Goal: Information Seeking & Learning: Learn about a topic

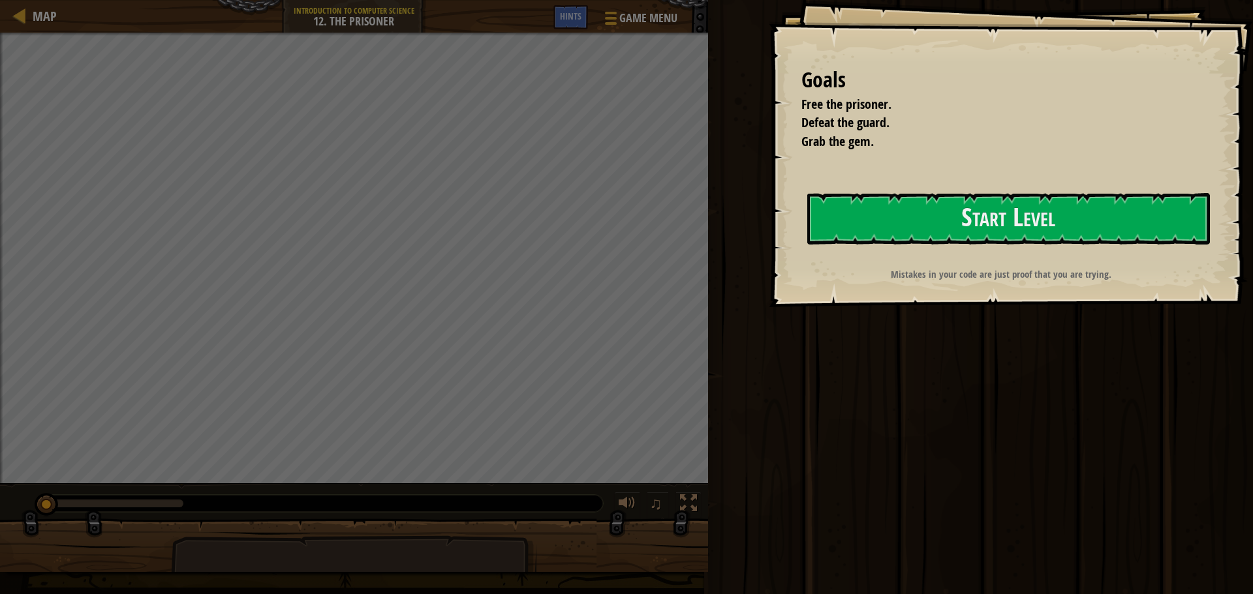
click at [906, 281] on strong "Mistakes in your code are just proof that you are trying." at bounding box center [1001, 274] width 221 height 14
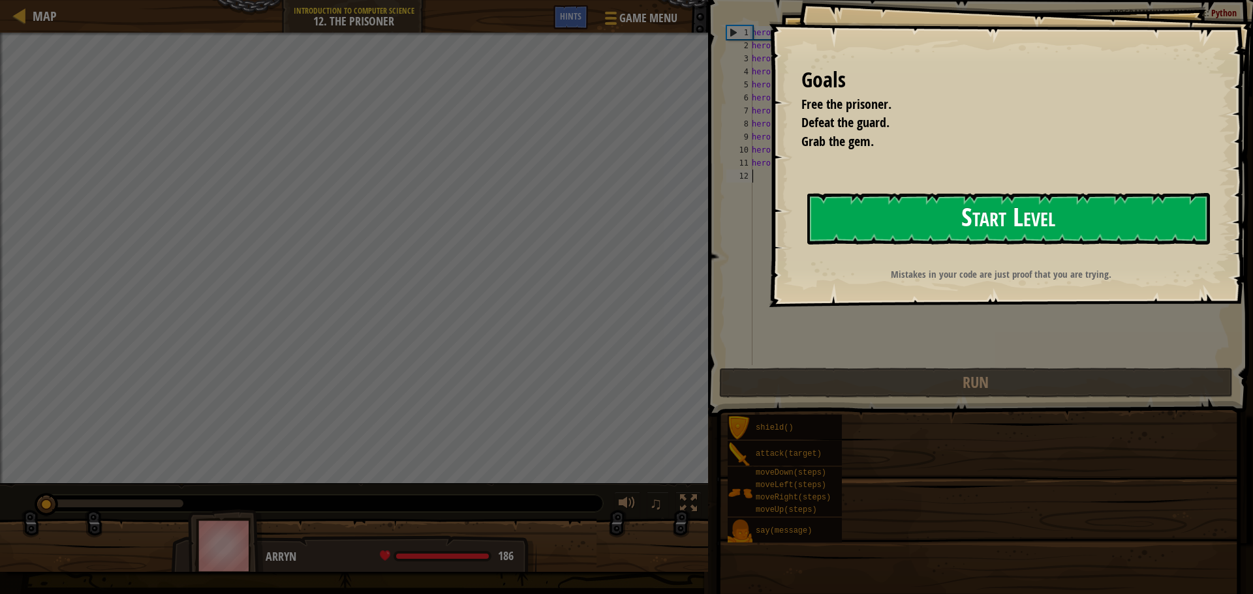
click at [890, 239] on button "Start Level" at bounding box center [1008, 219] width 403 height 52
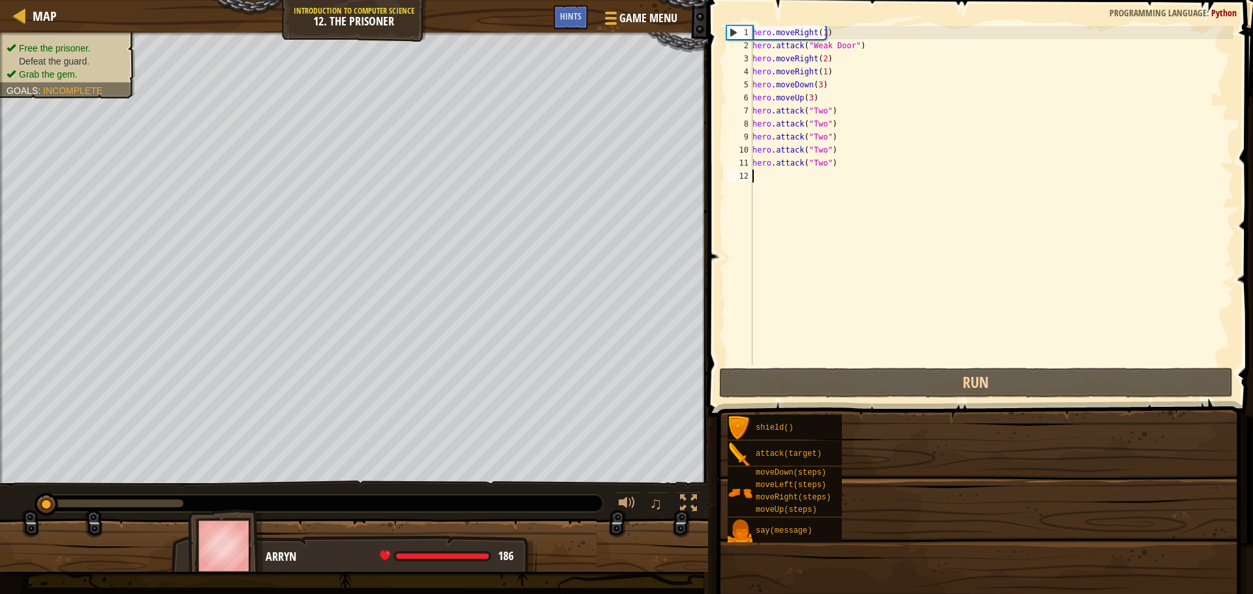
click at [895, 226] on div "Map Introduction to Computer Science 12. The Prisoner Game Menu Done Hints 1 הה…" at bounding box center [626, 297] width 1253 height 594
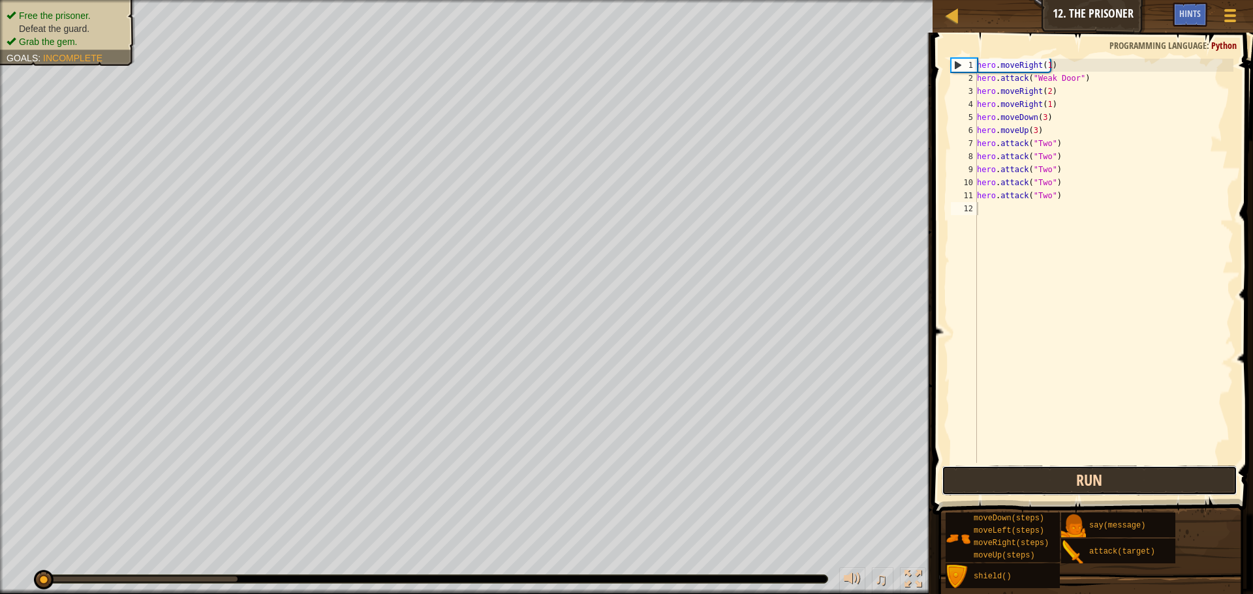
click at [1095, 466] on button "Run" at bounding box center [1089, 481] width 296 height 30
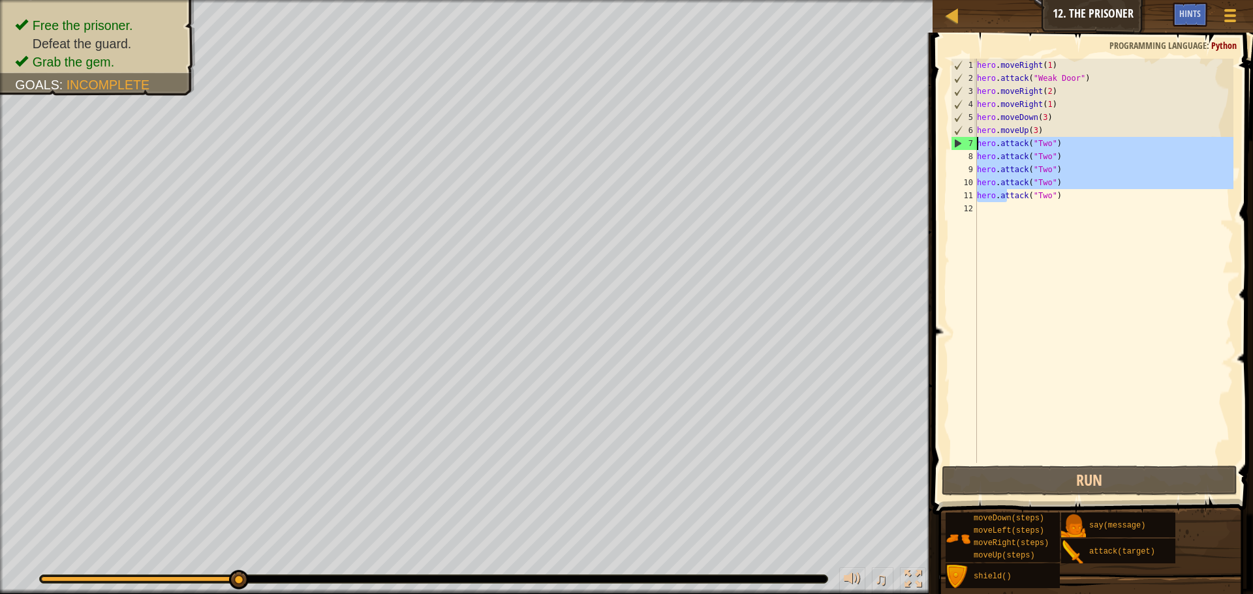
click at [901, 143] on div "Map Introduction to Computer Science 12. The Prisoner Game Menu Done Hints 1 הה…" at bounding box center [626, 297] width 1253 height 594
type textarea "tack("Two")"
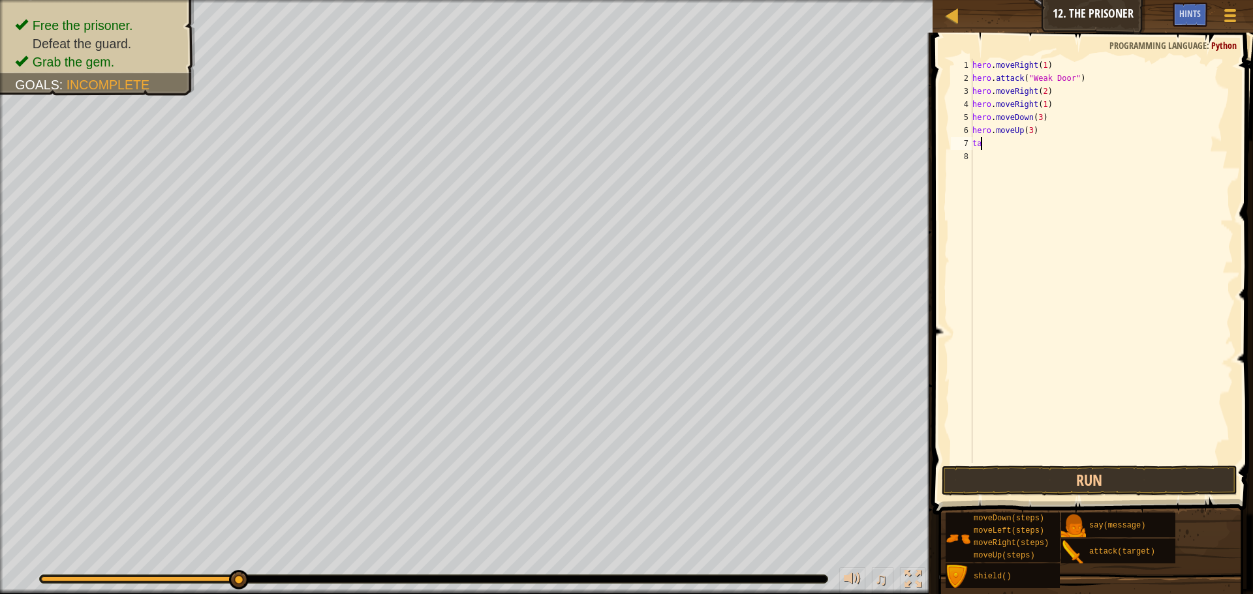
type textarea "t"
drag, startPoint x: 1125, startPoint y: 146, endPoint x: 951, endPoint y: 123, distance: 175.7
click at [951, 123] on div "1 2 3 4 5 6 7 8 hero . moveRight ( 1 ) hero . attack ( "Weak Door" ) hero . mov…" at bounding box center [1090, 261] width 285 height 405
type textarea "hero.moveDown(3) hero.moveUp(3)"
click at [1052, 486] on button "Run" at bounding box center [1089, 481] width 296 height 30
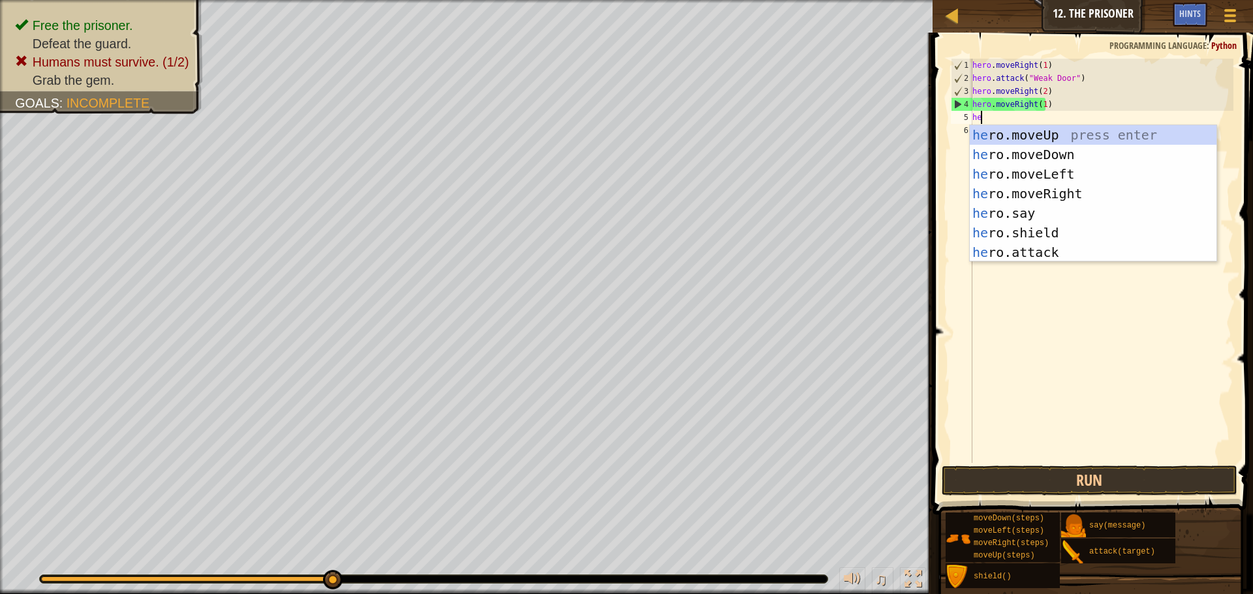
scroll to position [6, 1]
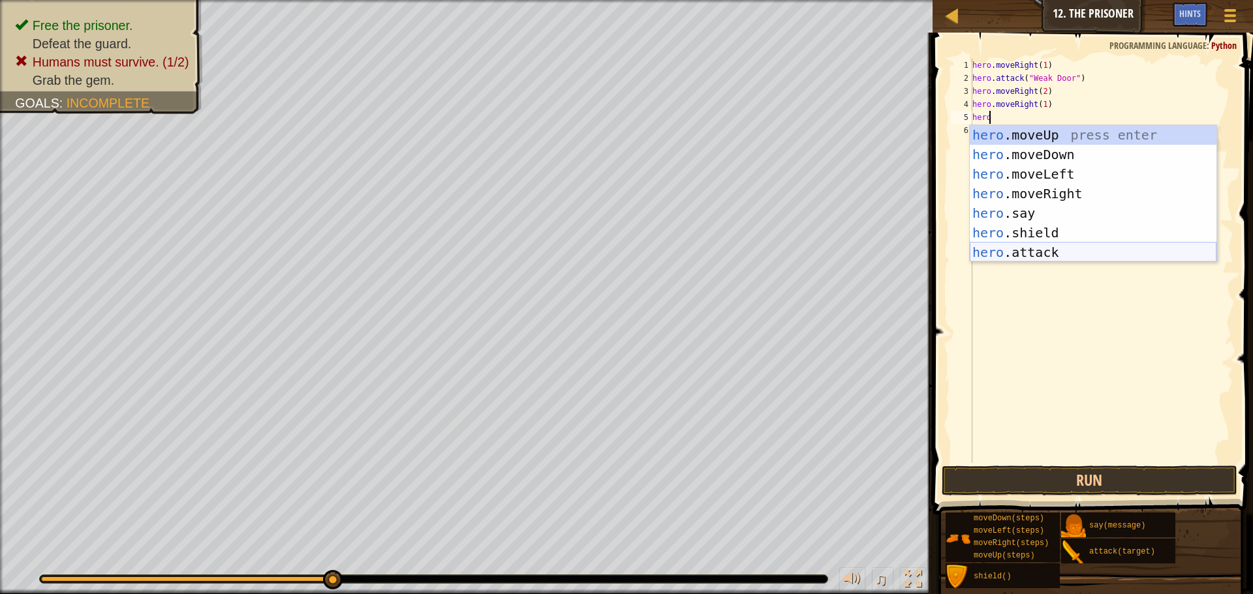
click at [1026, 249] on div "hero .moveUp press enter hero .moveDown press enter hero .moveLeft press enter …" at bounding box center [1093, 213] width 247 height 176
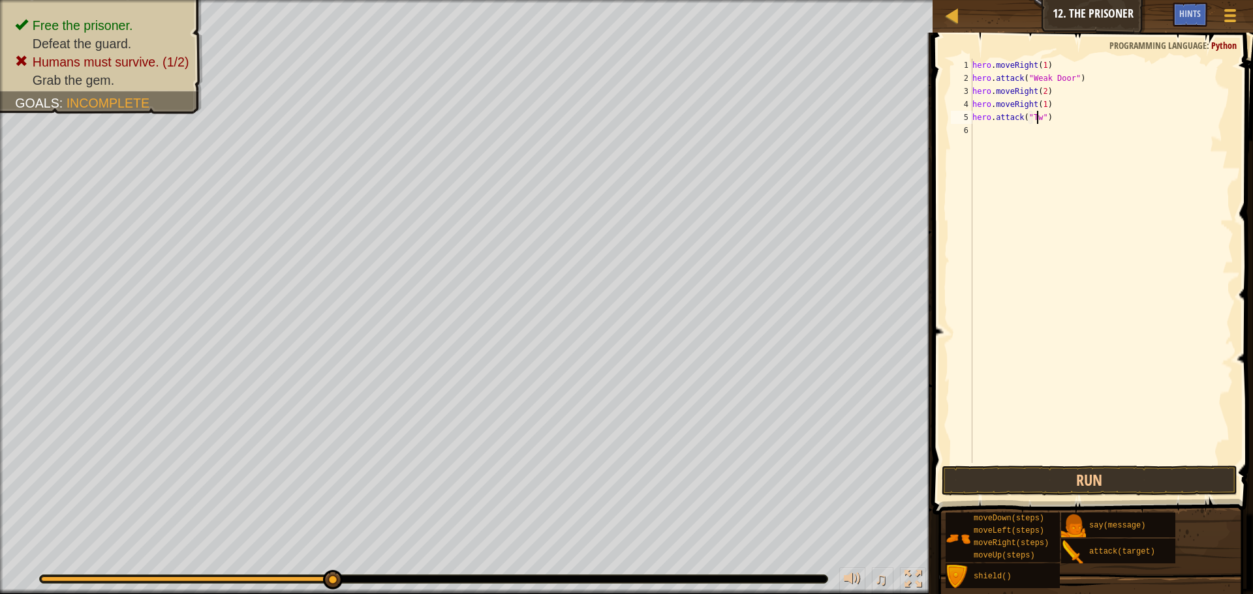
type textarea "hero.attack("Two")"
click at [1001, 132] on div "hero . moveRight ( 1 ) hero . attack ( "Weak Door" ) hero . moveRight ( 2 ) her…" at bounding box center [1102, 274] width 264 height 431
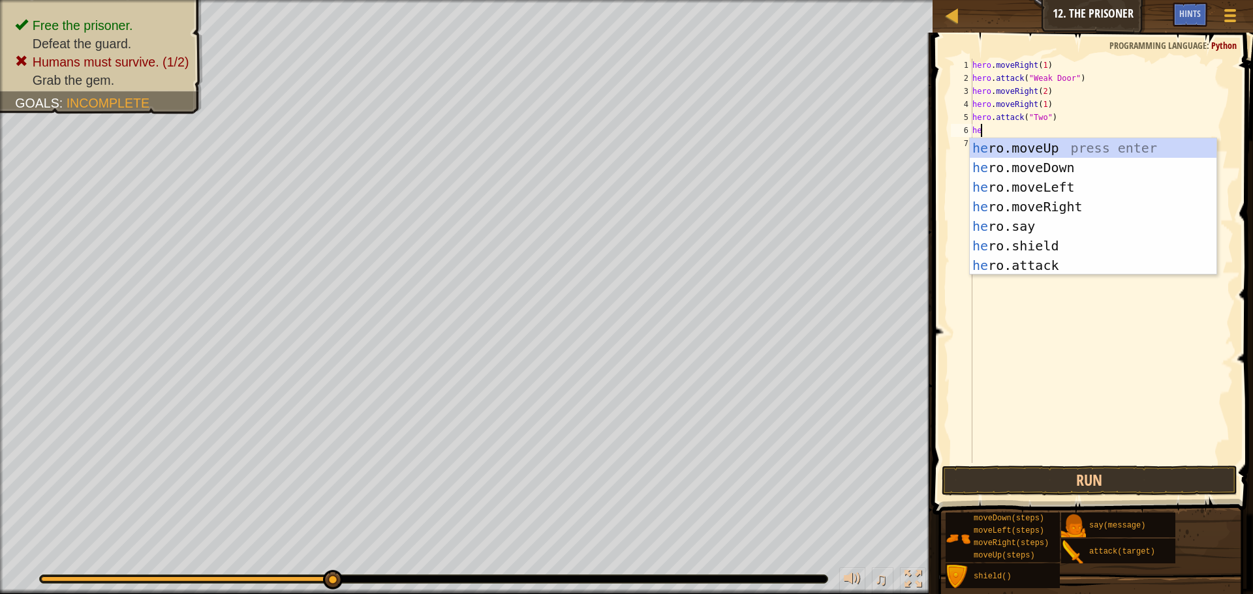
scroll to position [6, 1]
click at [1038, 260] on div "hero .moveUp press enter hero .moveDown press enter hero .moveLeft press enter …" at bounding box center [1093, 226] width 247 height 176
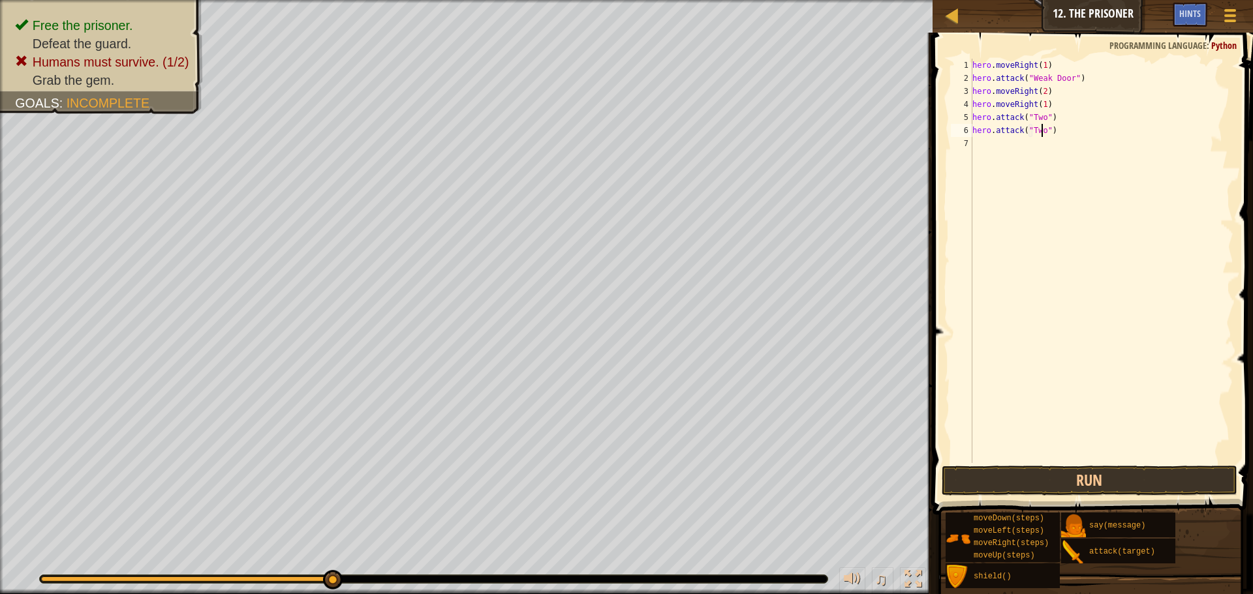
scroll to position [6, 6]
type textarea "hero.attack("Two")"
click at [1160, 481] on button "Run" at bounding box center [1089, 481] width 296 height 30
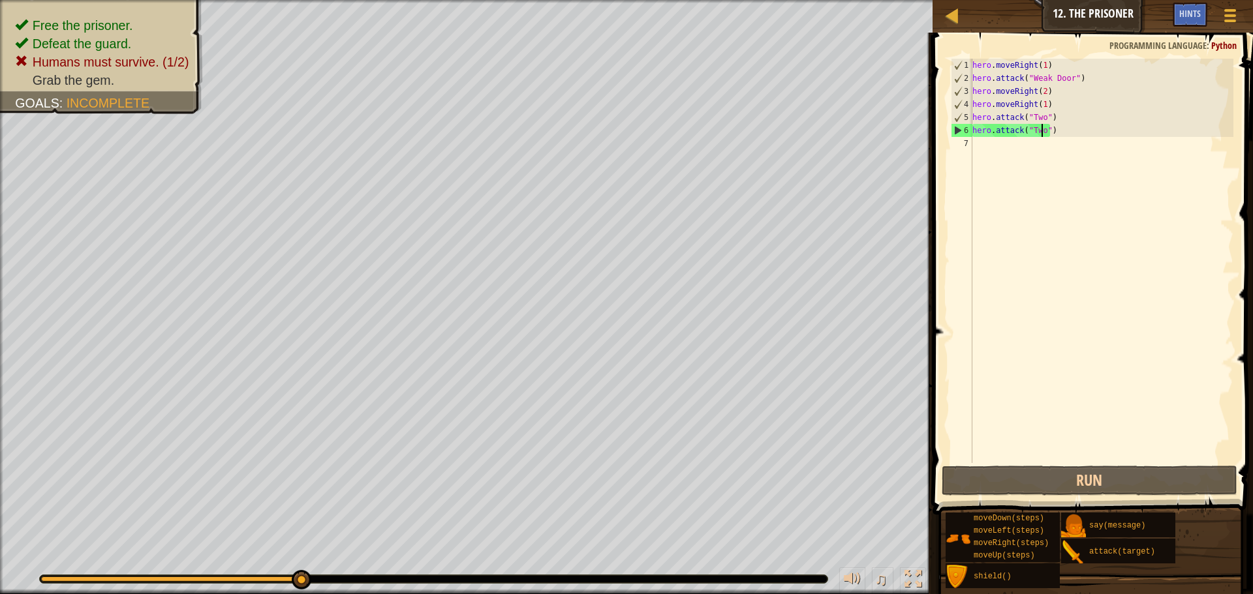
click at [1052, 112] on div "hero . moveRight ( 1 ) hero . attack ( "Weak Door" ) hero . moveRight ( 2 ) her…" at bounding box center [1102, 274] width 264 height 431
click at [973, 116] on div "hero . moveRight ( 1 ) hero . attack ( "Weak Door" ) hero . moveRight ( 2 ) her…" at bounding box center [1102, 274] width 264 height 431
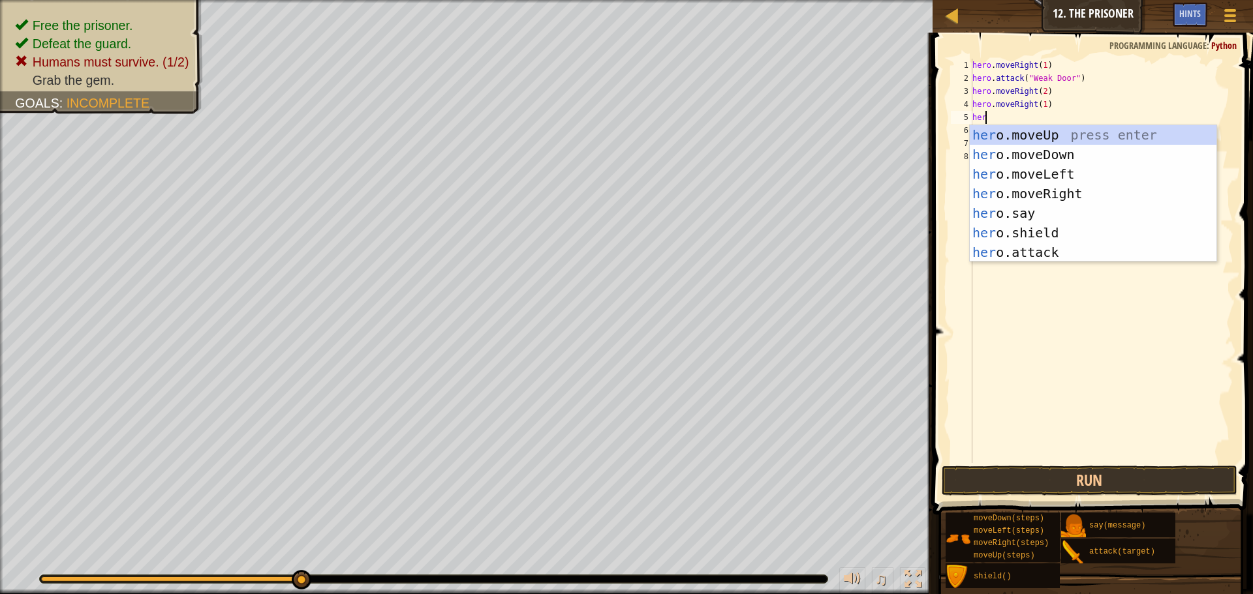
scroll to position [6, 1]
type textarea "hero"
click at [1061, 145] on div "hero .moveUp press enter hero .moveDown press enter hero .moveLeft press enter …" at bounding box center [1093, 213] width 247 height 176
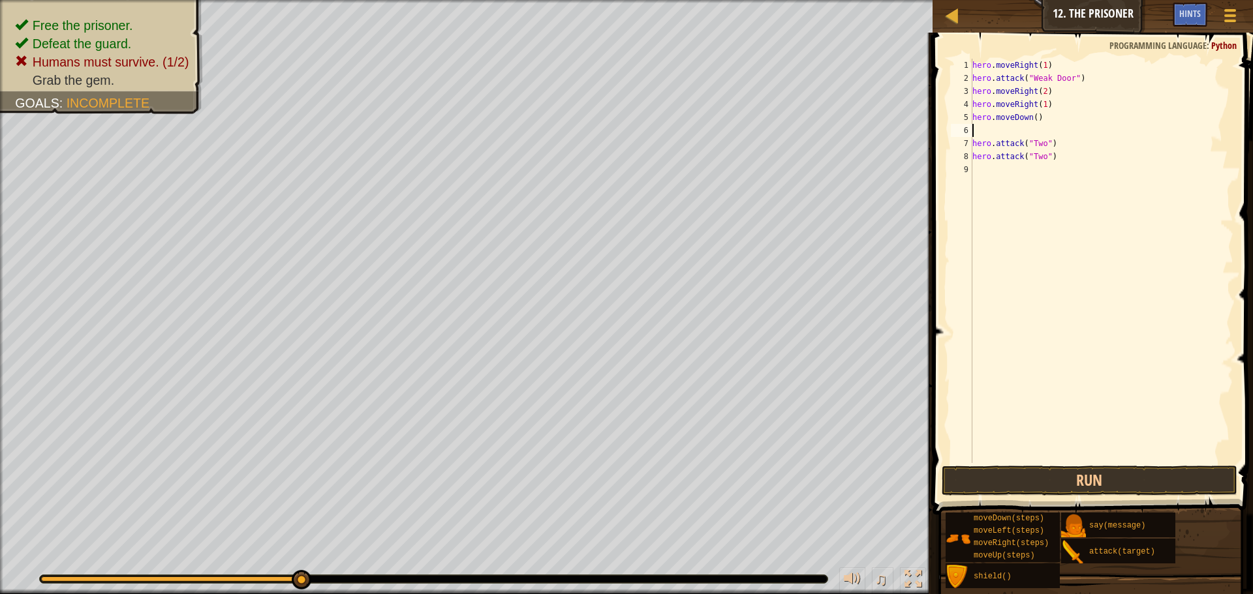
scroll to position [6, 0]
click at [1033, 115] on div "hero . moveRight ( 1 ) hero . attack ( "Weak Door" ) hero . moveRight ( 2 ) her…" at bounding box center [1102, 274] width 264 height 431
click at [1036, 138] on div "hero . moveRight ( 1 ) hero . attack ( "Weak Door" ) hero . moveRight ( 2 ) her…" at bounding box center [1102, 274] width 264 height 431
type textarea "hero.attack("Two")"
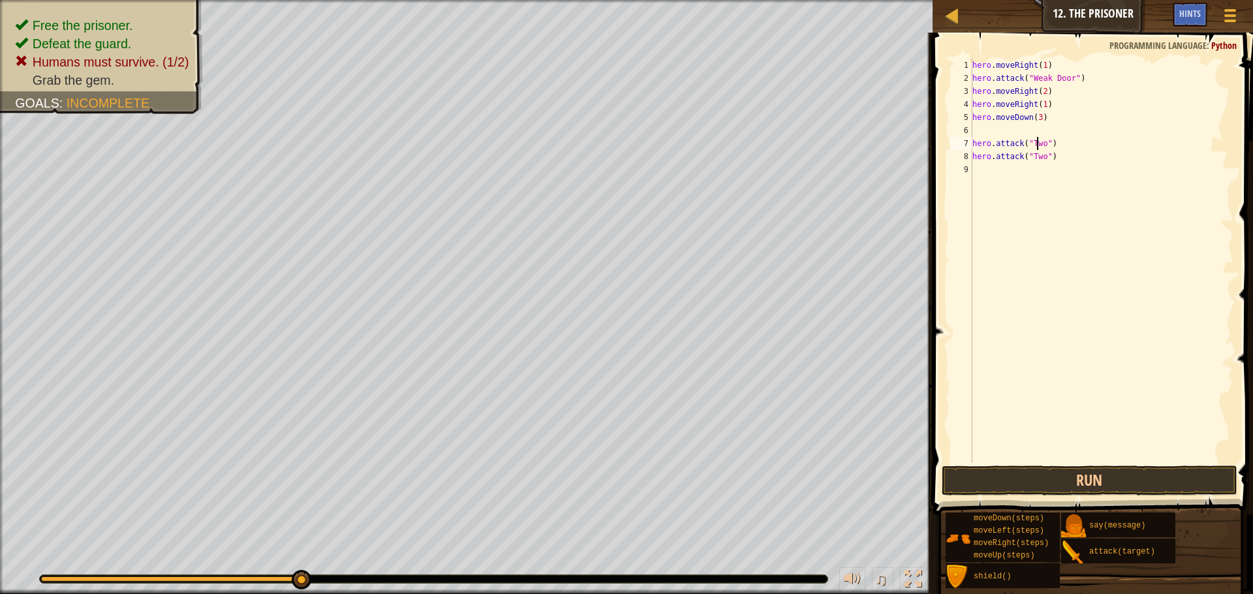
click at [1003, 125] on div "hero . moveRight ( 1 ) hero . attack ( "Weak Door" ) hero . moveRight ( 2 ) her…" at bounding box center [1102, 274] width 264 height 431
click at [1056, 489] on button "Run" at bounding box center [1089, 481] width 296 height 30
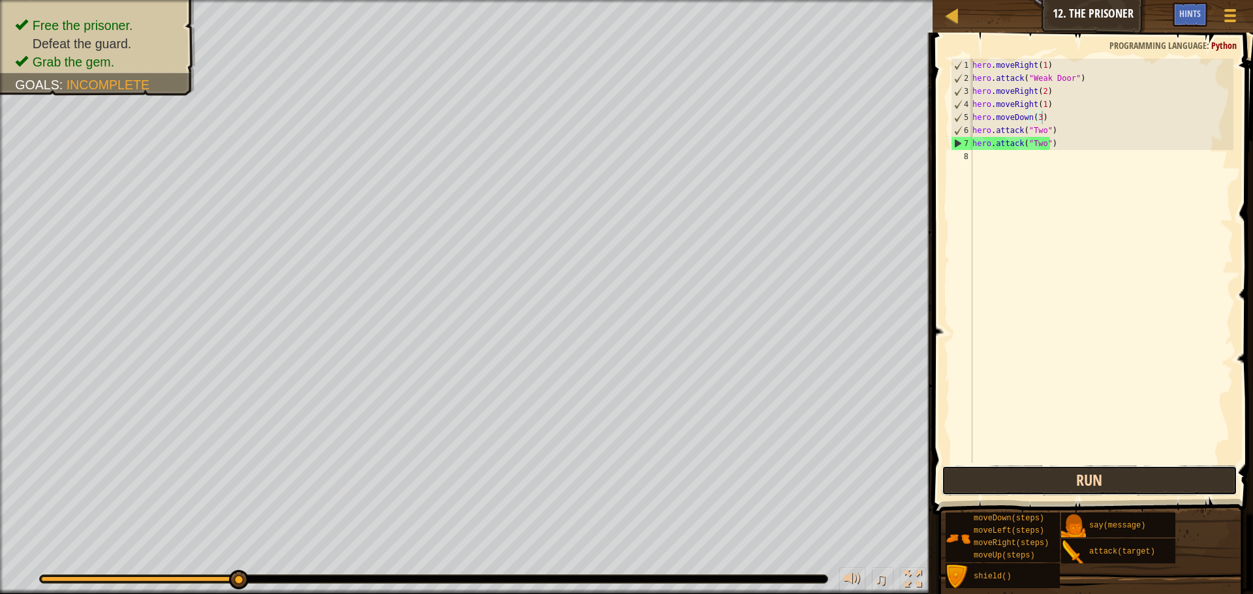
click at [970, 469] on button "Run" at bounding box center [1089, 481] width 296 height 30
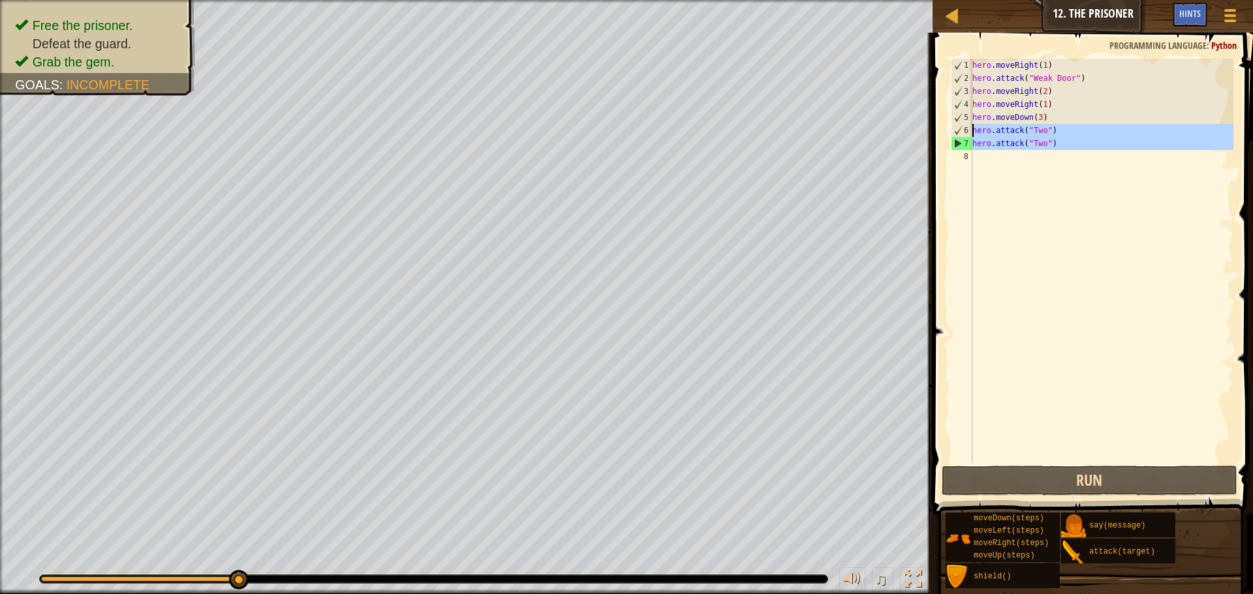
drag, startPoint x: 1081, startPoint y: 192, endPoint x: 973, endPoint y: 132, distance: 123.3
click at [973, 132] on div "hero . moveRight ( 1 ) hero . attack ( "Weak Door" ) hero . moveRight ( 2 ) her…" at bounding box center [1102, 274] width 264 height 431
type textarea "hero.attack("Two") hero.attack("Two")"
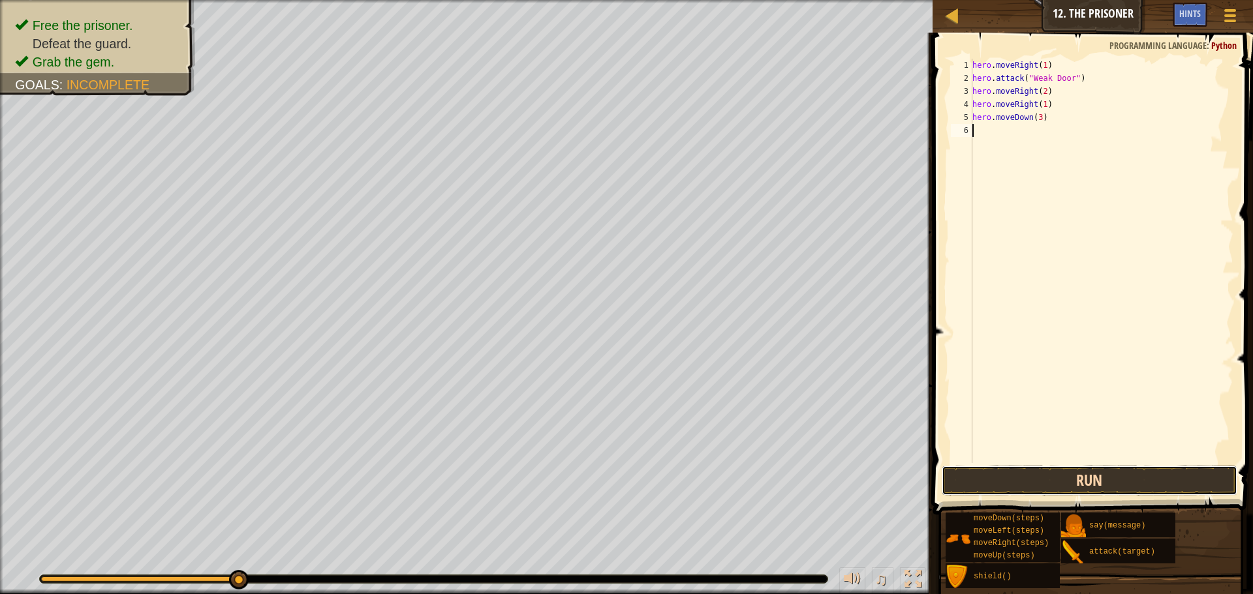
click at [1116, 479] on button "Run" at bounding box center [1089, 481] width 296 height 30
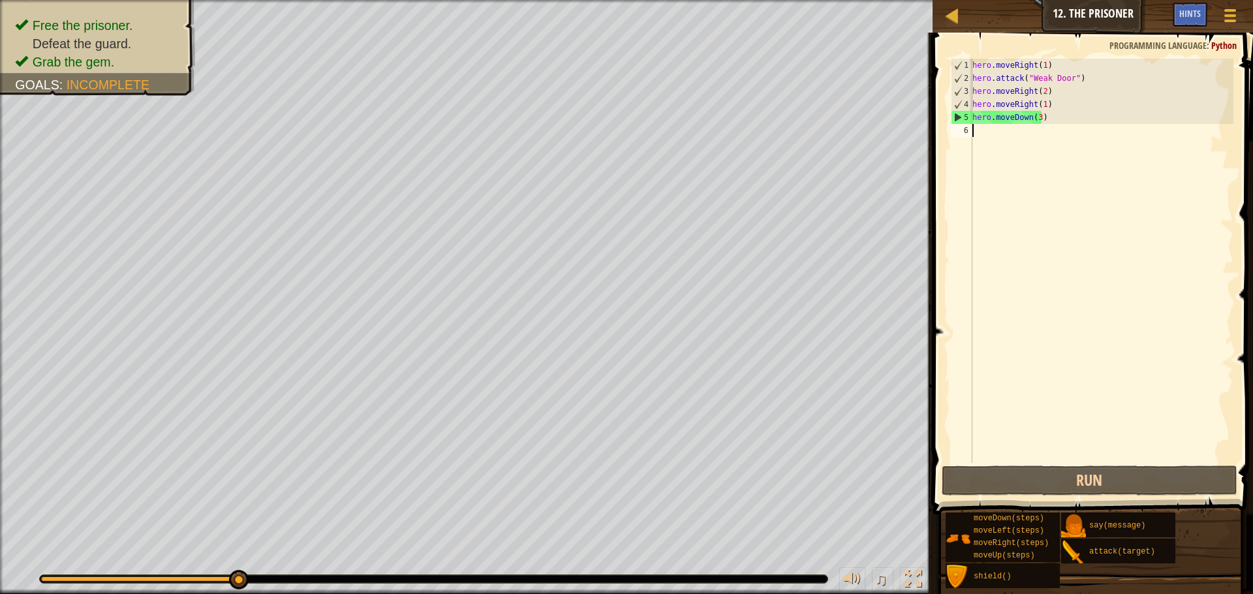
click at [1027, 131] on div "hero . moveRight ( 1 ) hero . attack ( "Weak Door" ) hero . moveRight ( 2 ) her…" at bounding box center [1102, 274] width 264 height 431
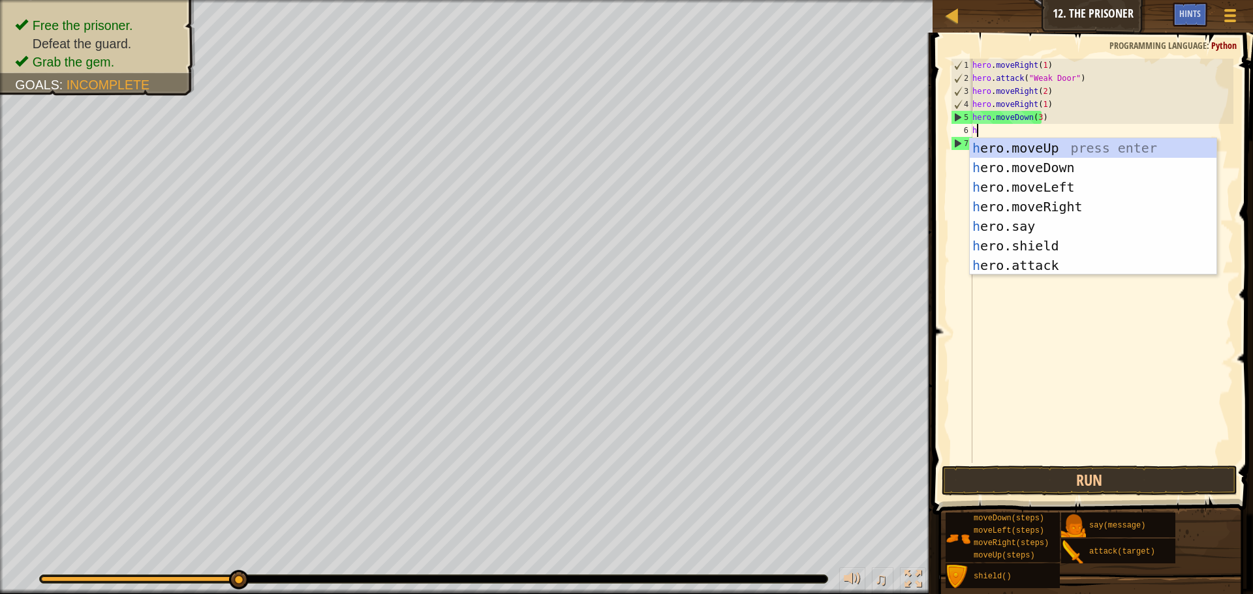
scroll to position [6, 1]
type textarea "hero"
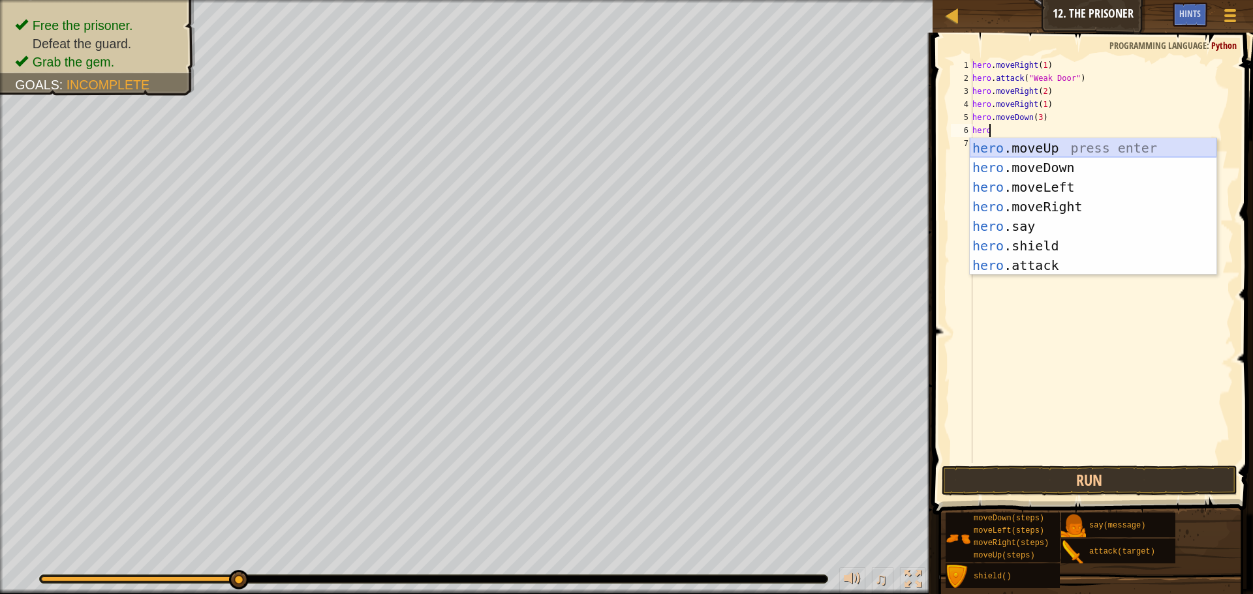
click at [1065, 141] on div "hero .moveUp press enter hero .moveDown press enter hero .moveLeft press enter …" at bounding box center [1093, 226] width 247 height 176
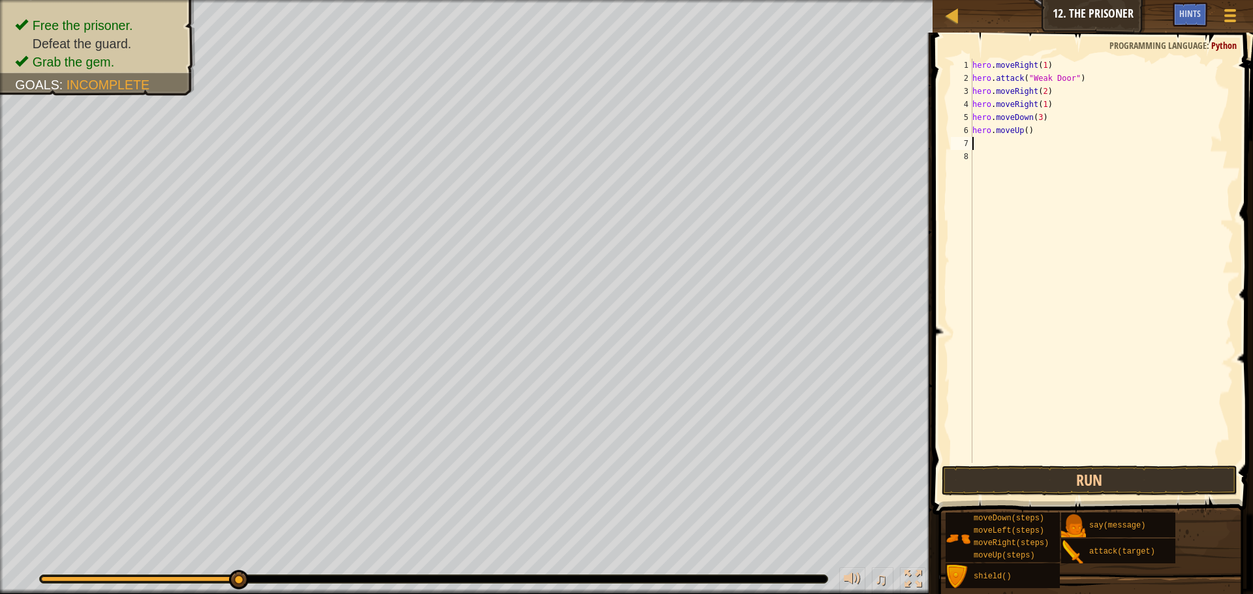
scroll to position [6, 0]
click at [1024, 129] on div "hero . moveRight ( 1 ) hero . attack ( "Weak Door" ) hero . moveRight ( 2 ) her…" at bounding box center [1102, 274] width 264 height 431
type textarea "hero.moveUp(3)"
click at [978, 481] on button "Run" at bounding box center [1089, 481] width 296 height 30
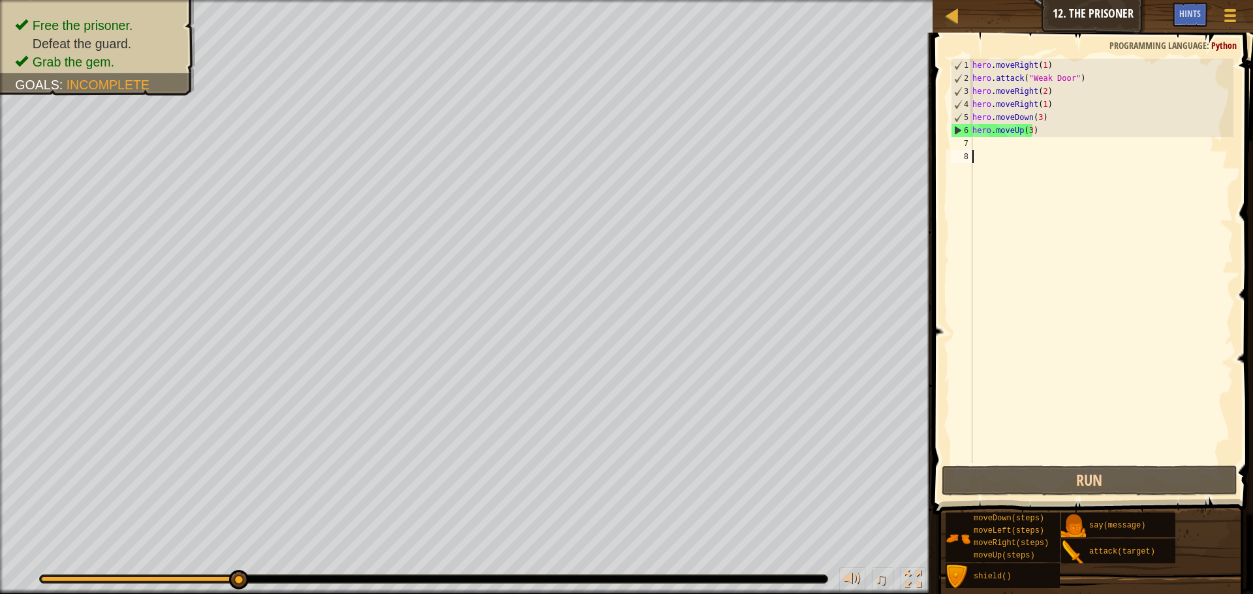
click at [1071, 165] on div "hero . moveRight ( 1 ) hero . attack ( "Weak Door" ) hero . moveRight ( 2 ) her…" at bounding box center [1102, 274] width 264 height 431
click at [1063, 155] on div "hero . moveRight ( 1 ) hero . attack ( "Weak Door" ) hero . moveRight ( 2 ) her…" at bounding box center [1102, 274] width 264 height 431
click at [1052, 147] on div "hero . moveRight ( 1 ) hero . attack ( "Weak Door" ) hero . moveRight ( 2 ) her…" at bounding box center [1102, 274] width 264 height 431
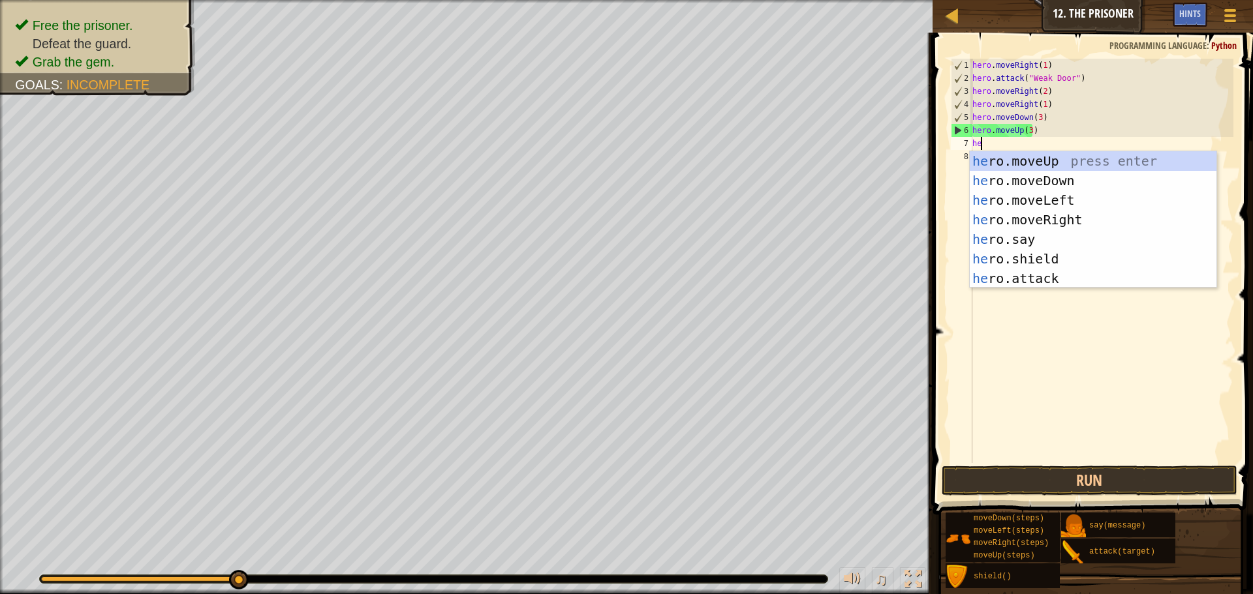
scroll to position [6, 1]
type textarea "hero"
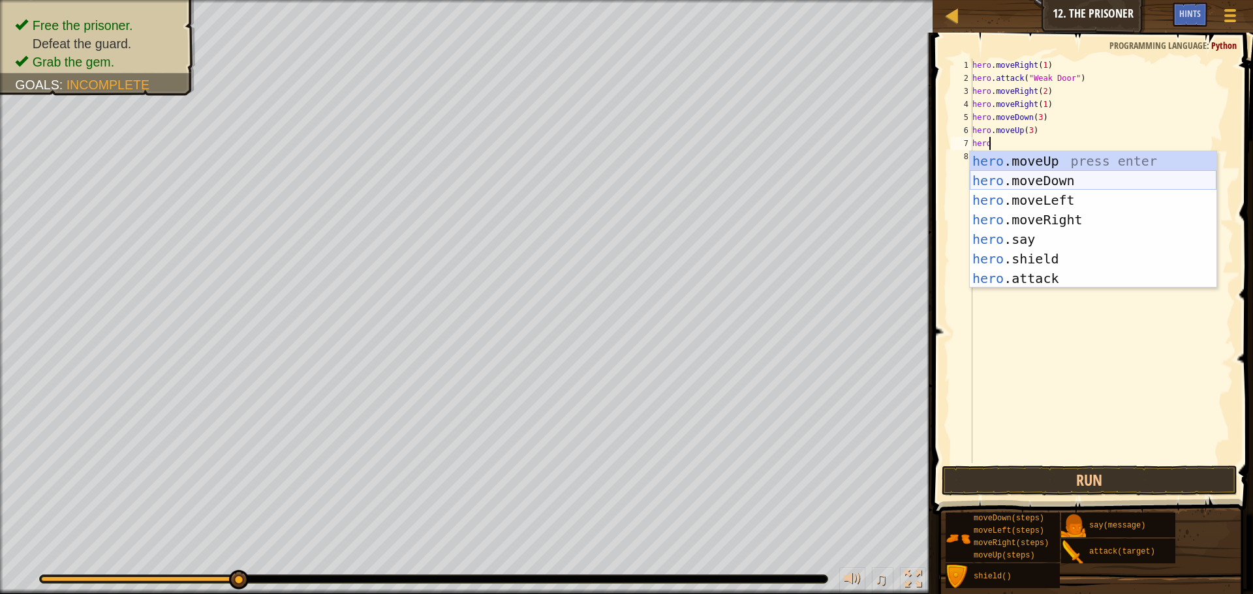
click at [1021, 177] on div "hero .moveUp press enter hero .moveDown press enter hero .moveLeft press enter …" at bounding box center [1093, 239] width 247 height 176
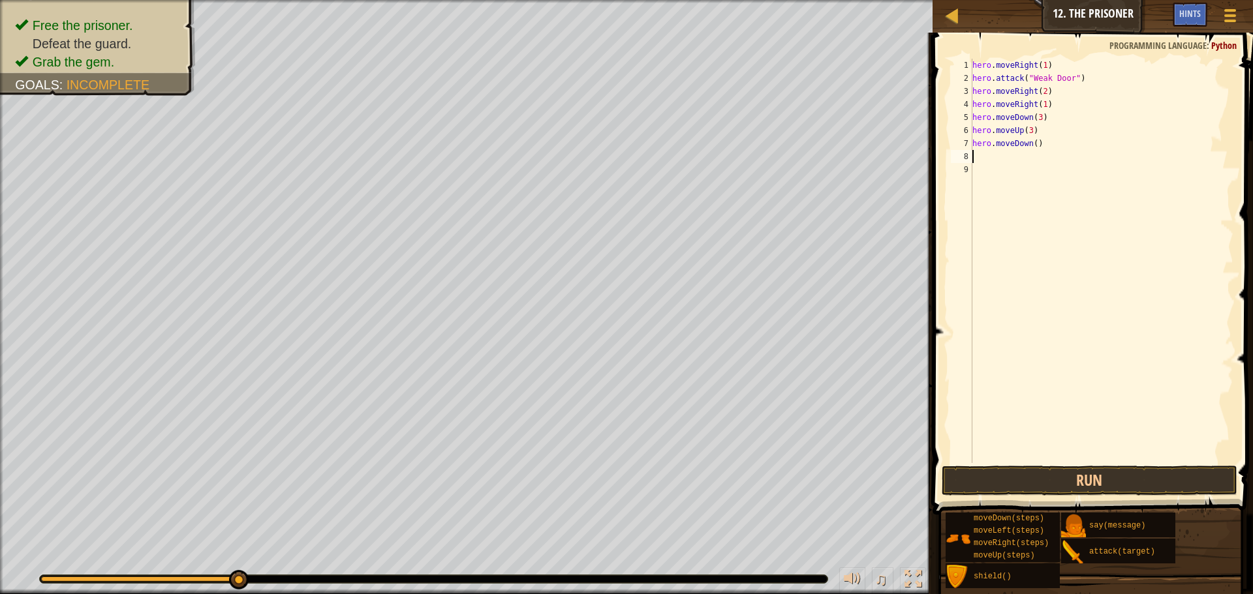
scroll to position [6, 0]
click at [1030, 141] on div "hero . moveRight ( 1 ) hero . attack ( "Weak Door" ) hero . moveRight ( 2 ) her…" at bounding box center [1102, 274] width 264 height 431
click at [1031, 140] on div "hero . moveRight ( 1 ) hero . attack ( "Weak Door" ) hero . moveRight ( 2 ) her…" at bounding box center [1102, 274] width 264 height 431
click at [994, 472] on button "Run" at bounding box center [1089, 481] width 296 height 30
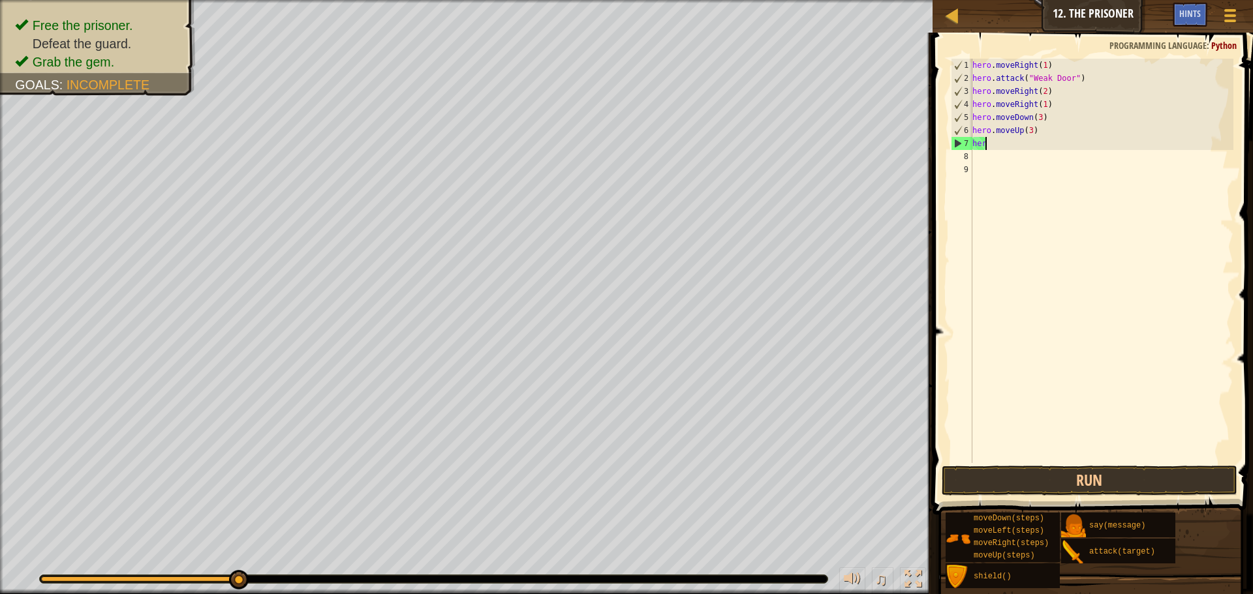
scroll to position [6, 0]
type textarea "h"
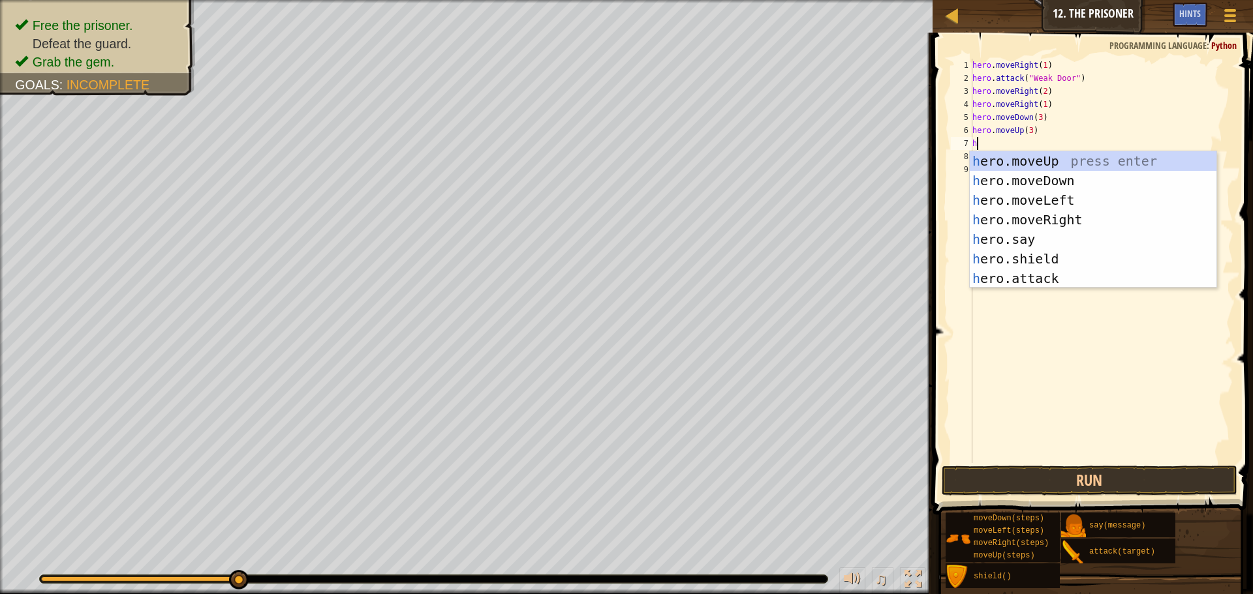
type textarea "her"
click at [1022, 196] on div "her o.moveUp press enter her o.moveDown press enter her o.moveLeft press enter …" at bounding box center [1093, 239] width 247 height 176
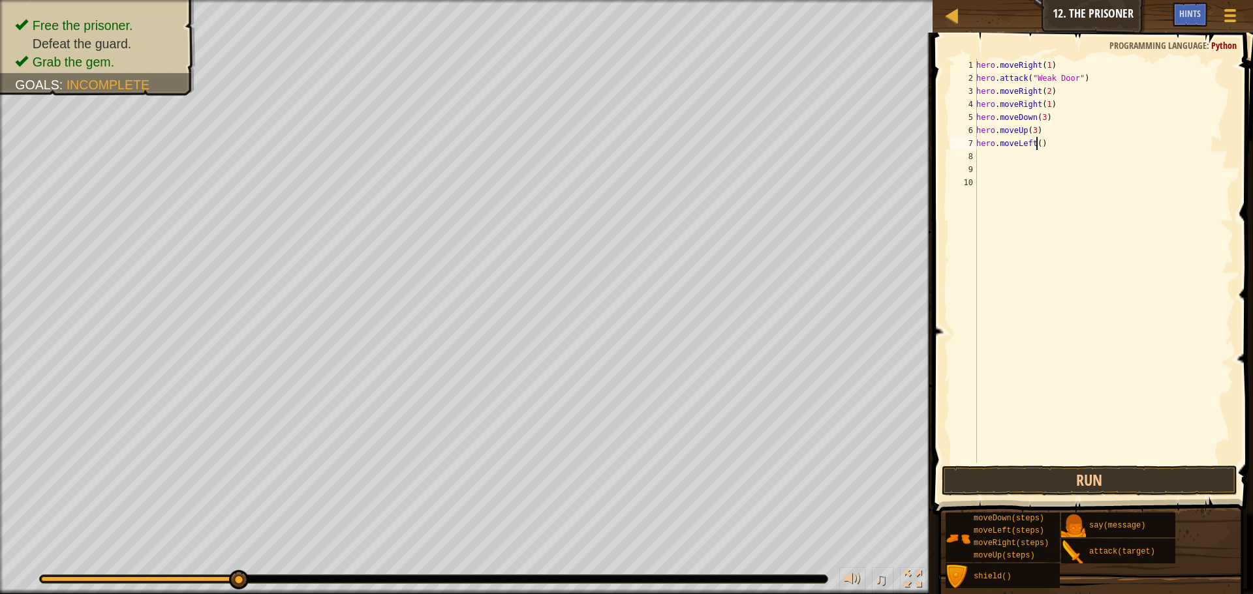
click at [1037, 144] on div "hero . moveRight ( 1 ) hero . attack ( "Weak Door" ) hero . moveRight ( 2 ) her…" at bounding box center [1103, 274] width 260 height 431
type textarea "hero.moveLeft(1)"
click at [1090, 461] on div "hero . moveRight ( 1 ) hero . attack ( "Weak Door" ) hero . moveRight ( 2 ) her…" at bounding box center [1103, 274] width 260 height 431
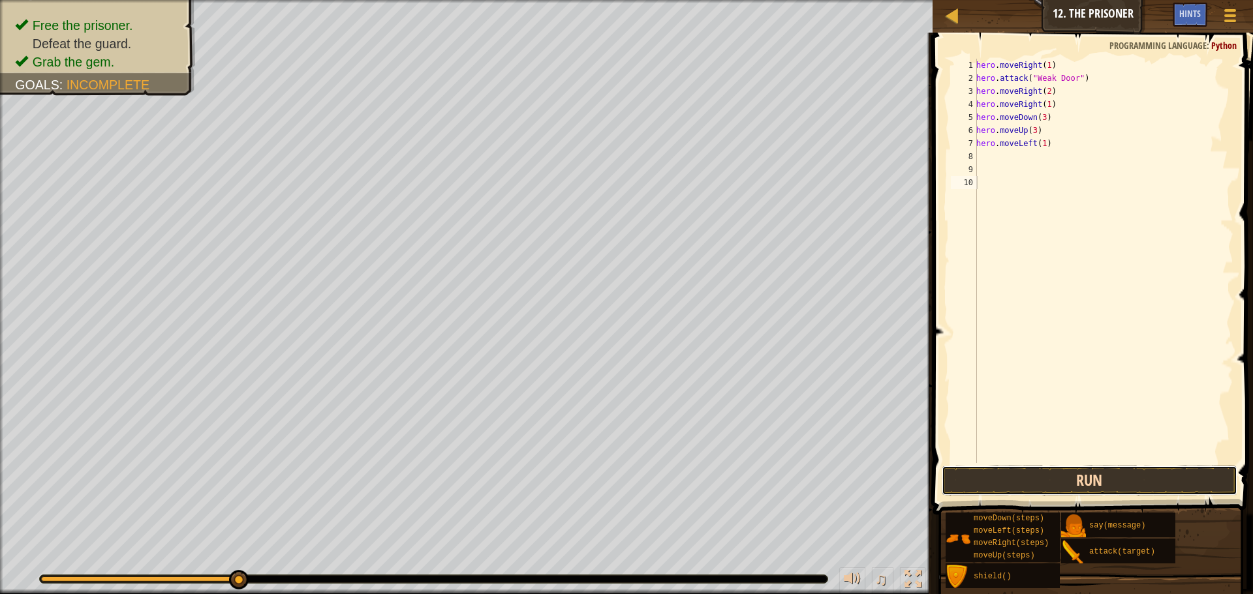
click at [1098, 470] on button "Run" at bounding box center [1089, 481] width 296 height 30
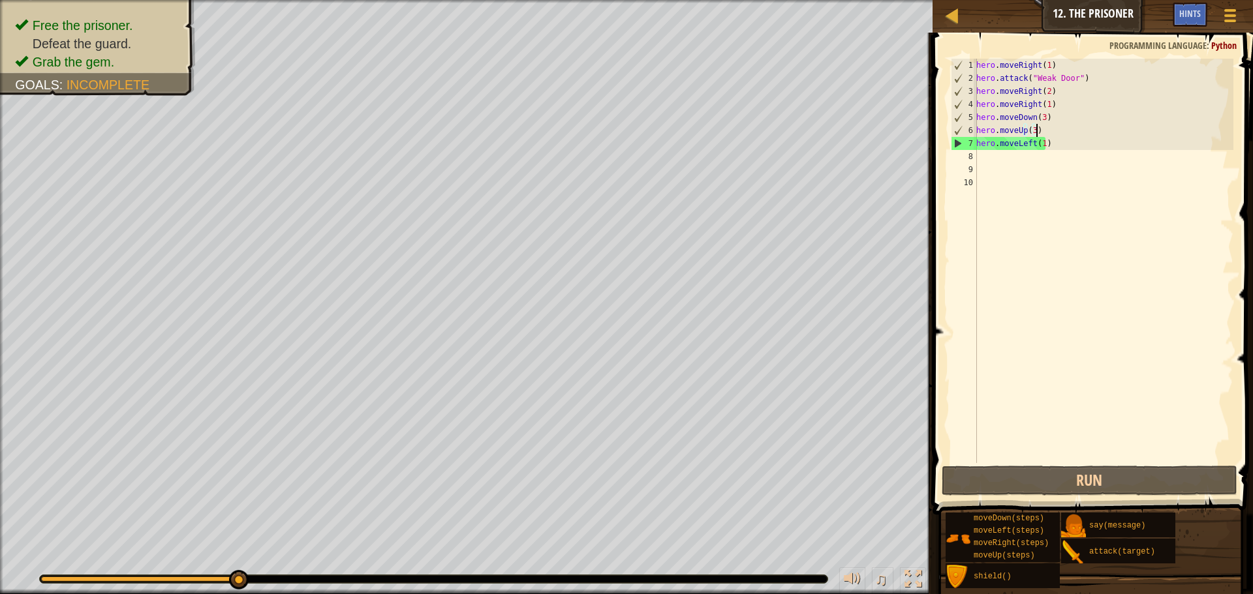
click at [1050, 125] on div "hero . moveRight ( 1 ) hero . attack ( "Weak Door" ) hero . moveRight ( 2 ) her…" at bounding box center [1103, 274] width 260 height 431
click at [1059, 136] on div "hero . moveRight ( 1 ) hero . attack ( "Weak Door" ) hero . moveRight ( 2 ) her…" at bounding box center [1103, 274] width 260 height 431
drag, startPoint x: 1054, startPoint y: 151, endPoint x: 979, endPoint y: 140, distance: 75.9
click at [979, 140] on div "hero . moveRight ( 1 ) hero . attack ( "Weak Door" ) hero . moveRight ( 2 ) her…" at bounding box center [1103, 274] width 260 height 431
type textarea "h"
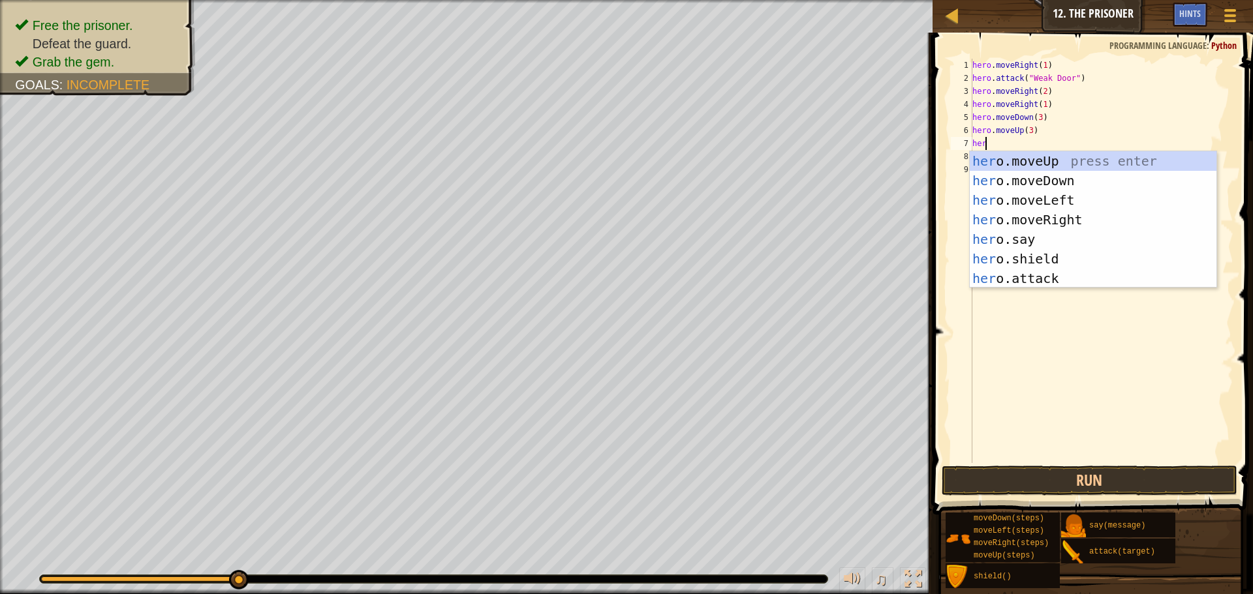
scroll to position [6, 1]
click at [1095, 273] on div "hero .moveUp press enter hero .moveDown press enter hero .moveLeft press enter …" at bounding box center [1093, 239] width 247 height 176
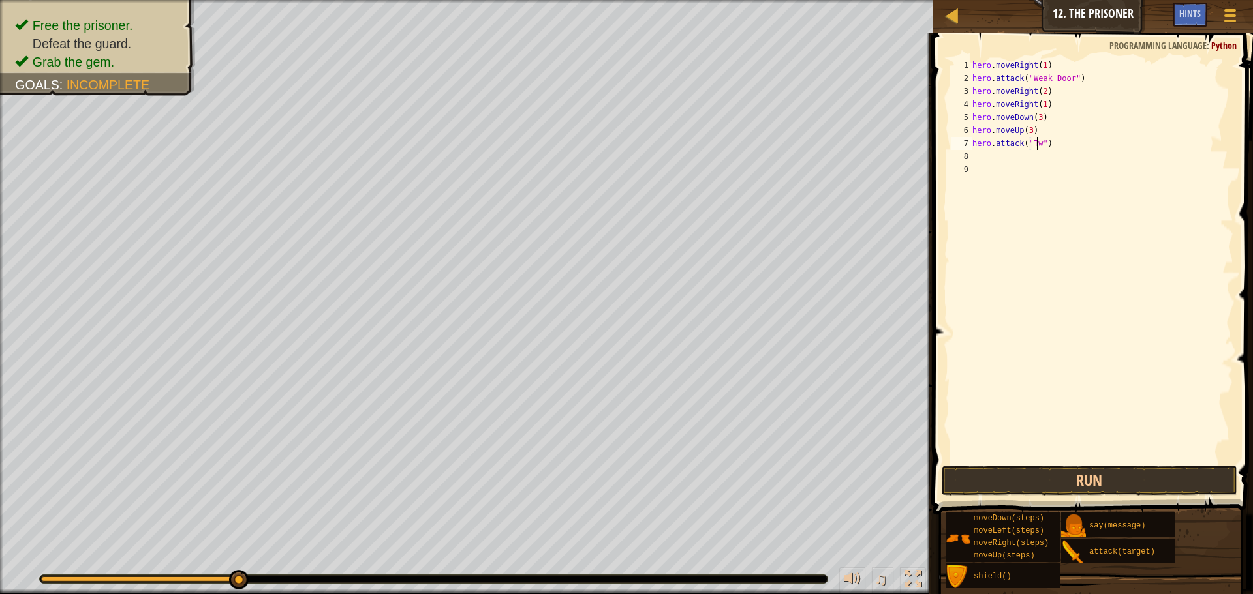
scroll to position [6, 6]
drag, startPoint x: 1065, startPoint y: 127, endPoint x: 1046, endPoint y: 175, distance: 51.9
click at [1050, 154] on div "hero . moveRight ( 1 ) hero . attack ( "Weak Door" ) hero . moveRight ( 2 ) her…" at bounding box center [1102, 274] width 264 height 431
type textarea "hero.attack("Two")"
click at [1042, 163] on div "hero . moveRight ( 1 ) hero . attack ( "Weak Door" ) hero . moveRight ( 2 ) her…" at bounding box center [1102, 274] width 264 height 431
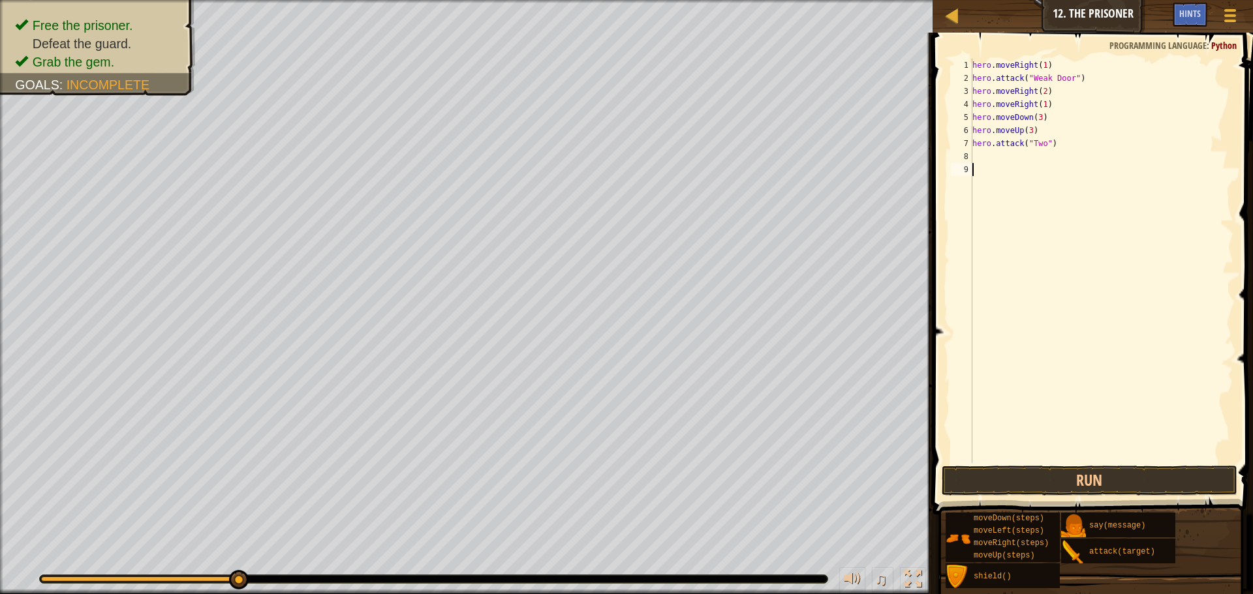
scroll to position [6, 0]
click at [1040, 157] on div "hero . moveRight ( 1 ) hero . attack ( "Weak Door" ) hero . moveRight ( 2 ) her…" at bounding box center [1102, 274] width 264 height 431
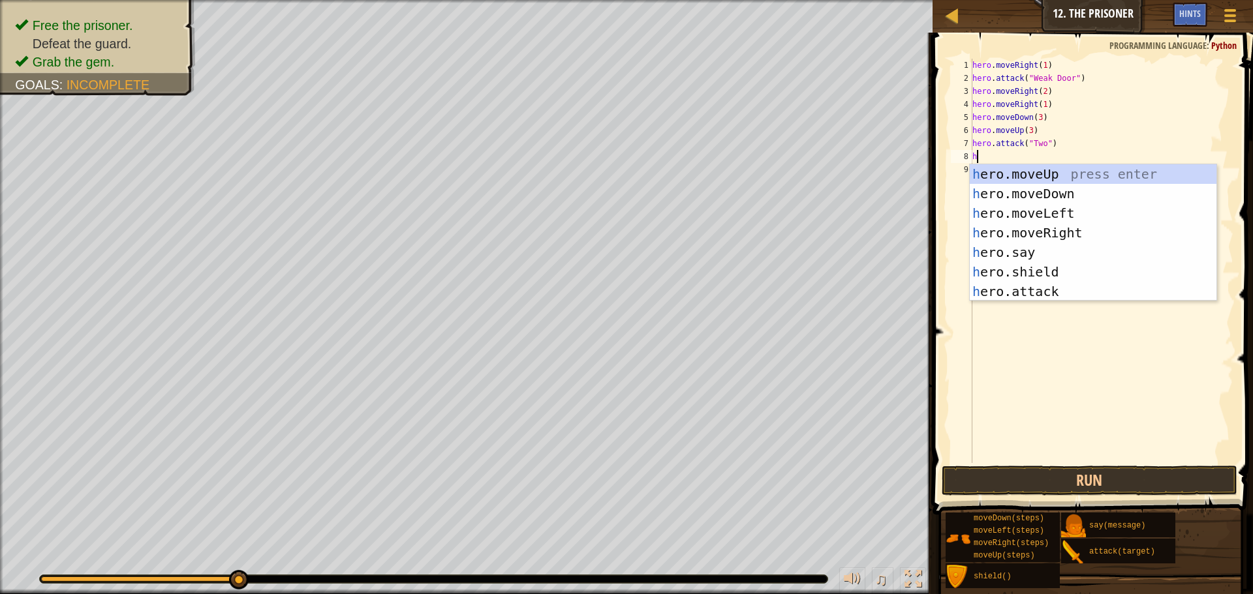
scroll to position [6, 1]
click at [1073, 275] on div "her o.moveUp press enter her o.moveDown press enter her o.moveLeft press enter …" at bounding box center [1093, 252] width 247 height 176
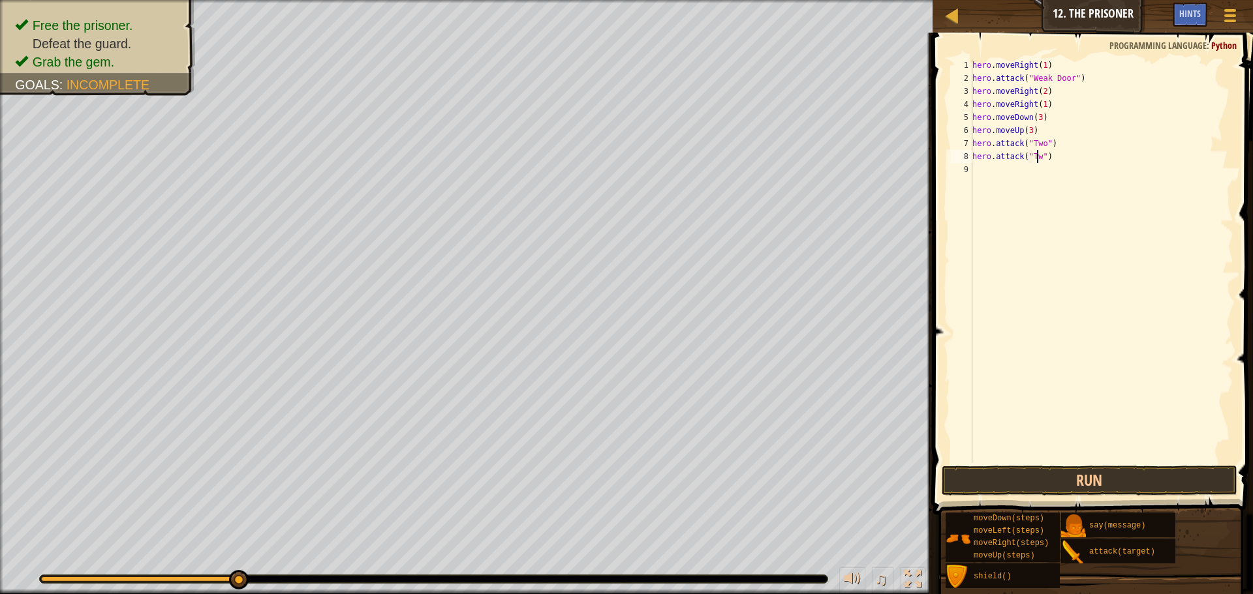
scroll to position [6, 6]
click at [1093, 471] on button "Run" at bounding box center [1089, 481] width 296 height 30
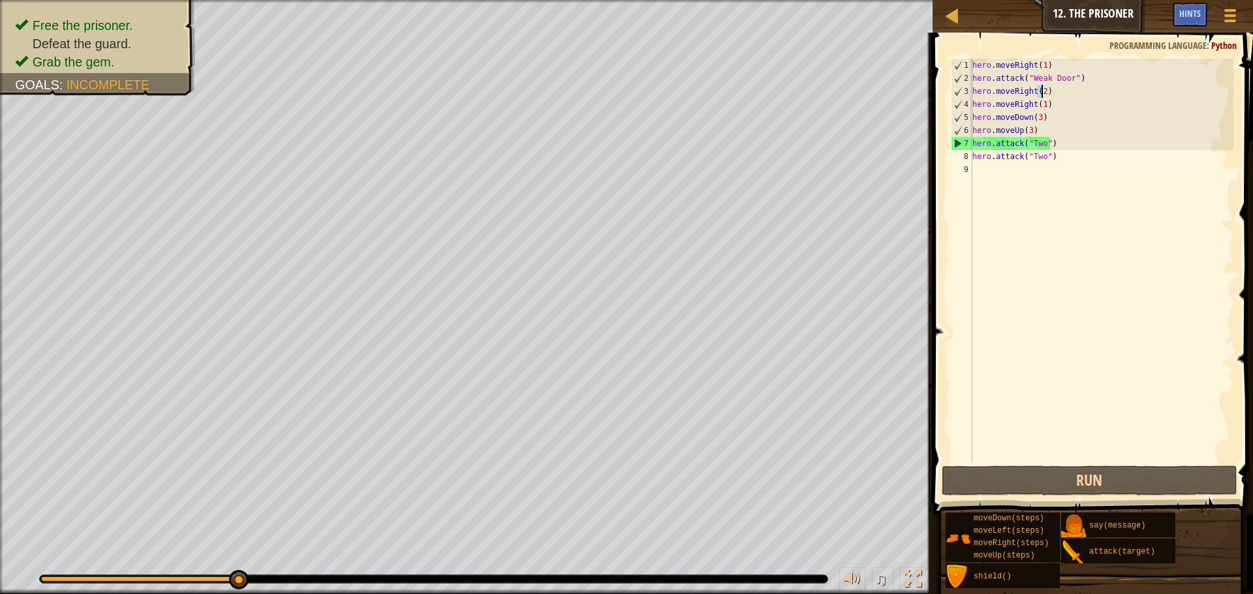
drag, startPoint x: 1036, startPoint y: 91, endPoint x: 1043, endPoint y: 92, distance: 7.2
click at [1043, 92] on div "hero . moveRight ( 1 ) hero . attack ( "Weak Door" ) hero . moveRight ( 2 ) her…" at bounding box center [1102, 274] width 264 height 431
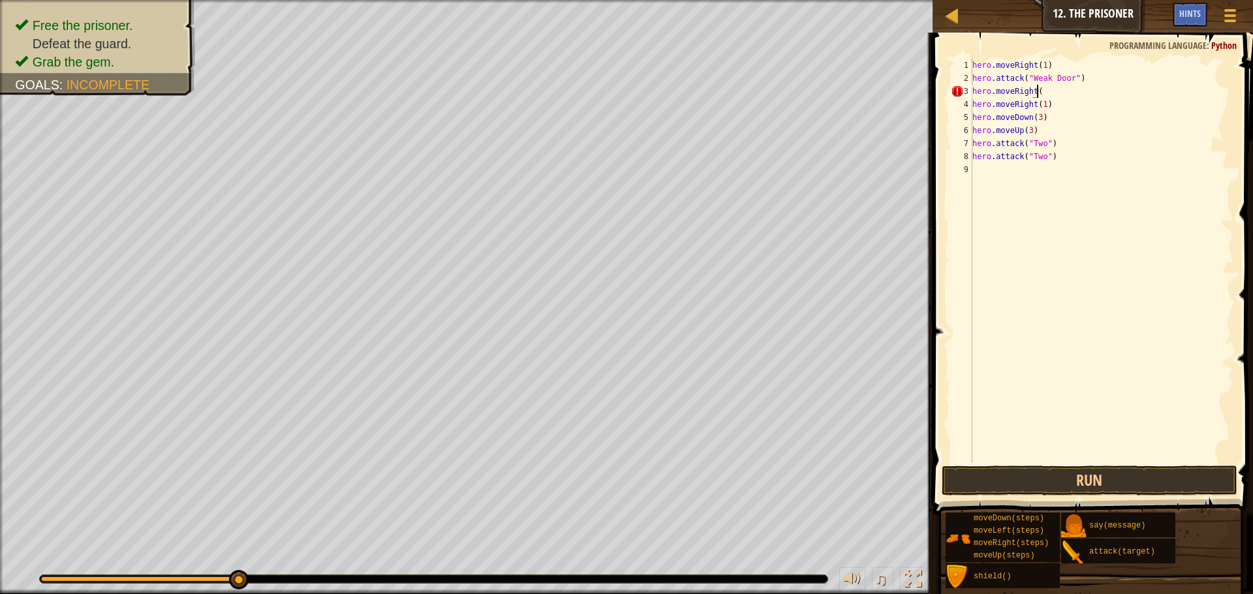
scroll to position [6, 5]
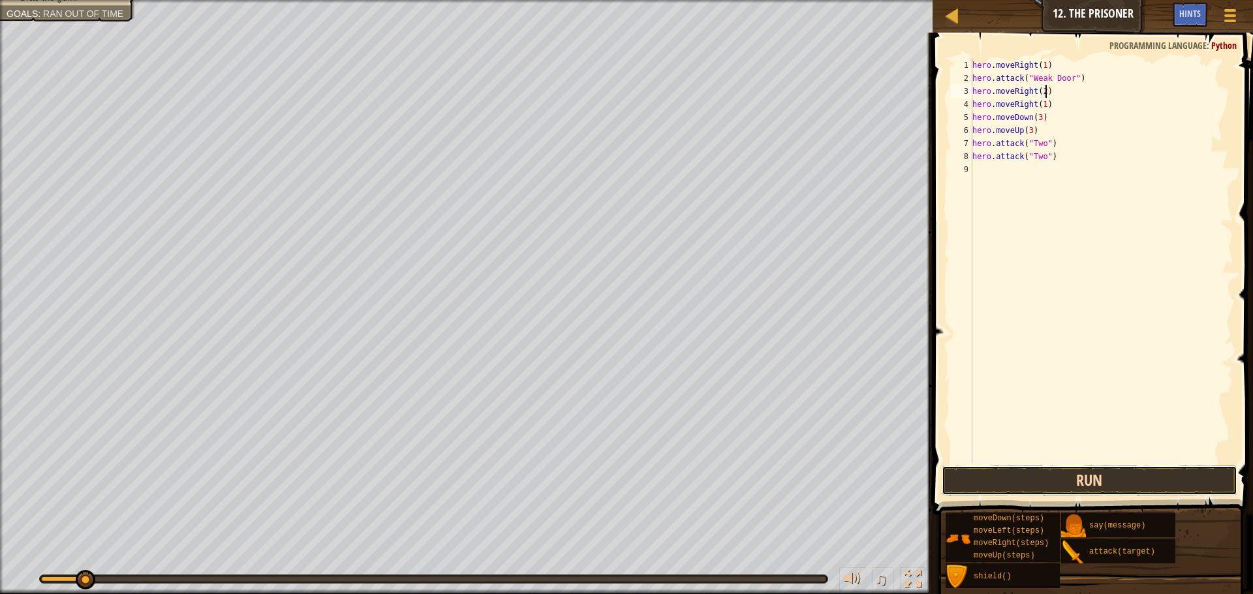
click at [1132, 487] on button "Run" at bounding box center [1089, 481] width 296 height 30
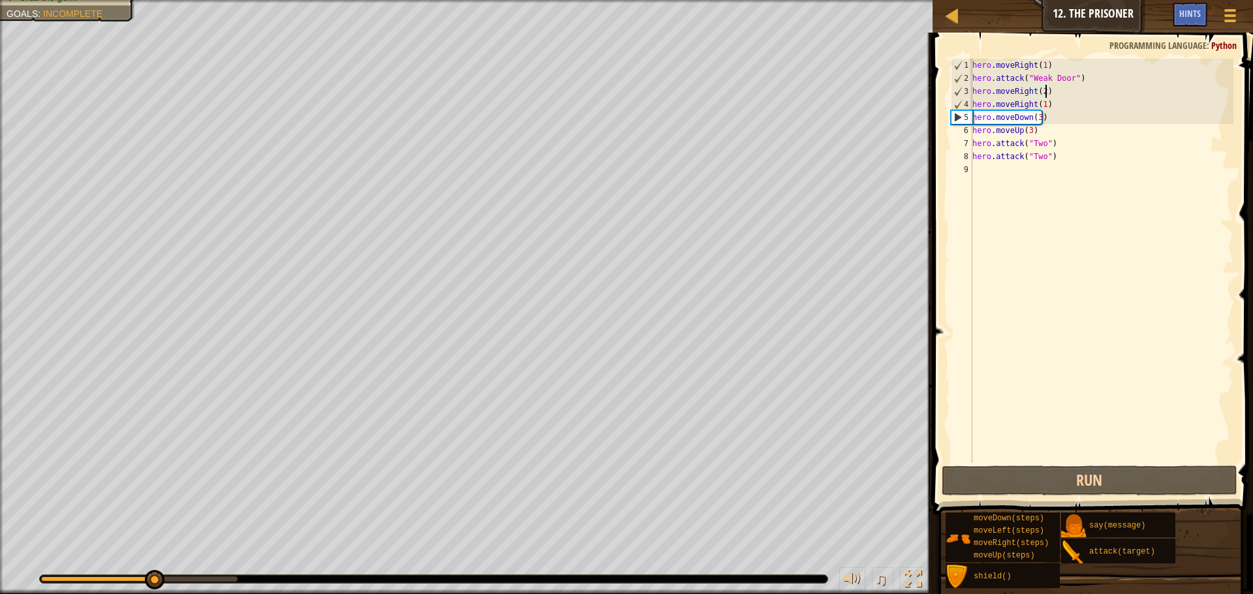
click at [1040, 89] on div "hero . moveRight ( 1 ) hero . attack ( "Weak Door" ) hero . moveRight ( 2 ) her…" at bounding box center [1102, 274] width 264 height 431
drag, startPoint x: 1060, startPoint y: 92, endPoint x: 1036, endPoint y: 95, distance: 23.6
click at [1036, 95] on div "hero . moveRight ( 1 ) hero . attack ( "Weak Door" ) hero . moveRight ( 2 ) her…" at bounding box center [1102, 274] width 264 height 431
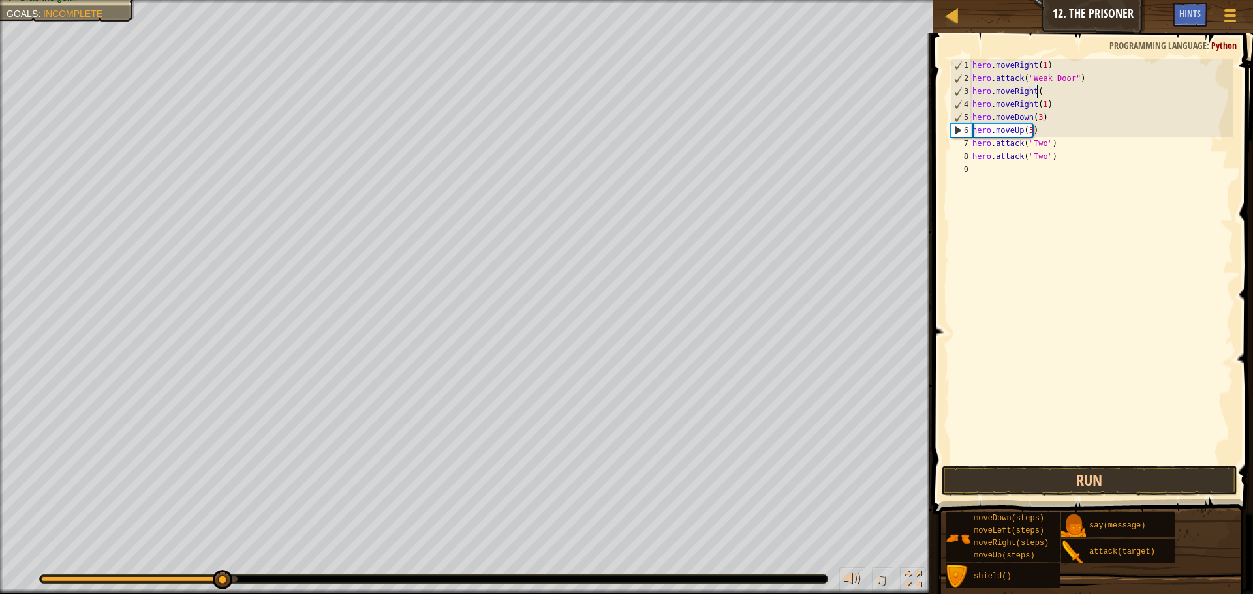
scroll to position [6, 5]
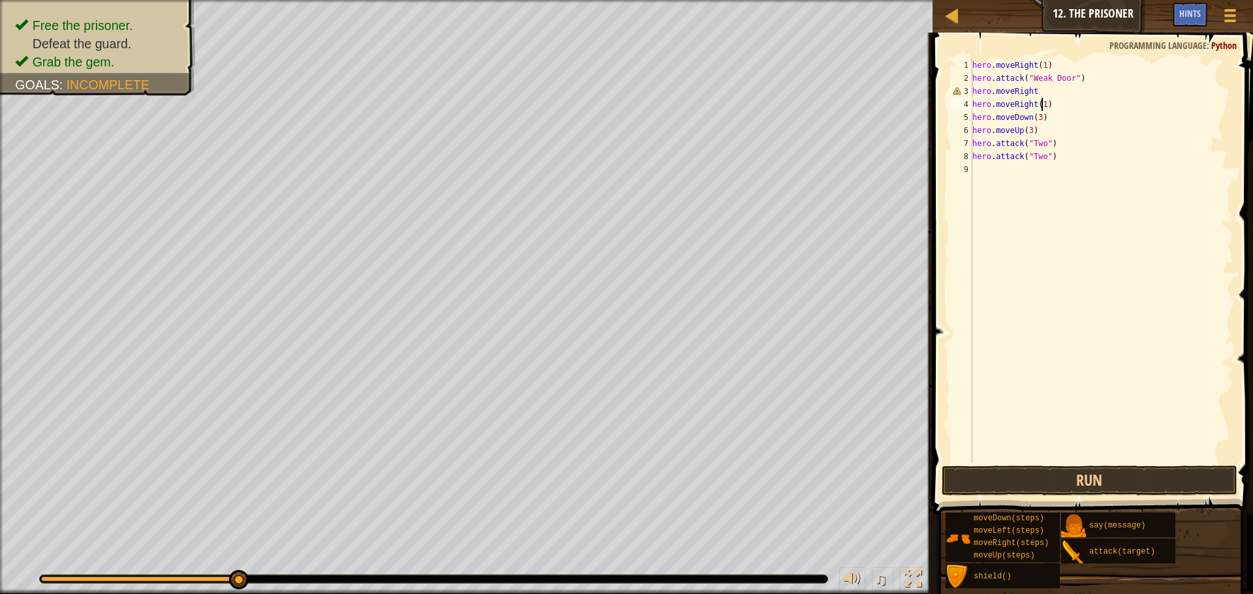
click at [1043, 110] on div "hero . moveRight ( 1 ) hero . attack ( "Weak Door" ) hero . moveRight hero . mo…" at bounding box center [1102, 274] width 264 height 431
type textarea "hero.moveRight(1)"
drag, startPoint x: 974, startPoint y: 105, endPoint x: 1054, endPoint y: 99, distance: 79.9
click at [1054, 99] on div "hero . moveRight ( 1 ) hero . attack ( "Weak Door" ) hero . moveRight hero . mo…" at bounding box center [1102, 274] width 264 height 431
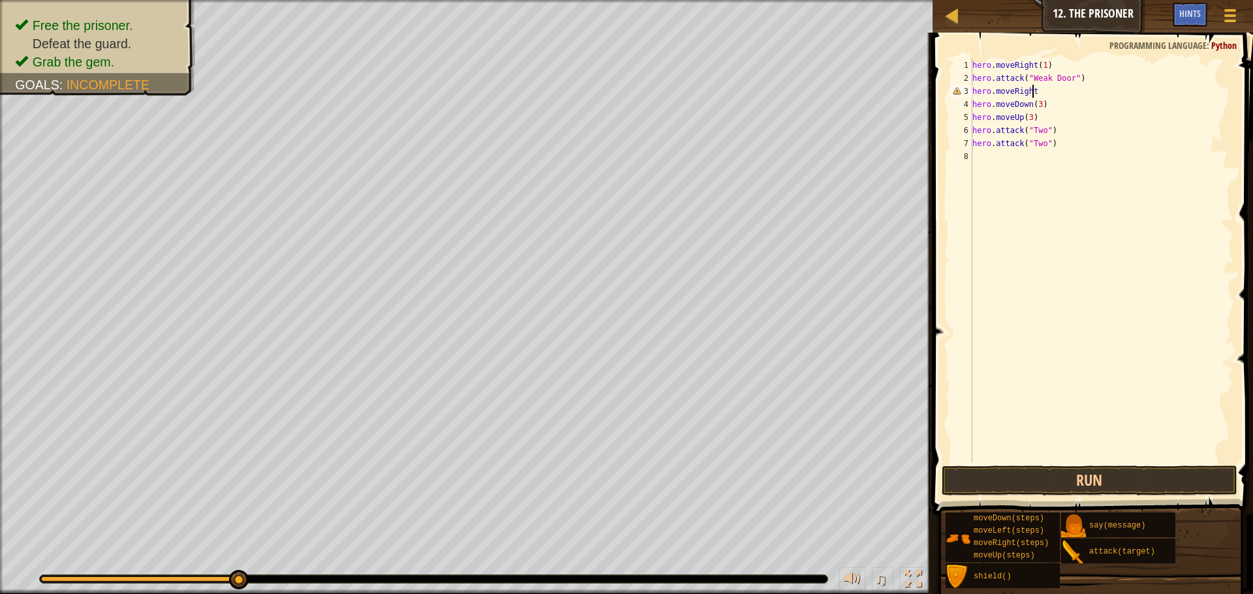
click at [1032, 91] on div "hero . moveRight ( 1 ) hero . attack ( "Weak Door" ) hero . moveRight hero . mo…" at bounding box center [1102, 274] width 264 height 431
click at [1031, 104] on div "hero . moveRight ( 1 ) hero . attack ( "Weak Door" ) hero . moveRight ( ) hero …" at bounding box center [1102, 274] width 264 height 431
click at [1035, 102] on div "hero . moveRight ( 1 ) hero . attack ( "Weak Door" ) hero . moveRight ( ) hero …" at bounding box center [1102, 274] width 264 height 431
click at [1033, 104] on div "hero . moveRight ( 1 ) hero . attack ( "Weak Door" ) hero . moveRight ( ) hero …" at bounding box center [1102, 274] width 264 height 431
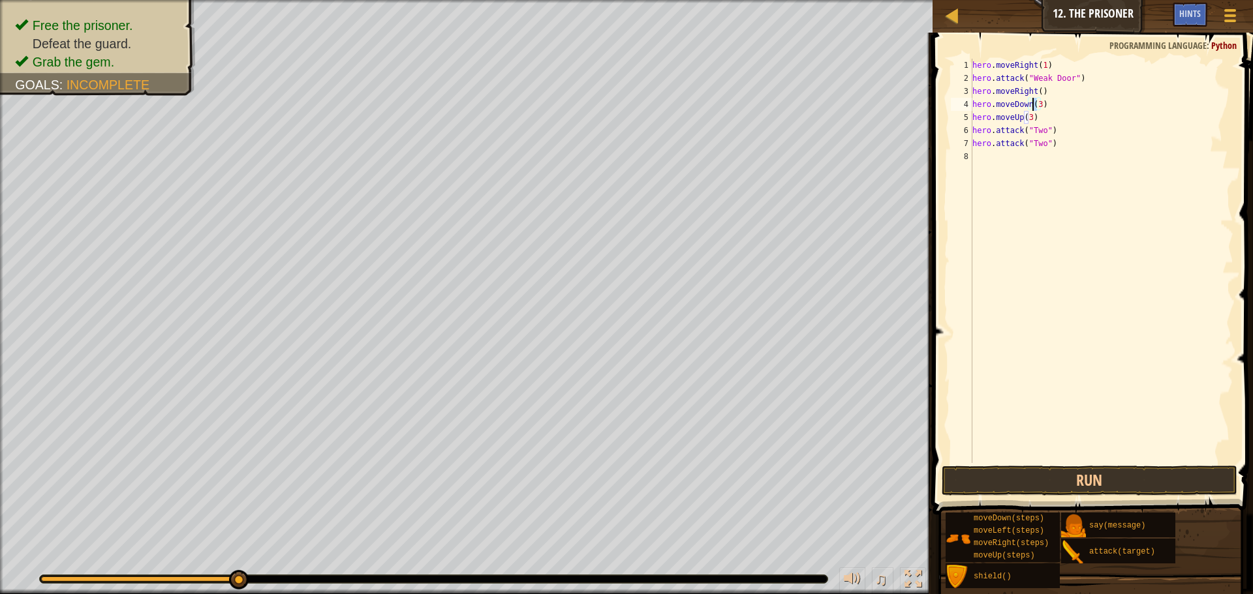
scroll to position [6, 5]
drag, startPoint x: 972, startPoint y: 128, endPoint x: 1093, endPoint y: 149, distance: 122.6
click at [1093, 149] on div "hero . moveRight ( 1 ) hero . attack ( "Weak Door" ) hero . moveRight ( ) hero …" at bounding box center [1102, 274] width 264 height 431
click at [1055, 91] on div "hero . moveRight ( 1 ) hero . attack ( "Weak Door" ) hero . moveRight ( ) hero …" at bounding box center [1102, 274] width 264 height 431
type textarea "hero.moveRight()"
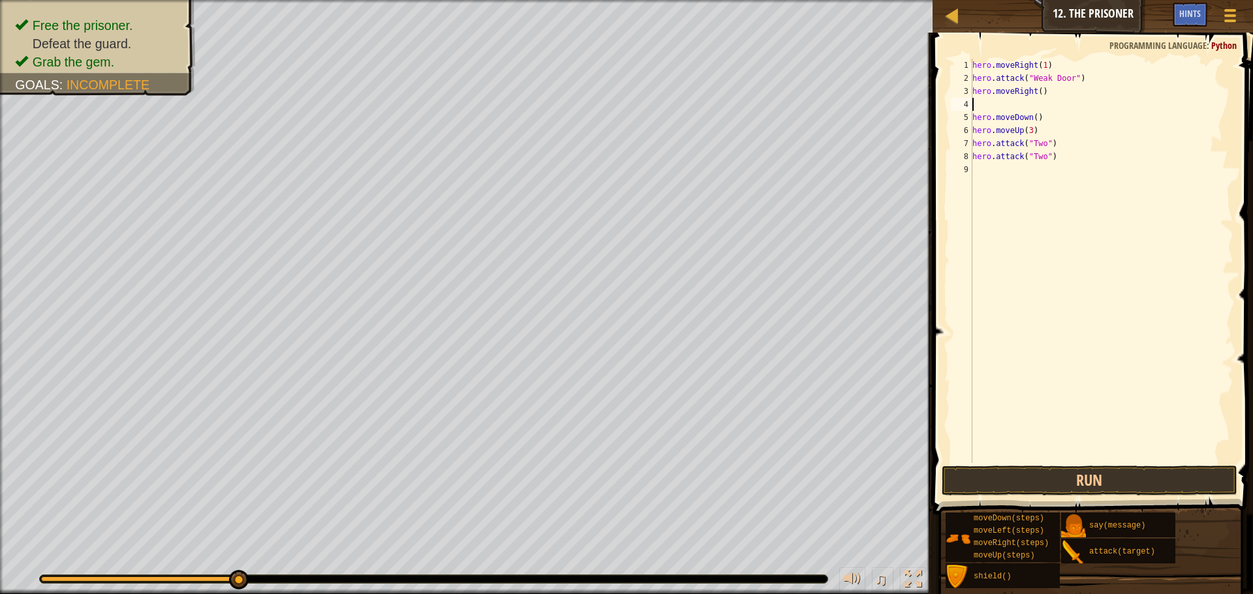
scroll to position [6, 0]
paste textarea "hero.attack("Two")"
drag, startPoint x: 1061, startPoint y: 170, endPoint x: 974, endPoint y: 157, distance: 87.7
click at [974, 157] on div "hero.attack("Two") 1 2 3 4 5 6 7 8 9 10 hero . moveRight ( 1 ) hero . attack ( …" at bounding box center [1090, 261] width 285 height 405
type textarea "hero.attack("Two") hero.attack("Two")"
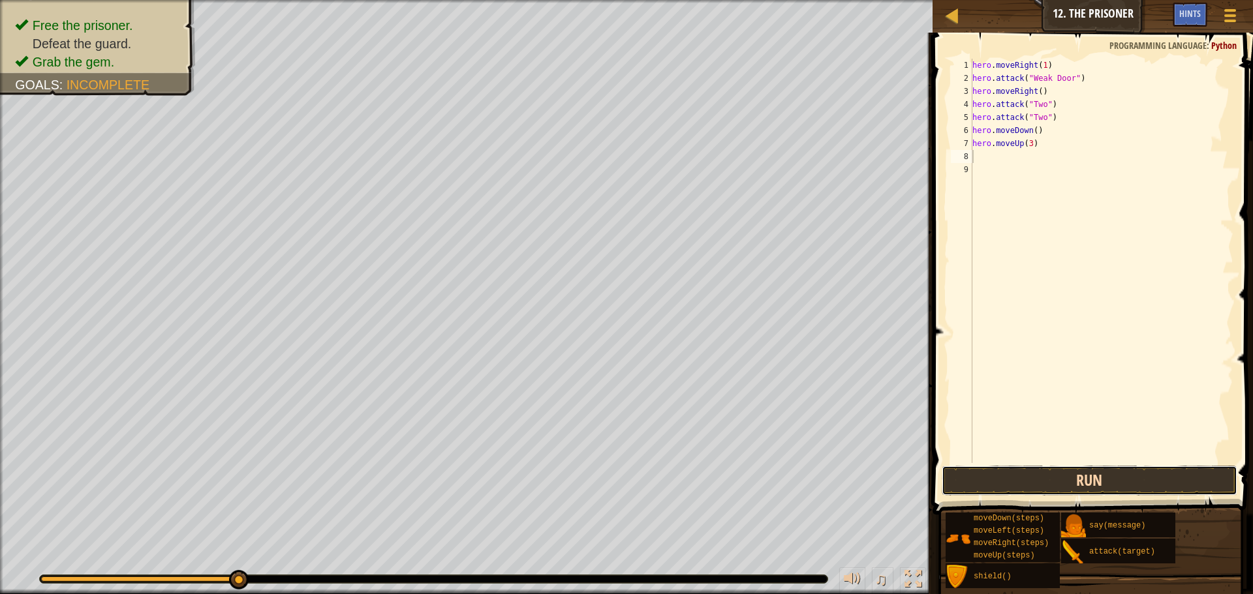
click at [1079, 485] on button "Run" at bounding box center [1089, 481] width 296 height 30
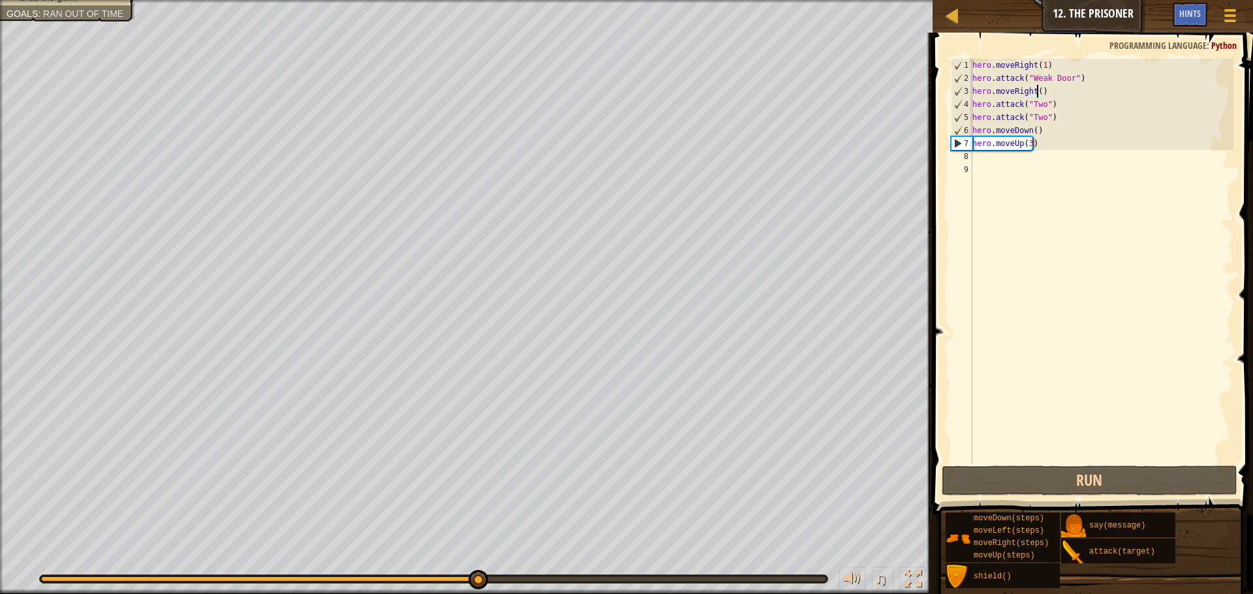
click at [1037, 90] on div "hero . moveRight ( 1 ) hero . attack ( "Weak Door" ) hero . moveRight ( ) hero …" at bounding box center [1102, 274] width 264 height 431
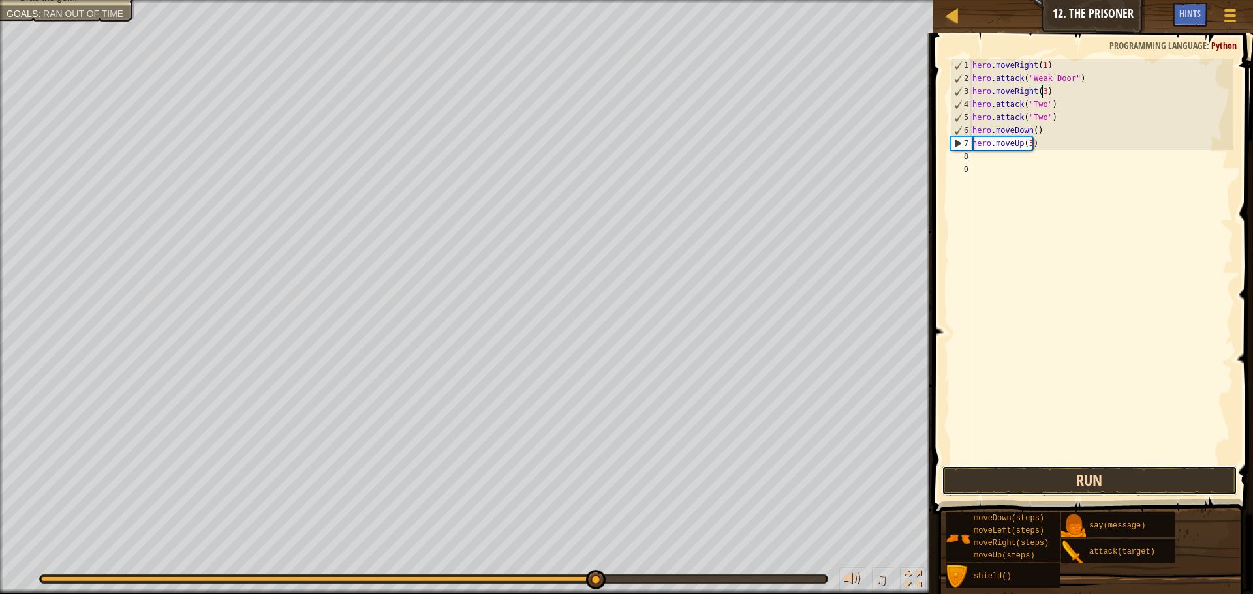
click at [1073, 469] on button "Run" at bounding box center [1089, 481] width 296 height 30
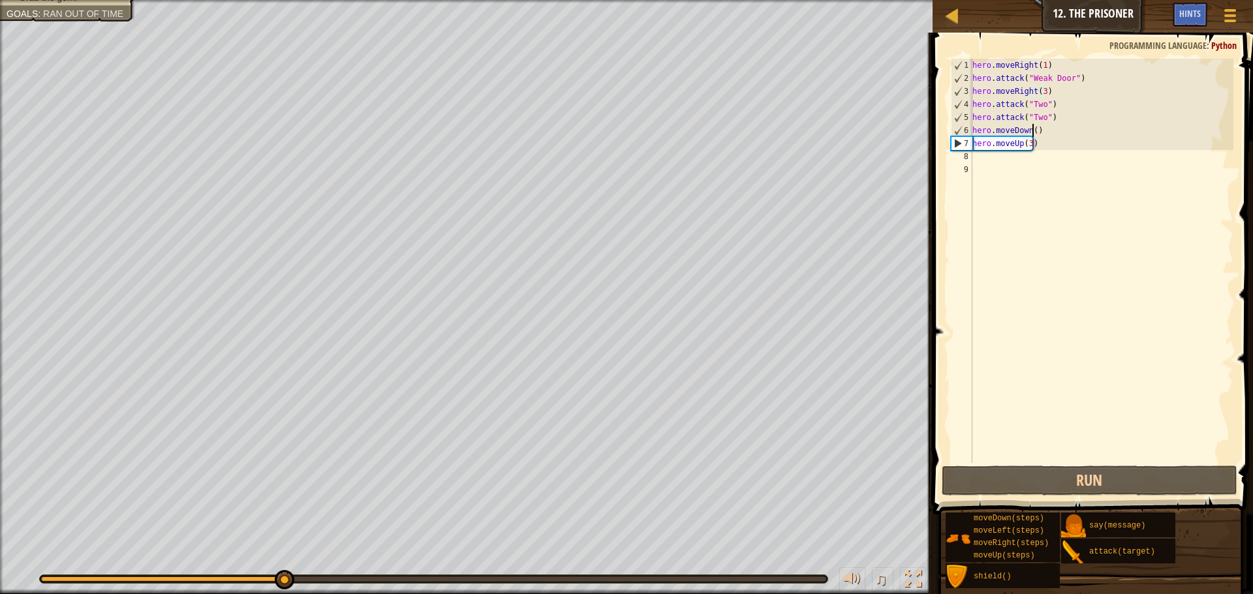
click at [1030, 129] on div "hero . moveRight ( 1 ) hero . attack ( "Weak Door" ) hero . moveRight ( 3 ) her…" at bounding box center [1102, 274] width 264 height 431
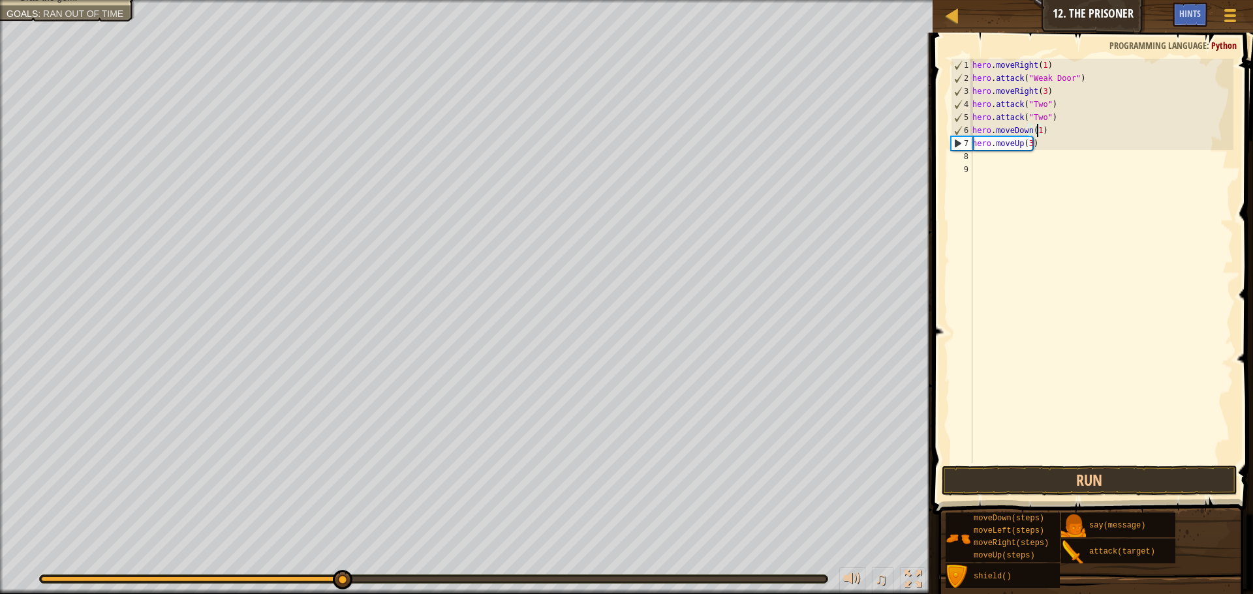
click at [1011, 145] on div "hero . moveRight ( 1 ) hero . attack ( "Weak Door" ) hero . moveRight ( 3 ) her…" at bounding box center [1102, 274] width 264 height 431
click at [1014, 144] on div "hero . moveRight ( 1 ) hero . attack ( "Weak Door" ) hero . moveRight ( 3 ) her…" at bounding box center [1102, 274] width 264 height 431
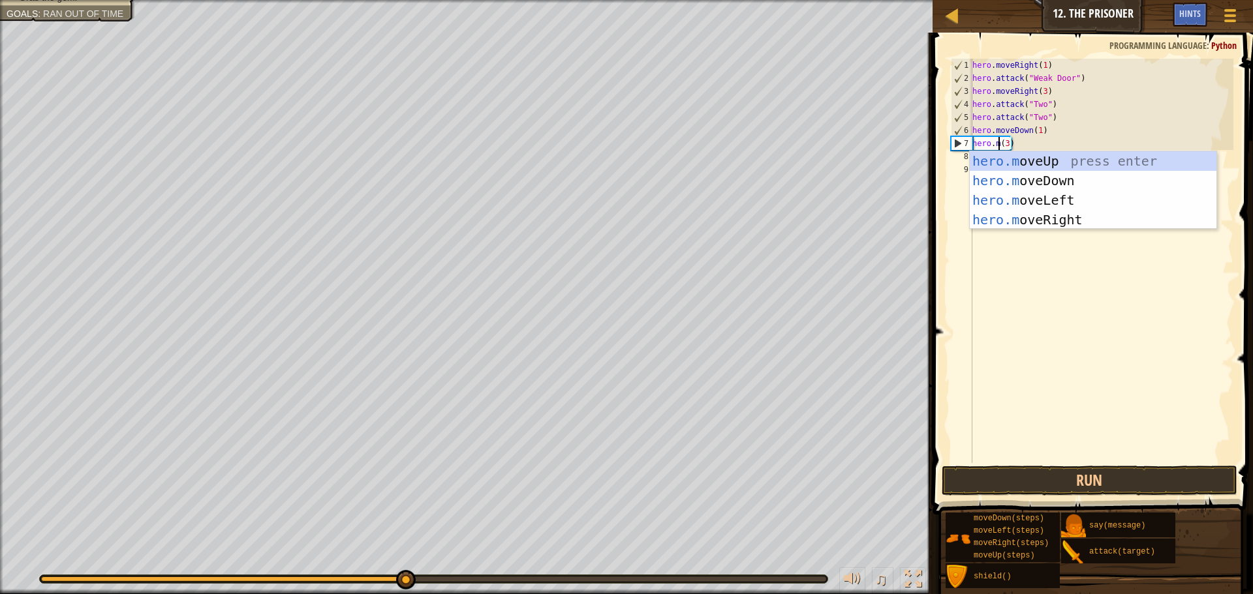
scroll to position [6, 3]
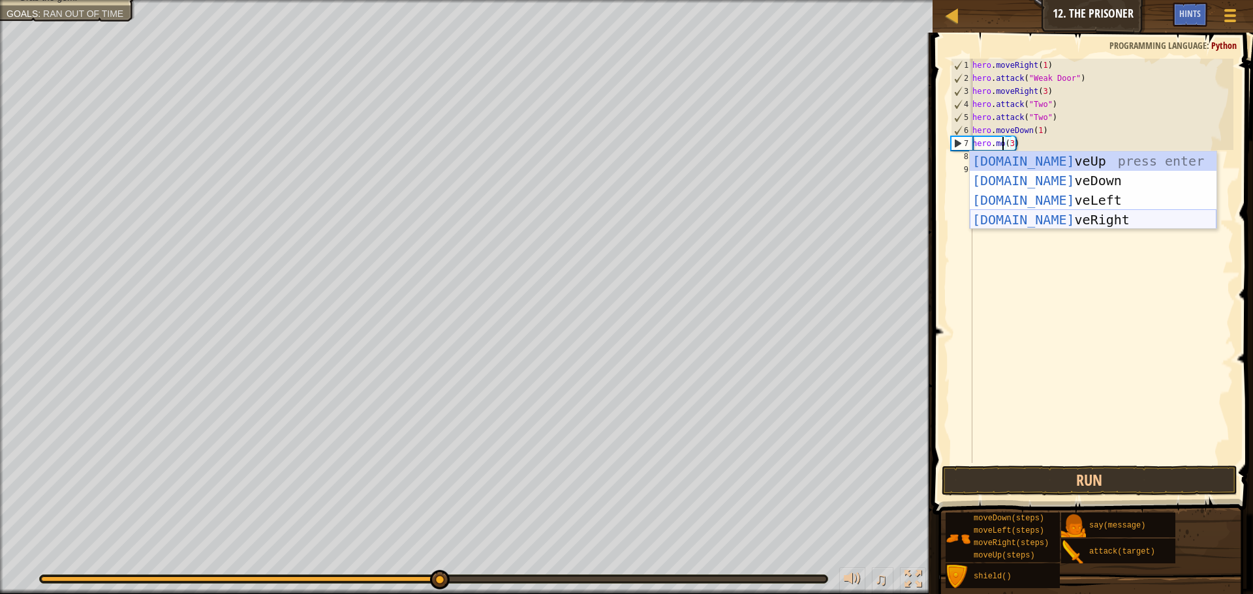
click at [1103, 221] on div "[DOMAIN_NAME] veUp press enter [DOMAIN_NAME] veDown press enter [DOMAIN_NAME] v…" at bounding box center [1093, 209] width 247 height 117
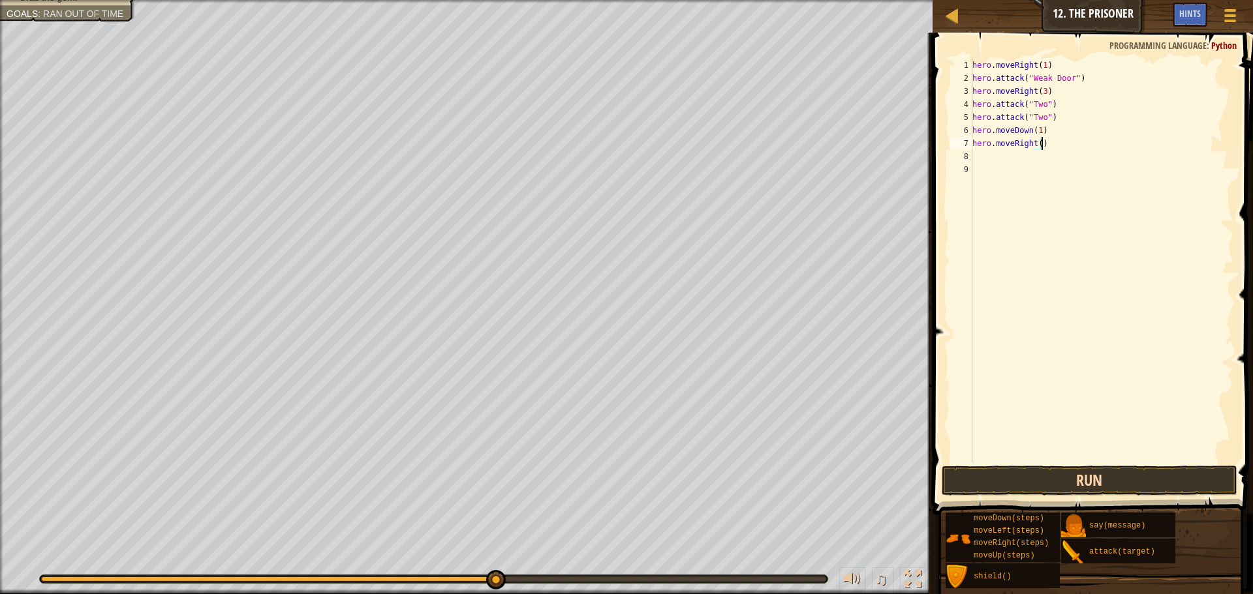
type textarea "hero.moveRight()"
click at [1120, 475] on button "Run" at bounding box center [1089, 481] width 296 height 30
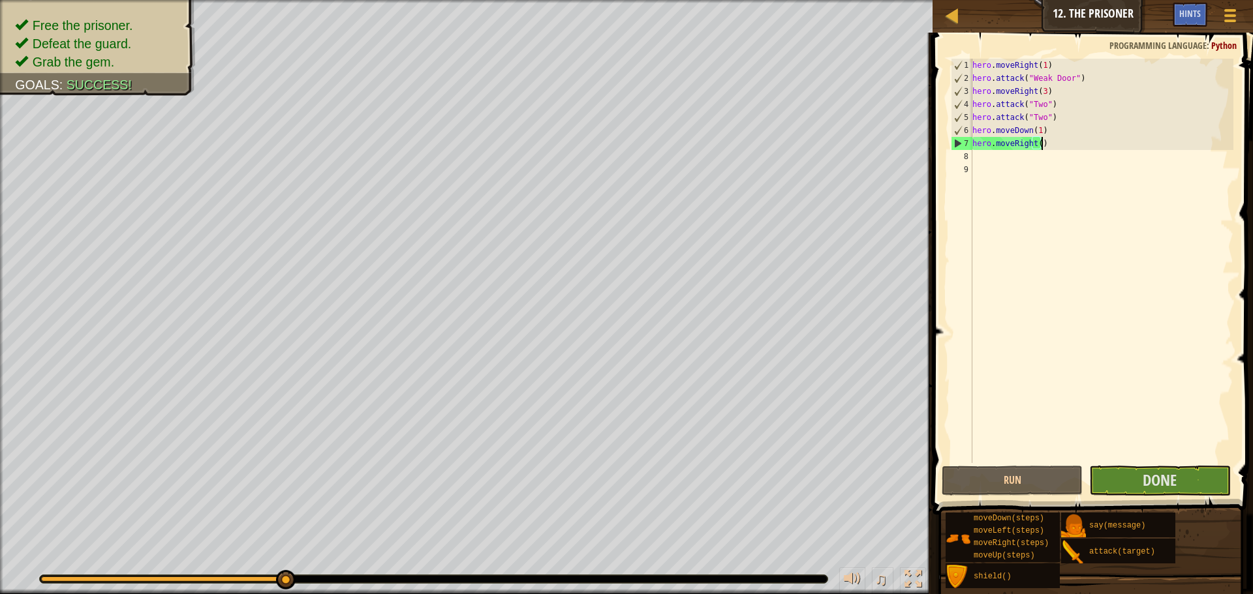
click at [1178, 465] on span at bounding box center [1093, 255] width 331 height 521
click at [1167, 504] on div "Hints Videos hero.moveRight() 1 2 3 4 5 6 7 8 9 hero . moveRight ( 1 ) hero . a…" at bounding box center [1090, 310] width 324 height 555
click at [1172, 466] on button "Done" at bounding box center [1159, 481] width 141 height 30
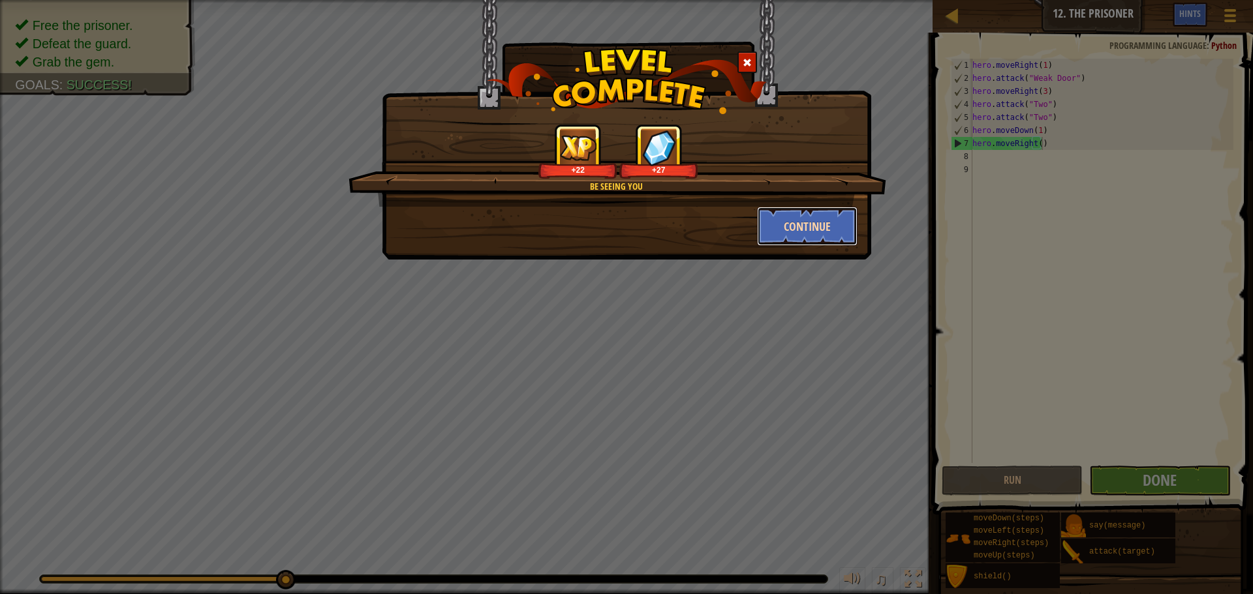
click at [791, 216] on button "Continue" at bounding box center [807, 226] width 101 height 39
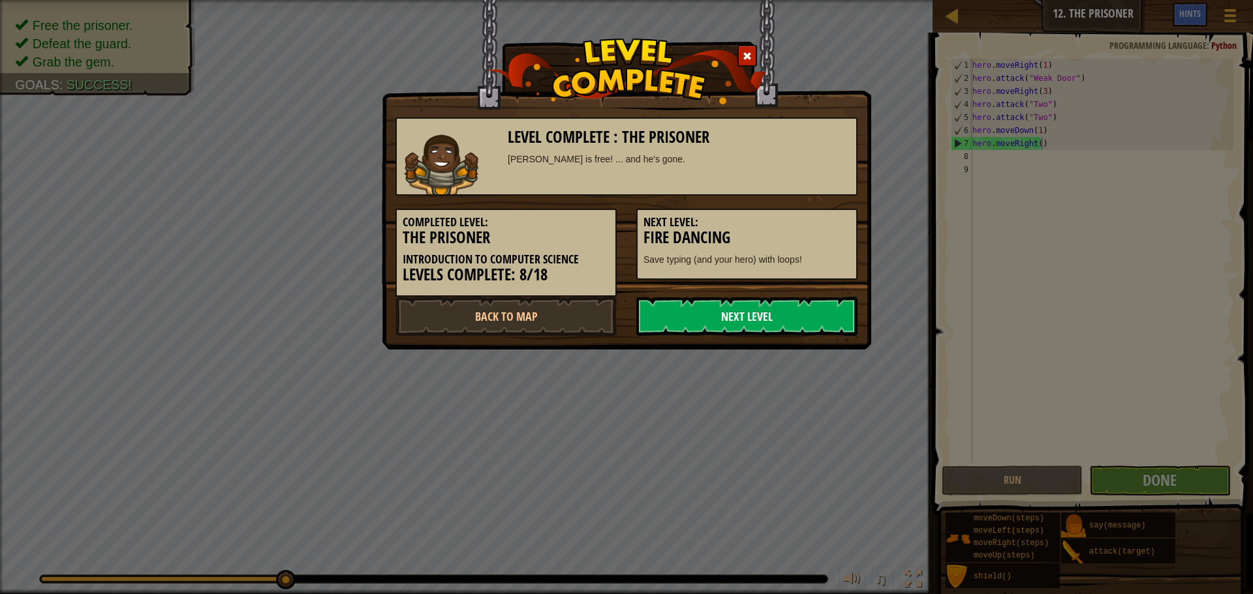
click at [737, 318] on link "Next Level" at bounding box center [746, 316] width 221 height 39
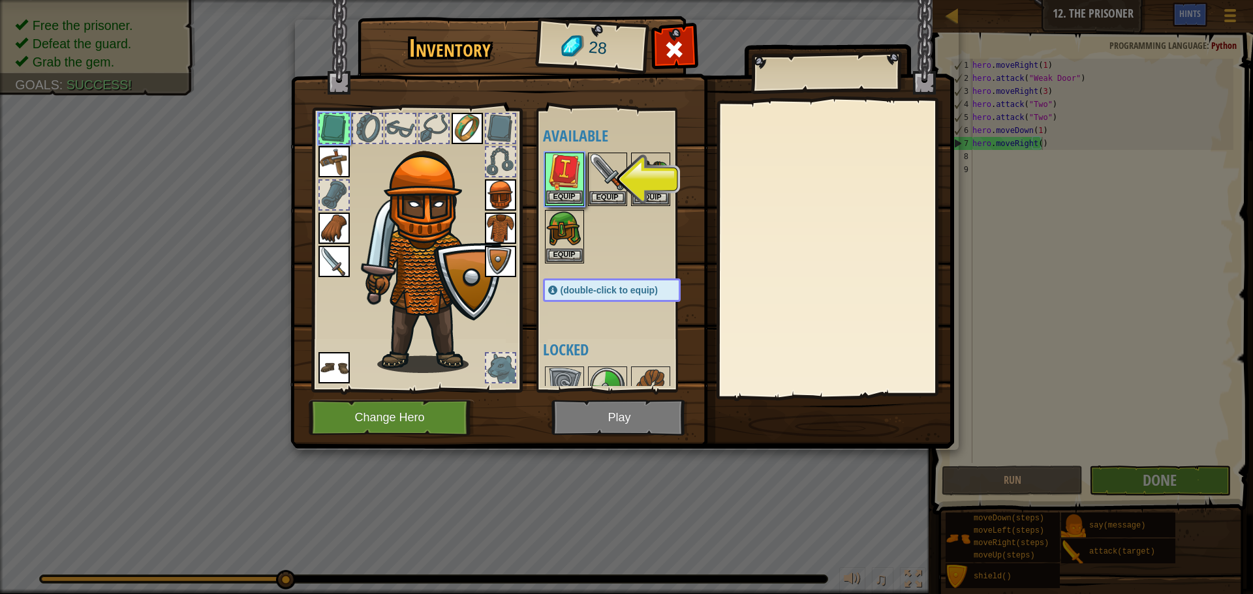
click at [570, 189] on img at bounding box center [564, 172] width 37 height 37
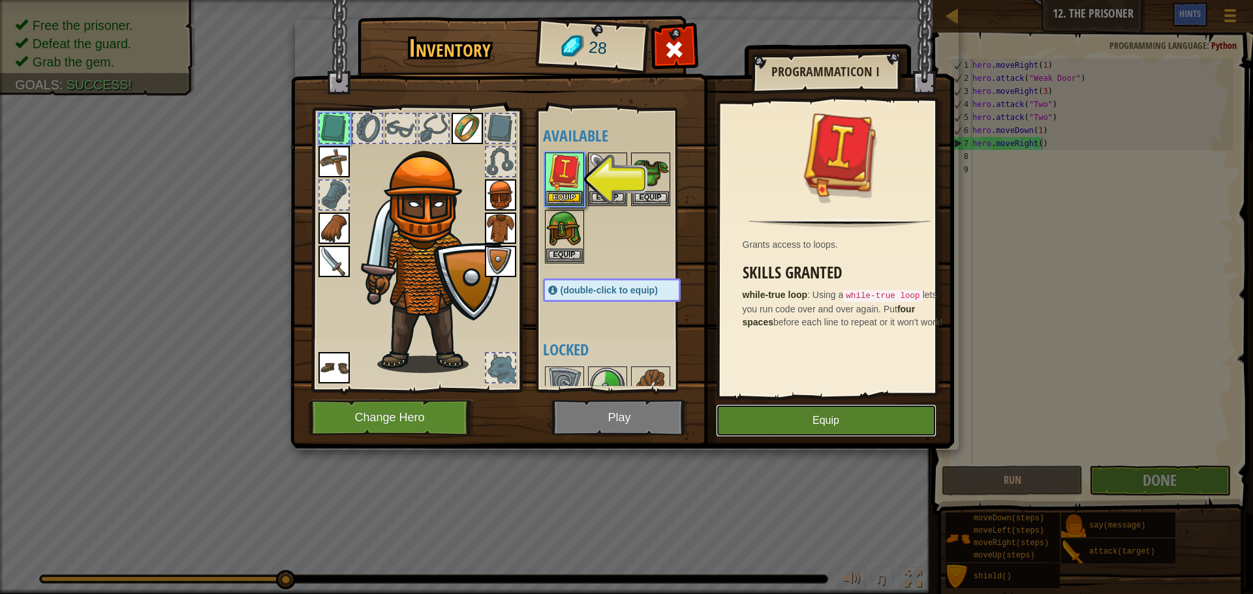
click at [854, 418] on button "Equip" at bounding box center [826, 421] width 221 height 33
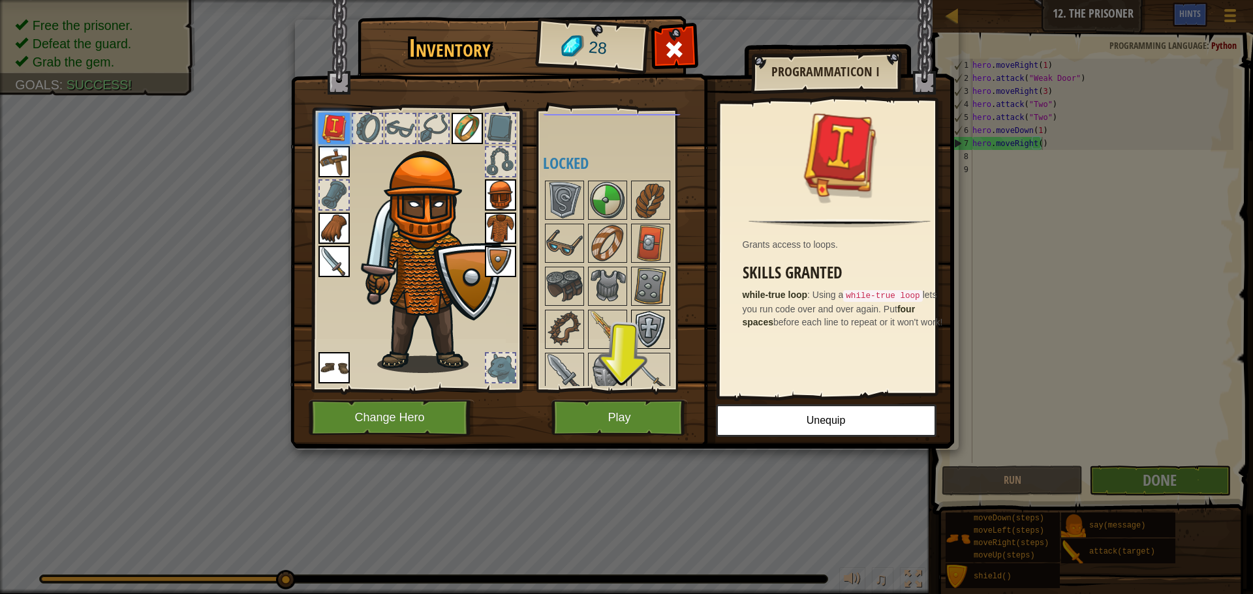
scroll to position [180, 0]
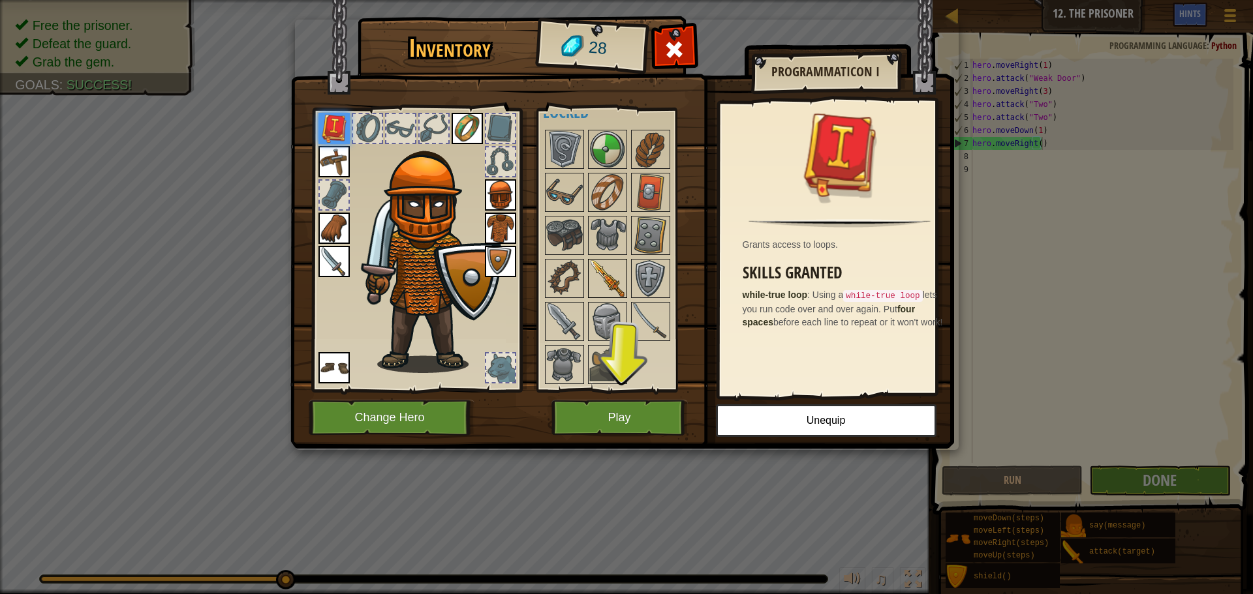
click at [600, 275] on img at bounding box center [607, 278] width 37 height 37
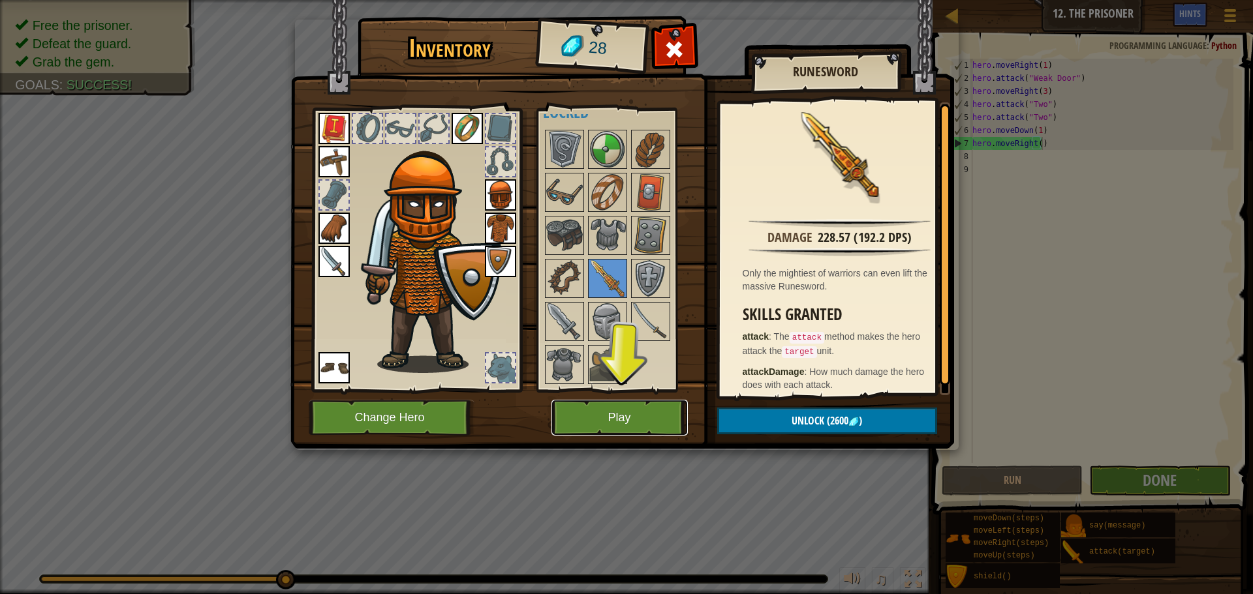
click at [654, 414] on button "Play" at bounding box center [619, 418] width 136 height 36
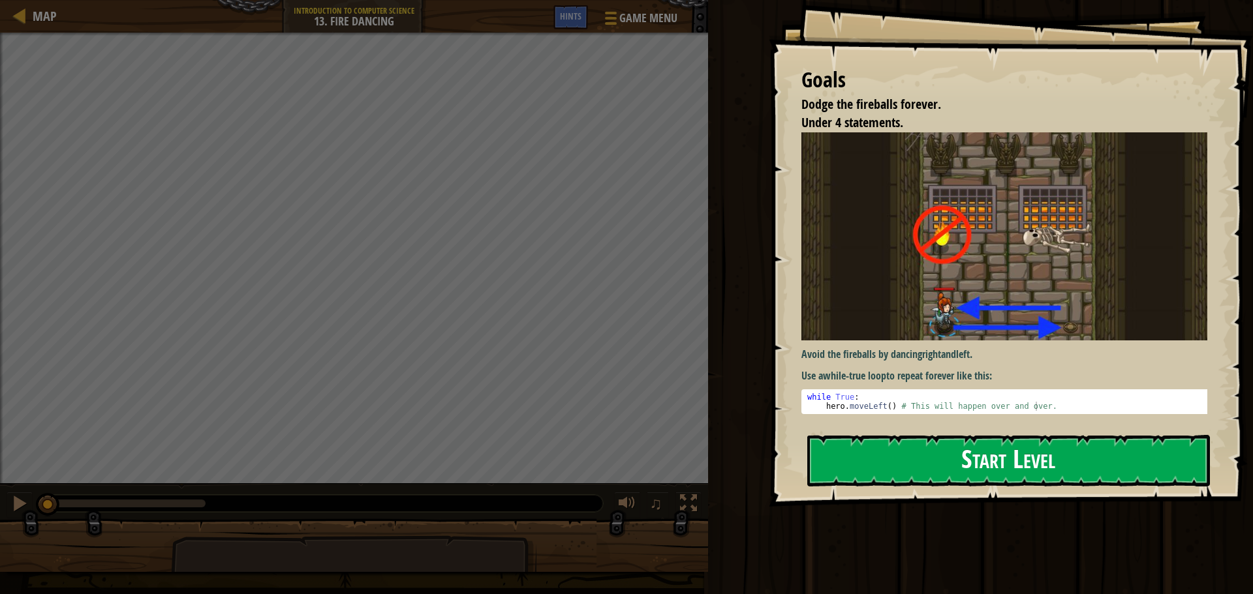
click at [889, 433] on div "Goals Dodge the fireballs forever. Under 4 statements. Avoid the fireballs by d…" at bounding box center [1011, 253] width 484 height 507
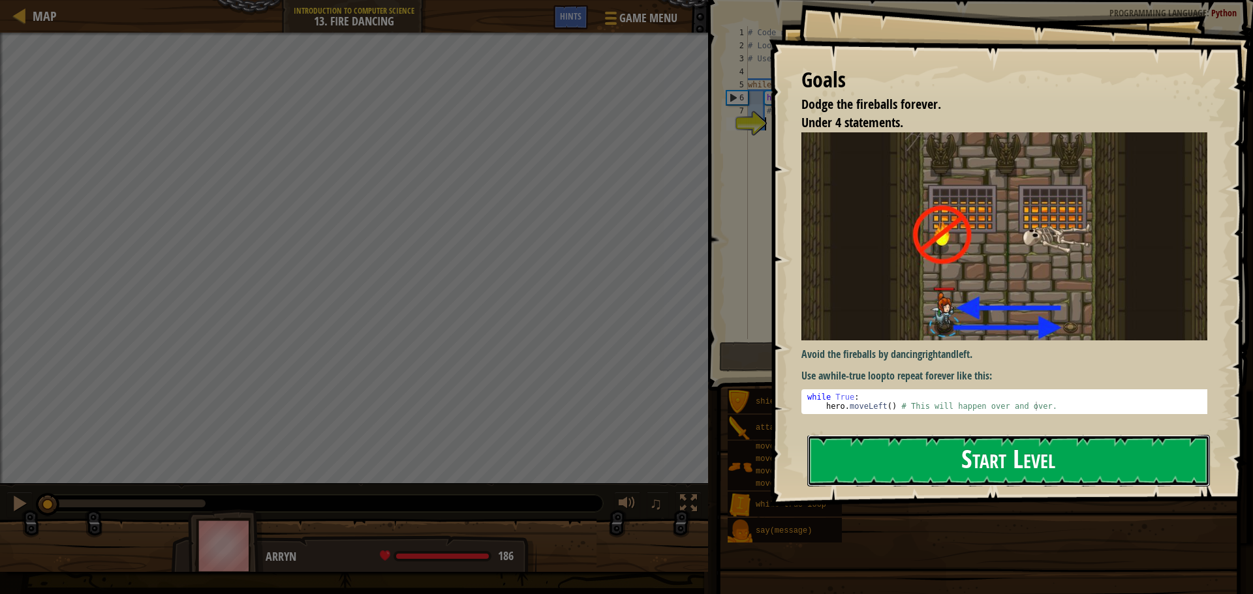
click at [896, 466] on button "Start Level" at bounding box center [1008, 461] width 403 height 52
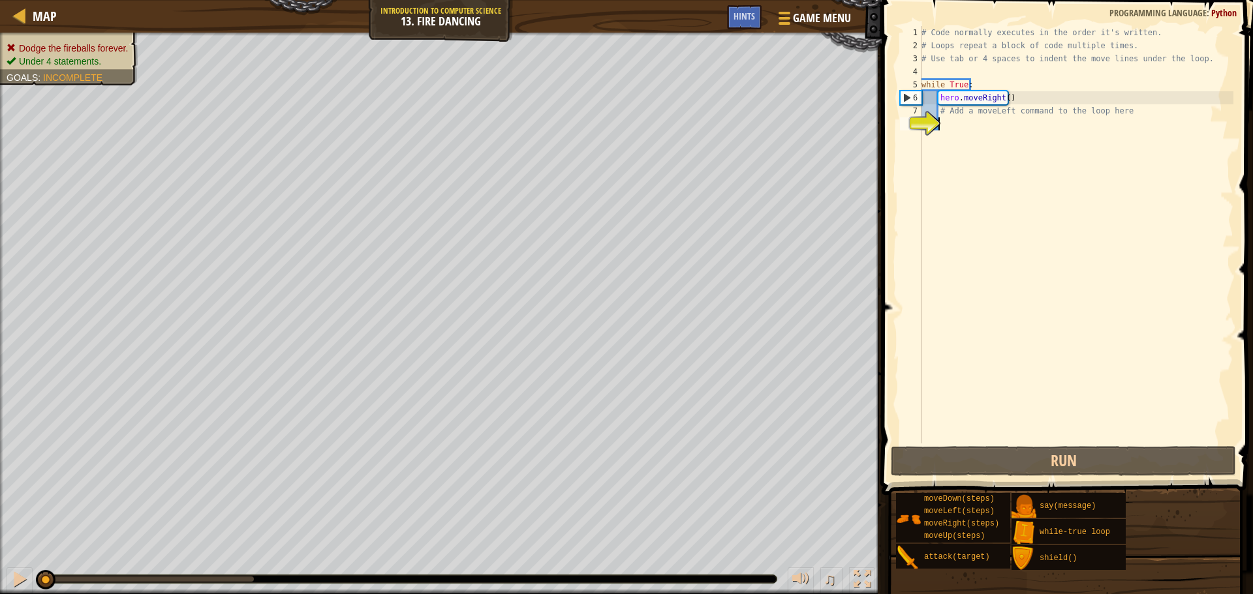
click at [968, 128] on div "# Code normally executes in the order it's written. # Loops repeat a block of c…" at bounding box center [1076, 248] width 314 height 444
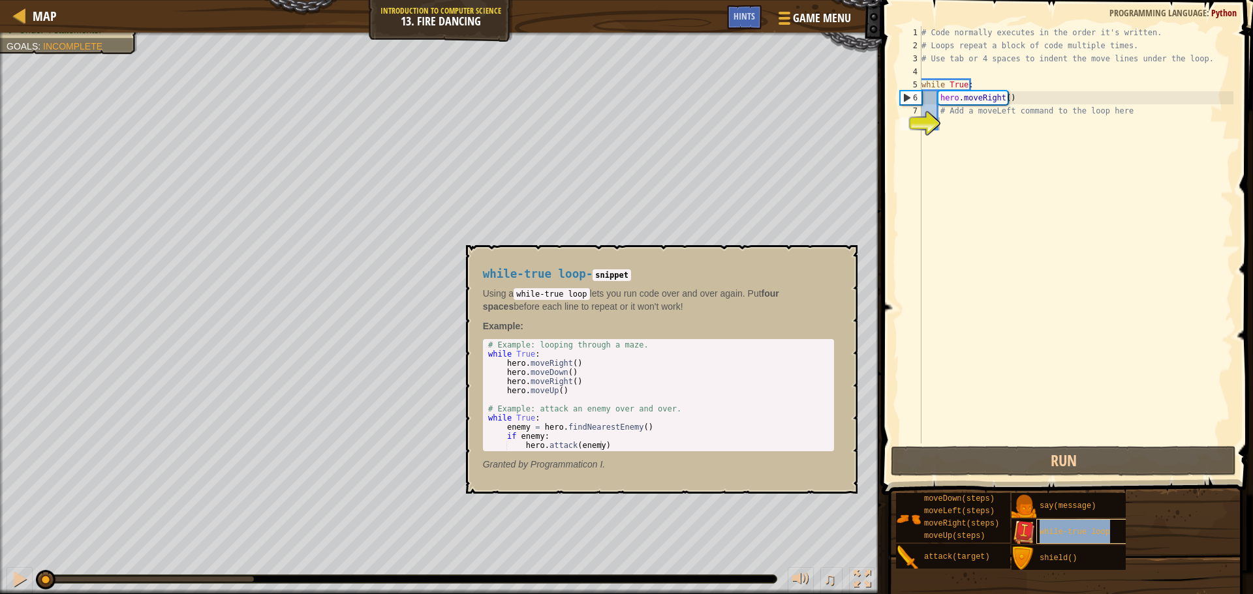
click at [1062, 529] on span "while-true loop" at bounding box center [1074, 532] width 70 height 9
click at [963, 129] on div "# Code normally executes in the order it's written. # Loops repeat a block of c…" at bounding box center [1076, 248] width 314 height 444
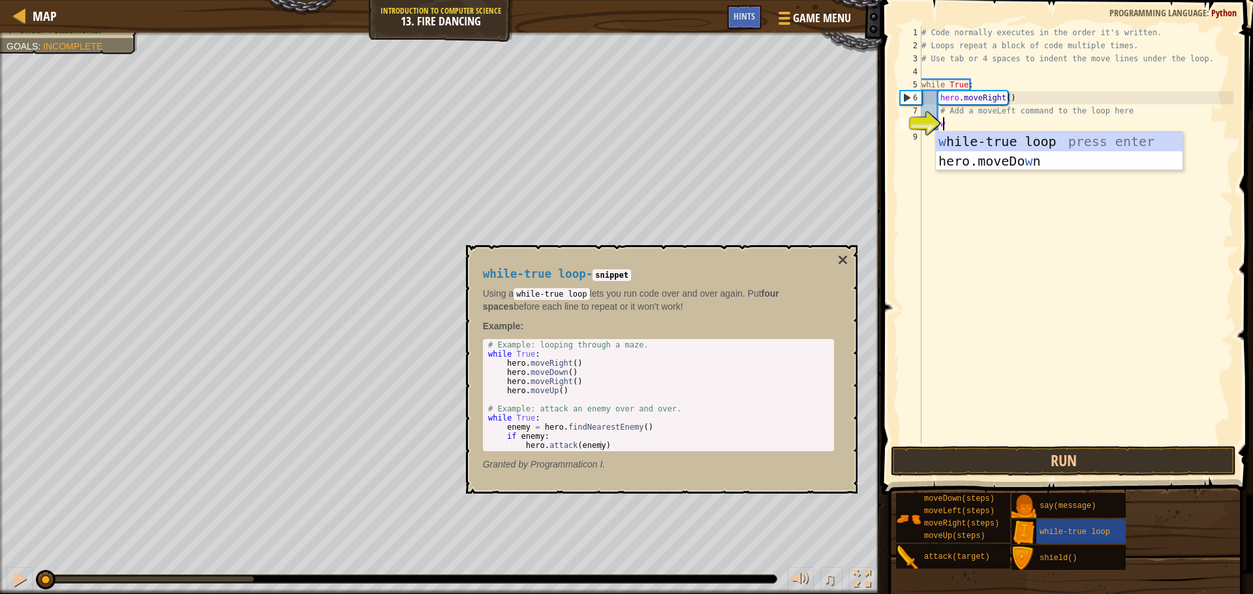
type textarea "wh"
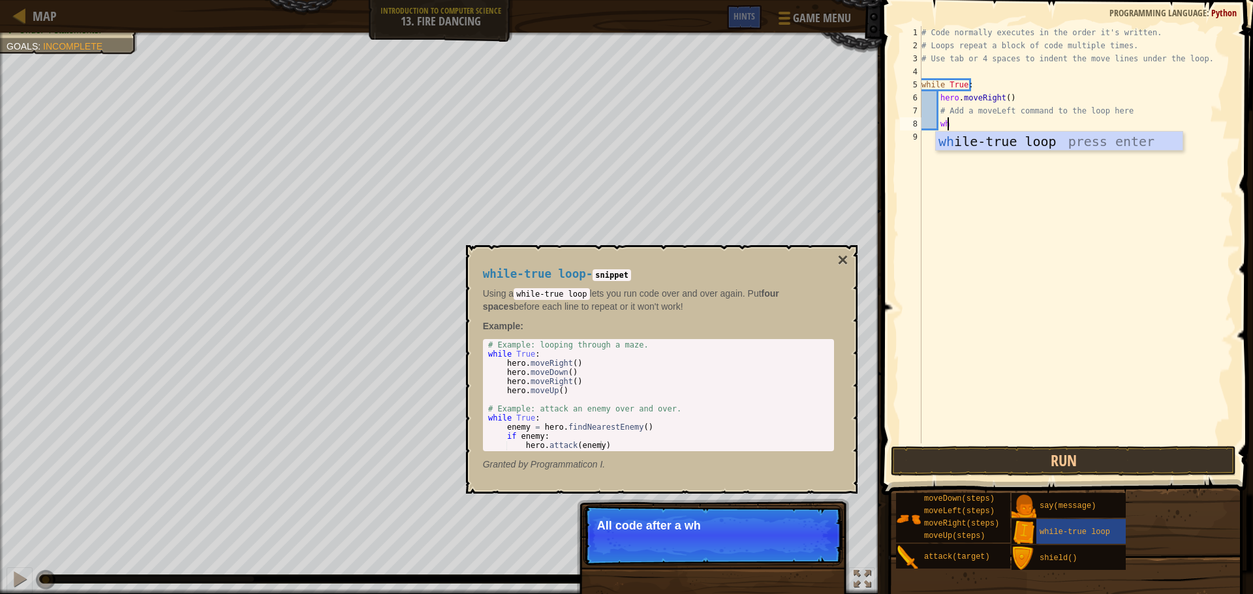
click at [969, 133] on div "wh ile-true loop press enter" at bounding box center [1059, 161] width 247 height 59
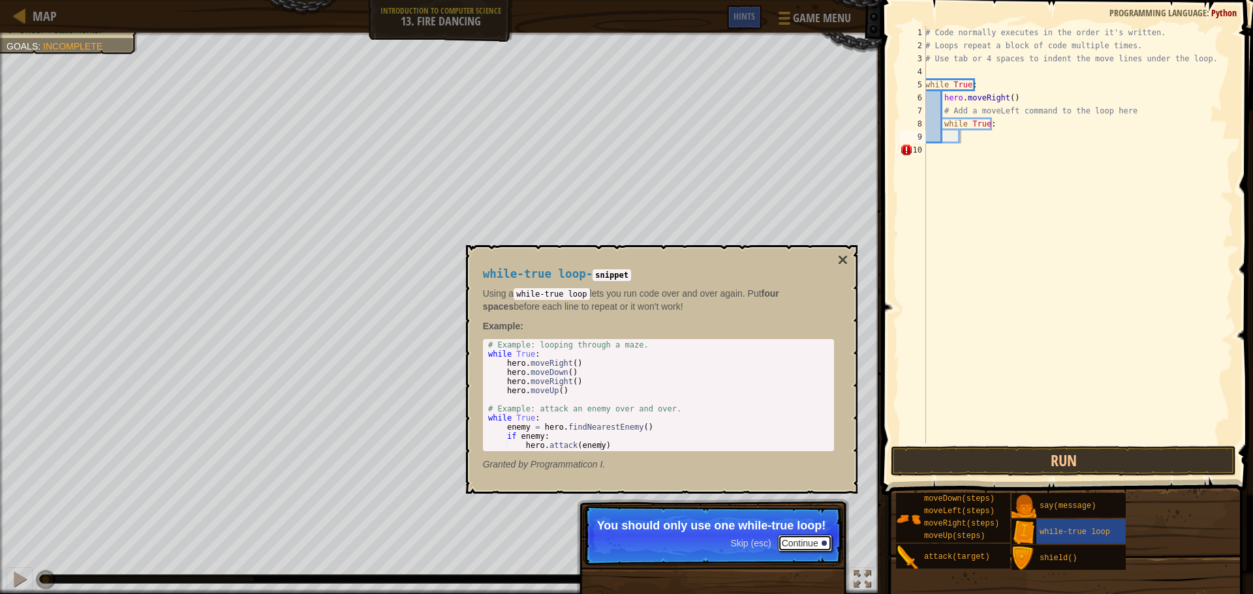
click at [808, 540] on button "Continue" at bounding box center [805, 543] width 54 height 17
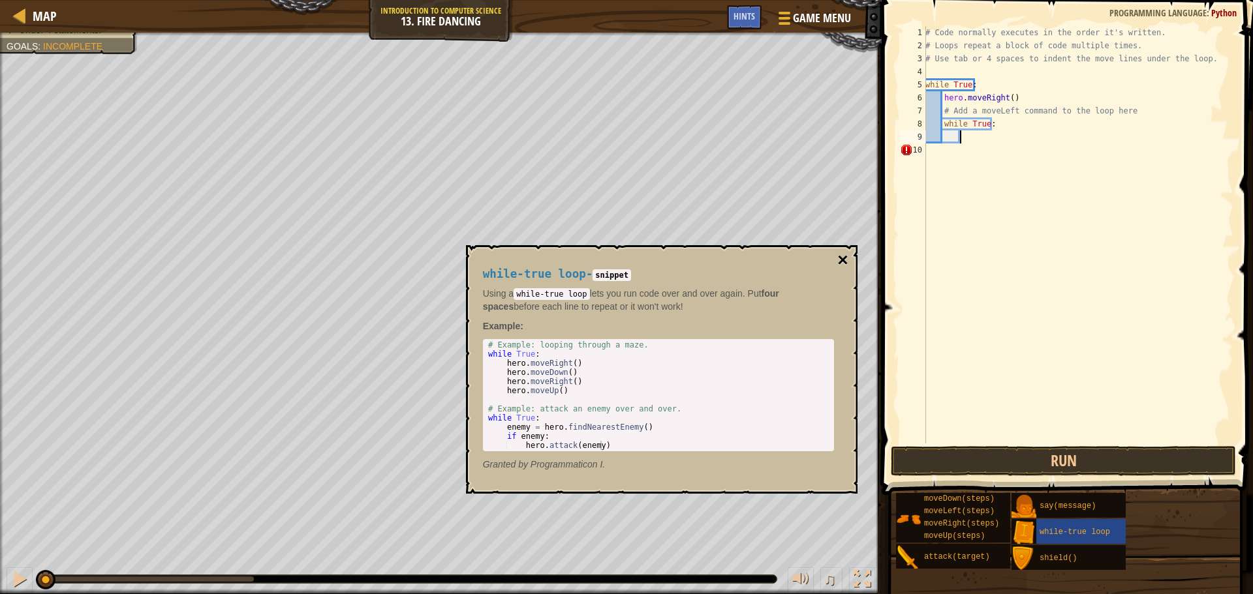
click at [840, 256] on button "×" at bounding box center [842, 260] width 10 height 18
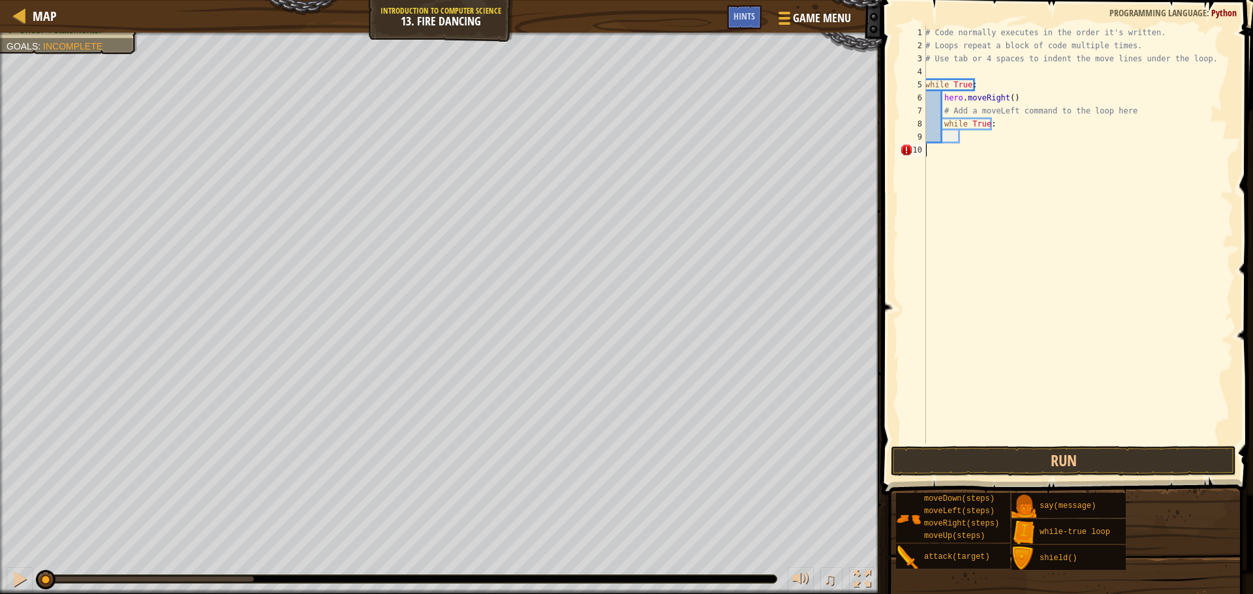
scroll to position [6, 0]
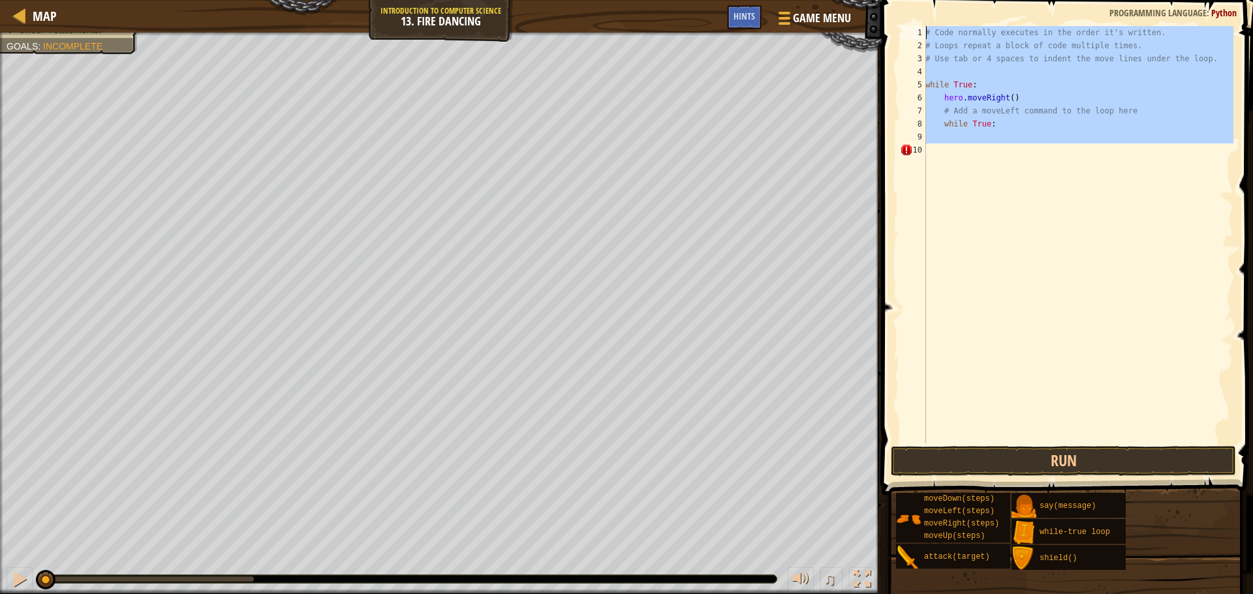
drag, startPoint x: 1010, startPoint y: 199, endPoint x: 896, endPoint y: -79, distance: 300.2
click at [896, 0] on html "Map Introduction to Computer Science 13. Fire Dancing Game Menu Done Hints 1 הה…" at bounding box center [626, 0] width 1253 height 0
type textarea "# Code normally executes in the order it's written. # Loops repeat a block of c…"
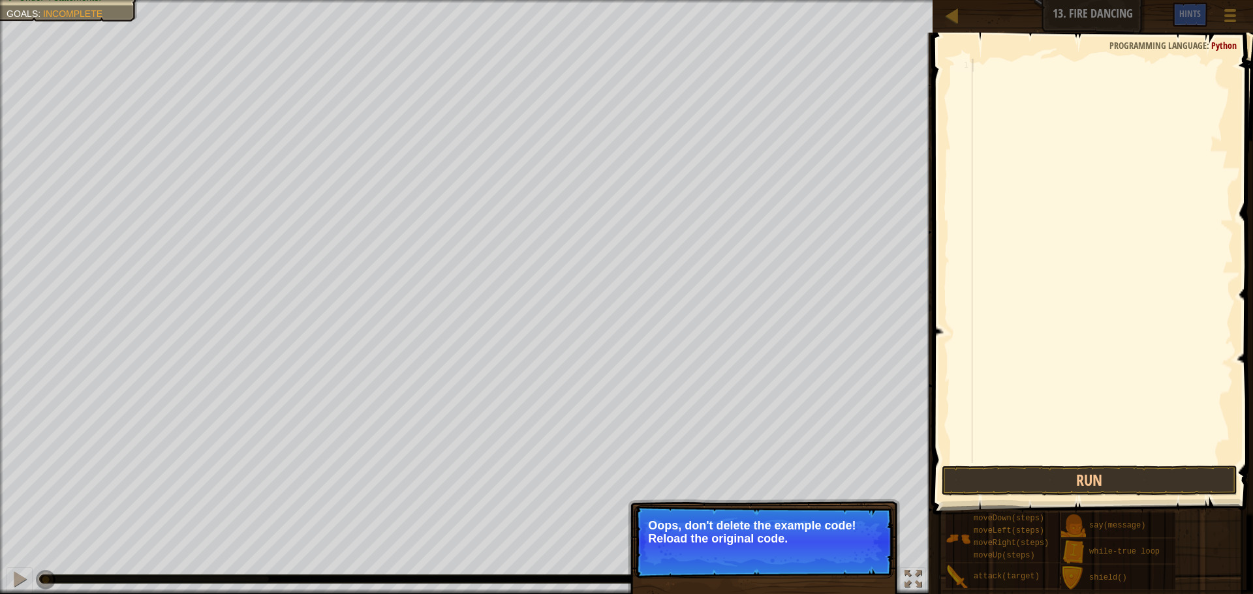
click at [842, 542] on p "Oops, don't delete the example code! Reload the original code." at bounding box center [764, 532] width 232 height 26
click at [855, 557] on button "↻ Reload" at bounding box center [854, 555] width 58 height 20
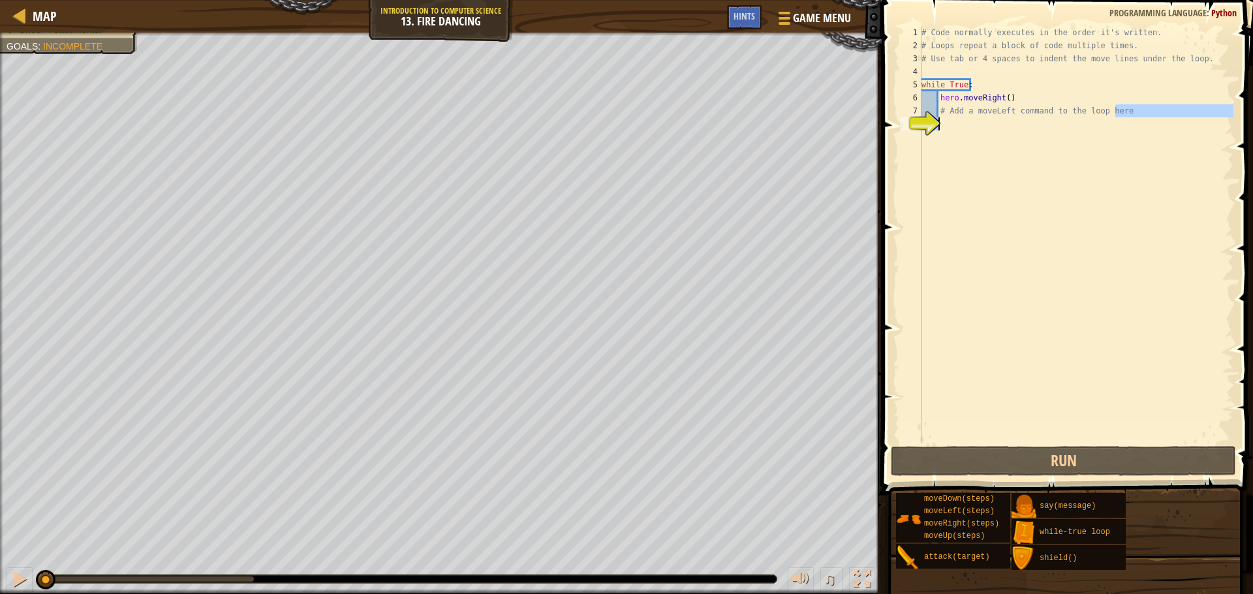
drag, startPoint x: 1177, startPoint y: 127, endPoint x: 1089, endPoint y: 132, distance: 88.2
click at [1088, 132] on div "# Code normally executes in the order it's written. # Loops repeat a block of c…" at bounding box center [1076, 248] width 314 height 444
click at [1131, 110] on div "# Code normally executes in the order it's written. # Loops repeat a block of c…" at bounding box center [1076, 235] width 314 height 418
type textarea "# Add a moveLeft command to the loop here"
click at [968, 120] on div "# Code normally executes in the order it's written. # Loops repeat a block of c…" at bounding box center [1076, 248] width 314 height 444
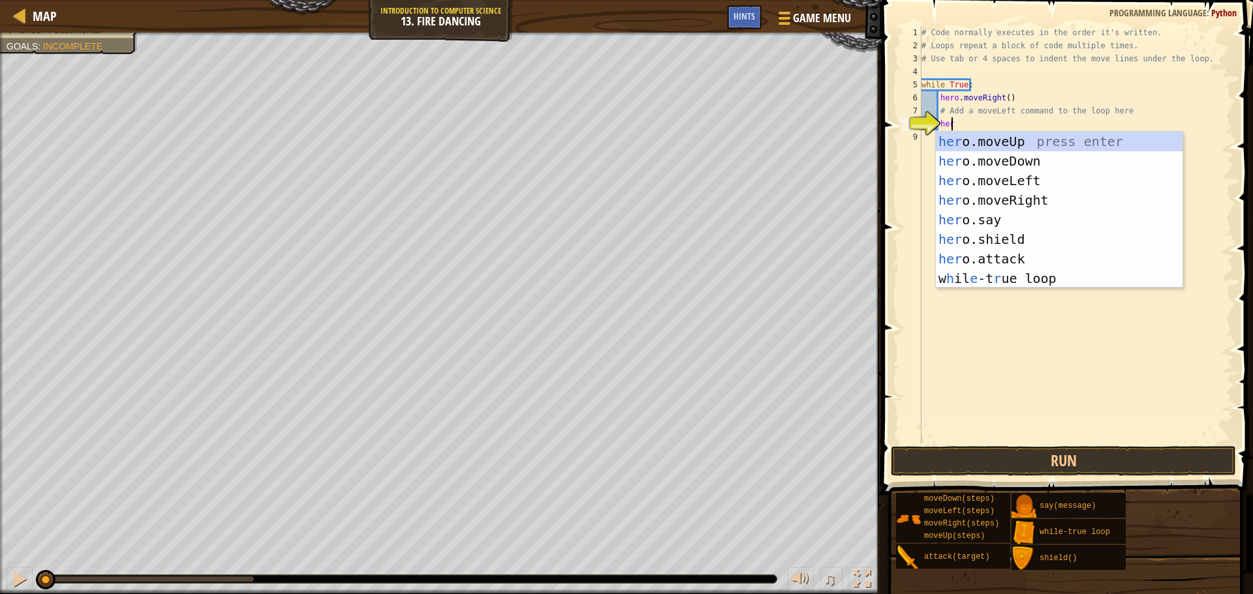
type textarea "hero"
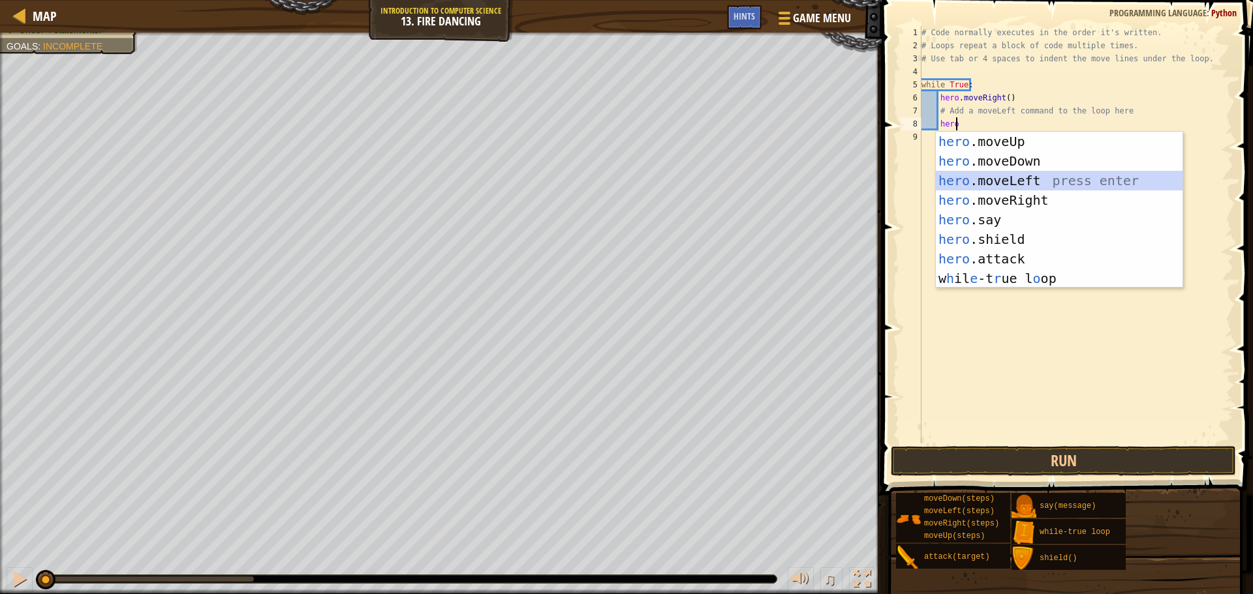
click at [1010, 179] on div "hero .moveUp press enter hero .moveDown press enter hero .moveLeft press enter …" at bounding box center [1059, 230] width 247 height 196
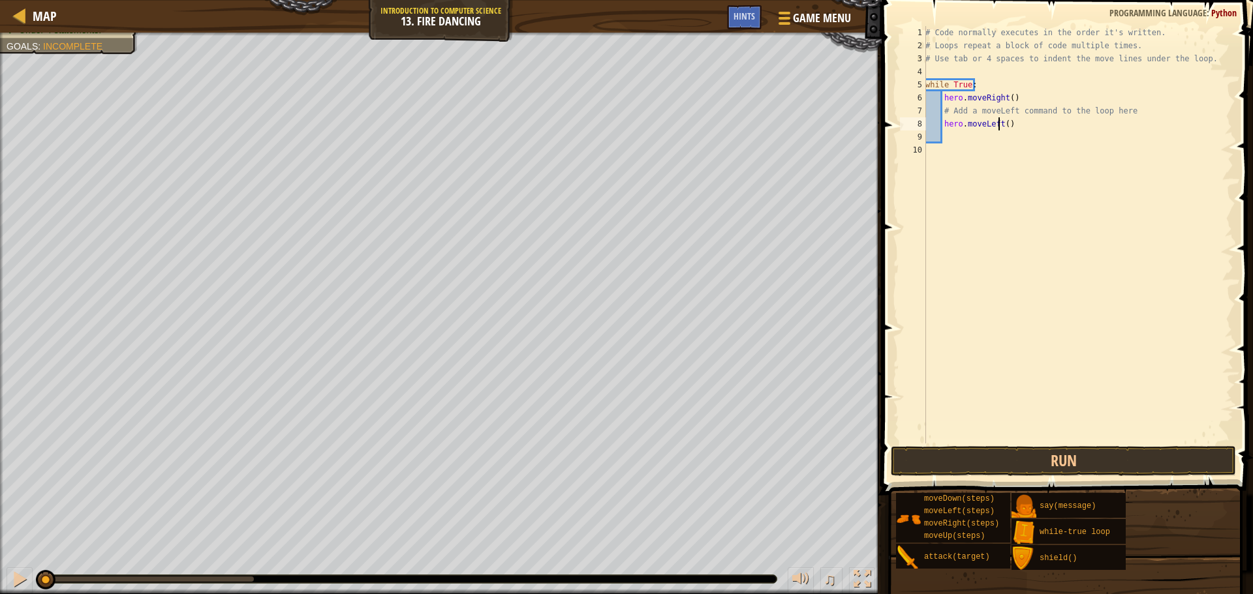
click at [1000, 122] on div "# Code normally executes in the order it's written. # Loops repeat a block of c…" at bounding box center [1078, 248] width 311 height 444
click at [1003, 121] on div "# Code normally executes in the order it's written. # Loops repeat a block of c…" at bounding box center [1078, 248] width 311 height 444
type textarea "hero.moveLeft(1)"
click at [967, 142] on div "# Code normally executes in the order it's written. # Loops repeat a block of c…" at bounding box center [1078, 248] width 311 height 444
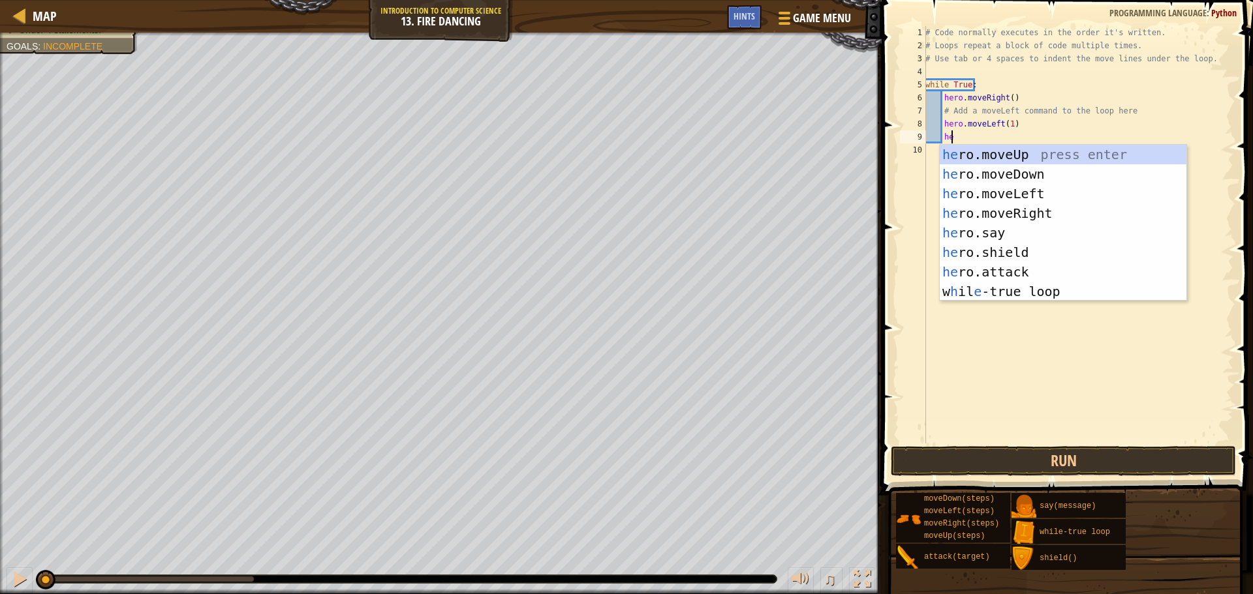
scroll to position [6, 1]
type textarea "h"
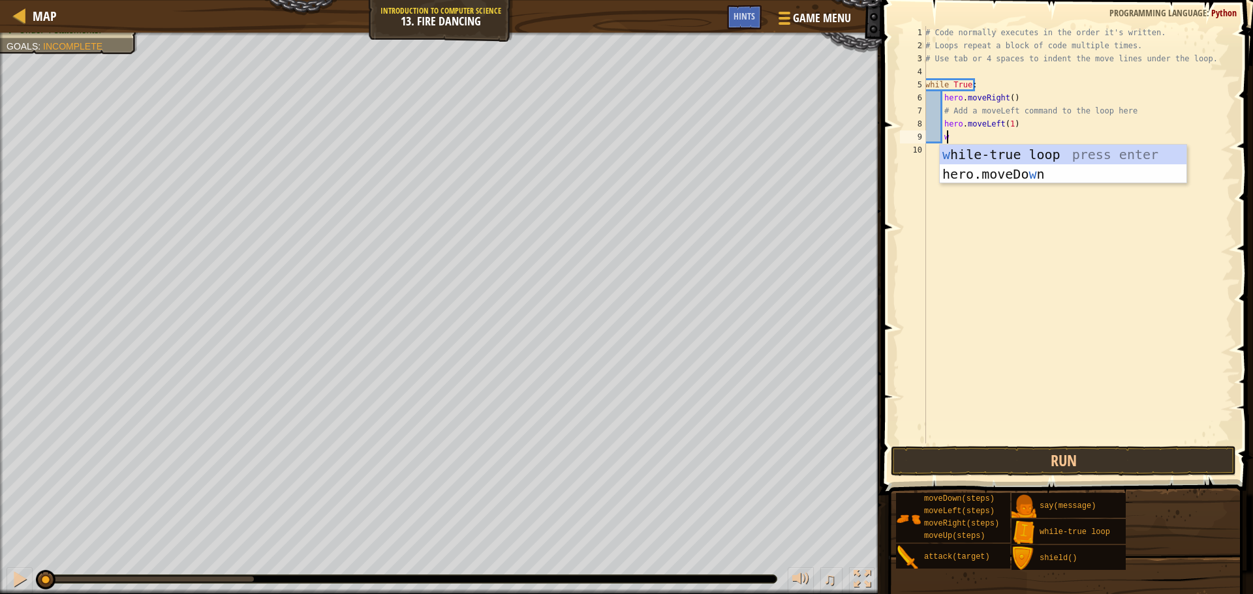
type textarea "wh"
click at [1073, 153] on div "wh ile-true loop press enter" at bounding box center [1062, 174] width 247 height 59
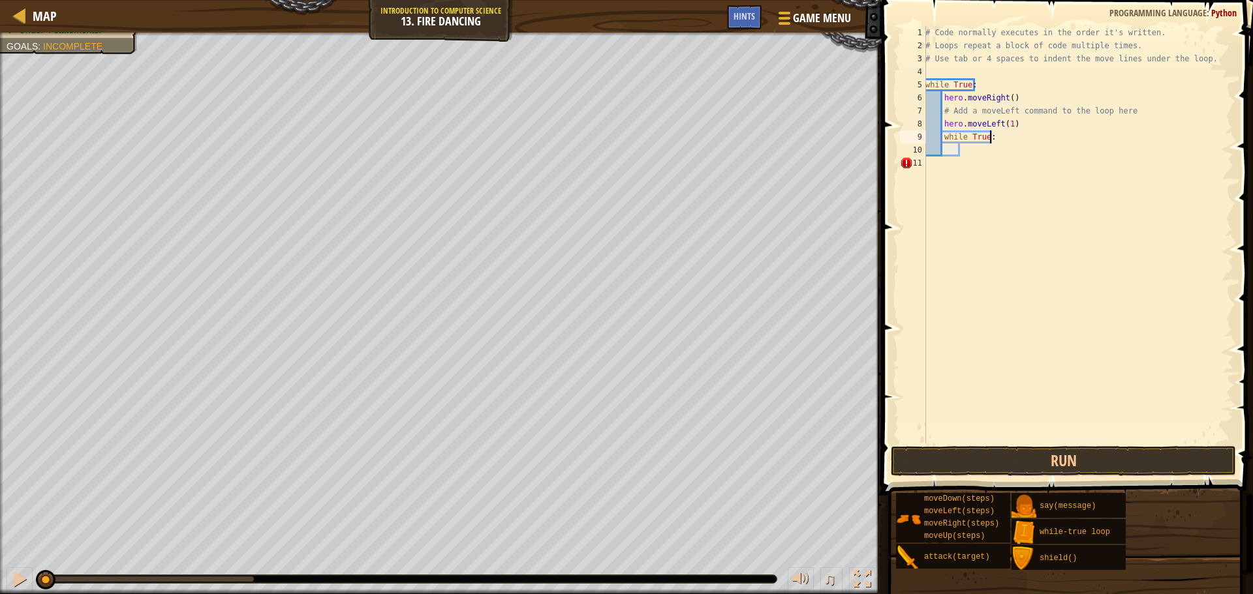
click at [1015, 137] on div "# Code normally executes in the order it's written. # Loops repeat a block of c…" at bounding box center [1078, 248] width 311 height 444
type textarea "while True:"
click at [1015, 455] on button "Run" at bounding box center [1063, 461] width 345 height 30
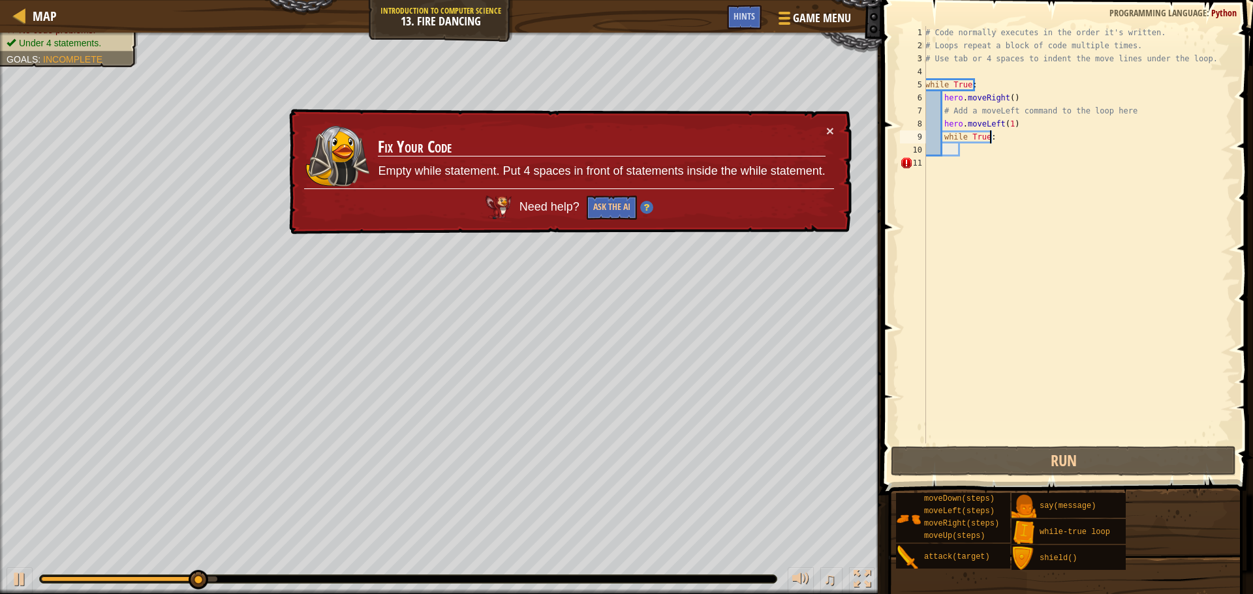
click at [996, 187] on div "# Code normally executes in the order it's written. # Loops repeat a block of c…" at bounding box center [1078, 248] width 311 height 444
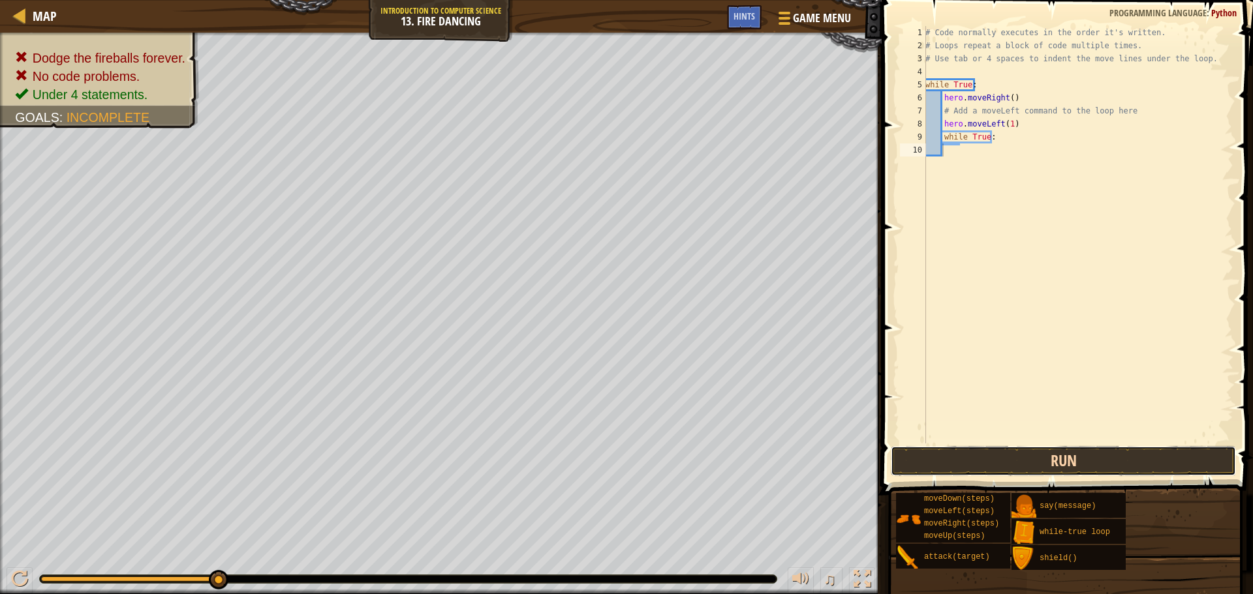
click at [1063, 449] on button "Run" at bounding box center [1063, 461] width 345 height 30
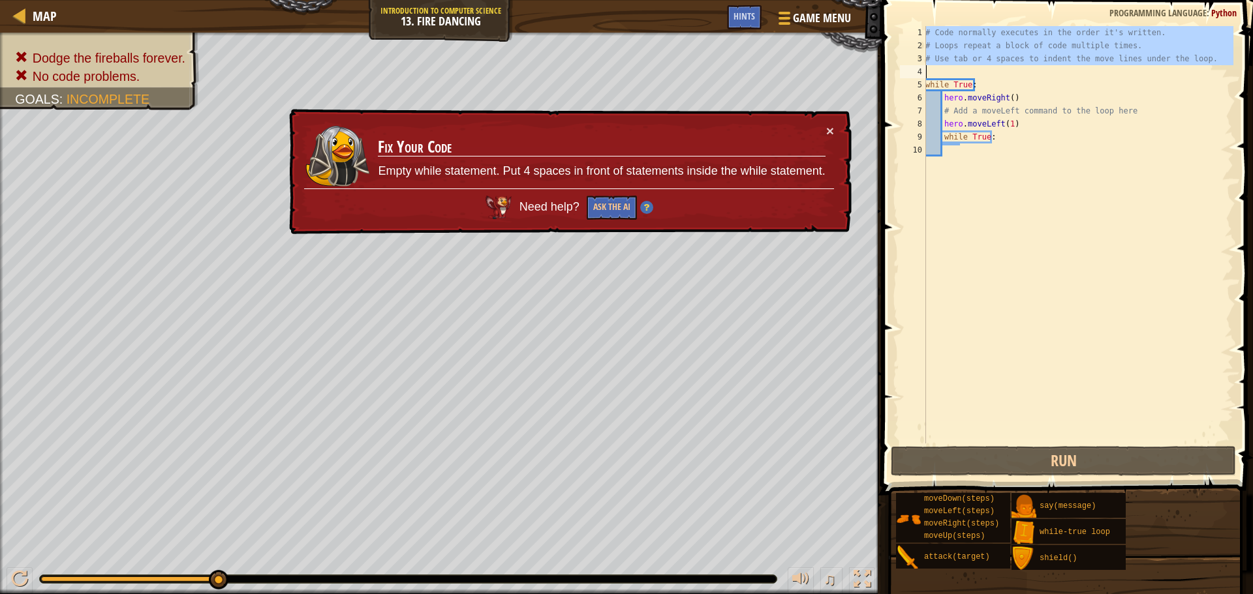
drag, startPoint x: 927, startPoint y: 35, endPoint x: 1158, endPoint y: 69, distance: 233.4
click at [1158, 69] on div "# Code normally executes in the order it's written. # Loops repeat a block of c…" at bounding box center [1078, 248] width 311 height 444
type textarea "# Use tab or 4 spaces to indent the move lines under the loop."
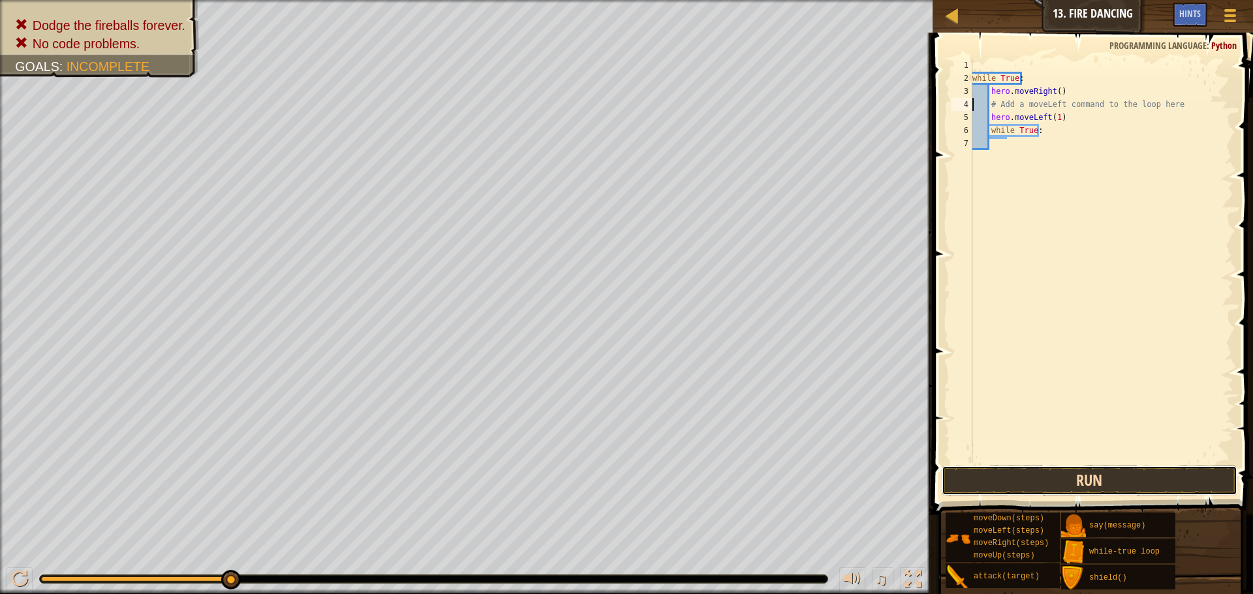
click at [1020, 477] on button "Run" at bounding box center [1089, 481] width 296 height 30
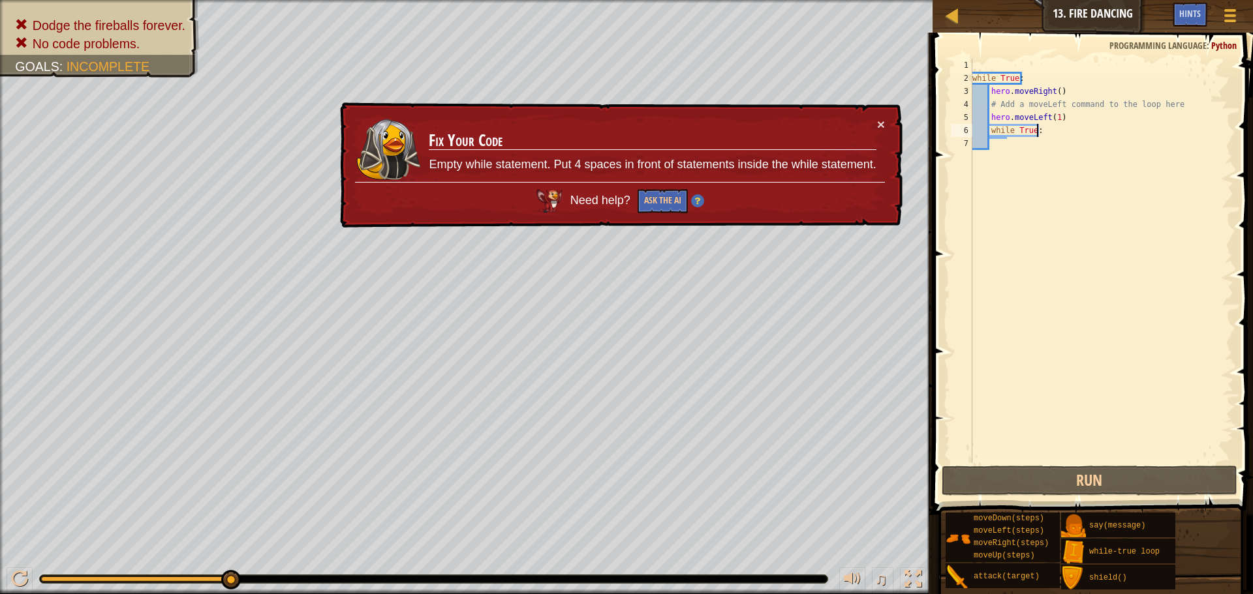
click at [1060, 134] on div "while True : hero . moveRight ( ) # Add a moveLeft command to the loop here her…" at bounding box center [1102, 274] width 264 height 431
type textarea "while True:"
click at [1030, 143] on div "while True : hero . moveRight ( ) # Add a moveLeft command to the loop here her…" at bounding box center [1102, 274] width 264 height 431
click at [1056, 142] on div "while True : hero . moveRight ( ) # Add a moveLeft command to the loop here her…" at bounding box center [1102, 274] width 264 height 431
drag, startPoint x: 1055, startPoint y: 135, endPoint x: 1048, endPoint y: 131, distance: 8.2
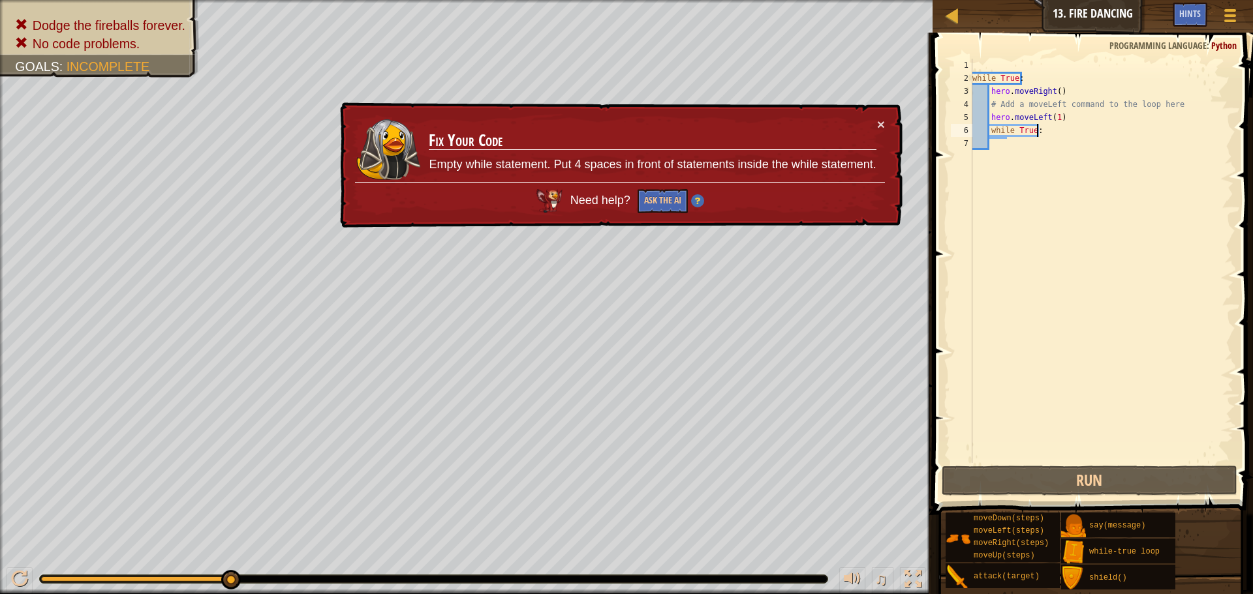
click at [1054, 134] on div "while True : hero . moveRight ( ) # Add a moveLeft command to the loop here her…" at bounding box center [1102, 274] width 264 height 431
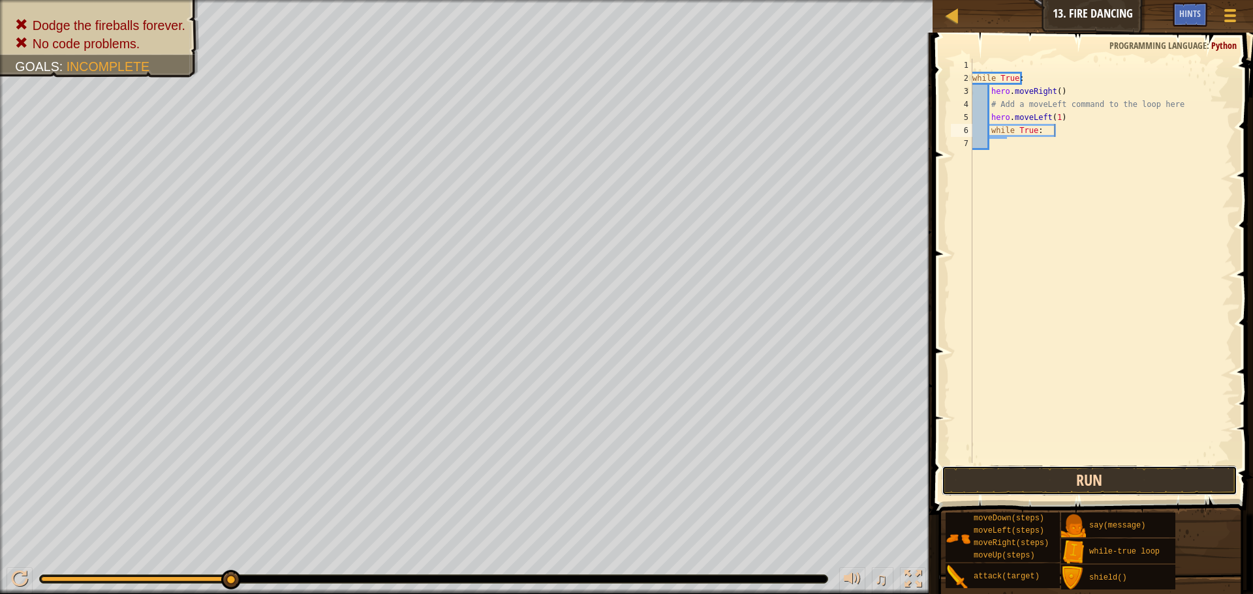
click at [1067, 474] on button "Run" at bounding box center [1089, 481] width 296 height 30
type textarea "while True:3"
click at [1104, 476] on button "Run" at bounding box center [1089, 481] width 296 height 30
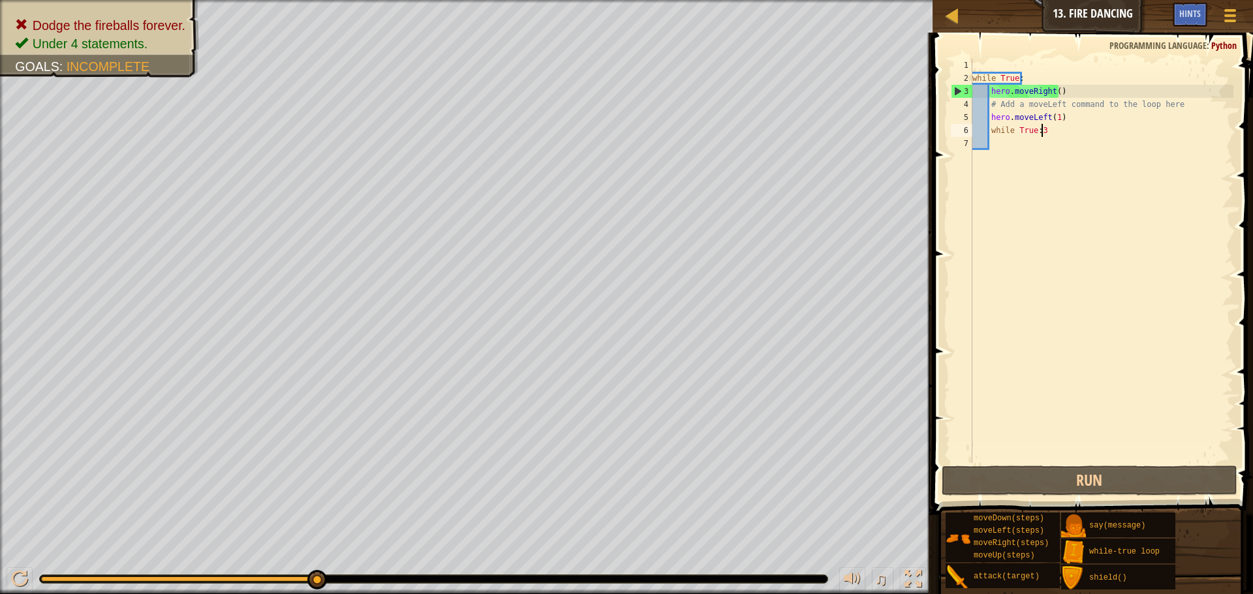
click at [1061, 154] on div "while True : hero . moveRight ( ) # Add a moveLeft command to the loop here her…" at bounding box center [1102, 274] width 264 height 431
click at [1059, 147] on div "while True : hero . moveRight ( ) # Add a moveLeft command to the loop here her…" at bounding box center [1102, 274] width 264 height 431
click at [1052, 129] on div "while True : hero . moveRight ( ) # Add a moveLeft command to the loop here her…" at bounding box center [1102, 274] width 264 height 431
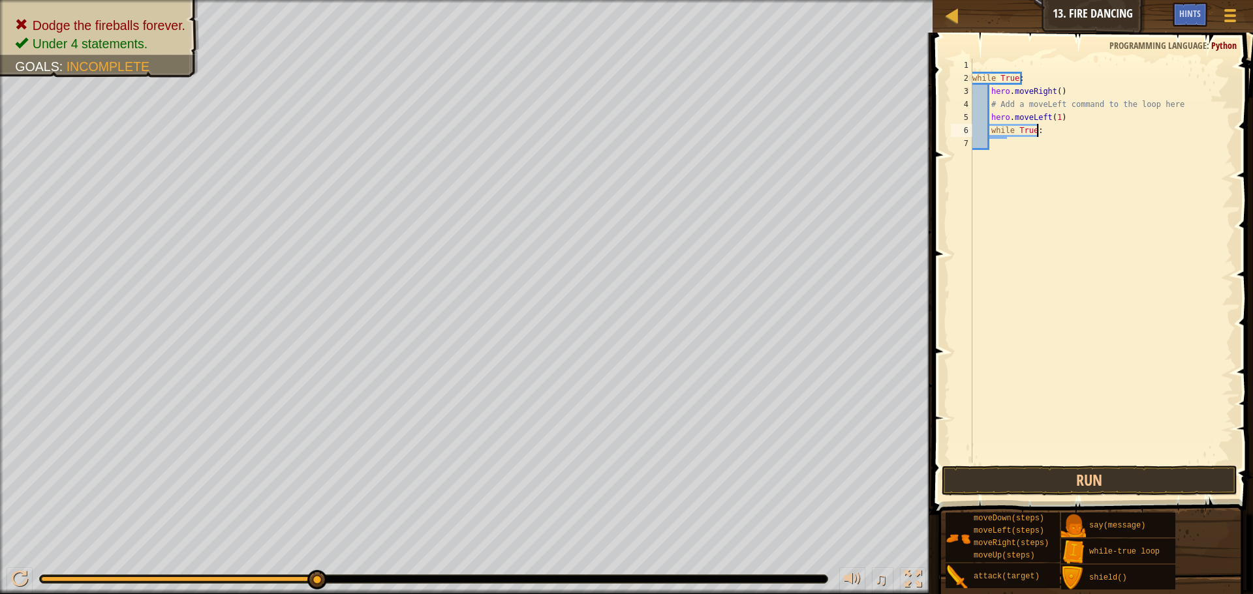
scroll to position [6, 5]
click at [1129, 480] on button "Run" at bounding box center [1089, 481] width 296 height 30
click at [1160, 477] on button "Run" at bounding box center [1089, 481] width 296 height 30
click at [1101, 492] on button "Run" at bounding box center [1089, 481] width 296 height 30
click at [1116, 476] on button "Run" at bounding box center [1089, 481] width 296 height 30
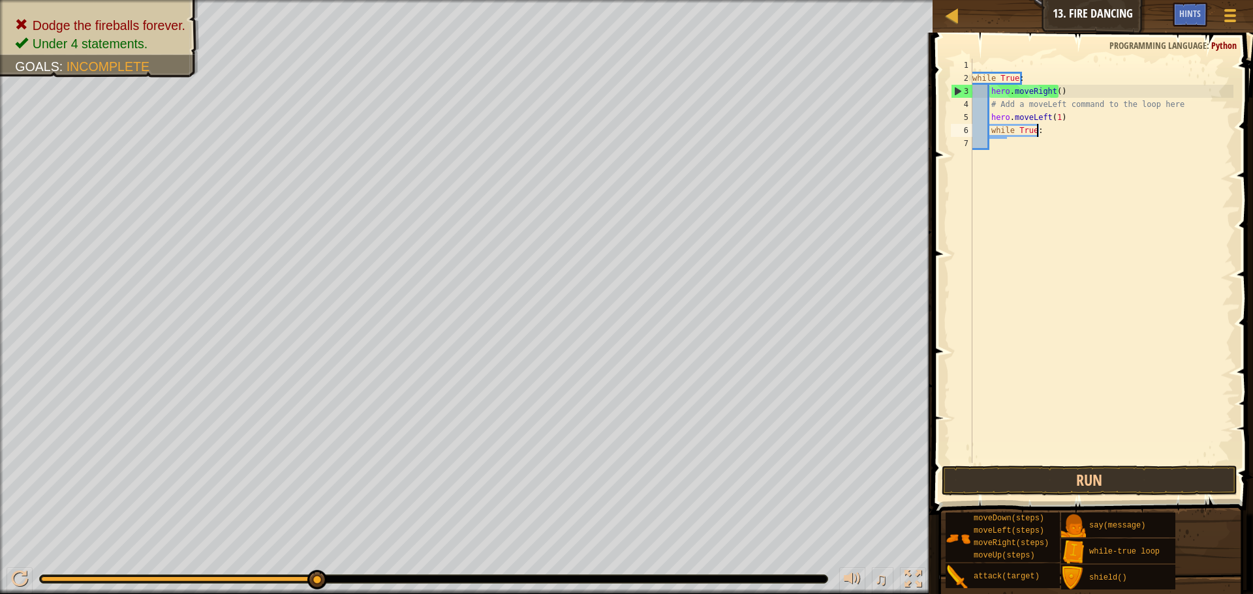
scroll to position [6, 5]
click at [1067, 99] on div "while True : hero . moveRight ( ) # Add a moveLeft command to the loop here her…" at bounding box center [1102, 274] width 264 height 431
click at [1054, 93] on div "while True : hero . moveRight ( ) # Add a moveLeft command to the loop here her…" at bounding box center [1102, 274] width 264 height 431
type textarea "hero.moveRight(1)"
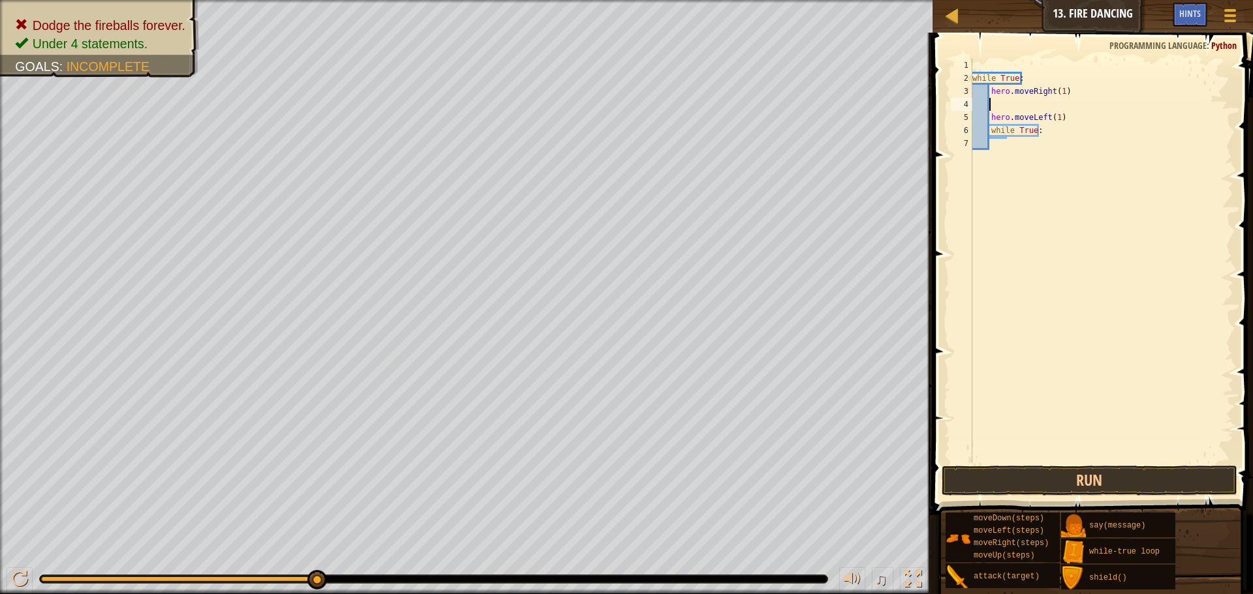
drag, startPoint x: 989, startPoint y: 104, endPoint x: 1168, endPoint y: 104, distance: 178.8
click at [1168, 104] on div "while True : hero . moveRight ( 1 ) hero . moveLeft ( 1 ) while True :" at bounding box center [1102, 274] width 264 height 431
type textarea ":"
click at [1052, 465] on span at bounding box center [1093, 255] width 331 height 521
click at [1051, 478] on button "Run" at bounding box center [1089, 481] width 296 height 30
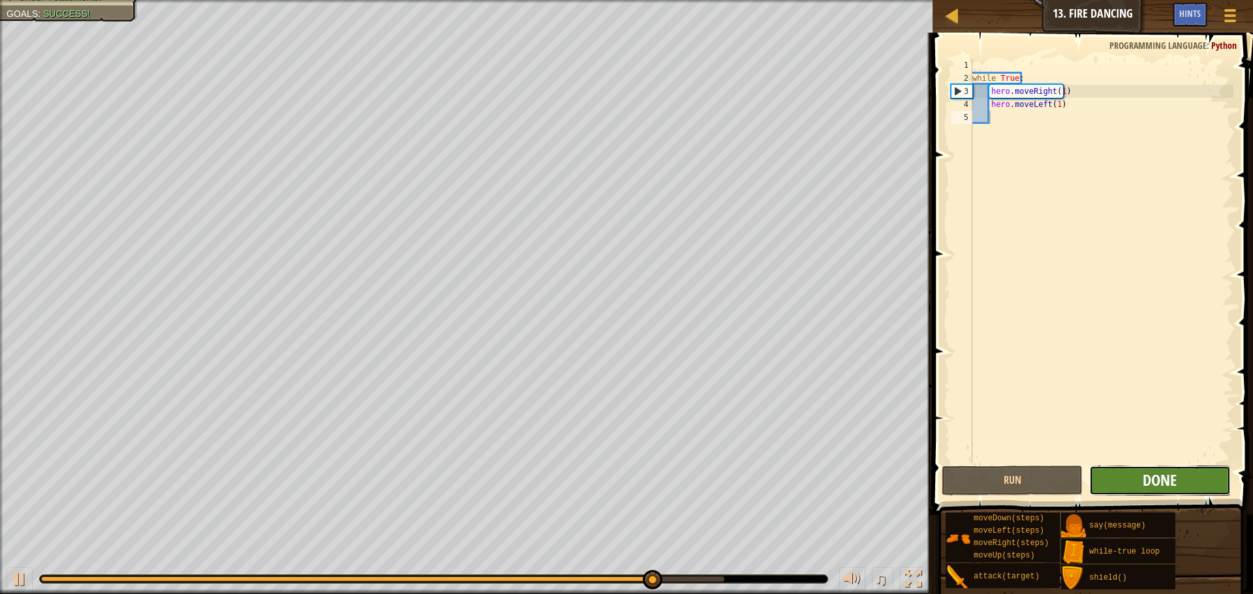
click at [1153, 478] on span "Done" at bounding box center [1159, 480] width 34 height 21
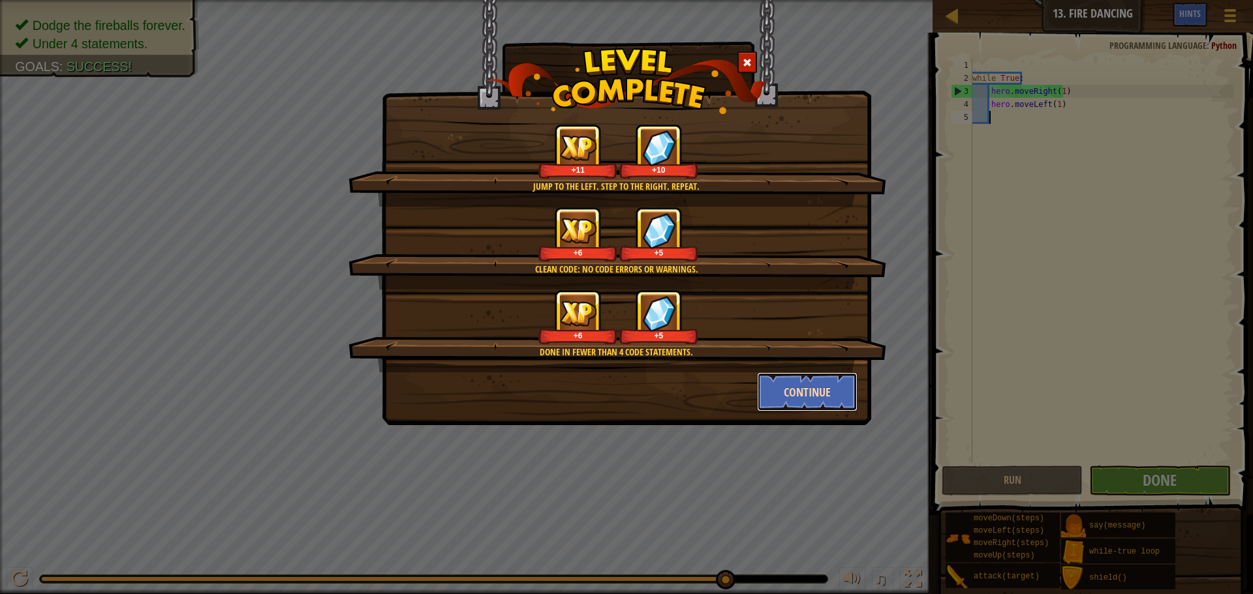
click at [842, 390] on button "Continue" at bounding box center [807, 392] width 101 height 39
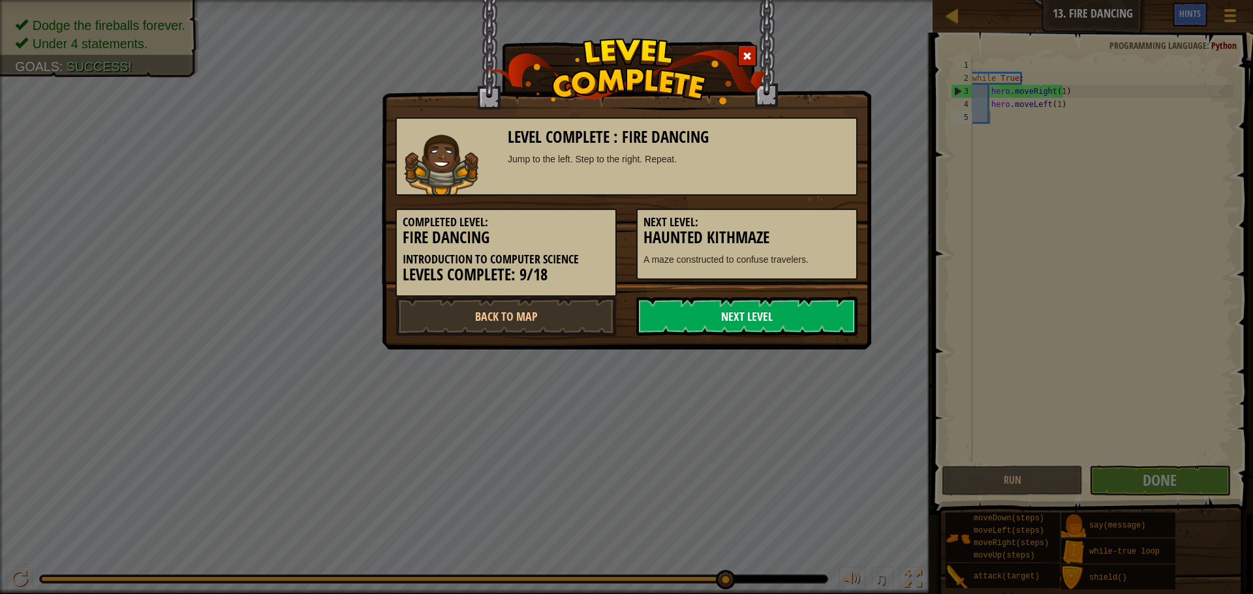
click at [733, 303] on link "Next Level" at bounding box center [746, 316] width 221 height 39
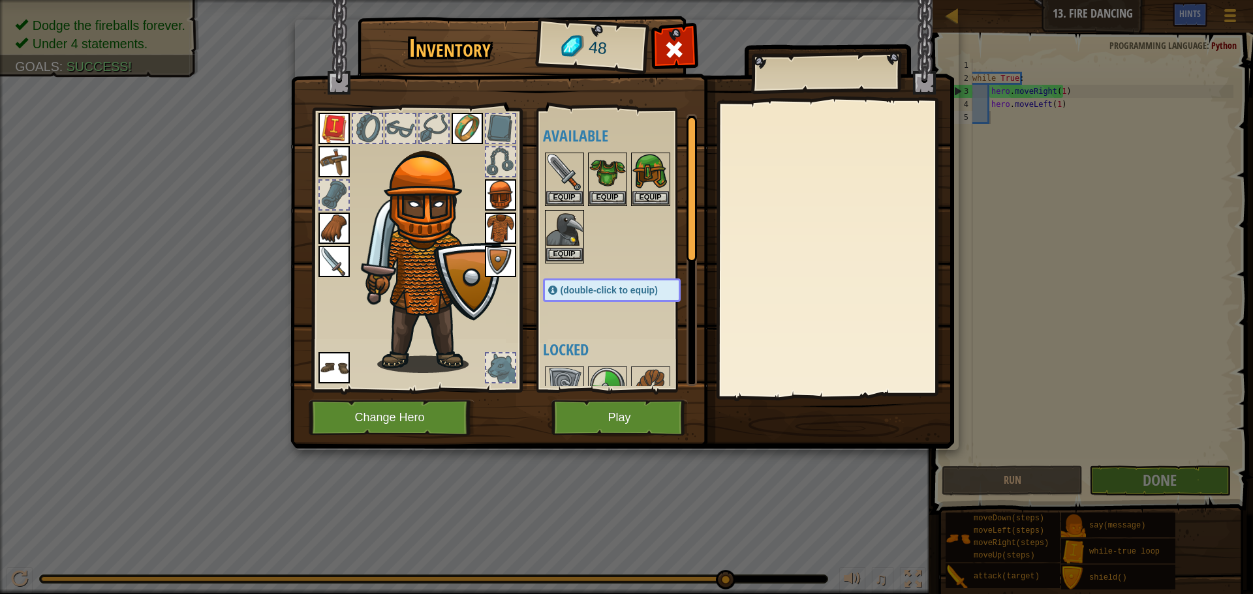
click at [561, 245] on img at bounding box center [564, 229] width 37 height 37
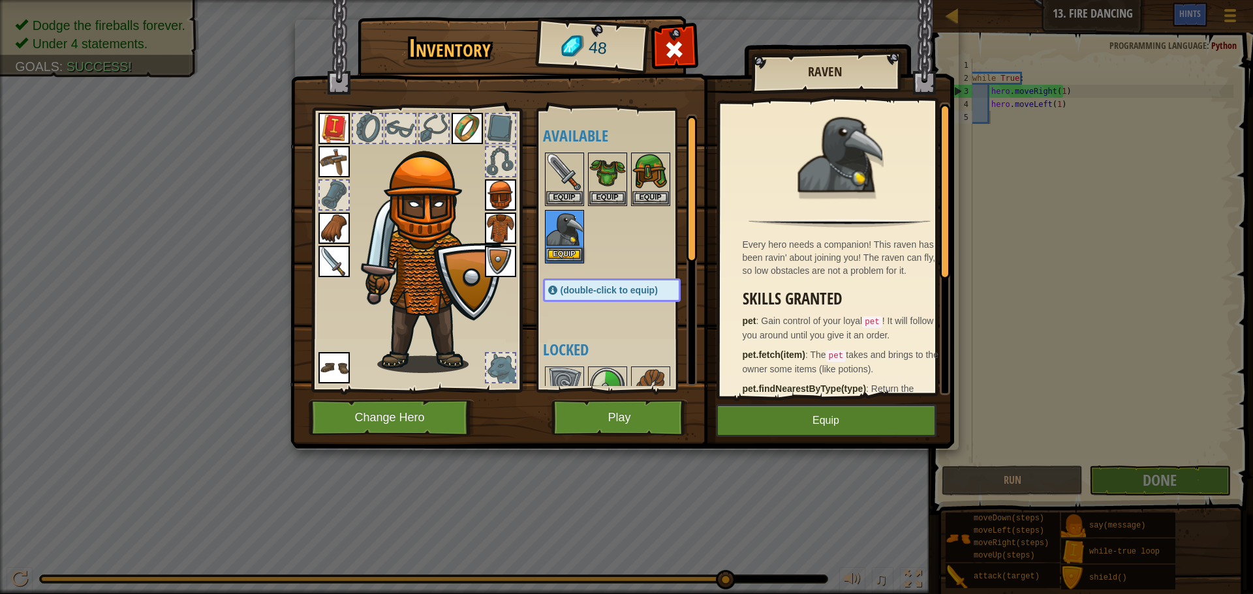
click at [559, 245] on img at bounding box center [564, 229] width 37 height 37
click at [739, 433] on button "Equip" at bounding box center [826, 421] width 221 height 33
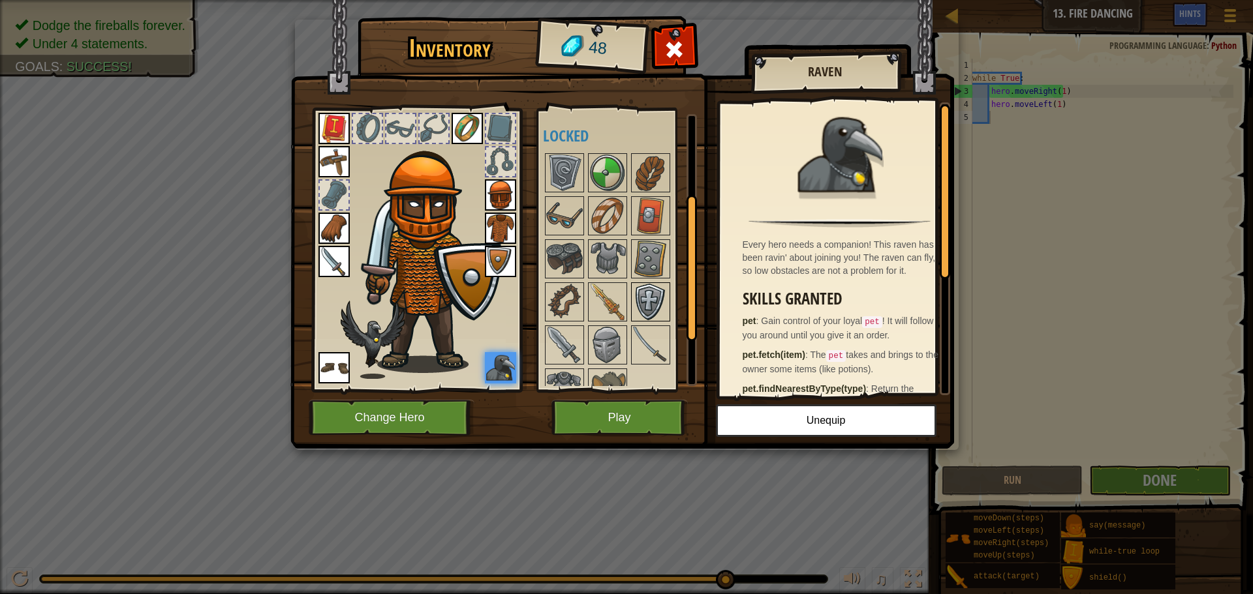
scroll to position [180, 0]
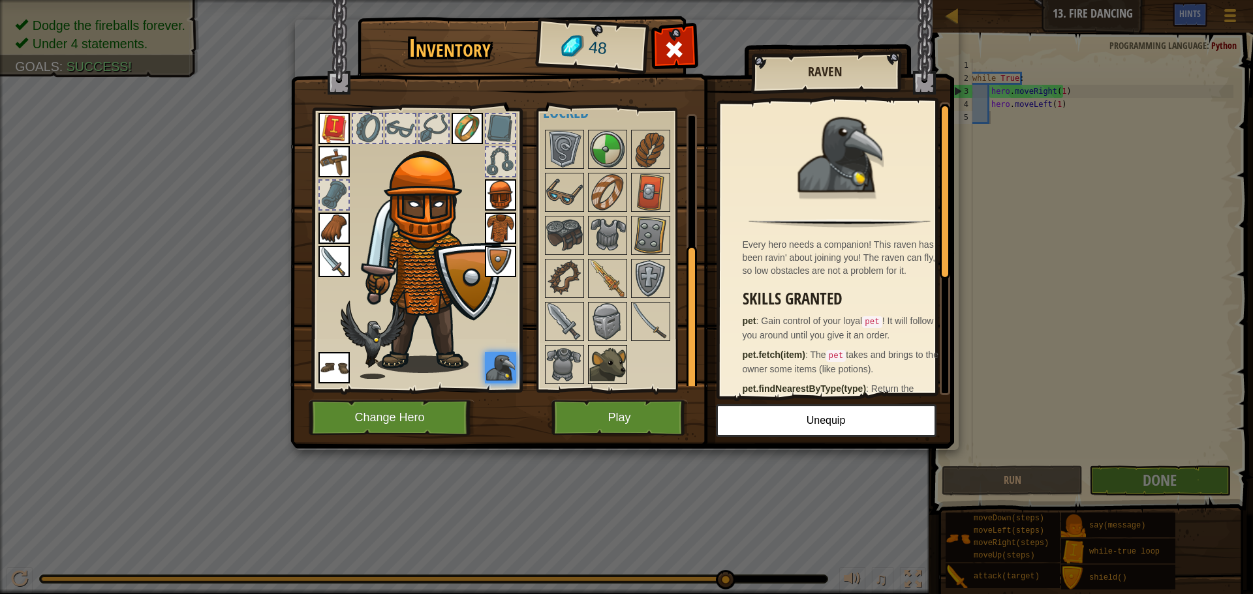
click at [609, 359] on img at bounding box center [607, 364] width 37 height 37
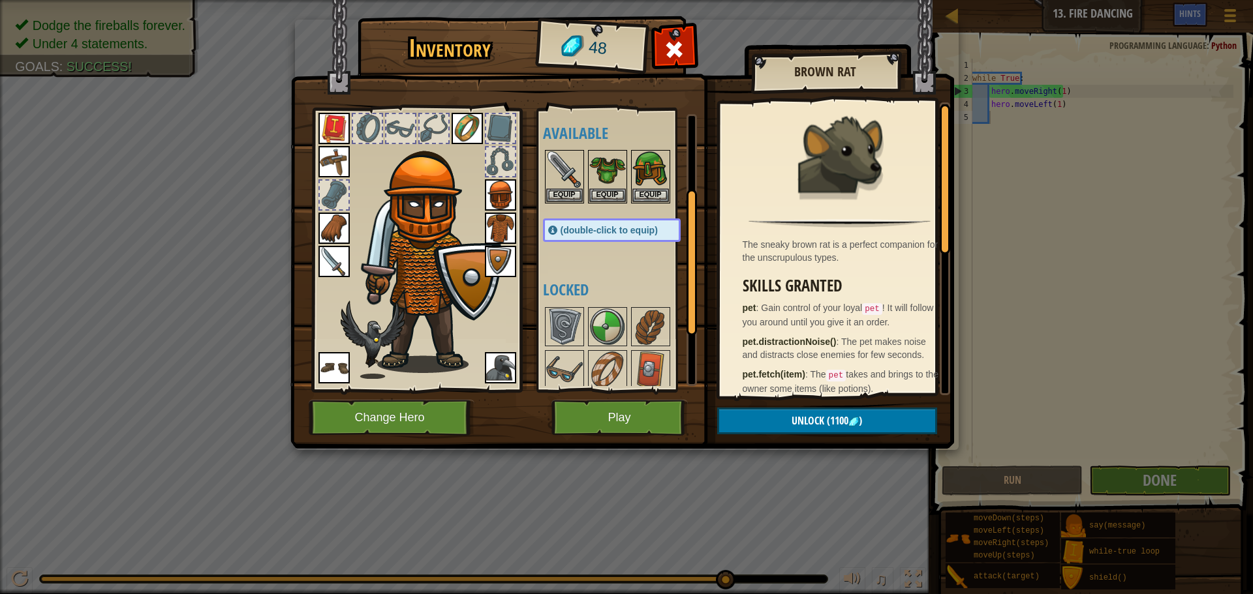
scroll to position [0, 0]
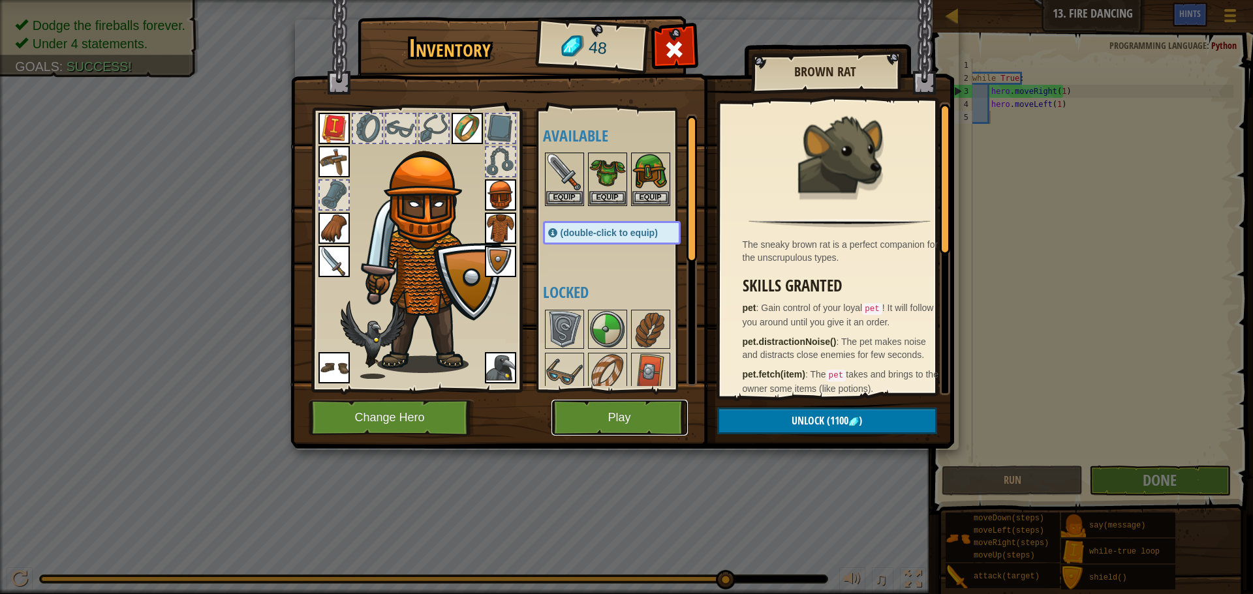
click at [627, 414] on button "Play" at bounding box center [619, 418] width 136 height 36
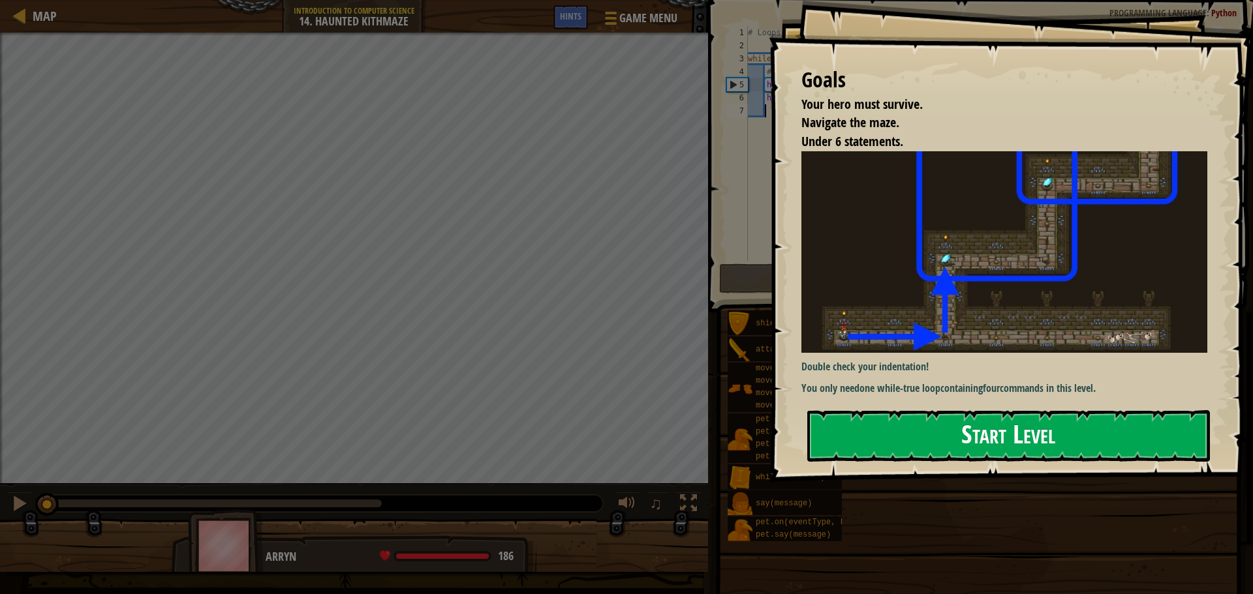
click at [1026, 438] on button "Start Level" at bounding box center [1008, 436] width 403 height 52
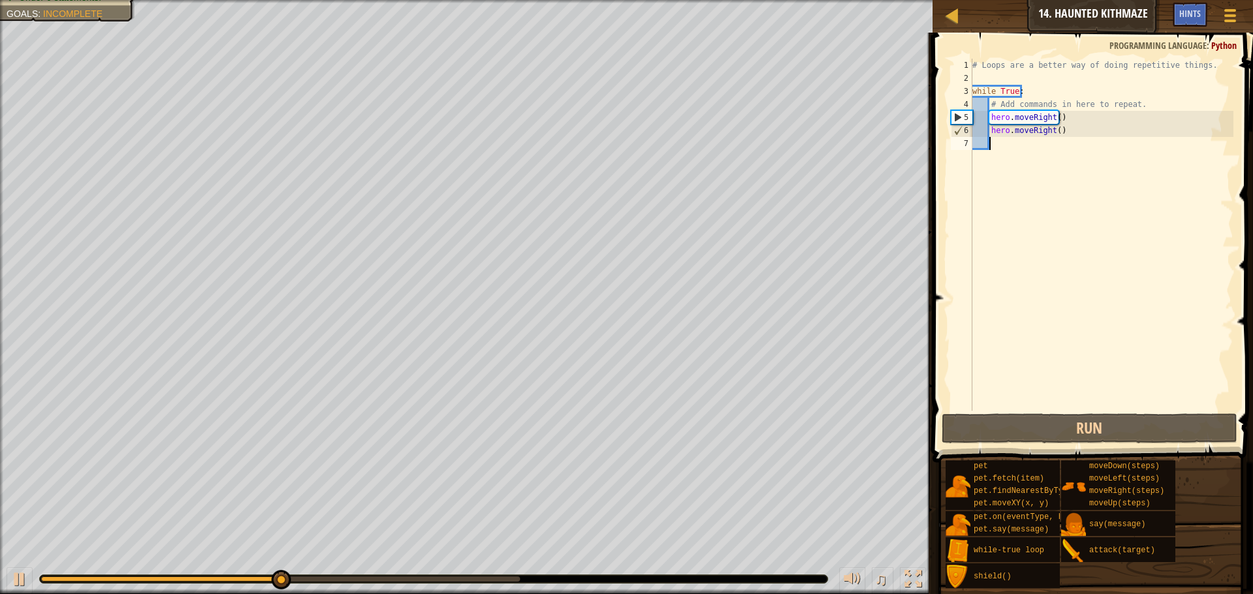
drag, startPoint x: 1031, startPoint y: 323, endPoint x: 1018, endPoint y: 175, distance: 148.7
click at [1020, 176] on div "# Loops are a better way of doing repetitive things. while True : # Add command…" at bounding box center [1102, 248] width 264 height 378
click at [1054, 119] on div "# Loops are a better way of doing repetitive things. while True : # Add command…" at bounding box center [1102, 248] width 264 height 378
type textarea "hero.moveRight()"
drag, startPoint x: 1083, startPoint y: 179, endPoint x: 1103, endPoint y: 168, distance: 23.1
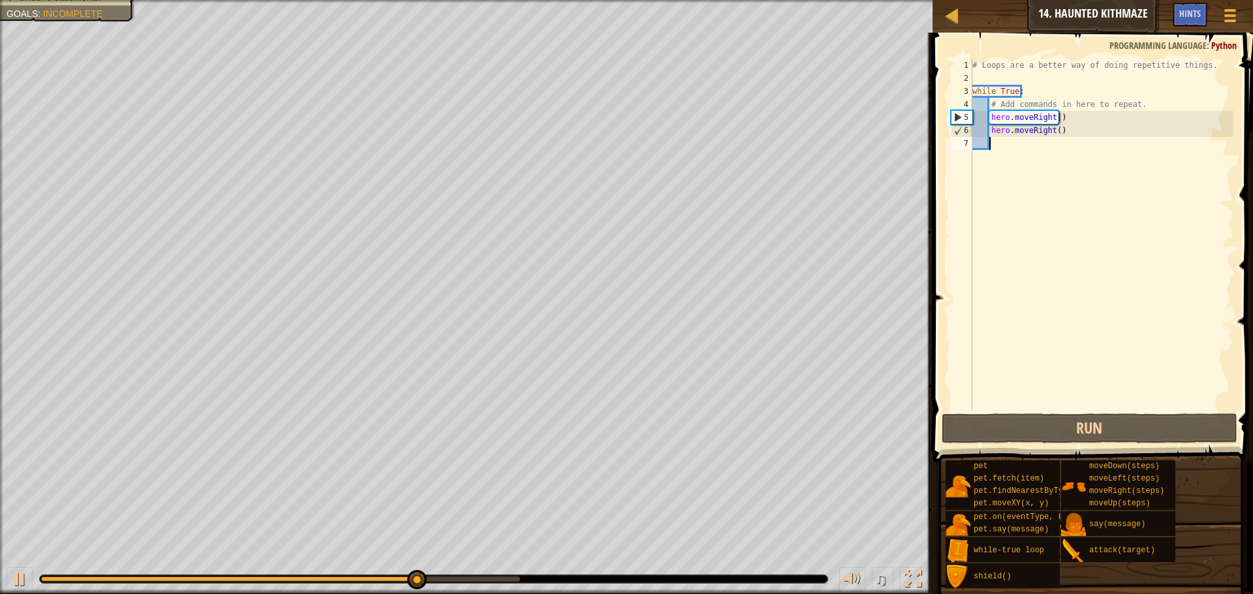
click at [1103, 168] on div "# Loops are a better way of doing repetitive things. while True : # Add command…" at bounding box center [1102, 248] width 264 height 378
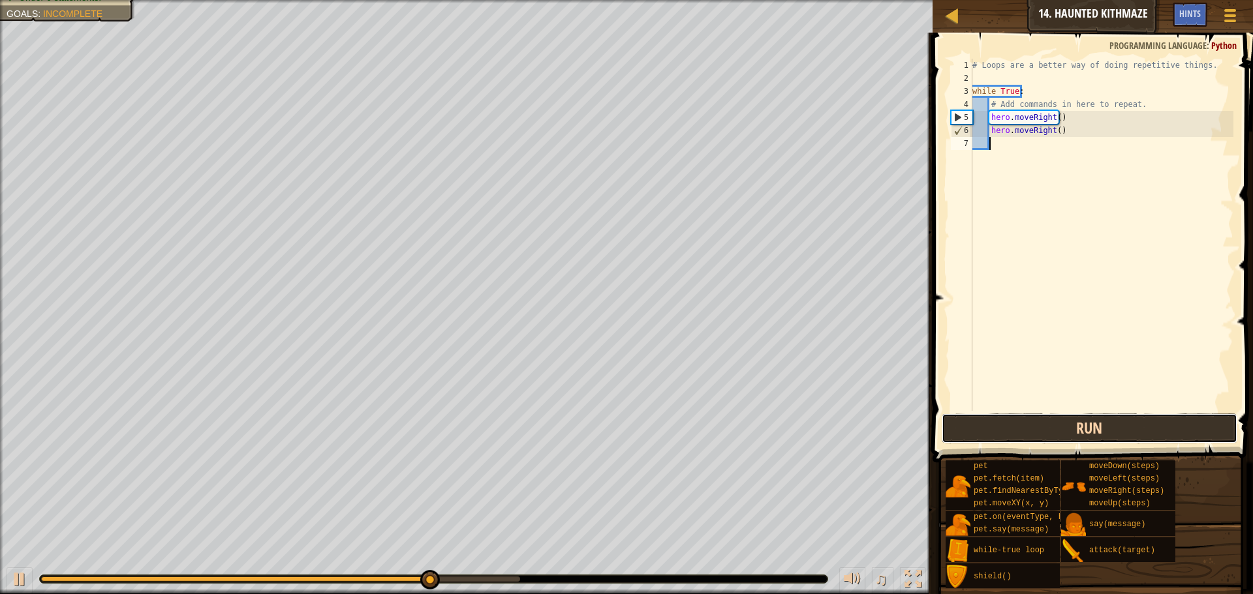
click at [1096, 442] on button "Run" at bounding box center [1089, 429] width 296 height 30
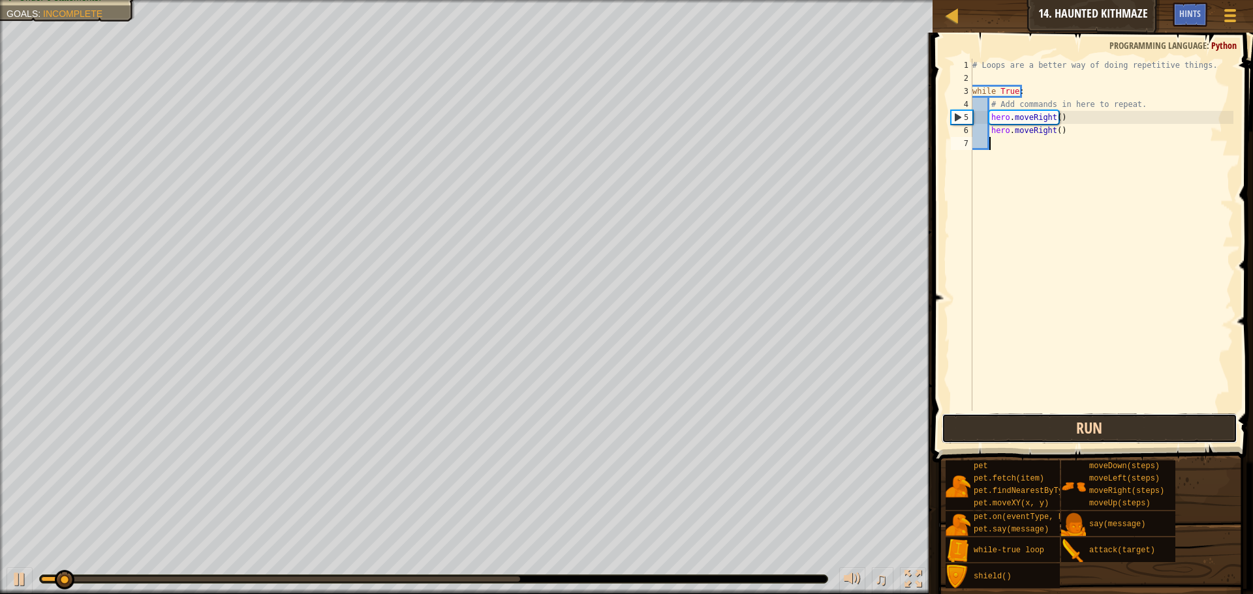
click at [1090, 427] on button "Run" at bounding box center [1089, 429] width 296 height 30
click at [1084, 427] on button "Run" at bounding box center [1089, 429] width 296 height 30
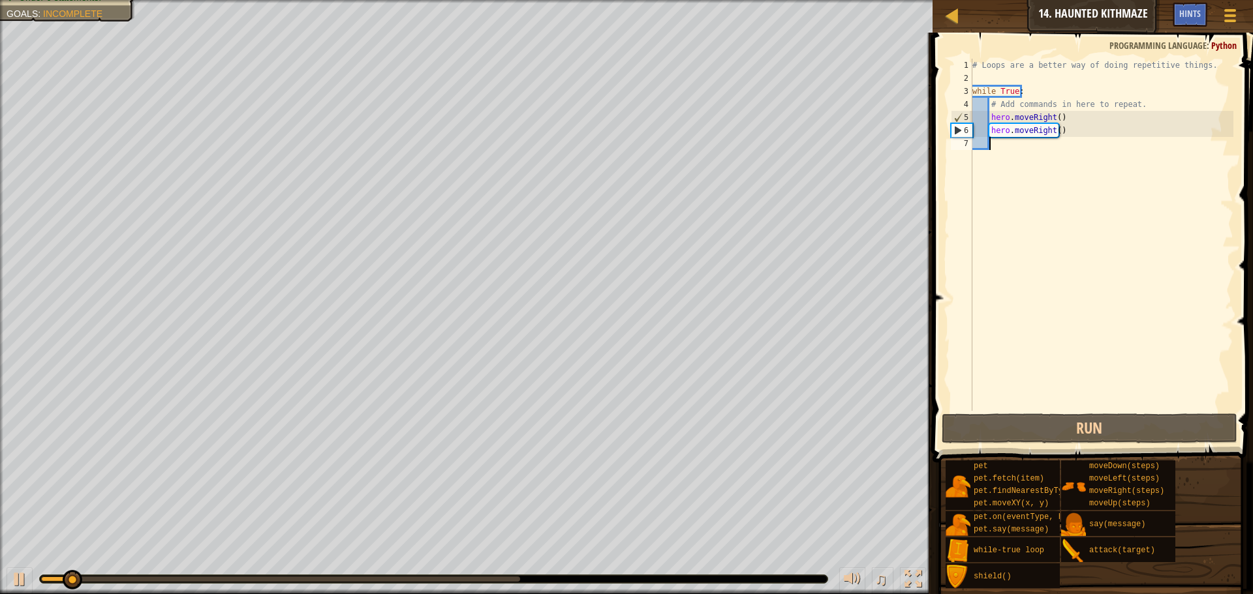
click at [1083, 176] on div "# Loops are a better way of doing repetitive things. while True : # Add command…" at bounding box center [1102, 248] width 264 height 378
click at [1252, 337] on span at bounding box center [1093, 229] width 331 height 468
click at [1193, 324] on div "# Loops are a better way of doing repetitive things. while True : # Add command…" at bounding box center [1102, 248] width 264 height 378
click at [1104, 196] on div "# Loops are a better way of doing repetitive things. while True : # Add command…" at bounding box center [1102, 248] width 264 height 378
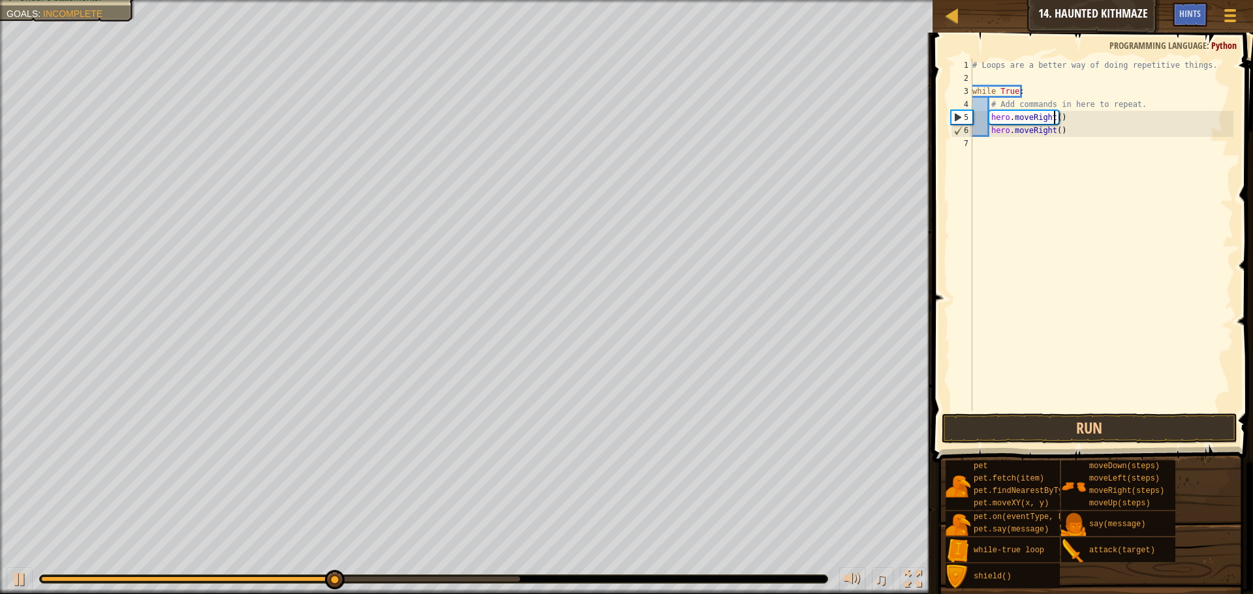
click at [1054, 117] on div "# Loops are a better way of doing repetitive things. while True : # Add command…" at bounding box center [1102, 248] width 264 height 378
type textarea ")"
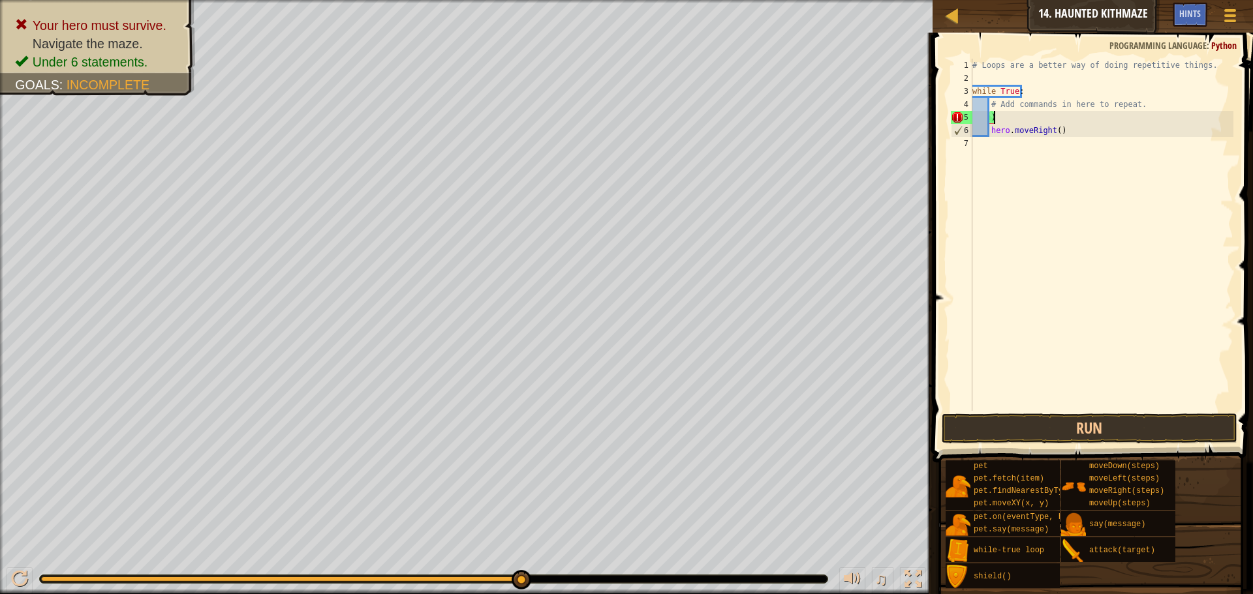
click at [112, 0] on html "Map Introduction to Computer Science 14. Haunted Kithmaze Game Menu Done Hints …" at bounding box center [626, 0] width 1253 height 0
click at [1013, 0] on html "Map Introduction to Computer Science 14. Haunted Kithmaze Game Menu Done Hints …" at bounding box center [626, 0] width 1253 height 0
click at [1020, 123] on div "# Loops are a better way of doing repetitive things. while True : # Add command…" at bounding box center [1102, 248] width 264 height 378
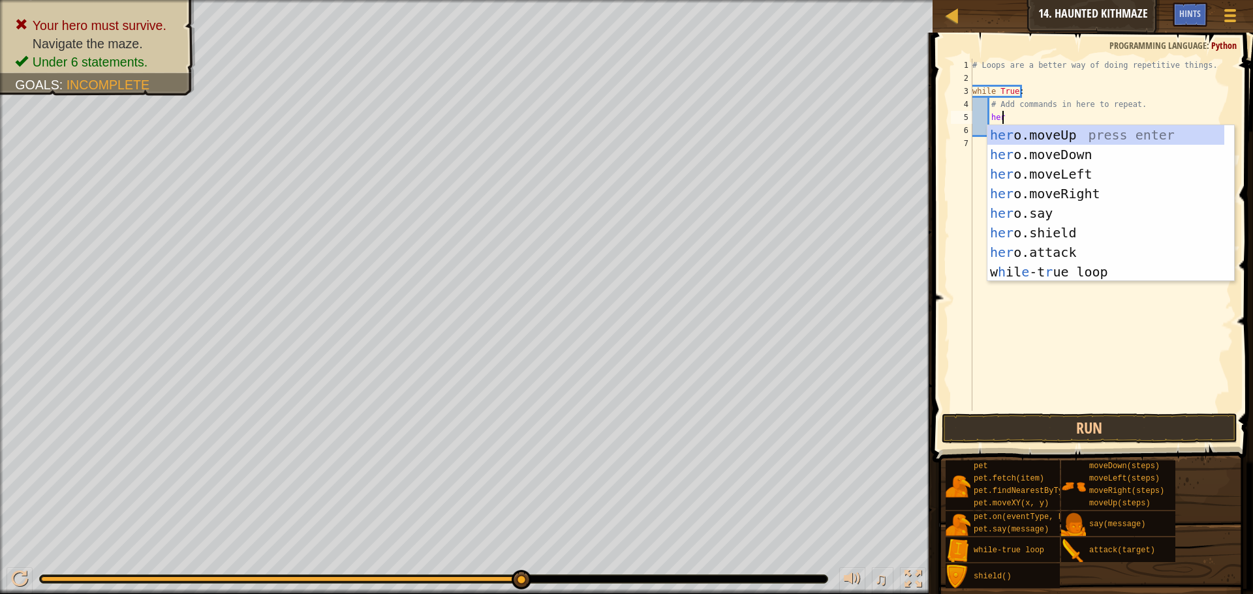
type textarea "hero"
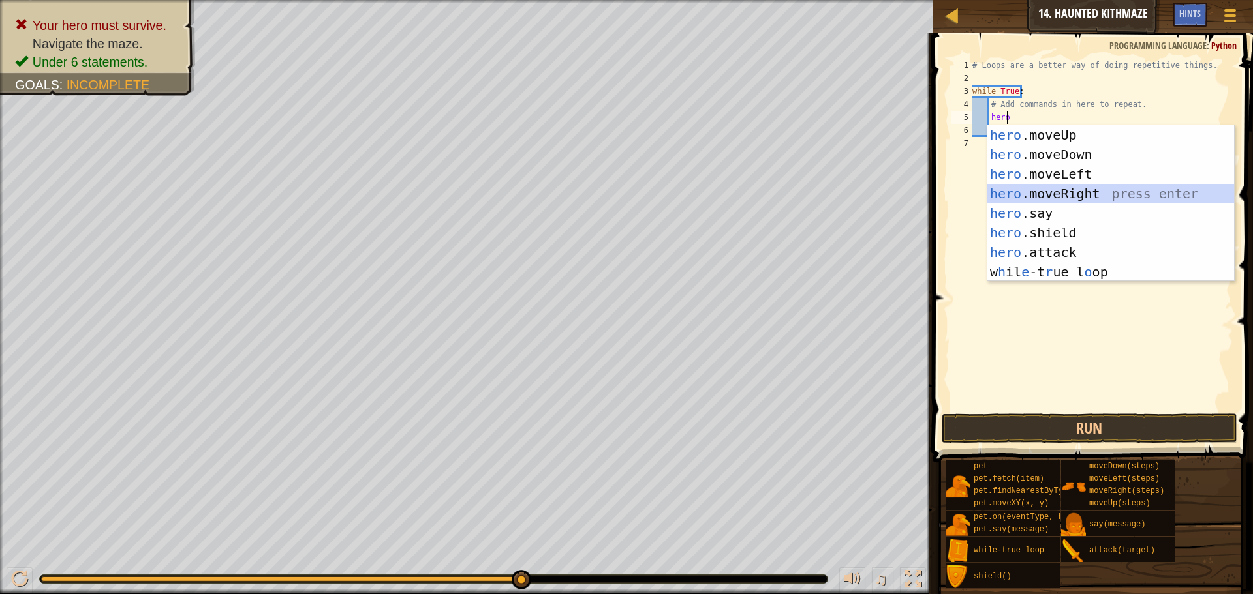
click at [1076, 189] on div "hero .moveUp press enter hero .moveDown press enter hero .moveLeft press enter …" at bounding box center [1110, 223] width 247 height 196
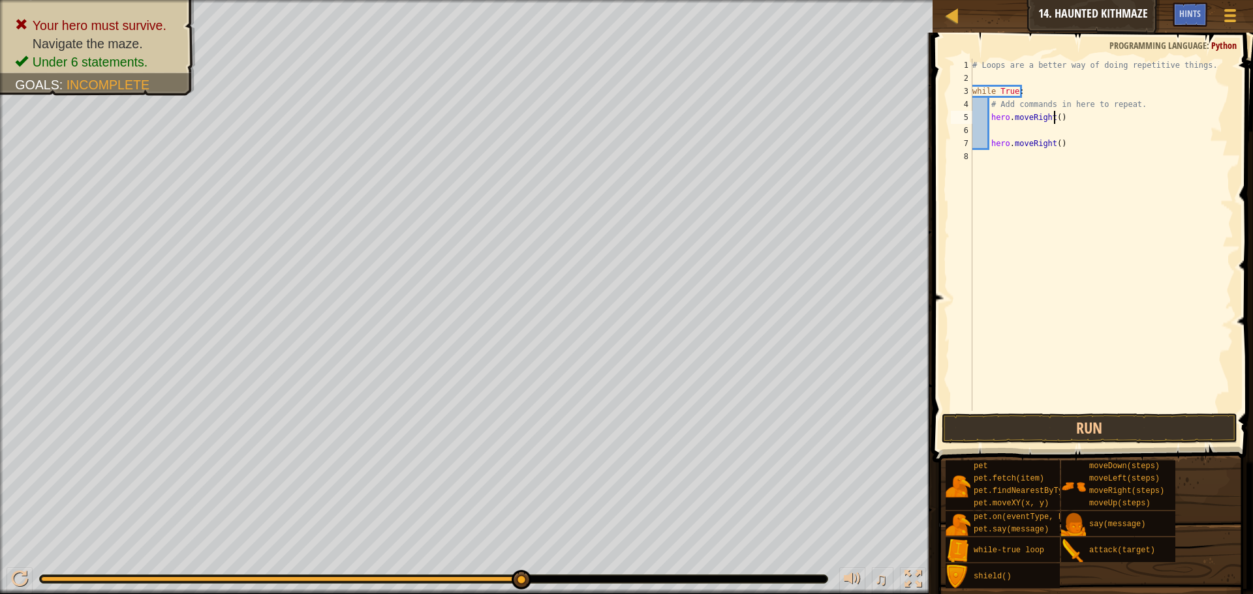
click at [1053, 117] on div "# Loops are a better way of doing repetitive things. while True : # Add command…" at bounding box center [1102, 248] width 264 height 378
type textarea "hero.moveRight(2)"
click at [1074, 181] on div "# Loops are a better way of doing repetitive things. while True : # Add command…" at bounding box center [1102, 248] width 264 height 378
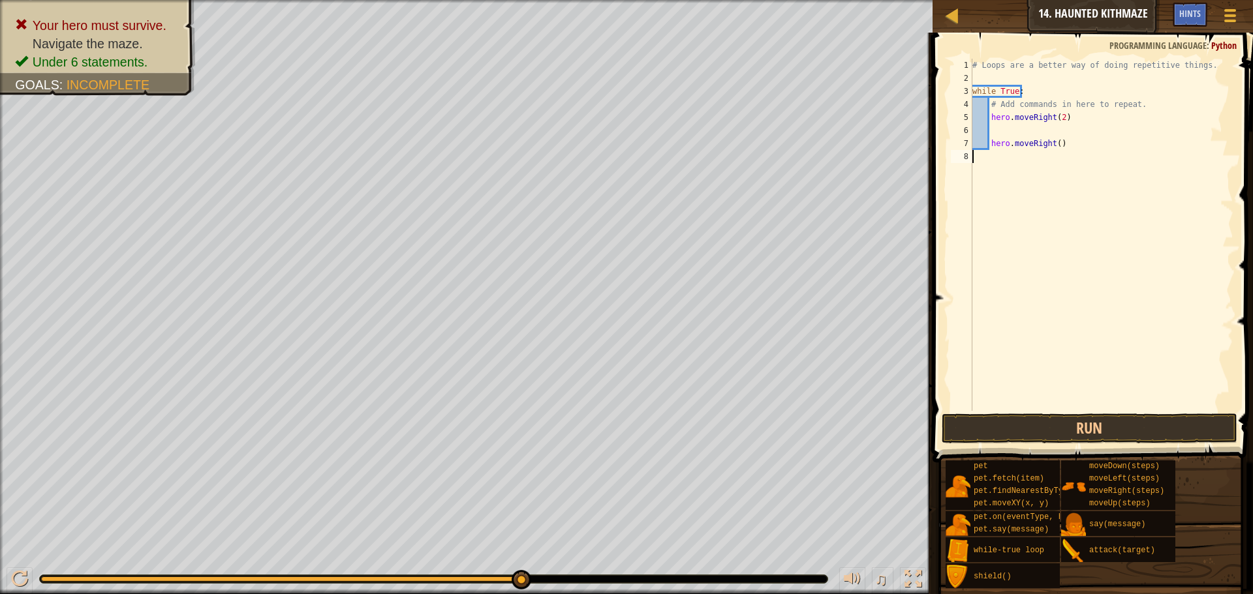
click at [1061, 147] on div "# Loops are a better way of doing repetitive things. while True : # Add command…" at bounding box center [1102, 248] width 264 height 378
click at [1053, 144] on div "# Loops are a better way of doing repetitive things. while True : # Add command…" at bounding box center [1102, 248] width 264 height 378
click at [1046, 144] on div "# Loops are a better way of doing repetitive things. while True : # Add command…" at bounding box center [1102, 248] width 264 height 378
click at [1054, 159] on div "hero.moveUp press enter" at bounding box center [1110, 180] width 247 height 59
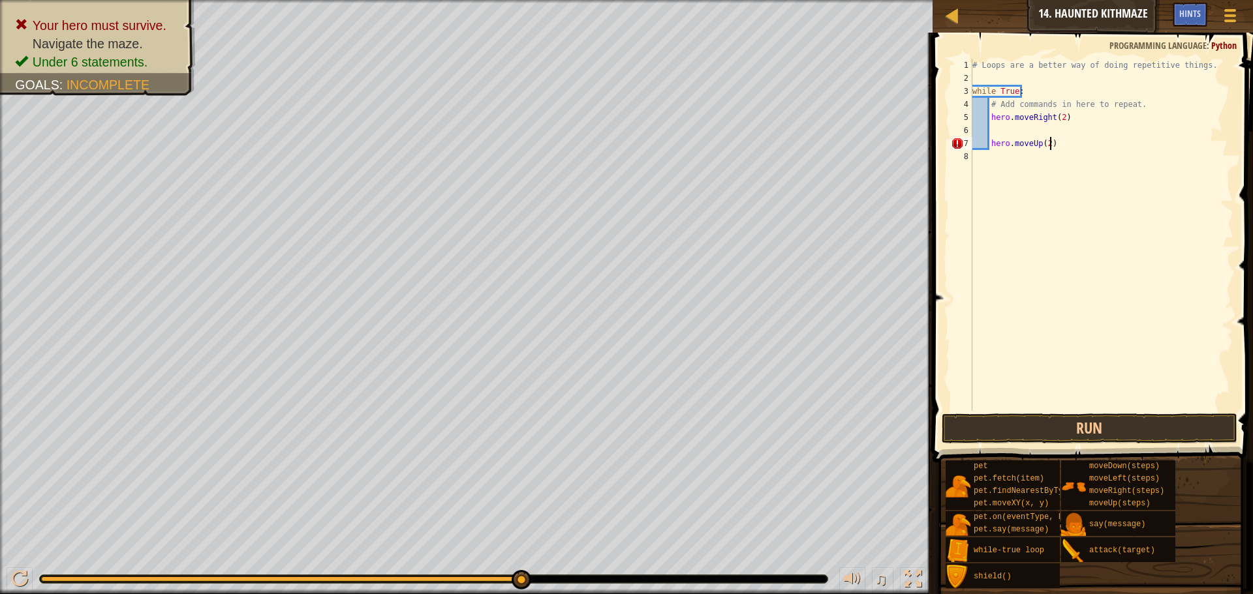
type textarea "hero.moveUp(2)"
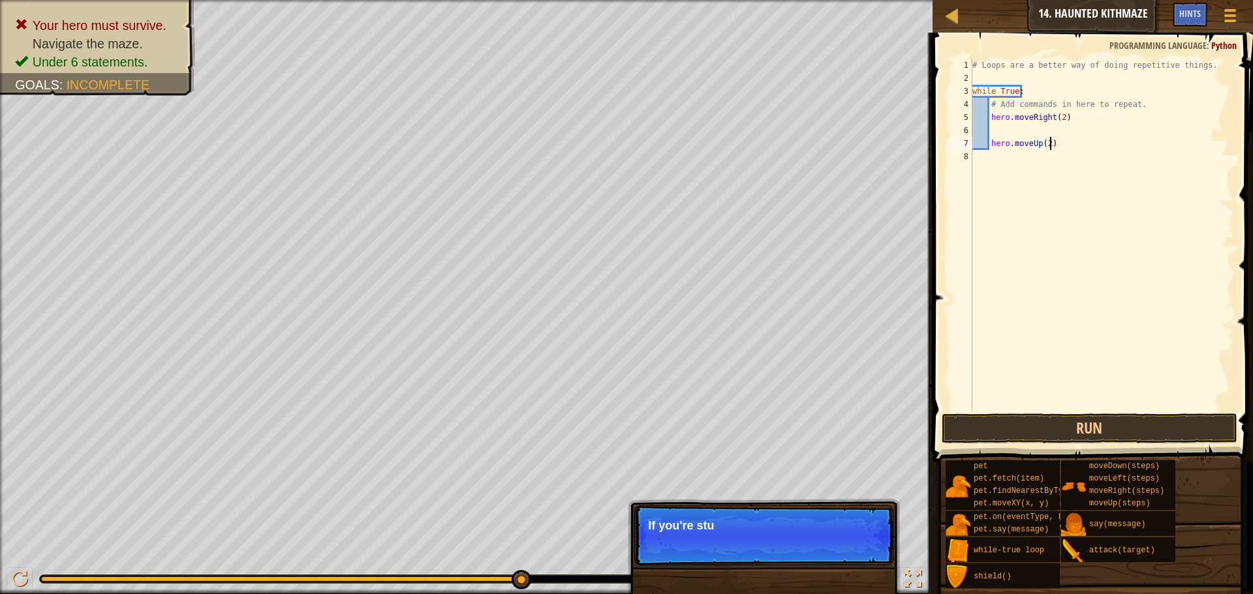
click at [1073, 204] on div "# Loops are a better way of doing repetitive things. while True : # Add command…" at bounding box center [1102, 248] width 264 height 378
click at [1090, 429] on button "Run" at bounding box center [1089, 429] width 296 height 30
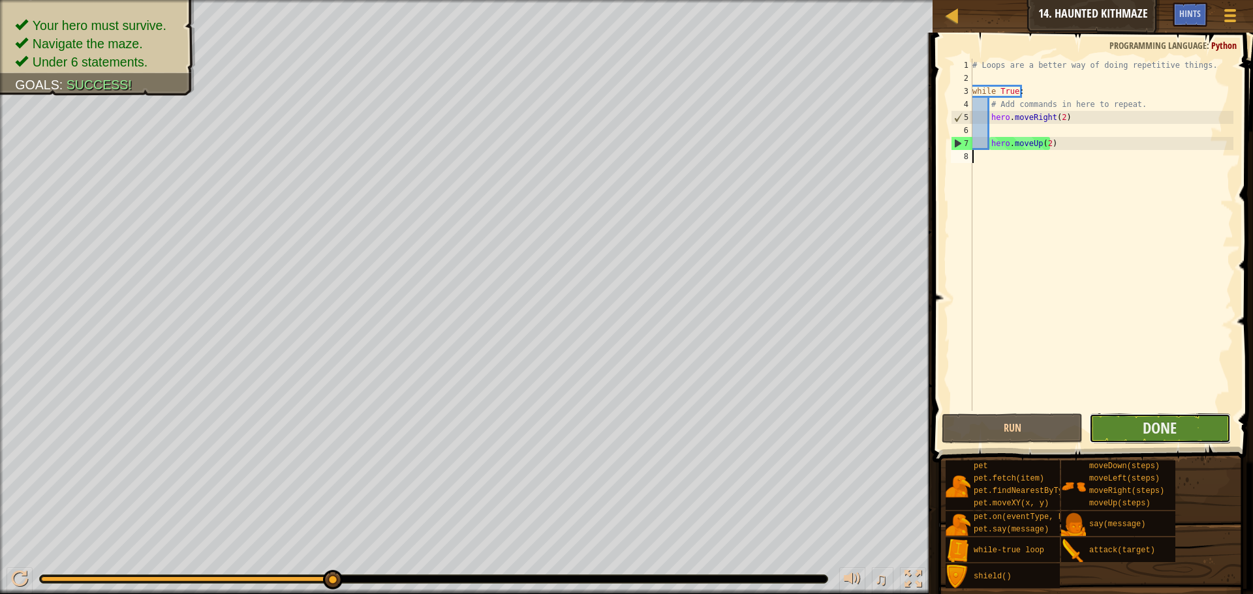
click at [1185, 425] on button "Done" at bounding box center [1159, 429] width 141 height 30
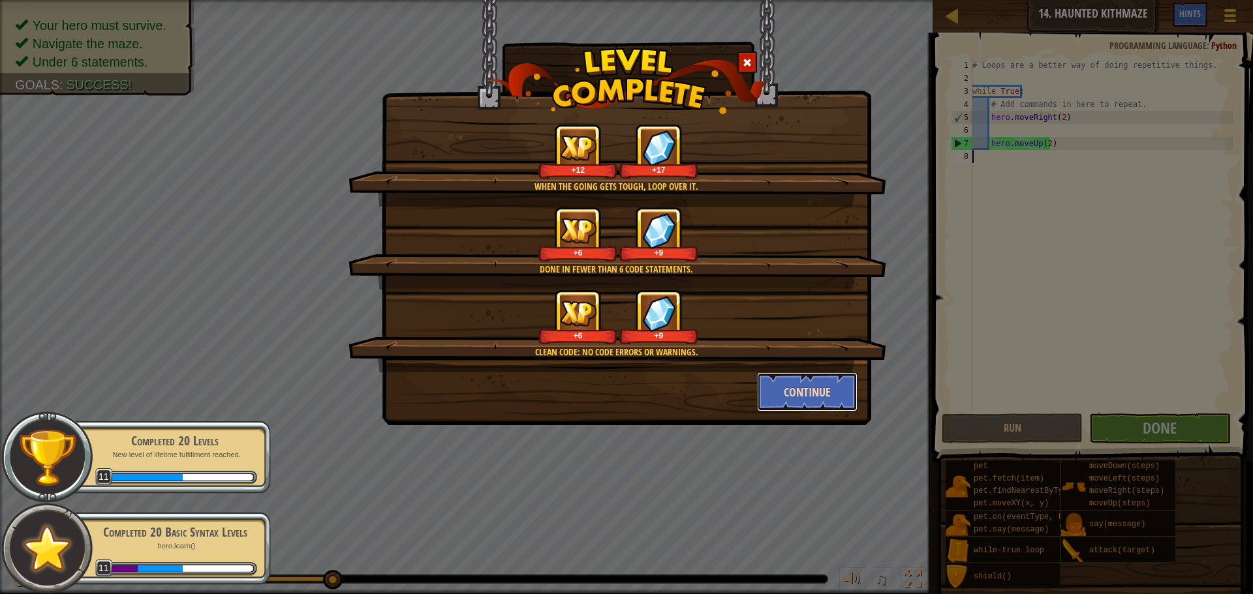
click at [834, 398] on button "Continue" at bounding box center [807, 392] width 101 height 39
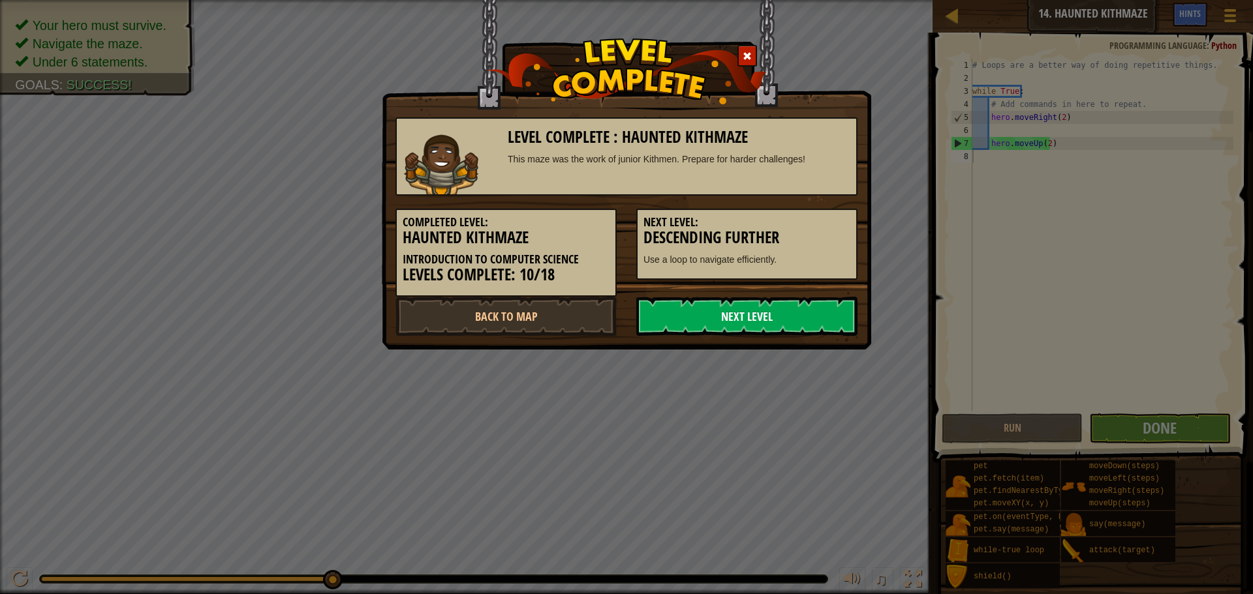
click at [759, 313] on link "Next Level" at bounding box center [746, 316] width 221 height 39
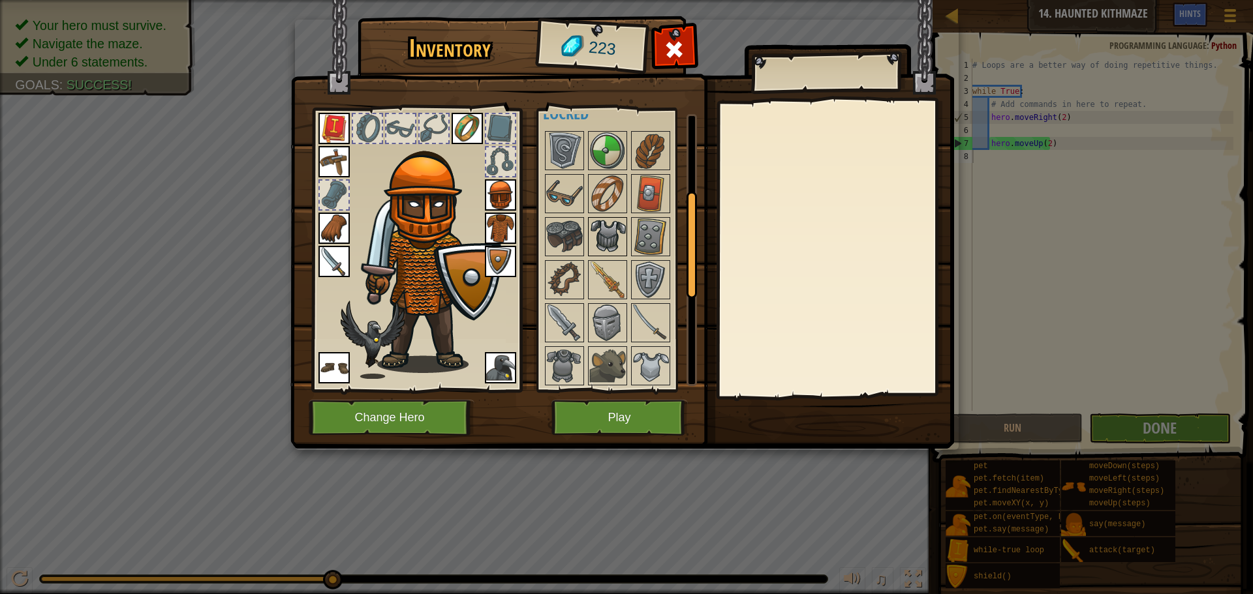
scroll to position [196, 0]
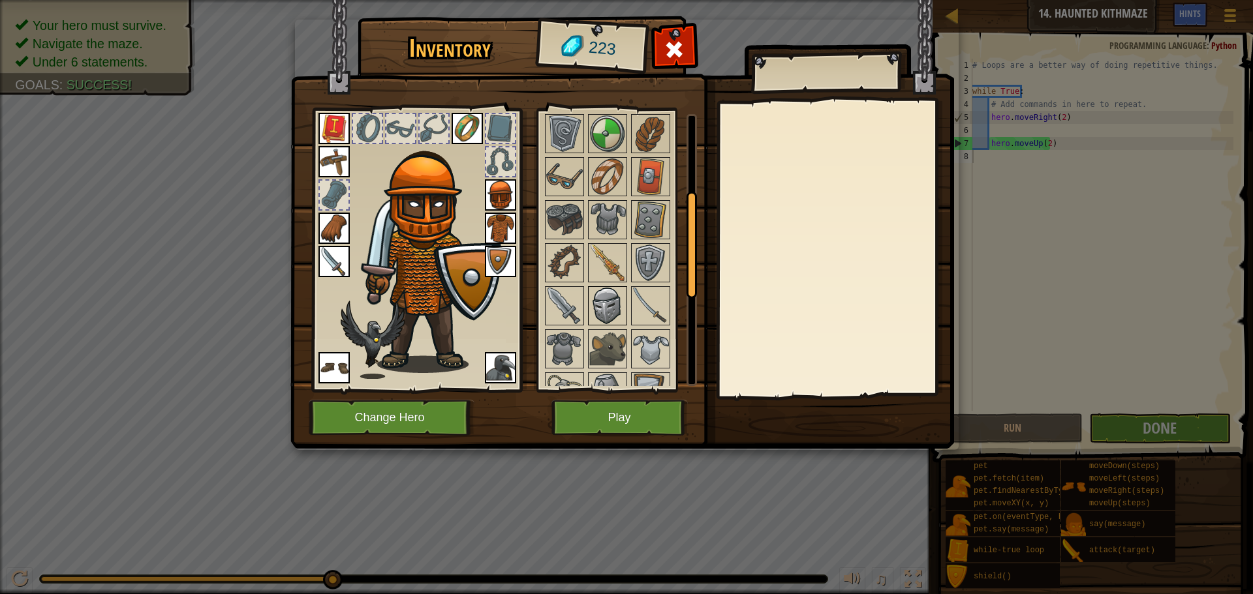
click at [594, 289] on img at bounding box center [607, 306] width 37 height 37
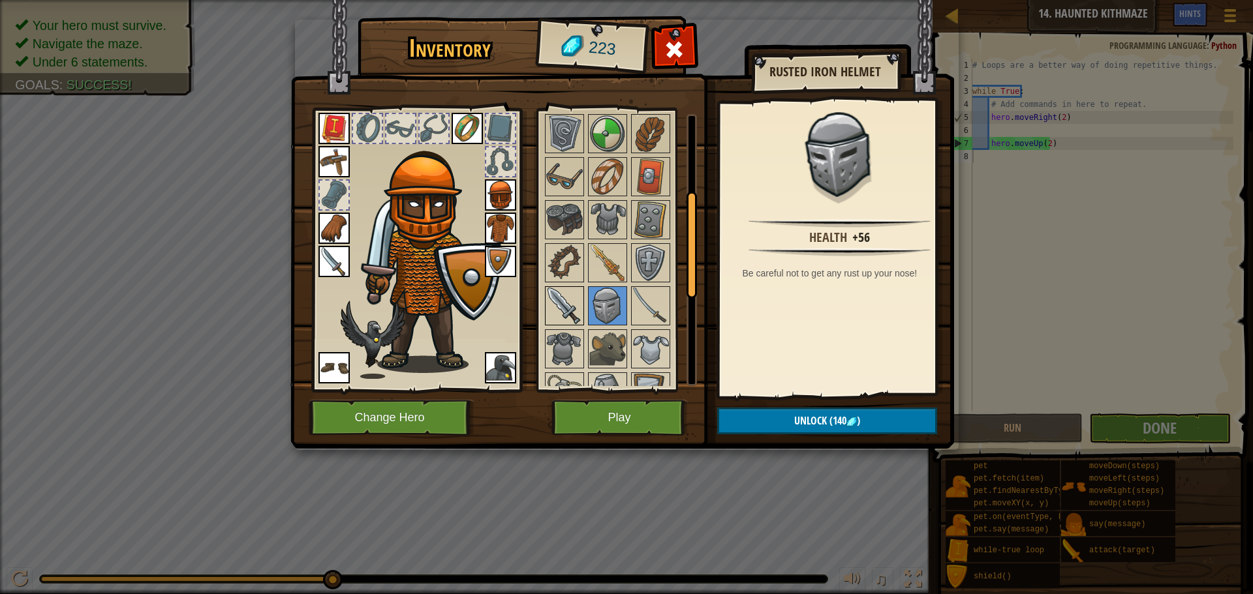
click at [571, 290] on img at bounding box center [564, 306] width 37 height 37
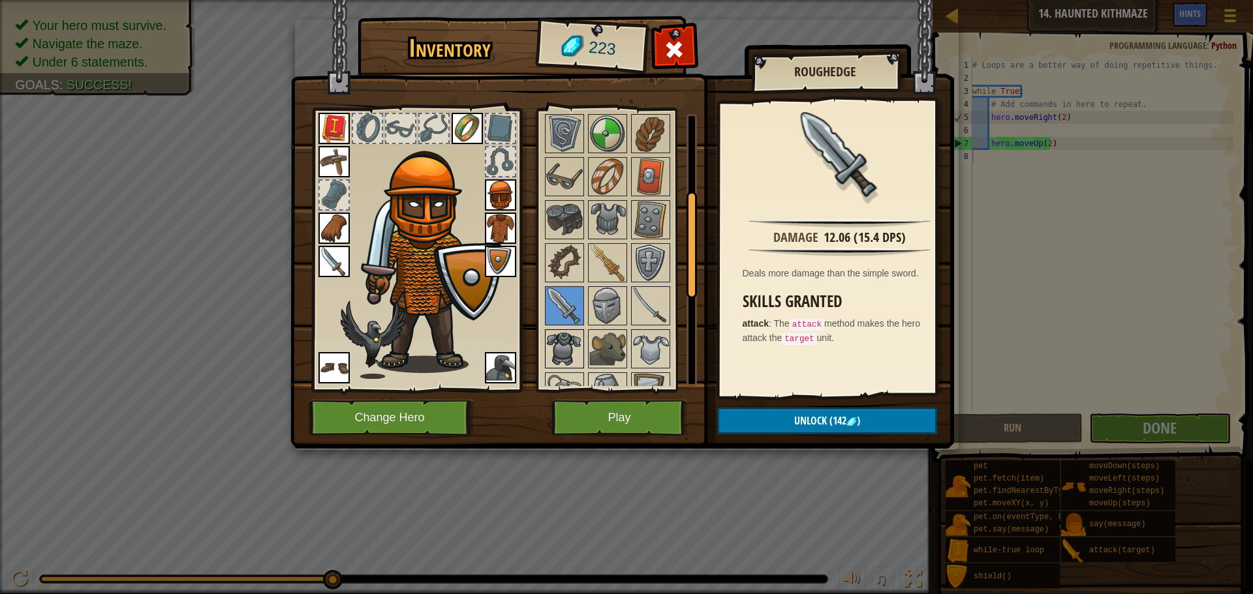
click at [570, 331] on img at bounding box center [564, 349] width 37 height 37
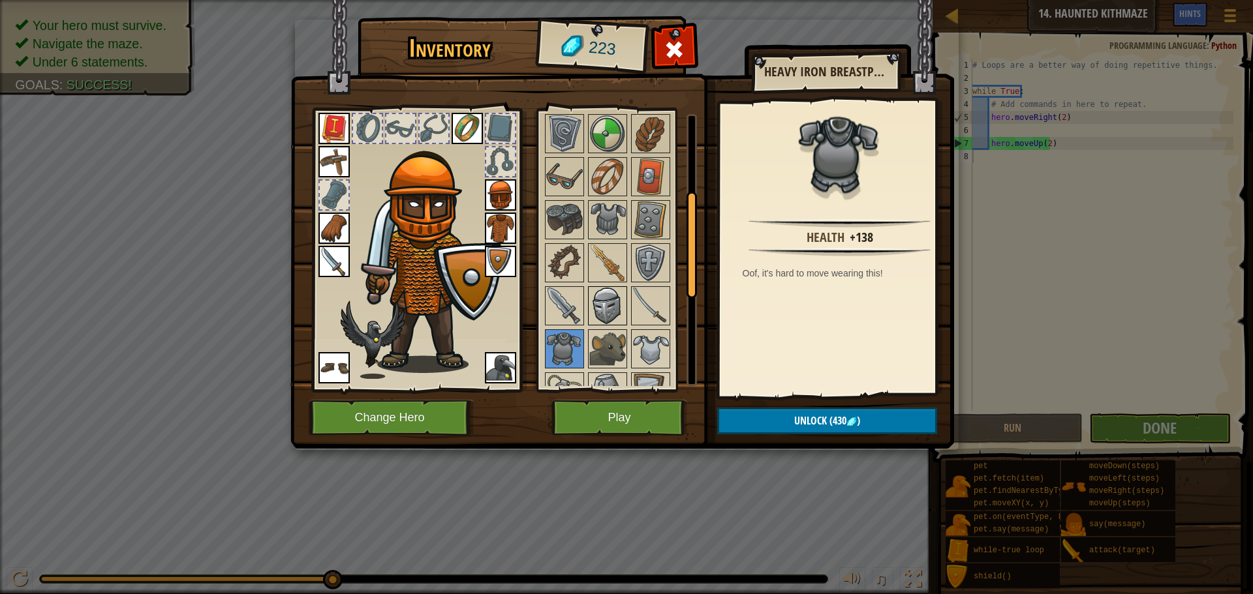
click at [602, 292] on img at bounding box center [607, 306] width 37 height 37
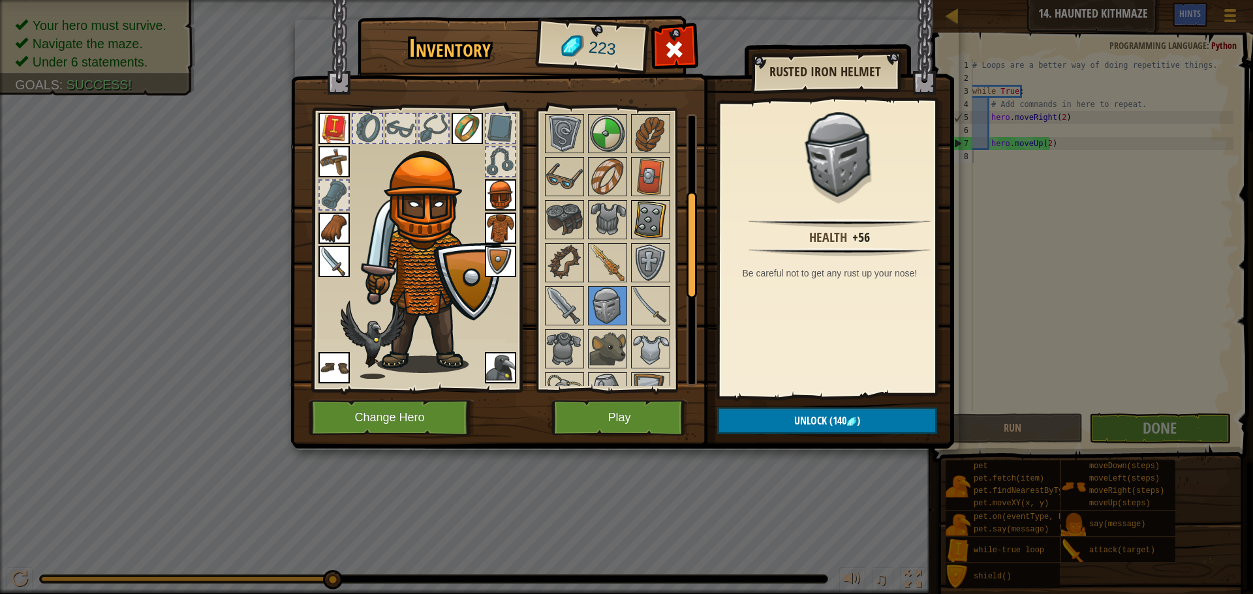
click at [636, 226] on img at bounding box center [650, 220] width 37 height 37
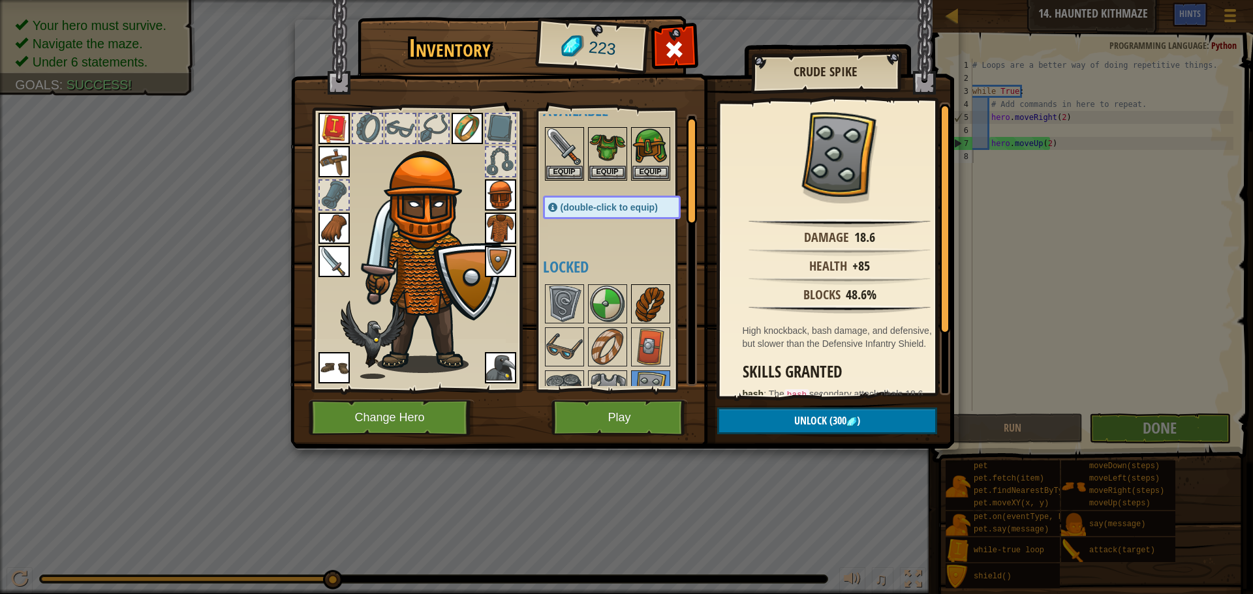
scroll to position [65, 0]
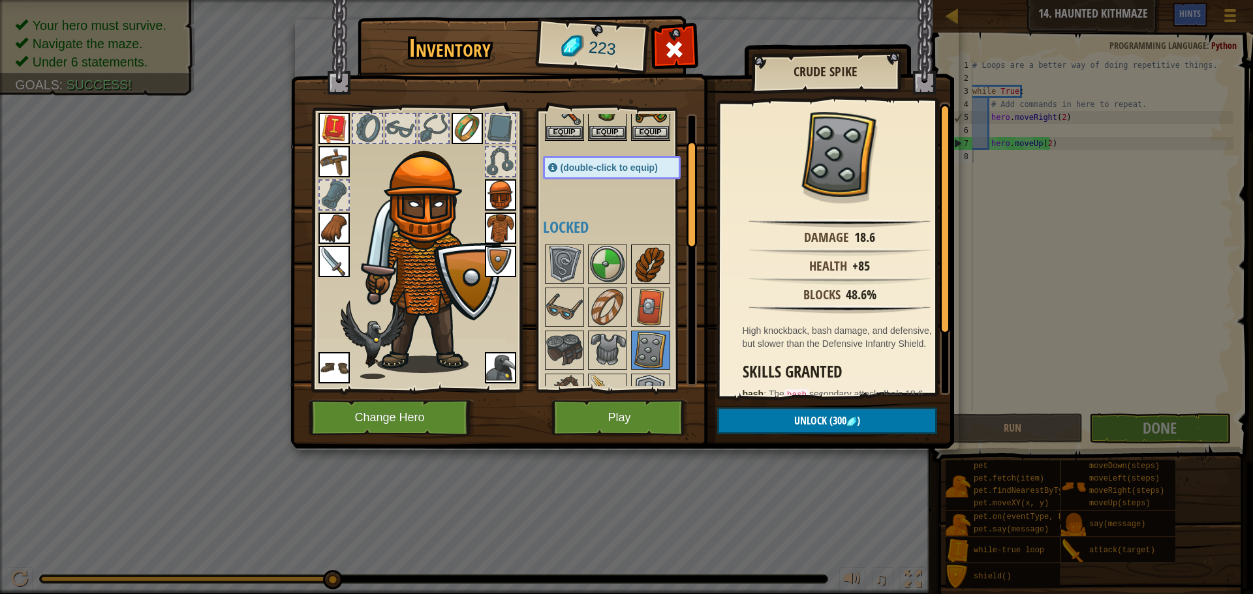
click at [637, 251] on img at bounding box center [650, 264] width 37 height 37
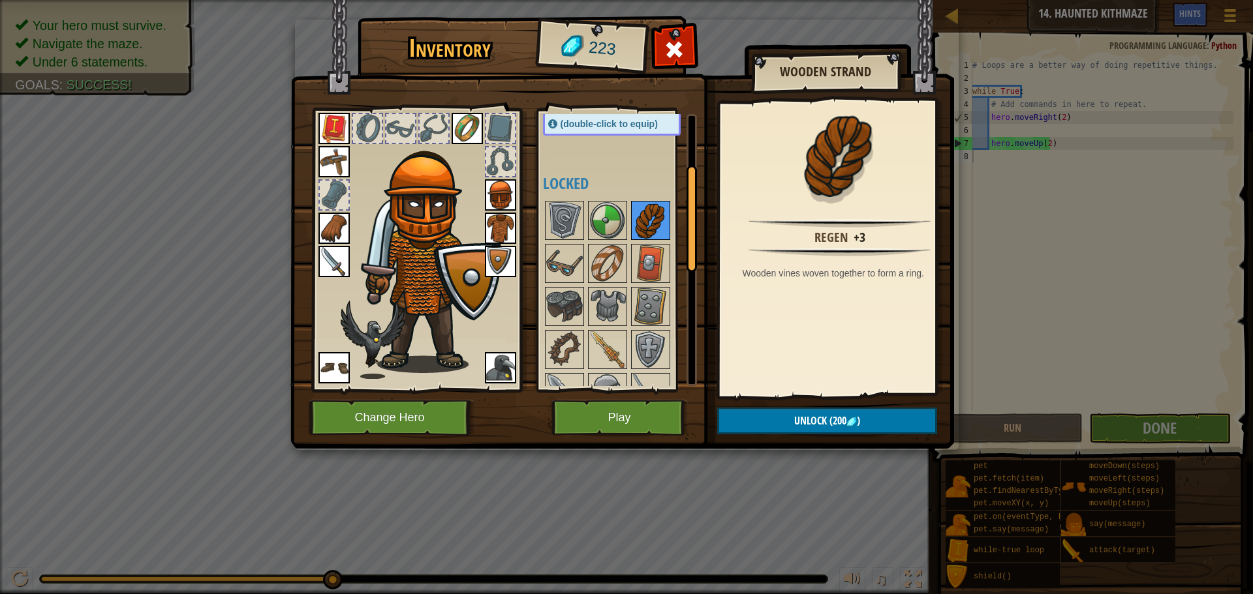
scroll to position [130, 0]
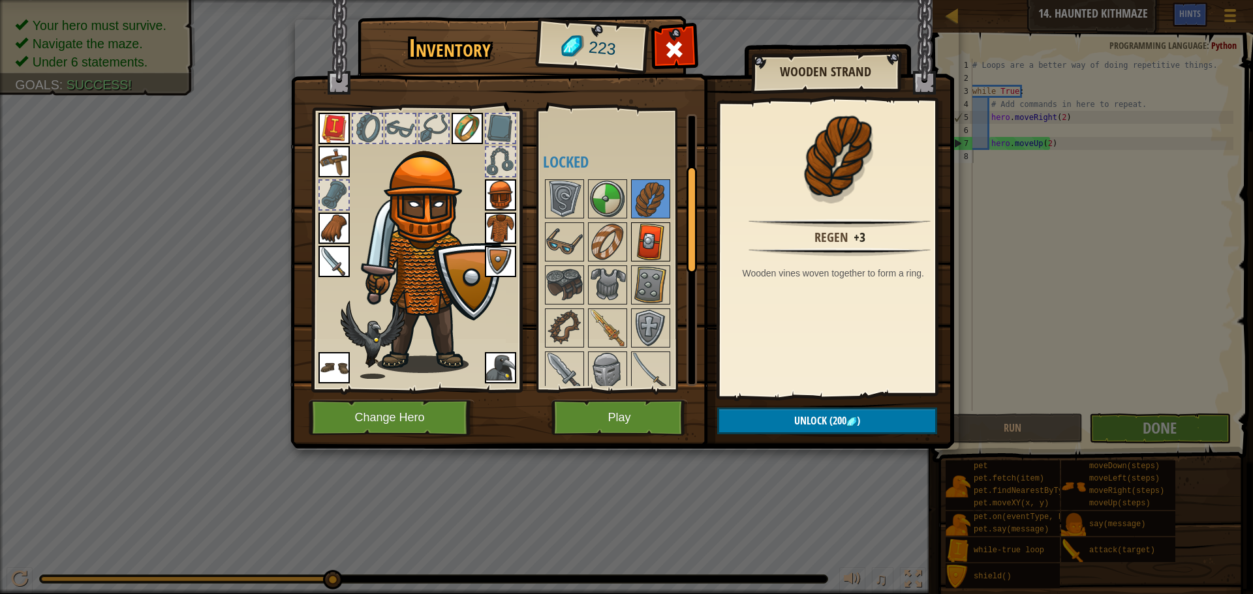
click at [638, 251] on img at bounding box center [650, 242] width 37 height 37
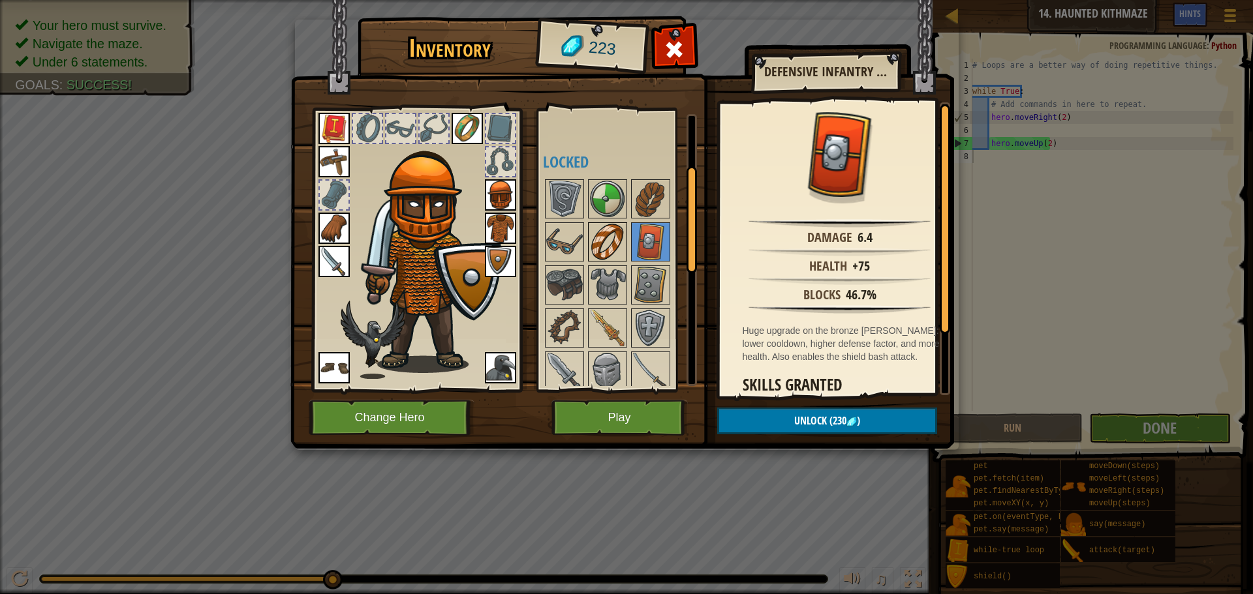
click at [611, 256] on img at bounding box center [607, 242] width 37 height 37
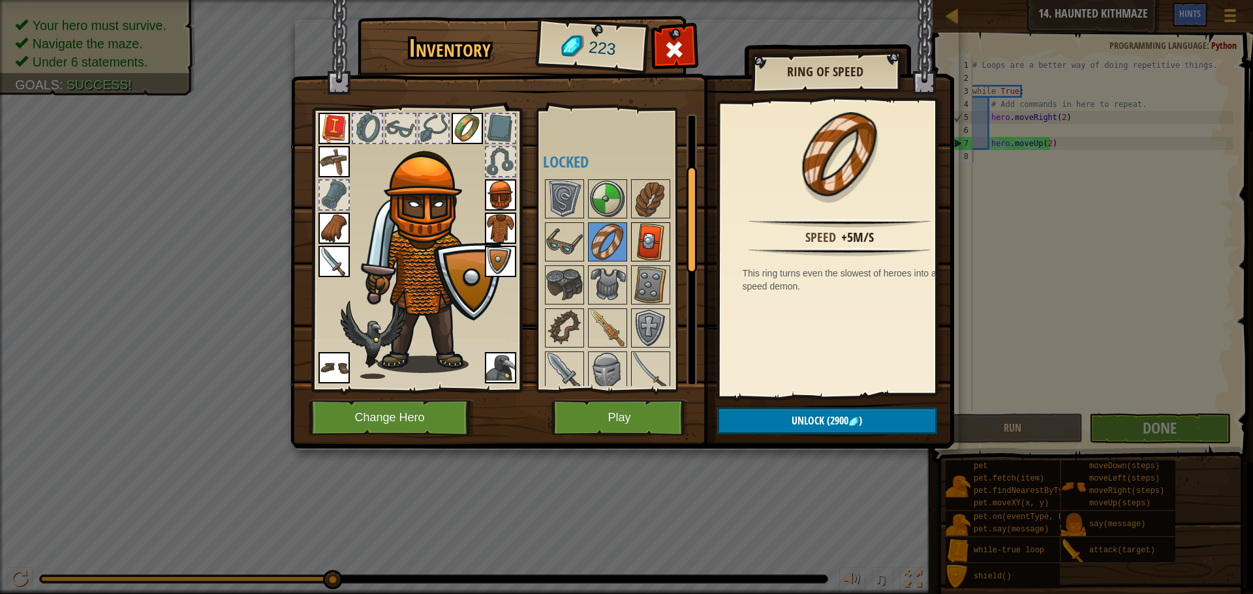
click at [640, 242] on img at bounding box center [650, 242] width 37 height 37
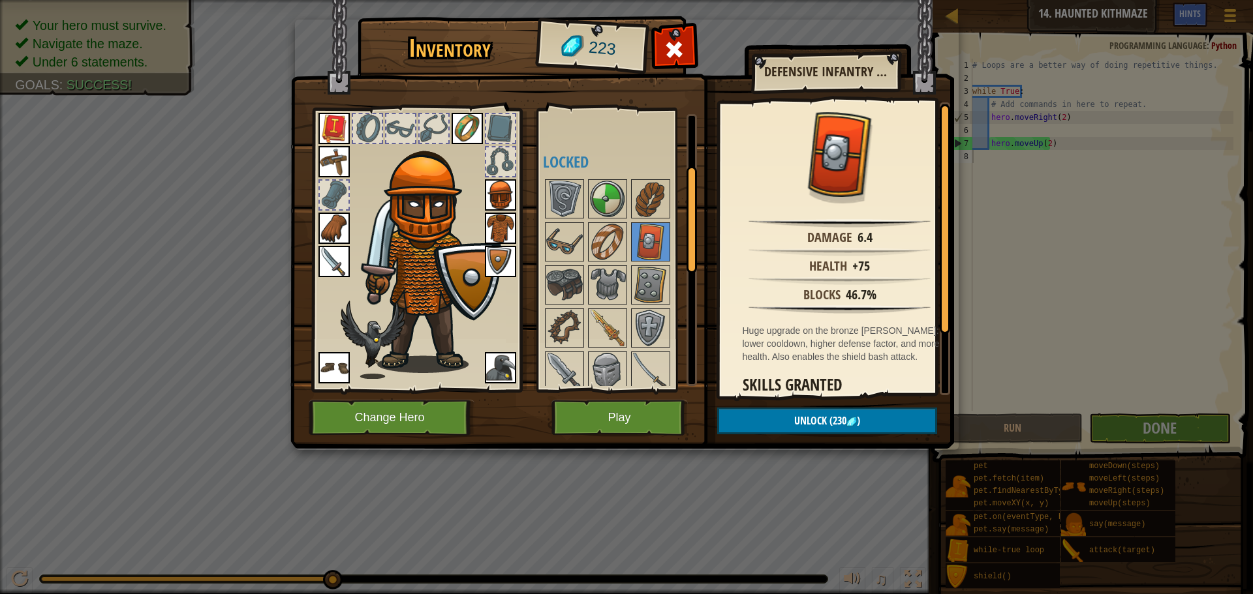
click at [627, 229] on div at bounding box center [625, 435] width 164 height 517
click at [651, 290] on img at bounding box center [650, 285] width 37 height 37
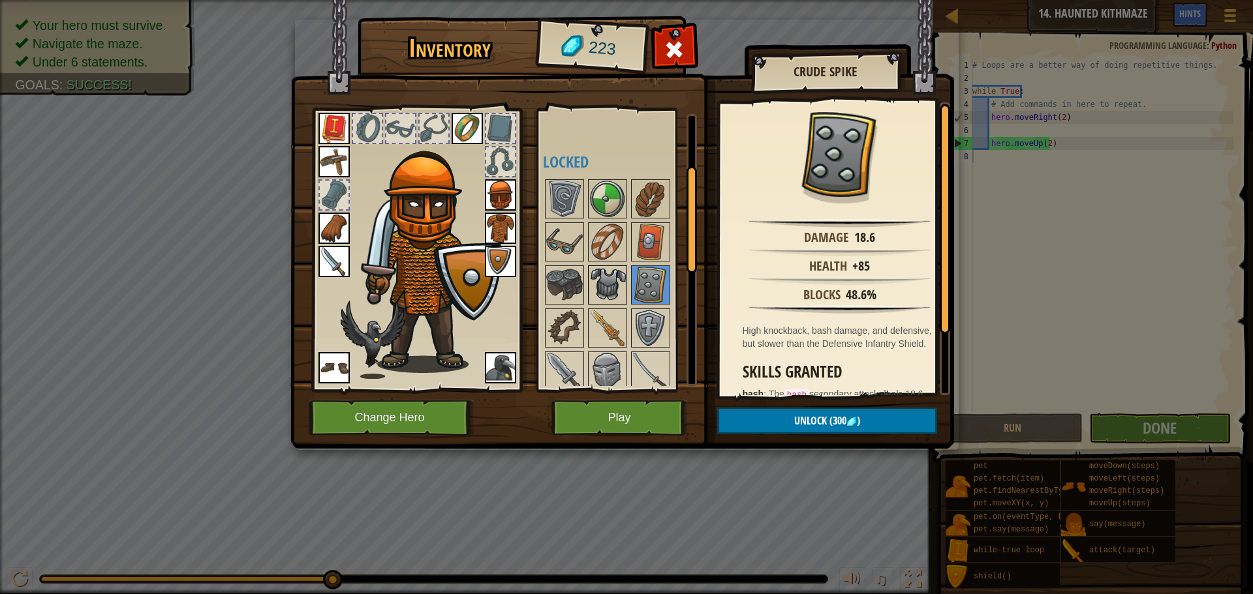
click at [625, 284] on div "Available Equip Equip Equip Equip Equip Equip Equip Equip Equip Equip Equip Equ…" at bounding box center [625, 250] width 164 height 272
drag, startPoint x: 622, startPoint y: 294, endPoint x: 613, endPoint y: 290, distance: 9.9
click at [621, 295] on img at bounding box center [607, 285] width 37 height 37
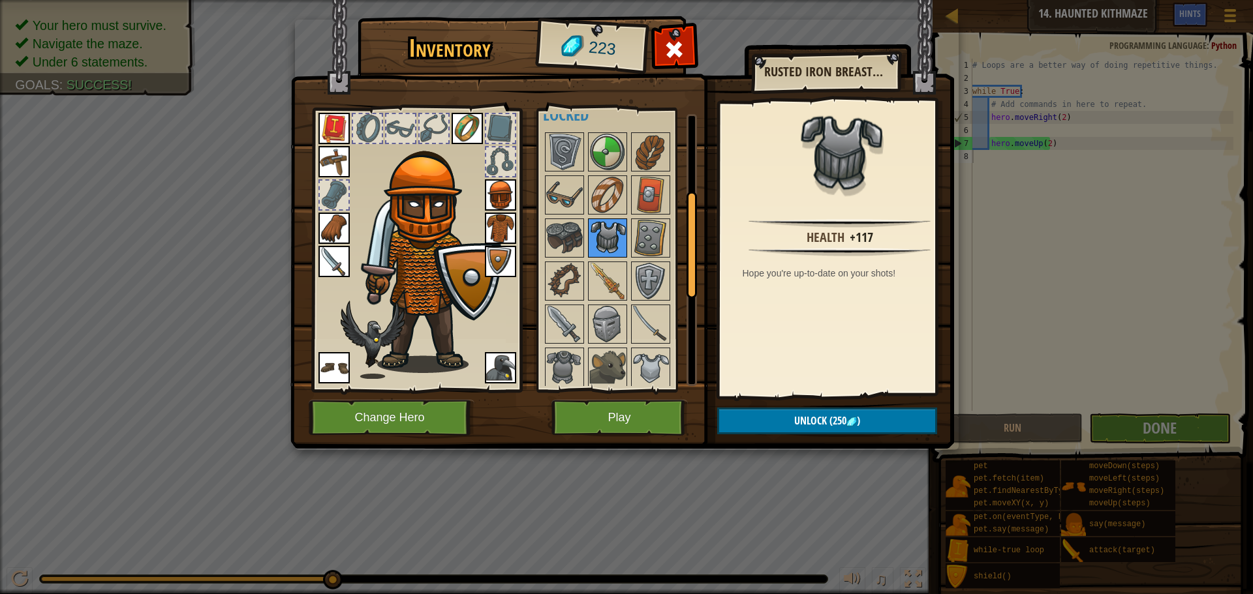
scroll to position [196, 0]
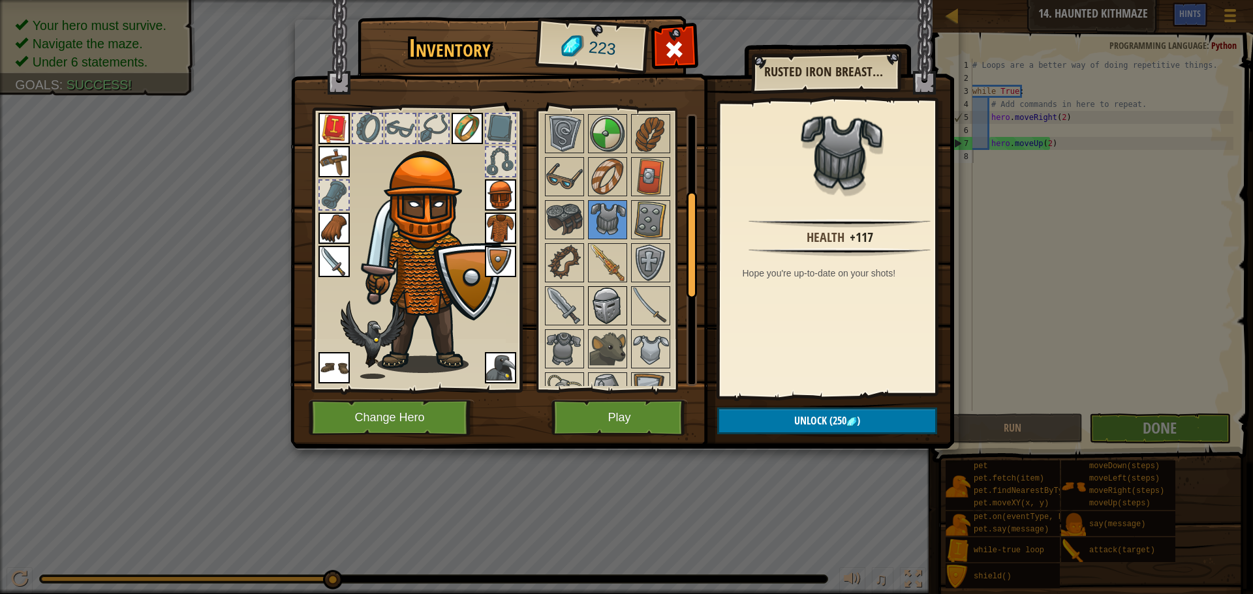
click at [609, 302] on img at bounding box center [607, 306] width 37 height 37
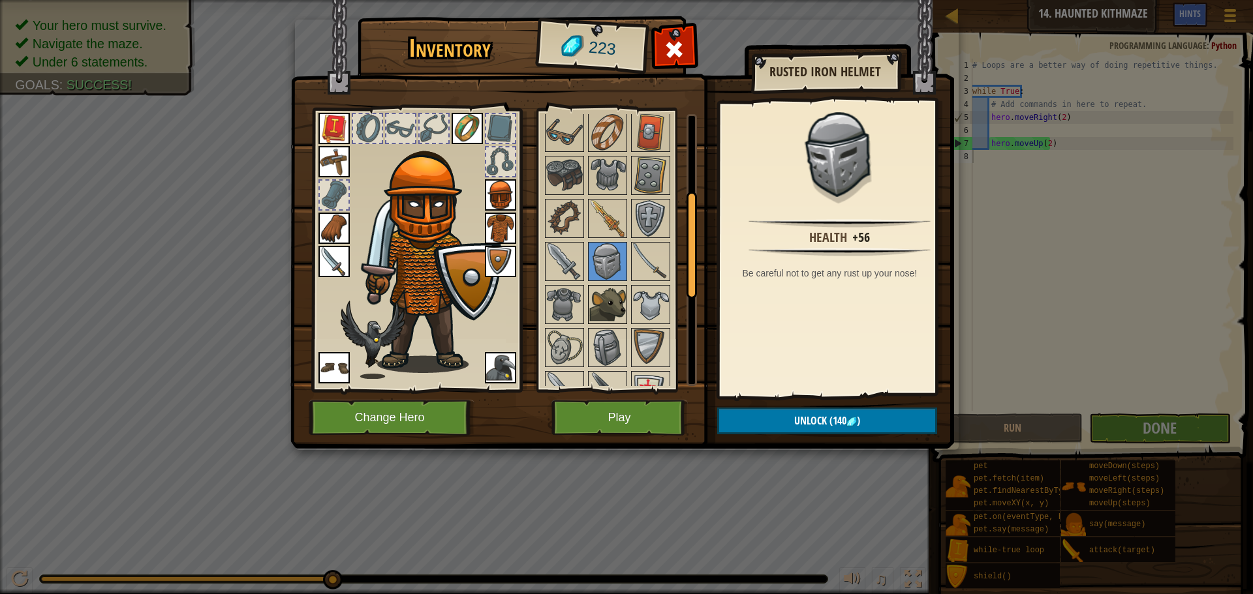
scroll to position [261, 0]
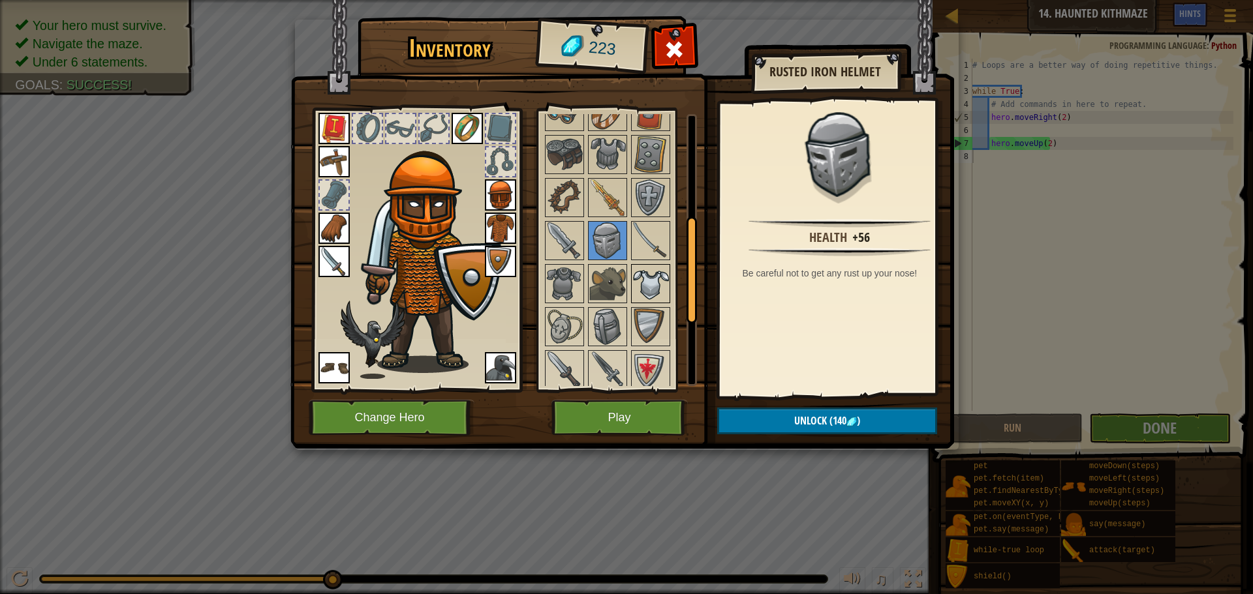
click at [649, 283] on img at bounding box center [650, 284] width 37 height 37
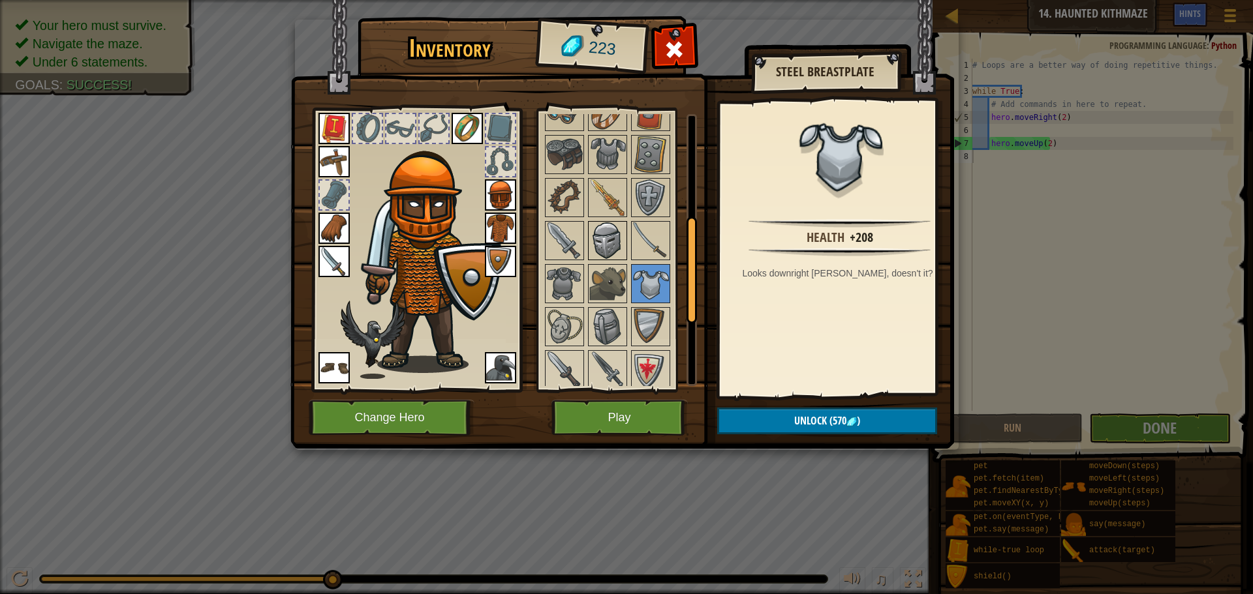
click at [613, 252] on img at bounding box center [607, 240] width 37 height 37
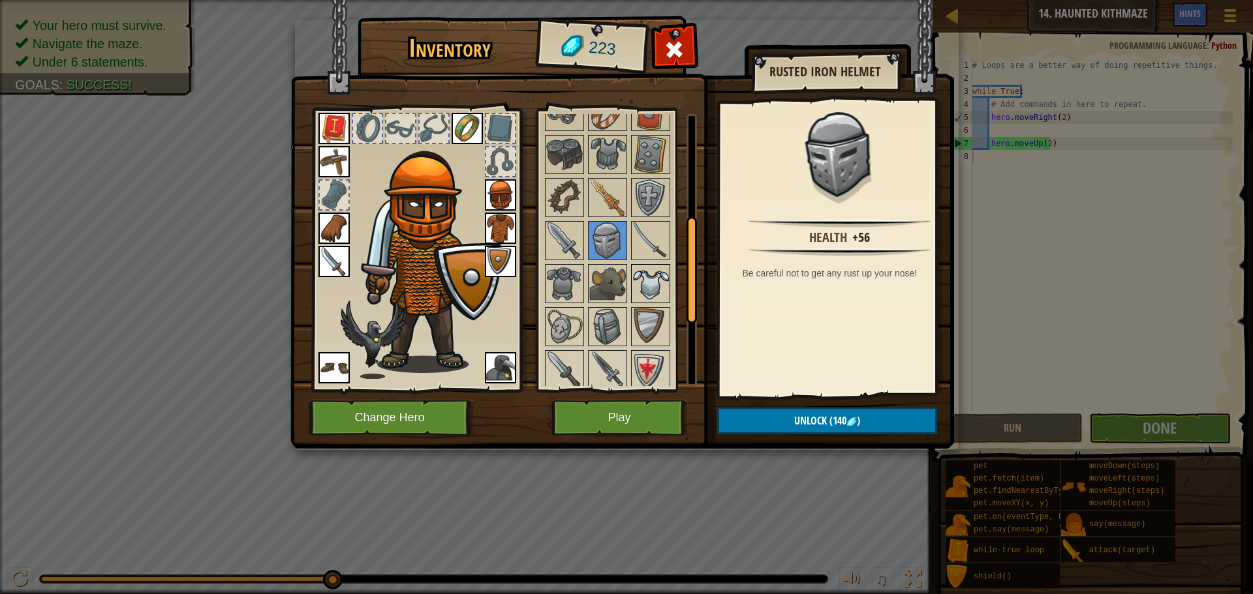
click at [654, 279] on img at bounding box center [650, 284] width 37 height 37
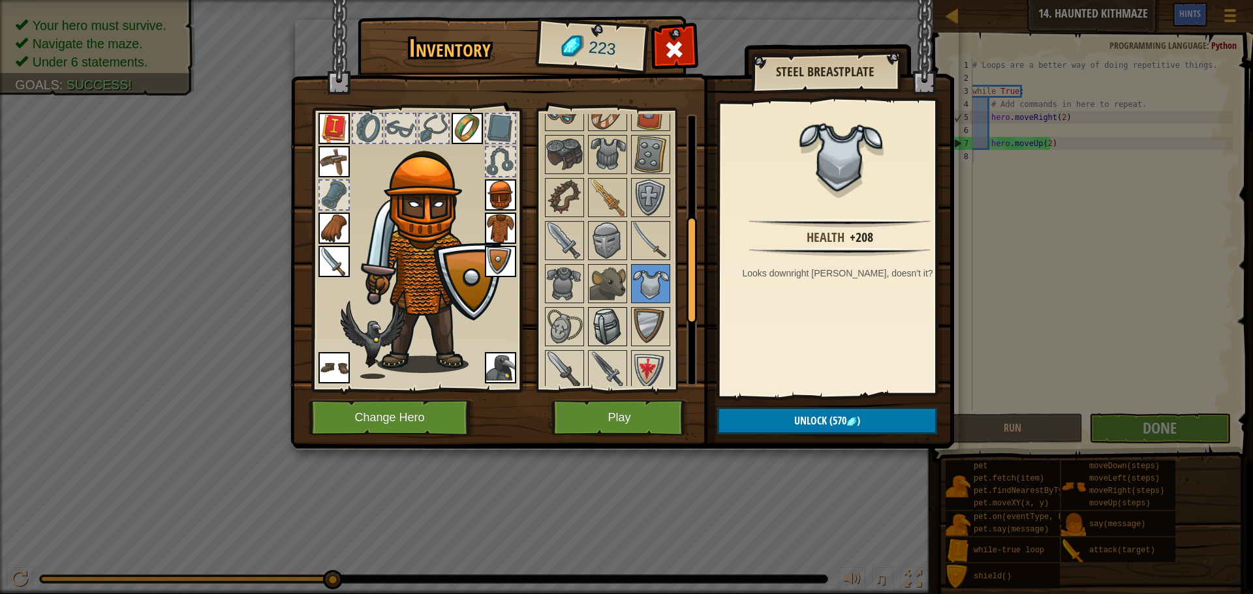
click at [618, 315] on img at bounding box center [607, 327] width 37 height 37
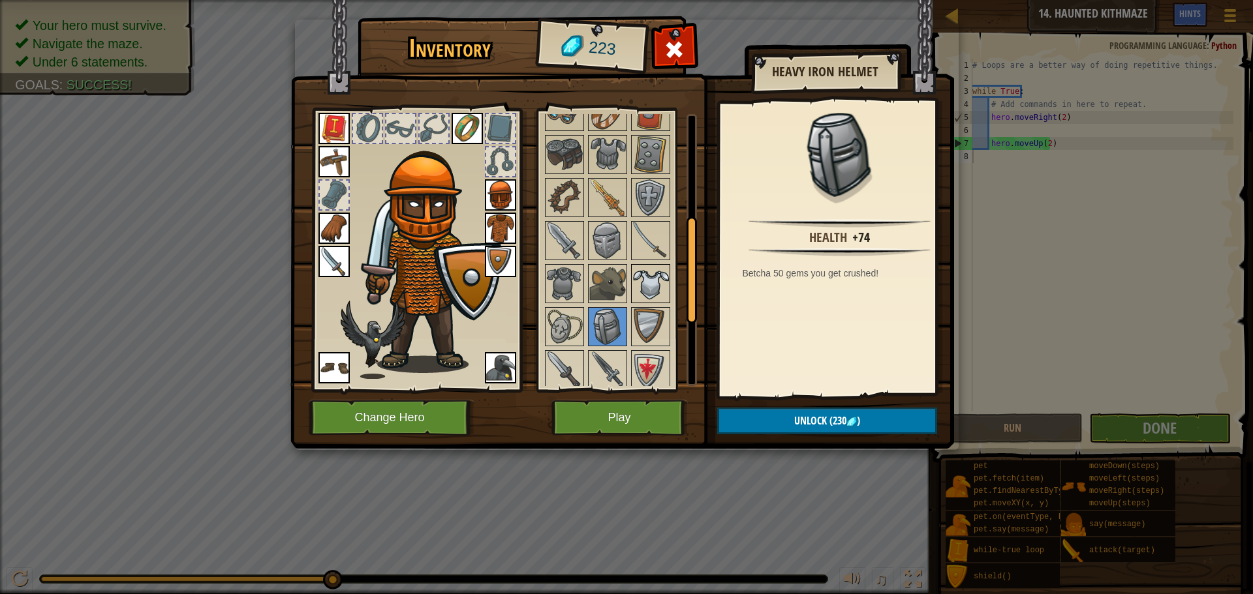
click at [648, 284] on img at bounding box center [650, 284] width 37 height 37
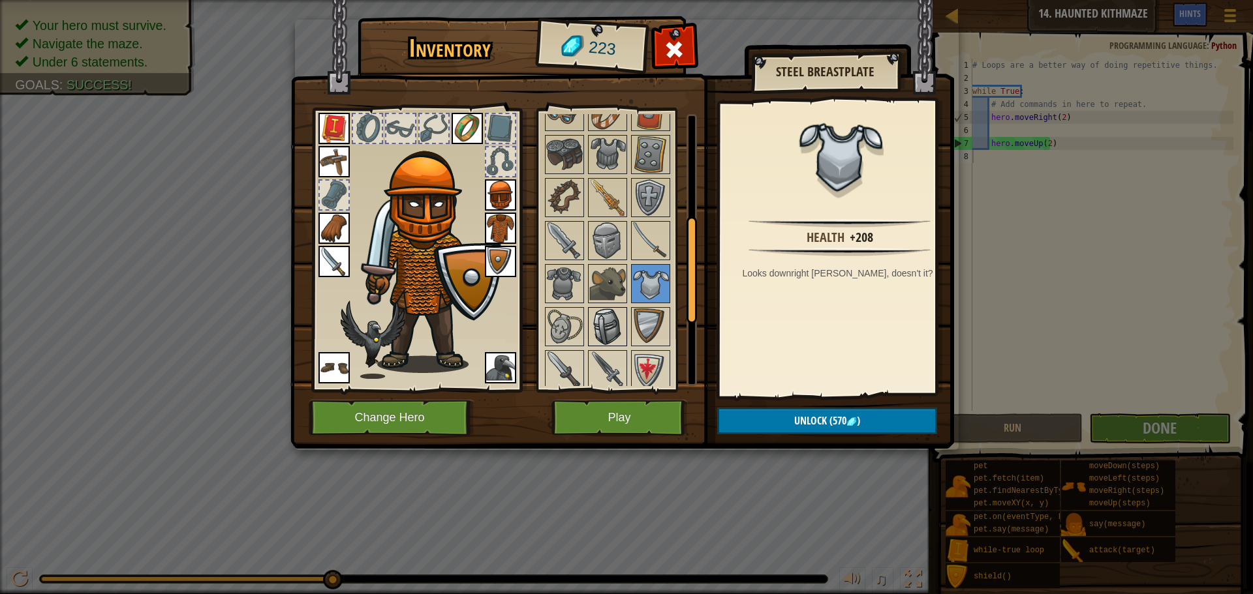
click at [619, 313] on img at bounding box center [607, 327] width 37 height 37
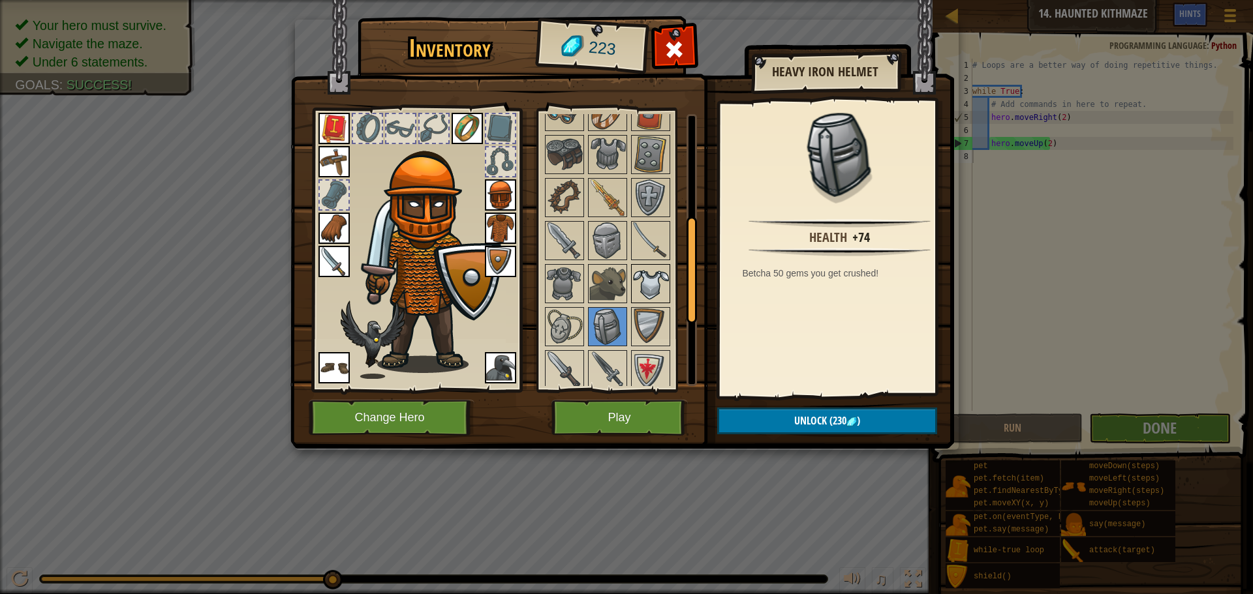
click at [650, 278] on img at bounding box center [650, 284] width 37 height 37
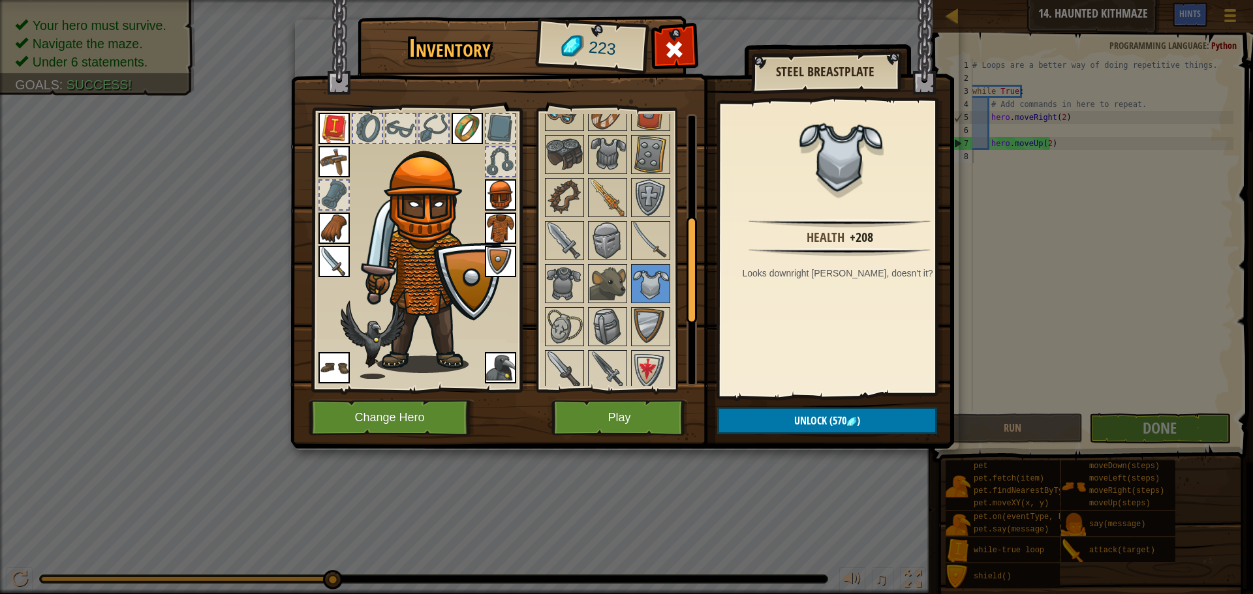
click at [626, 303] on div at bounding box center [625, 305] width 164 height 517
click at [609, 313] on img at bounding box center [607, 327] width 37 height 37
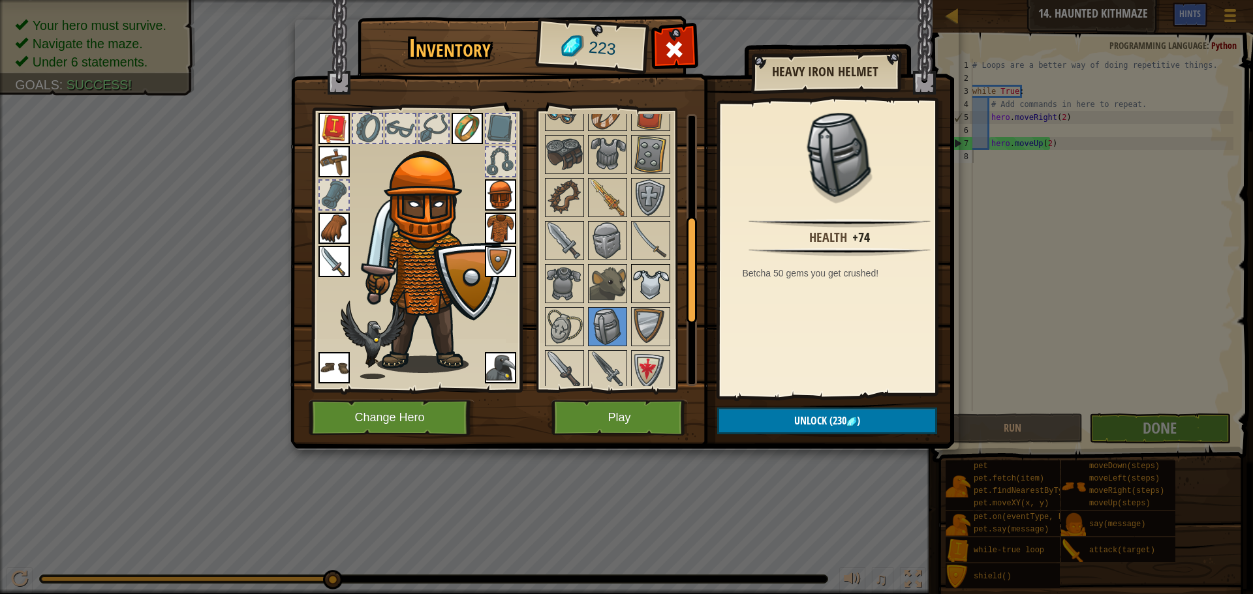
click at [653, 294] on img at bounding box center [650, 284] width 37 height 37
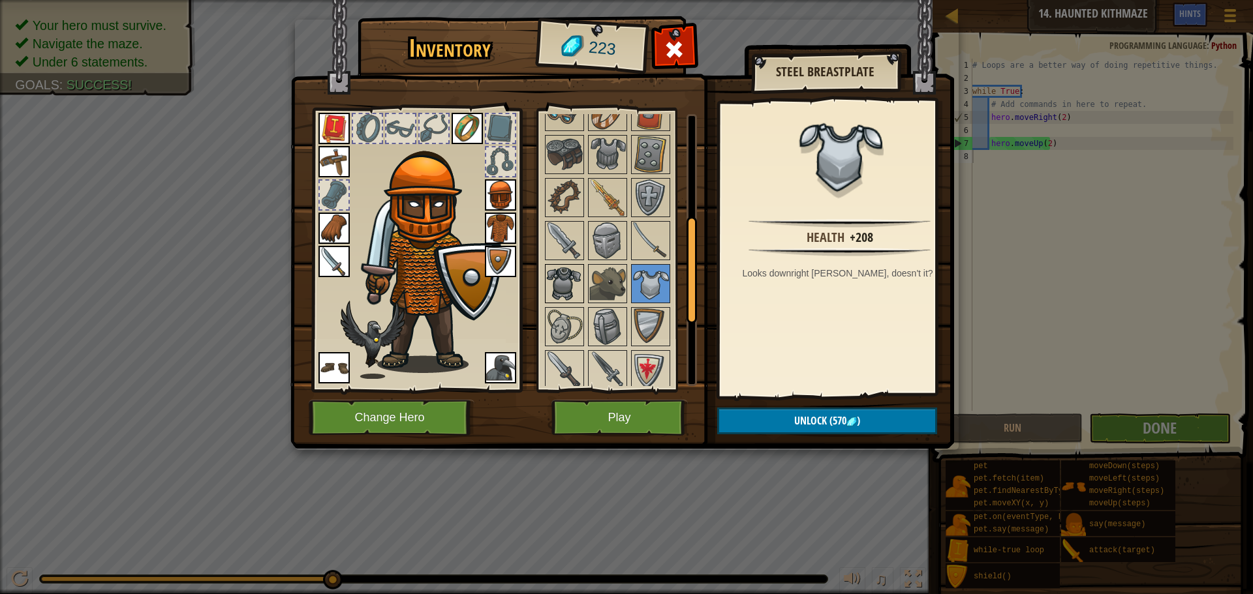
click at [564, 285] on img at bounding box center [564, 284] width 37 height 37
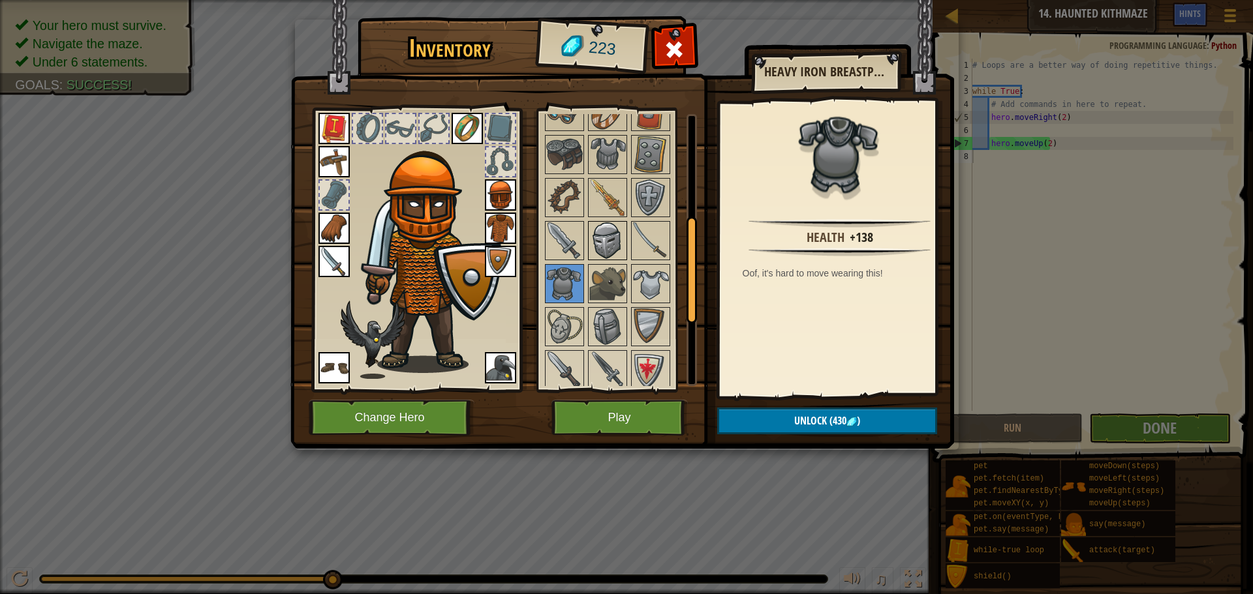
click at [604, 247] on img at bounding box center [607, 240] width 37 height 37
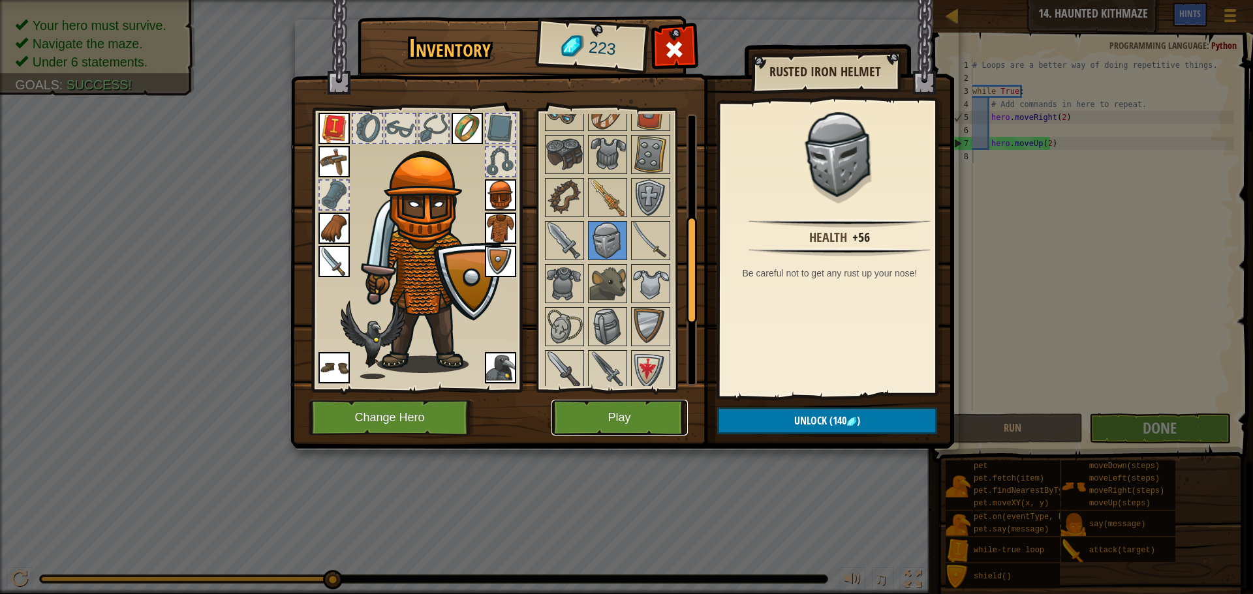
click at [647, 413] on button "Play" at bounding box center [619, 418] width 136 height 36
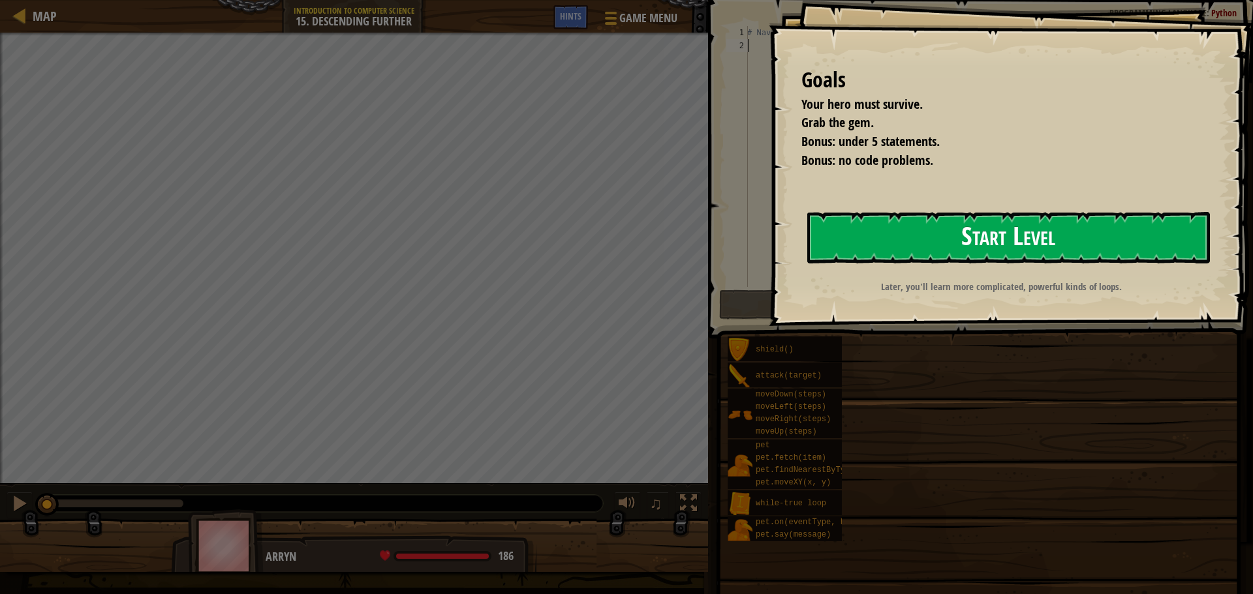
click at [955, 242] on button "Start Level" at bounding box center [1008, 238] width 403 height 52
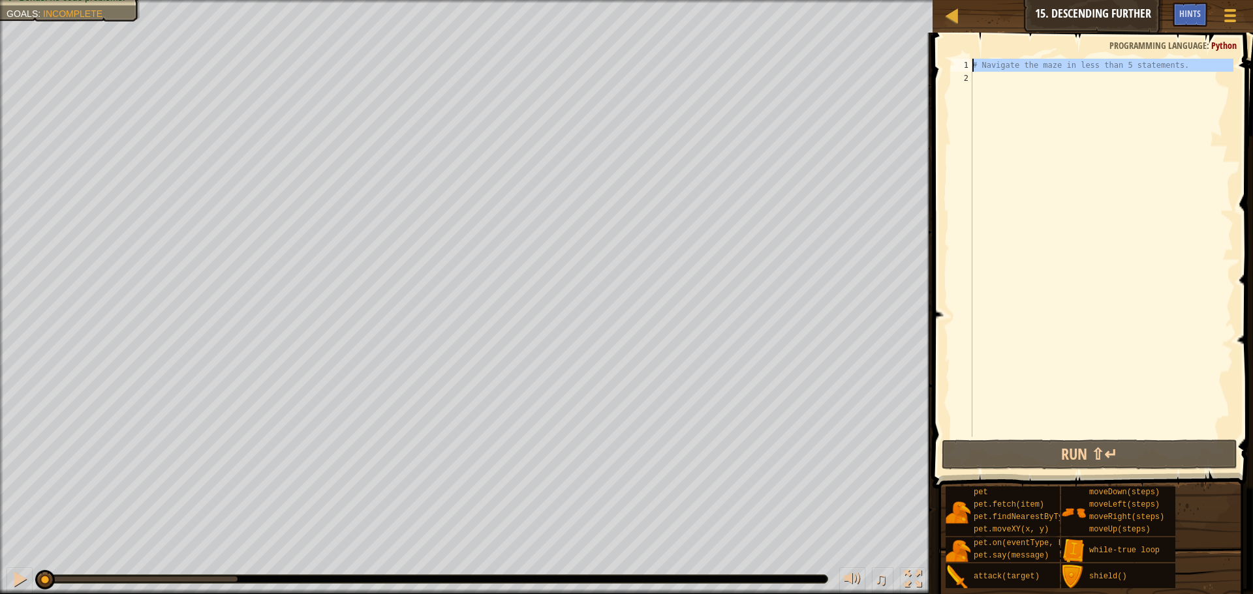
click at [901, 40] on div "Map Introduction to Computer Science 15. Descending Further Game Menu Done Hint…" at bounding box center [626, 297] width 1253 height 594
type textarea "# Navigate the maze in less than 5 statements."
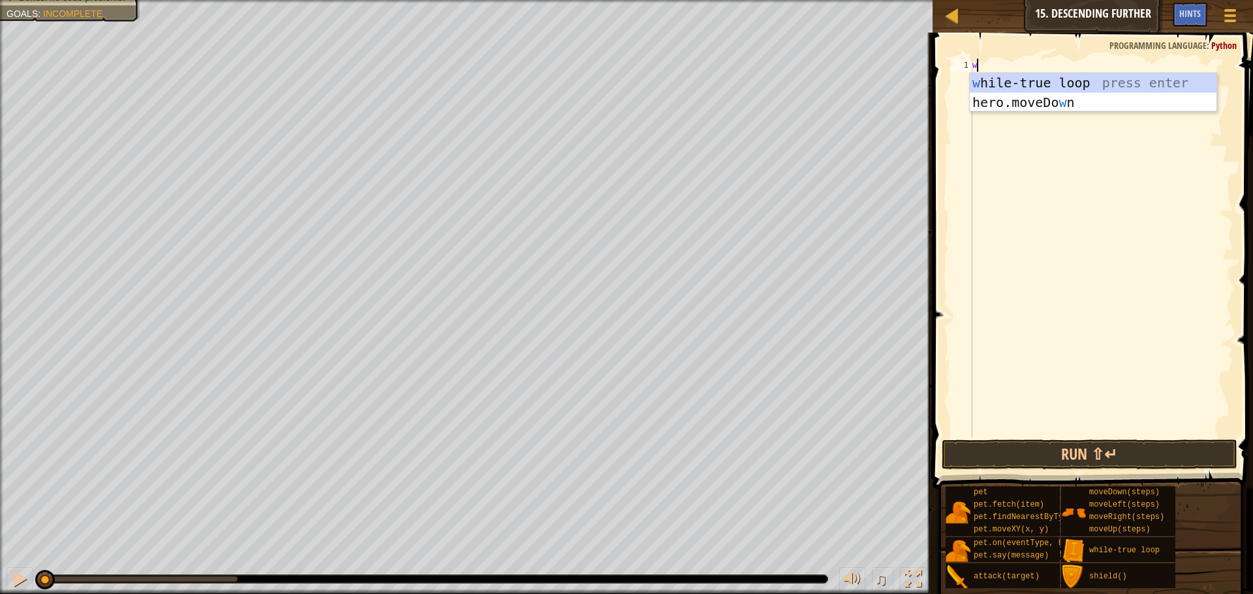
scroll to position [6, 0]
type textarea "wh"
click at [1124, 78] on div "wh ile-true loop press enter" at bounding box center [1093, 102] width 247 height 59
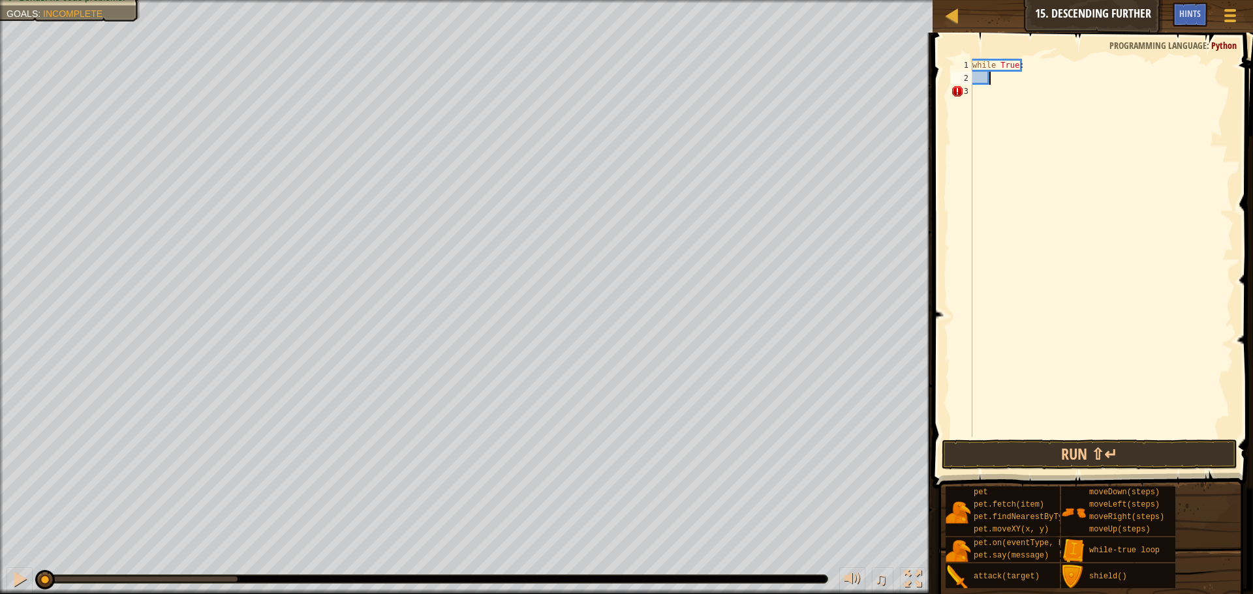
click at [1022, 82] on div "while True :" at bounding box center [1102, 261] width 264 height 405
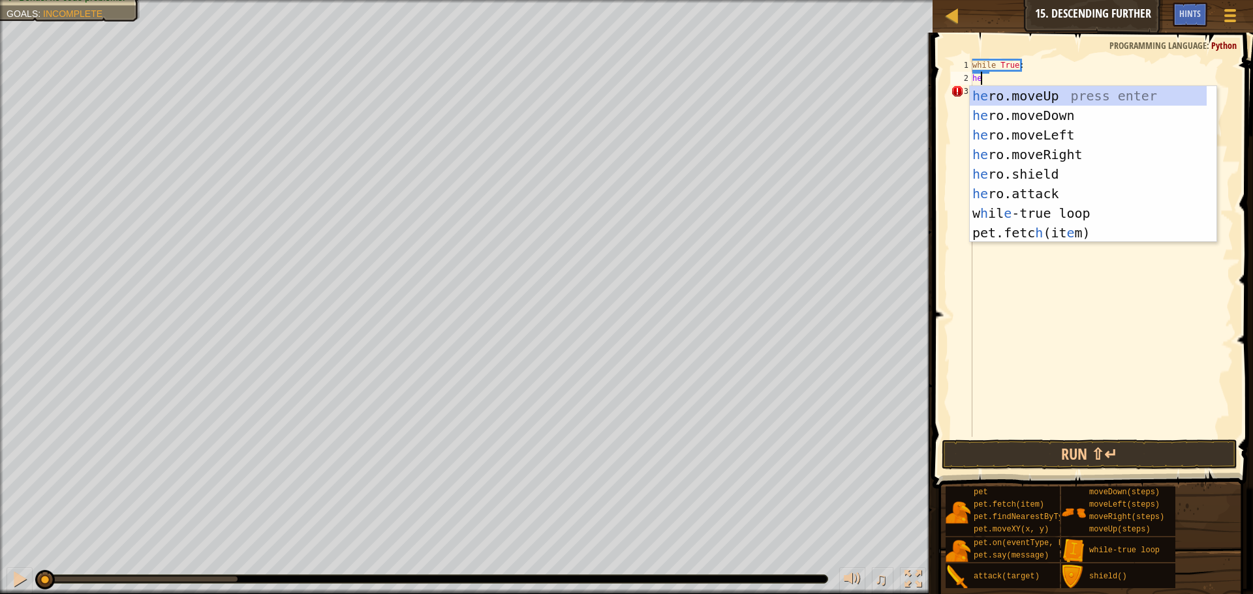
type textarea "her"
click at [1063, 149] on div "her o.moveUp press enter her o.moveDown press enter her o.moveLeft press enter …" at bounding box center [1093, 184] width 247 height 196
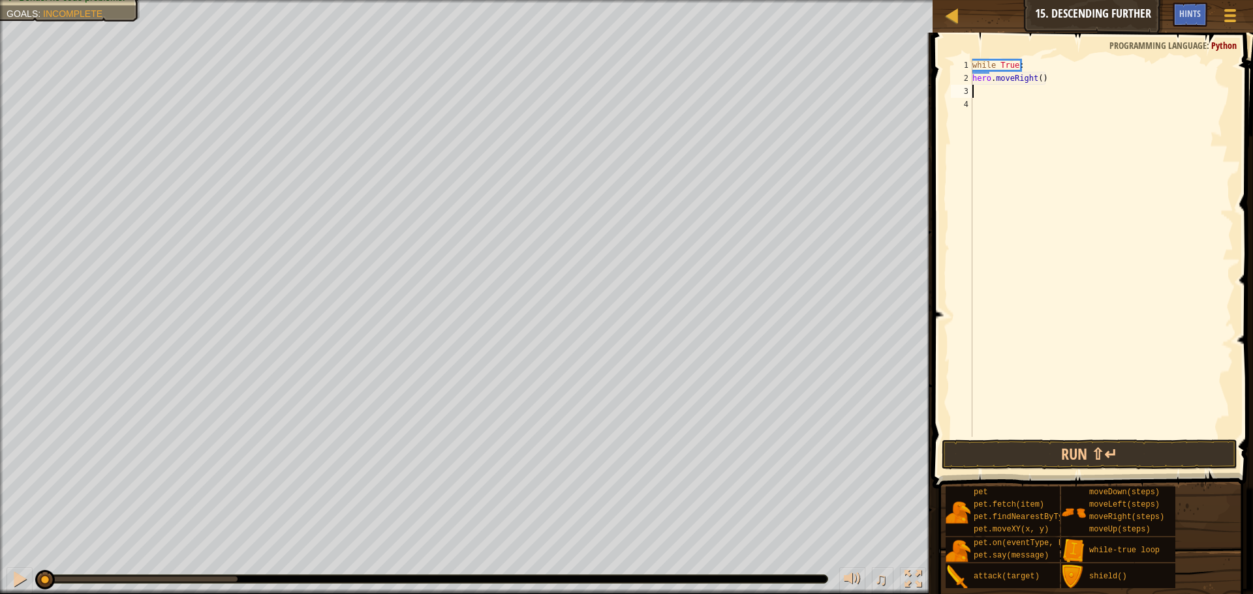
scroll to position [6, 0]
click at [1036, 82] on div "while True : hero . moveRight ( )" at bounding box center [1102, 261] width 264 height 405
type textarea "hero.moveRight(2)"
click at [1011, 95] on div "while True : hero . moveRight ( 2 )" at bounding box center [1102, 261] width 264 height 405
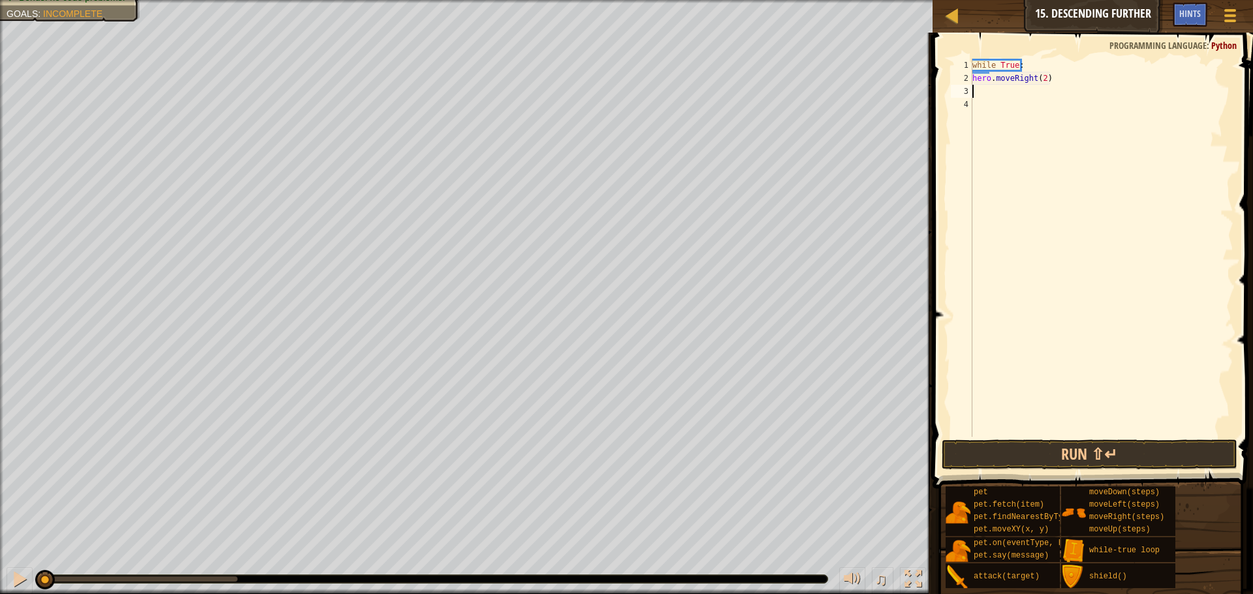
scroll to position [6, 0]
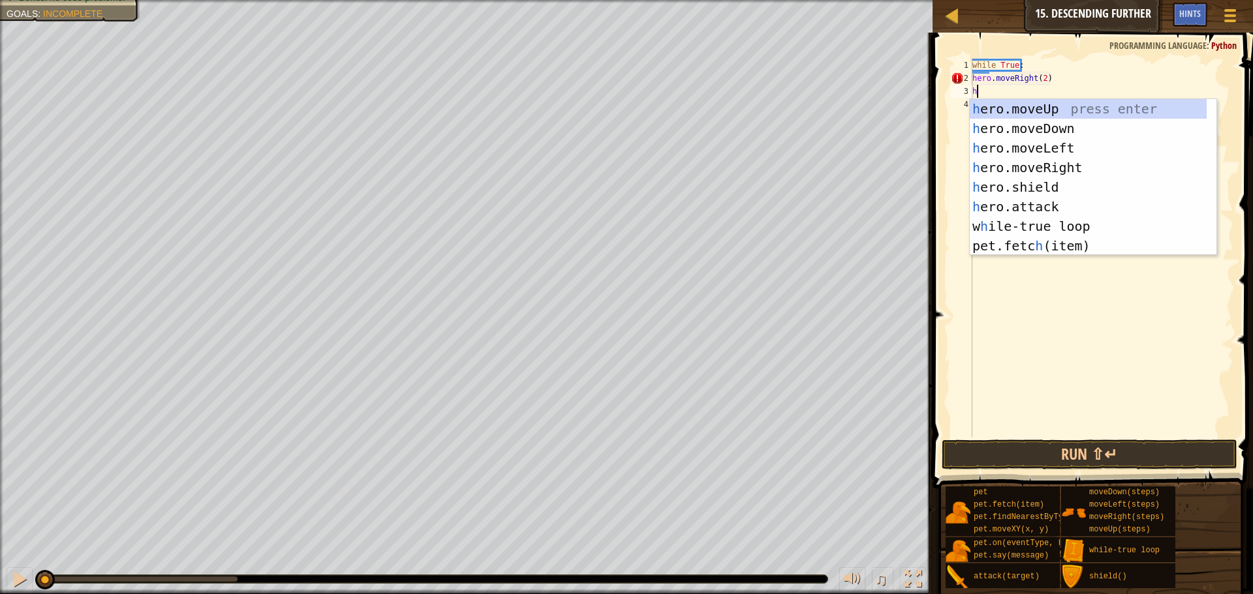
type textarea "her"
click at [1061, 129] on div "her o.moveUp press enter her o.moveDown press enter her o.moveLeft press enter …" at bounding box center [1093, 197] width 247 height 196
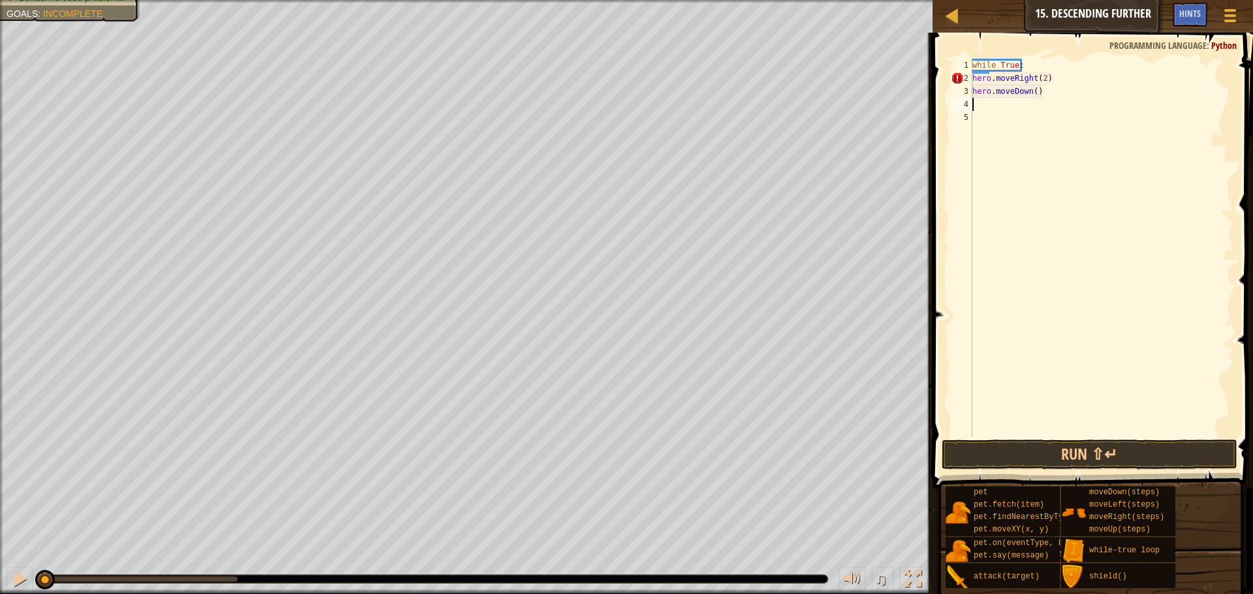
scroll to position [6, 0]
click at [1031, 85] on div "while True : hero . moveRight ( 2 ) hero . moveDown ( )" at bounding box center [1102, 261] width 264 height 405
click at [1088, 440] on button "Run ⇧↵" at bounding box center [1089, 455] width 296 height 30
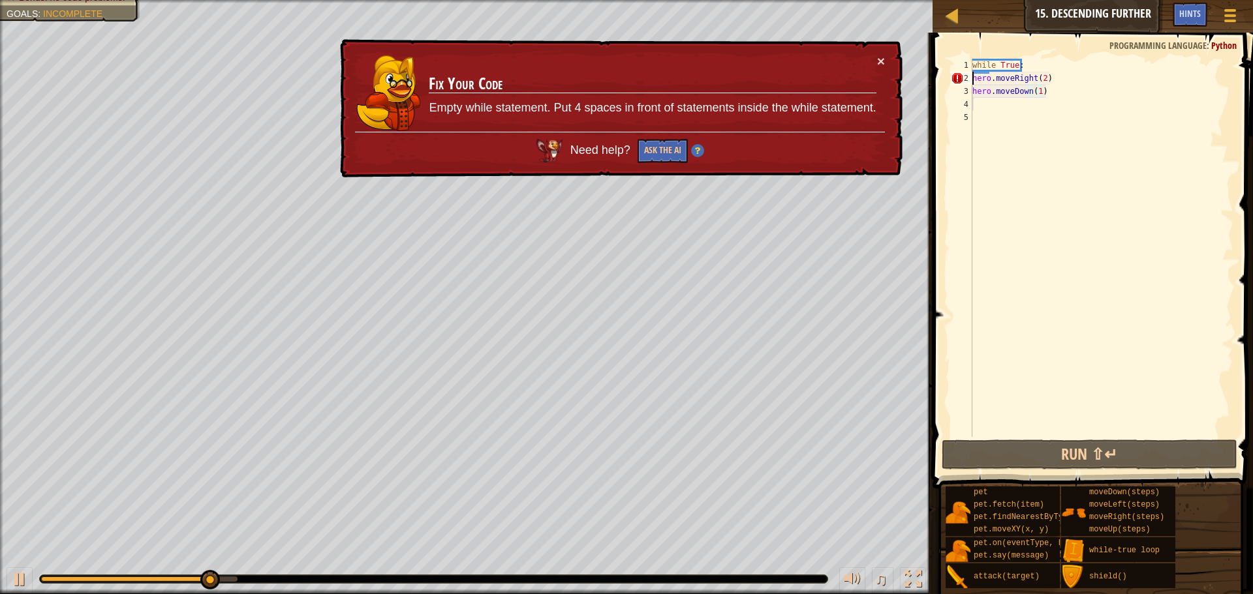
click at [974, 78] on div "while True : hero . moveRight ( 2 ) hero . moveDown ( 1 )" at bounding box center [1102, 261] width 264 height 405
click at [971, 77] on div "hero.moveRight(2) 1 2 3 4 5 while True : hero . moveRight ( 2 ) hero . moveDown…" at bounding box center [1090, 248] width 285 height 378
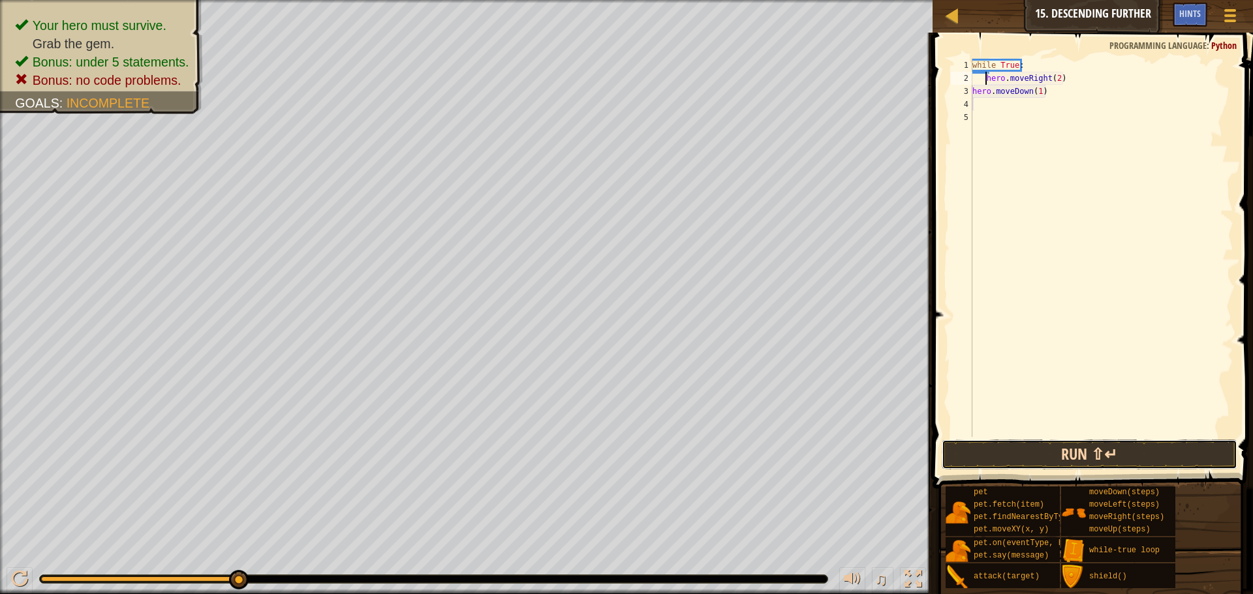
click at [1028, 459] on button "Run ⇧↵" at bounding box center [1089, 455] width 296 height 30
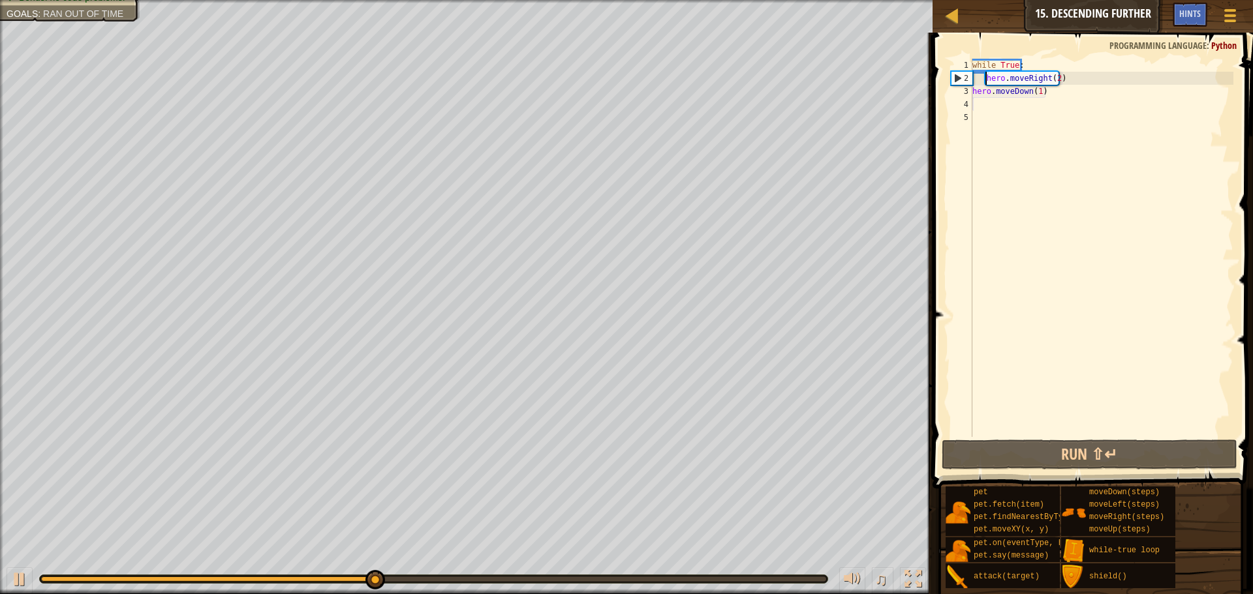
click at [1052, 74] on div "while True : hero . moveRight ( 2 ) hero . moveDown ( 1 )" at bounding box center [1102, 261] width 264 height 405
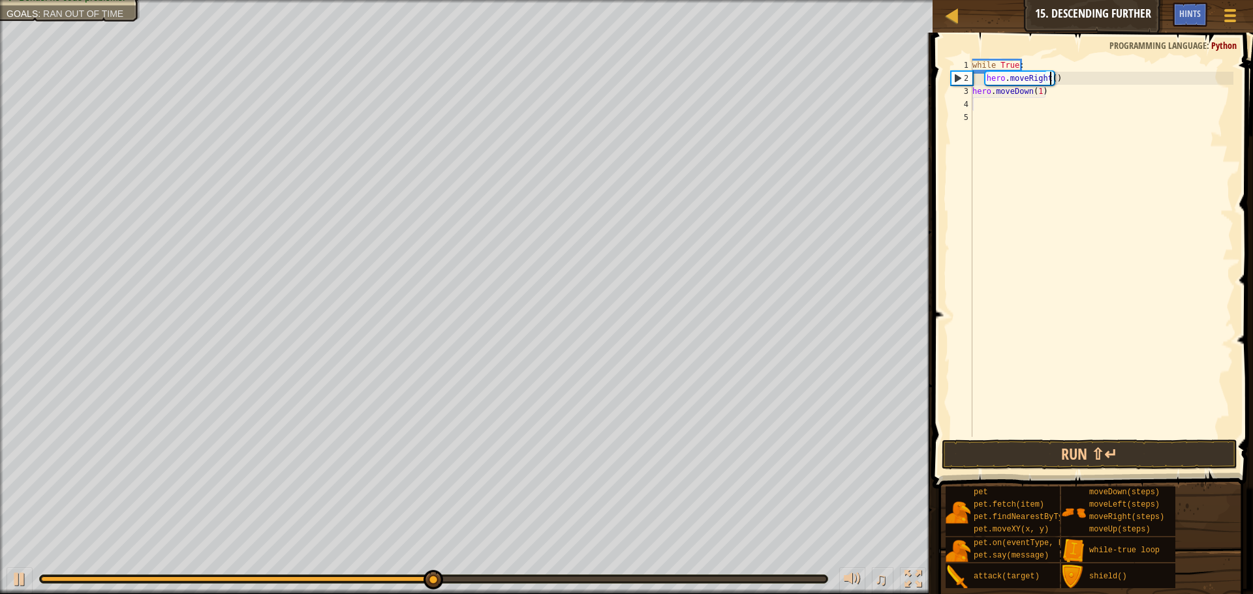
scroll to position [6, 7]
click at [1155, 454] on button "Run ⇧↵" at bounding box center [1089, 455] width 296 height 30
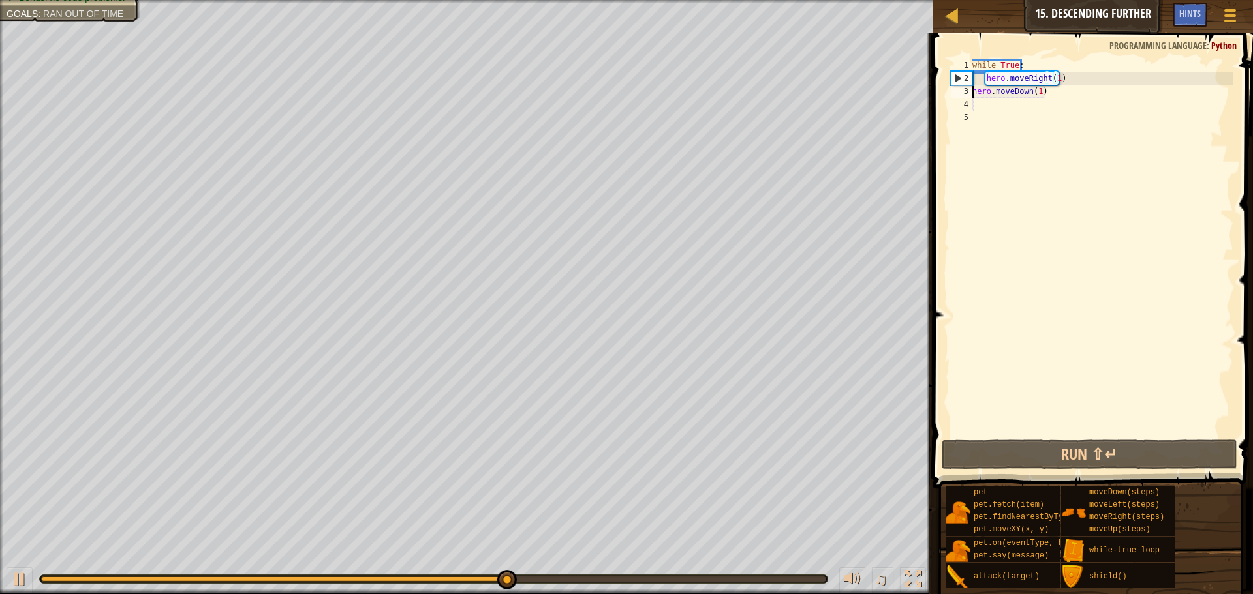
click at [972, 89] on div "while True : hero . moveRight ( 1 ) hero . moveDown ( 1 )" at bounding box center [1102, 261] width 264 height 405
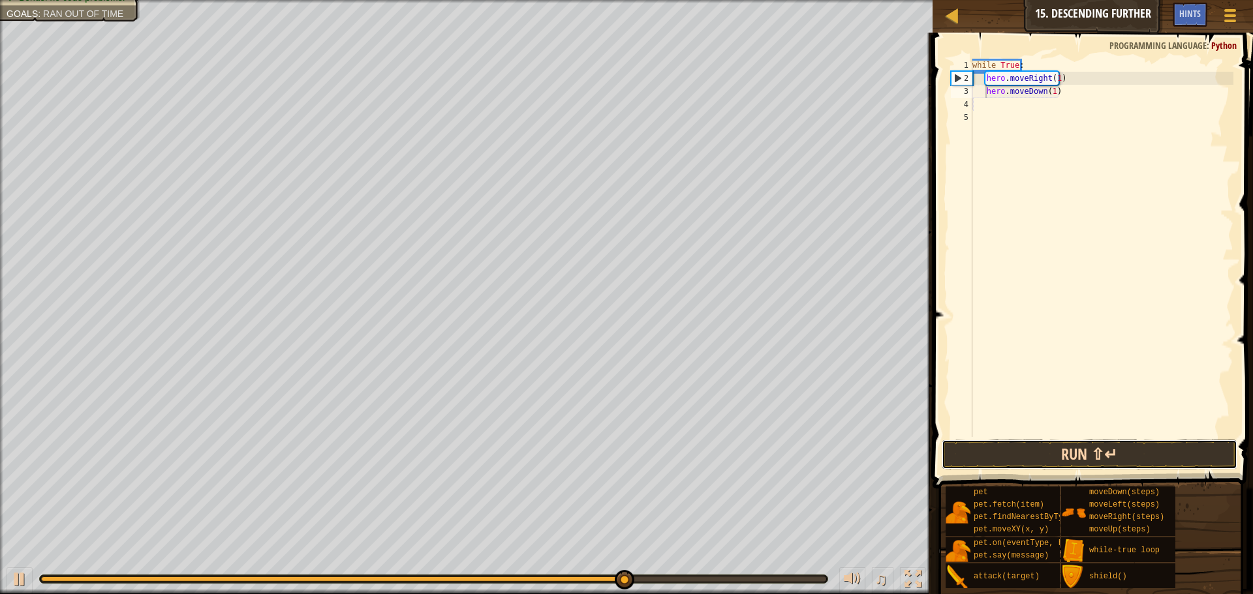
click at [1112, 456] on button "Run ⇧↵" at bounding box center [1089, 455] width 296 height 30
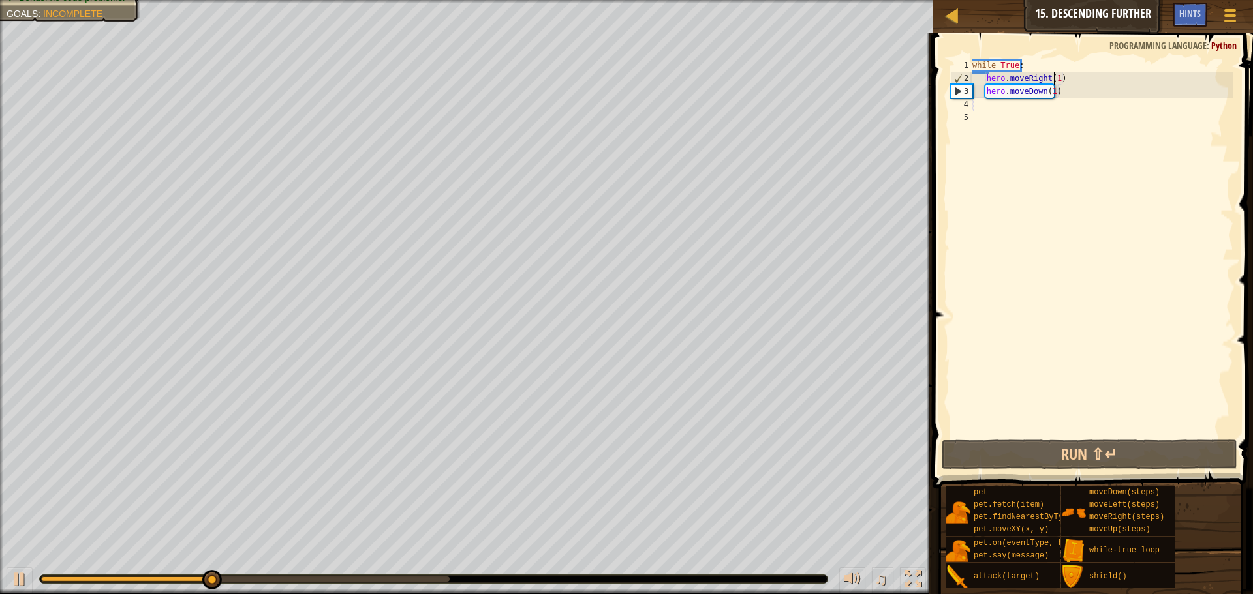
click at [1052, 80] on div "while True : hero . moveRight ( 1 ) hero . moveDown ( 1 )" at bounding box center [1102, 261] width 264 height 405
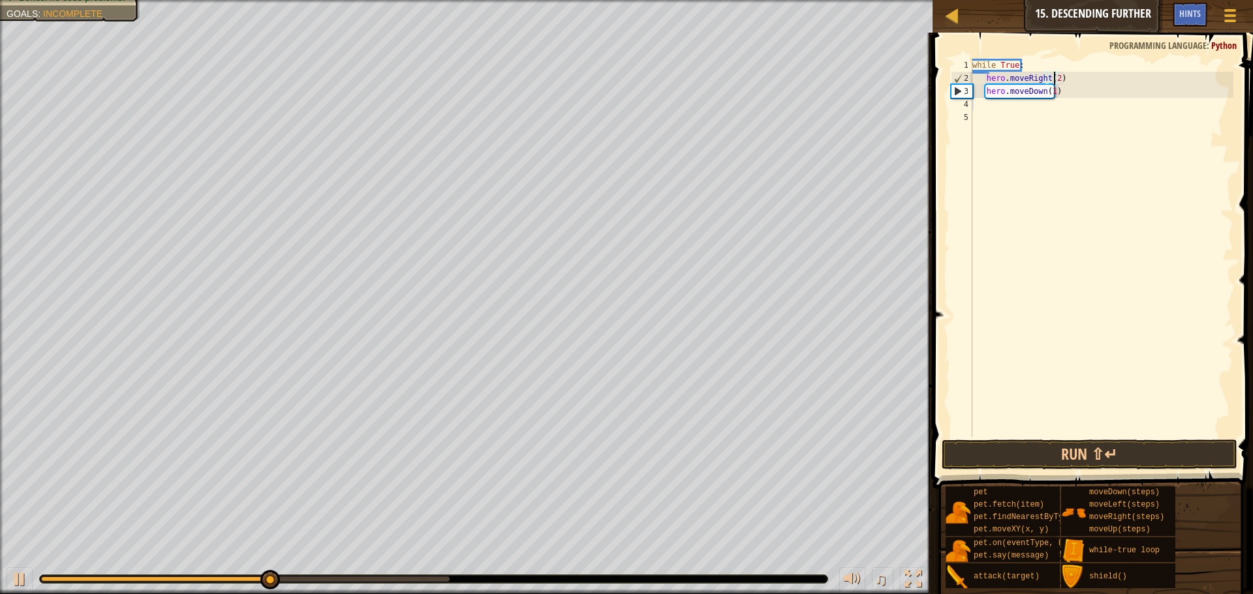
scroll to position [6, 7]
type textarea "hero.moveRight(2)"
click at [1145, 459] on button "Run ⇧↵" at bounding box center [1089, 455] width 296 height 30
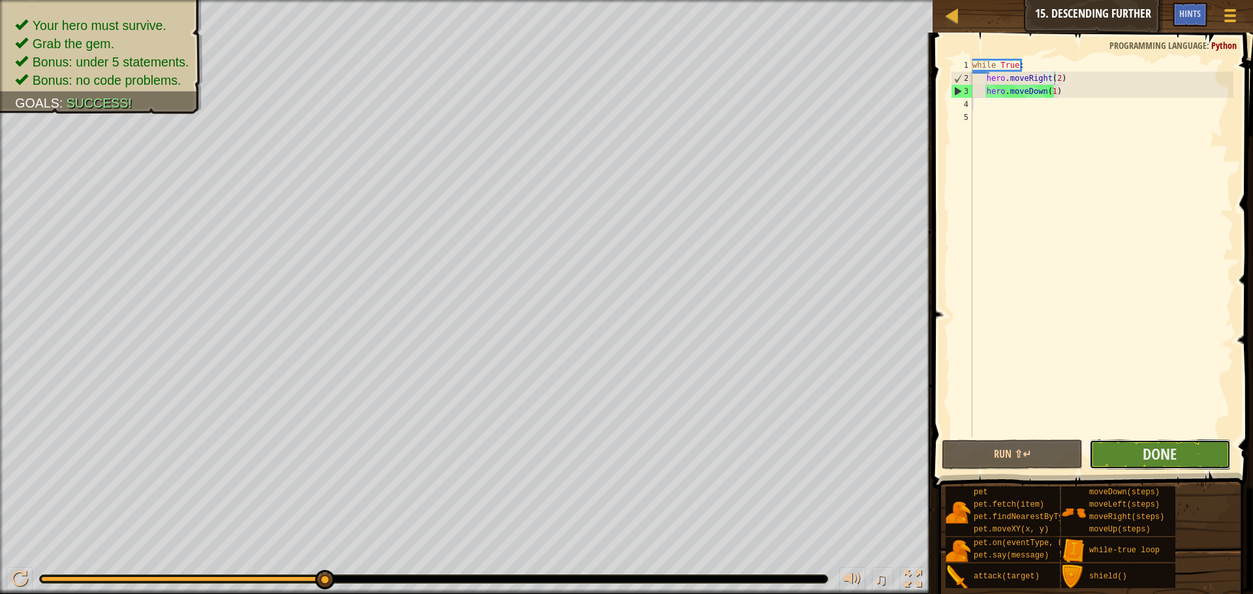
click at [1137, 448] on button "Done" at bounding box center [1159, 455] width 141 height 30
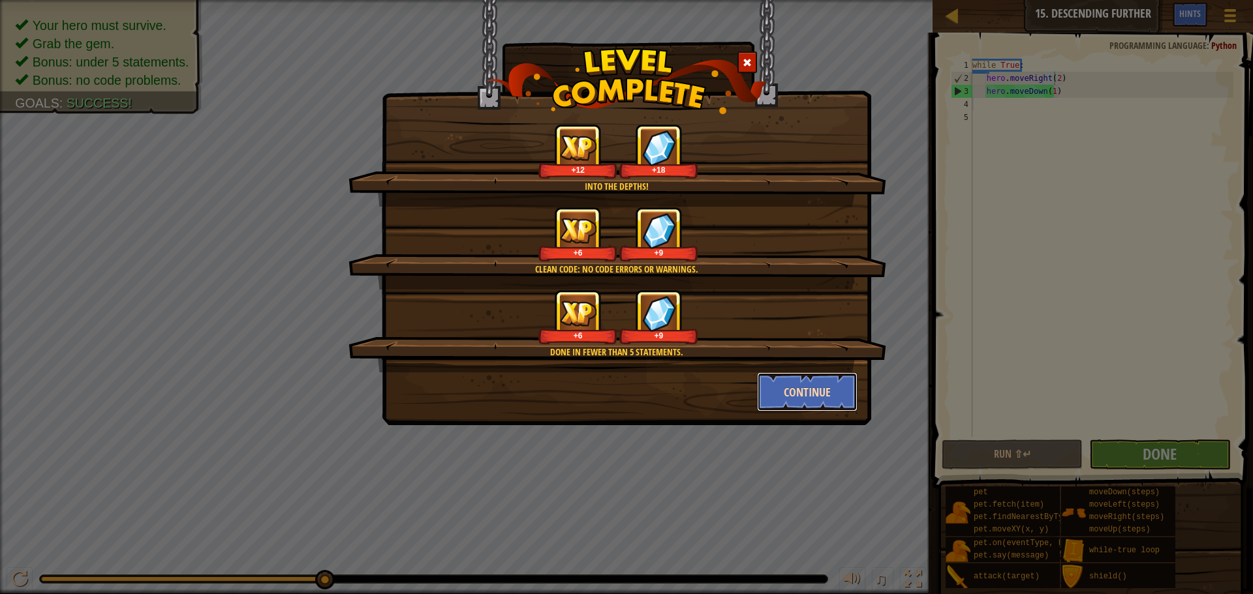
click at [843, 399] on button "Continue" at bounding box center [807, 392] width 101 height 39
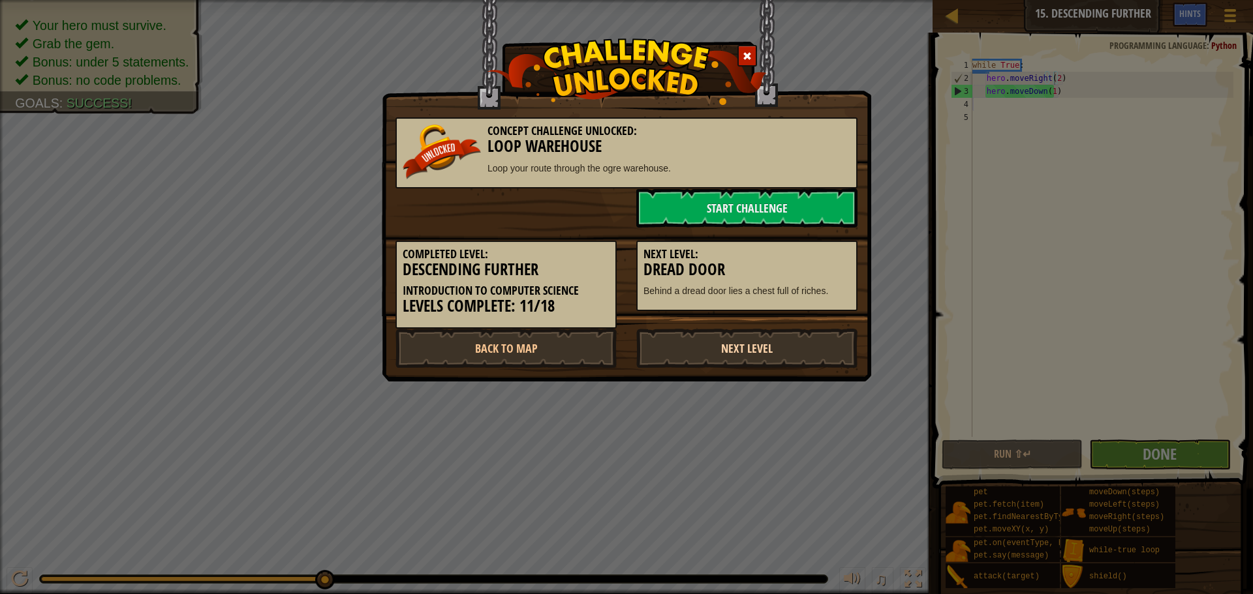
click at [720, 338] on link "Next Level" at bounding box center [746, 348] width 221 height 39
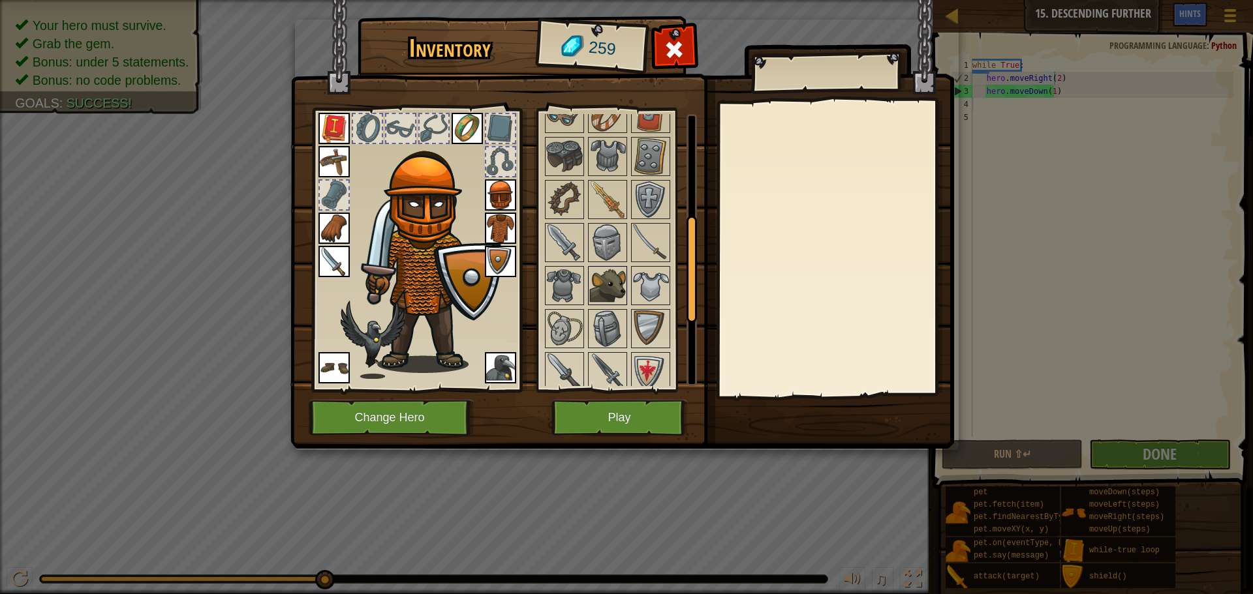
scroll to position [261, 0]
click at [650, 324] on img at bounding box center [650, 327] width 37 height 37
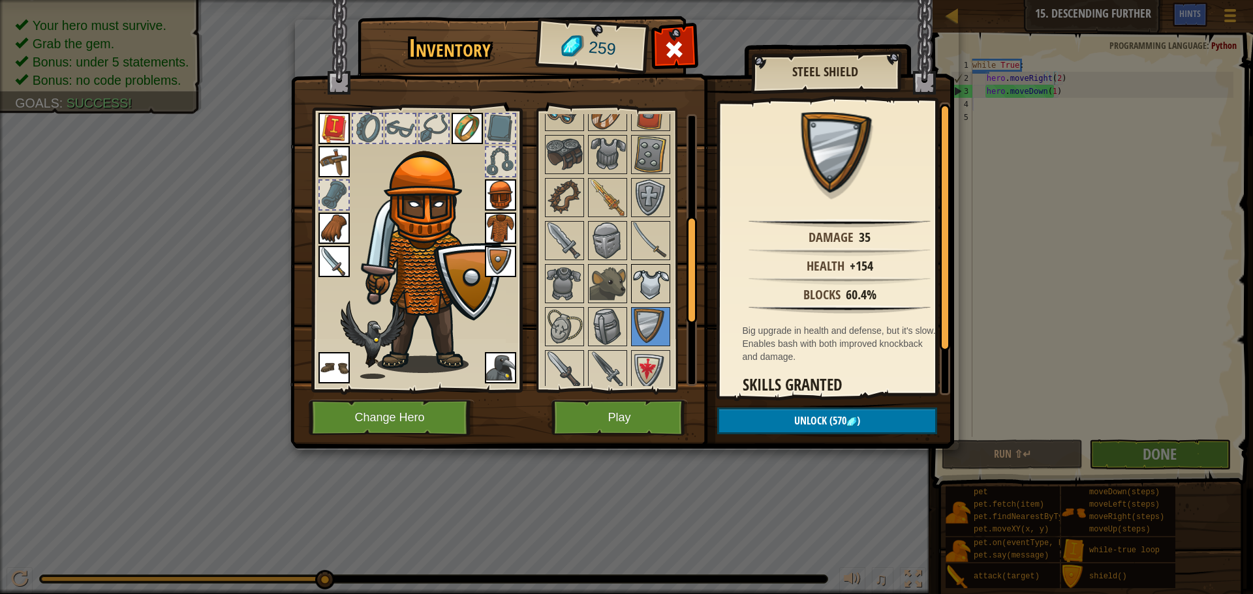
click at [650, 292] on img at bounding box center [650, 284] width 37 height 37
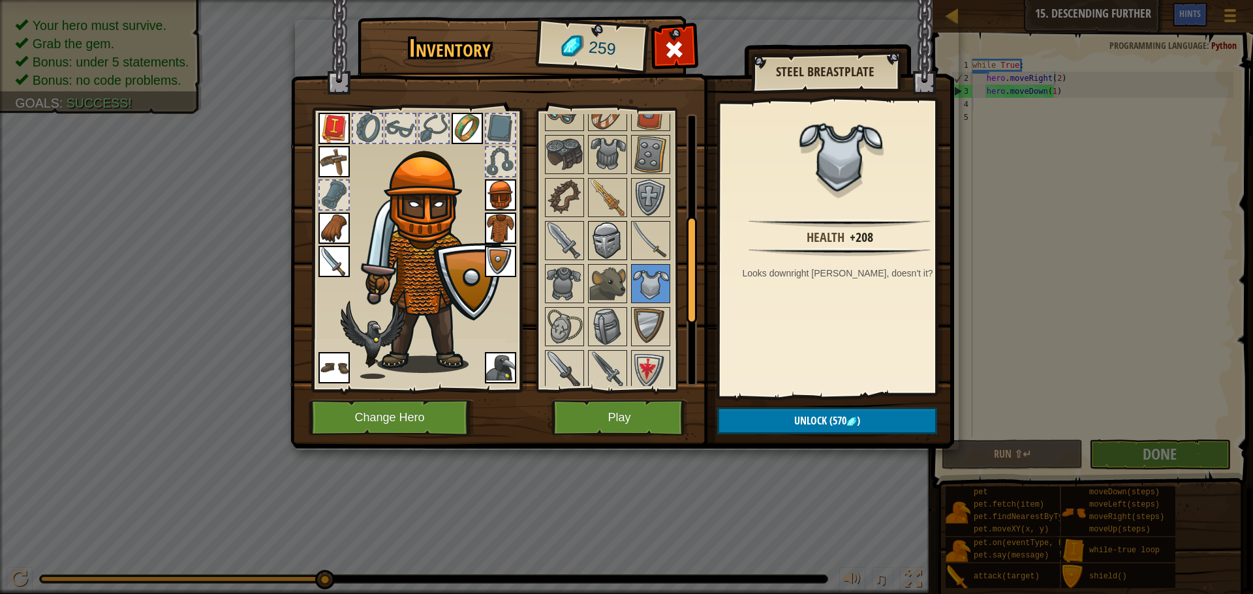
click at [597, 233] on img at bounding box center [607, 240] width 37 height 37
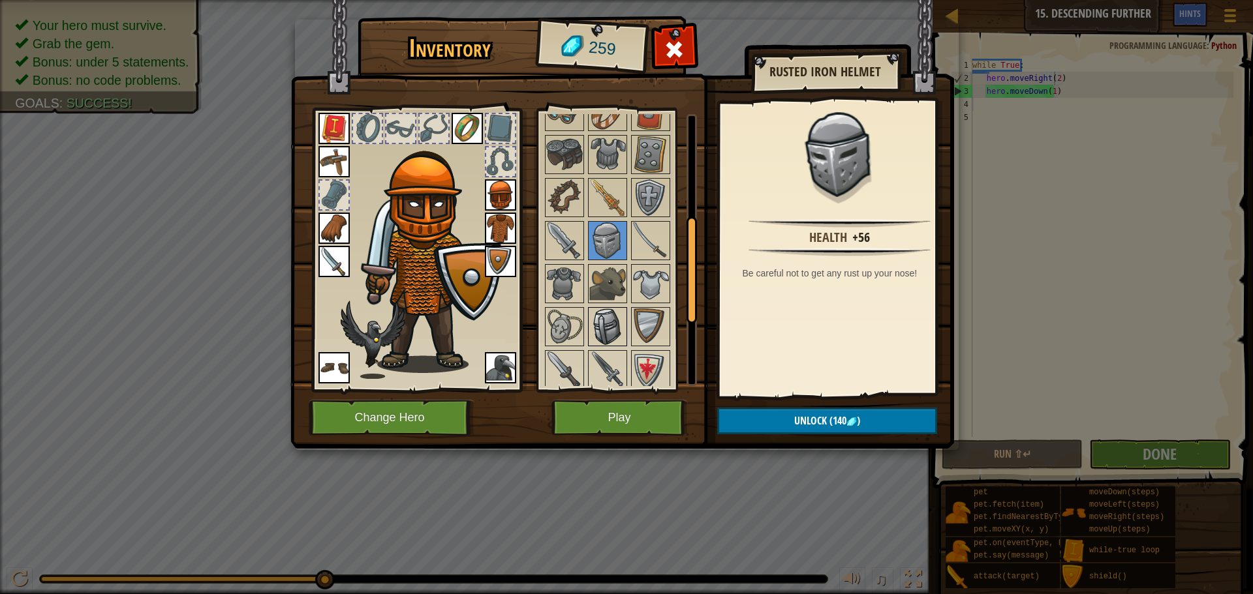
click at [602, 331] on img at bounding box center [607, 327] width 37 height 37
click at [606, 359] on img at bounding box center [607, 370] width 37 height 37
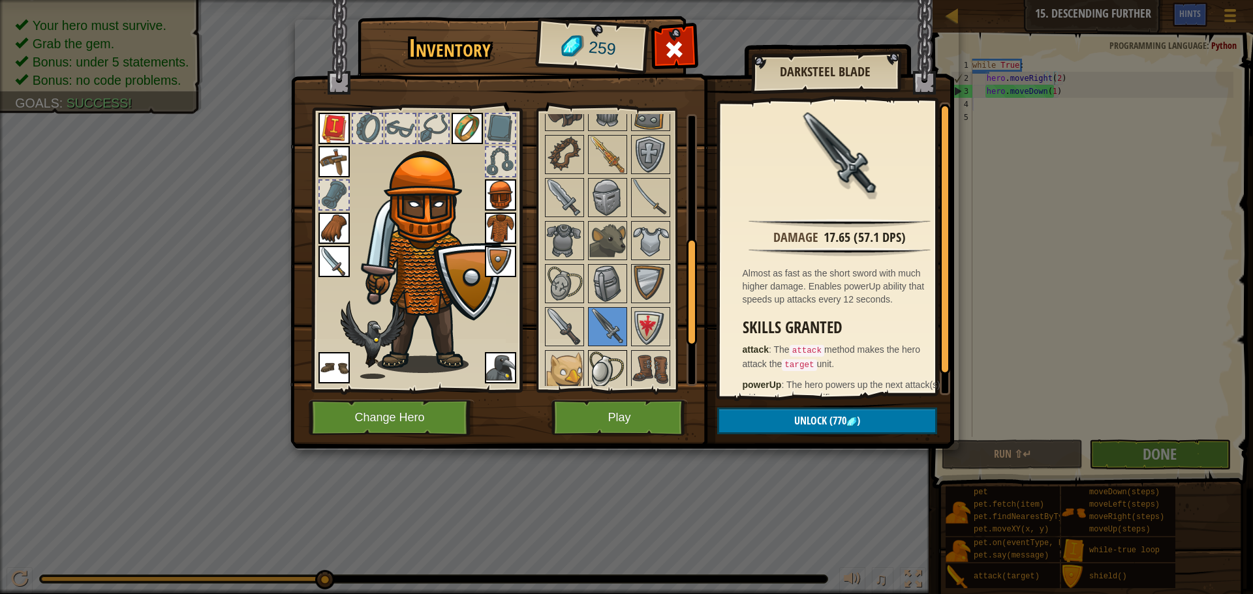
scroll to position [326, 0]
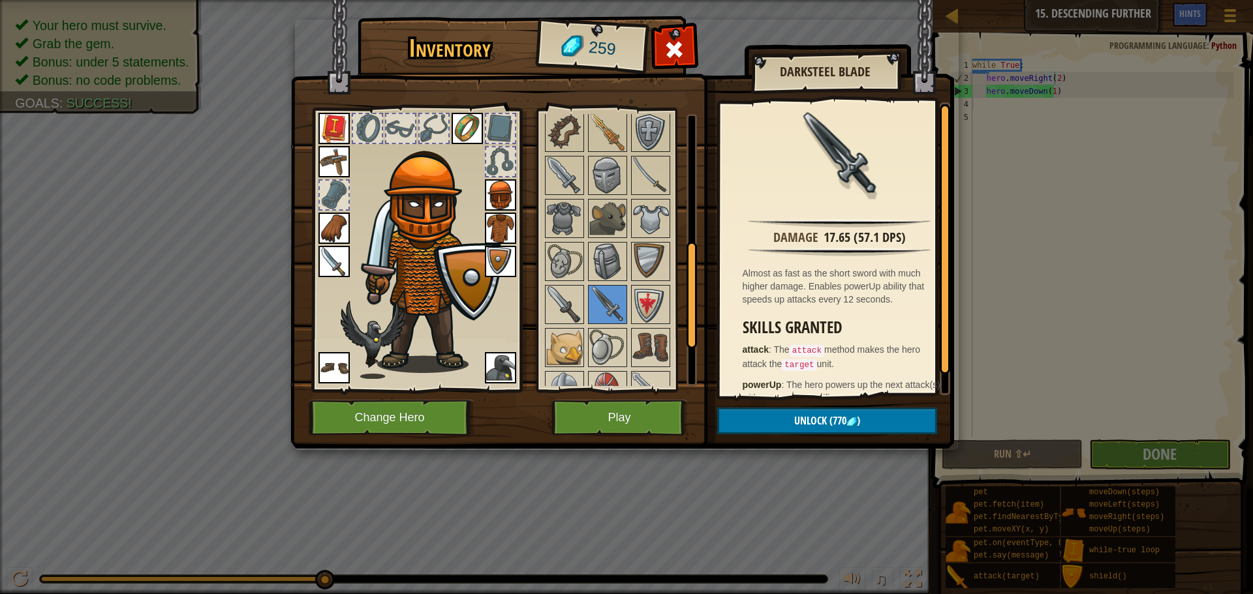
click at [654, 326] on div at bounding box center [625, 240] width 164 height 517
click at [654, 336] on img at bounding box center [650, 347] width 37 height 37
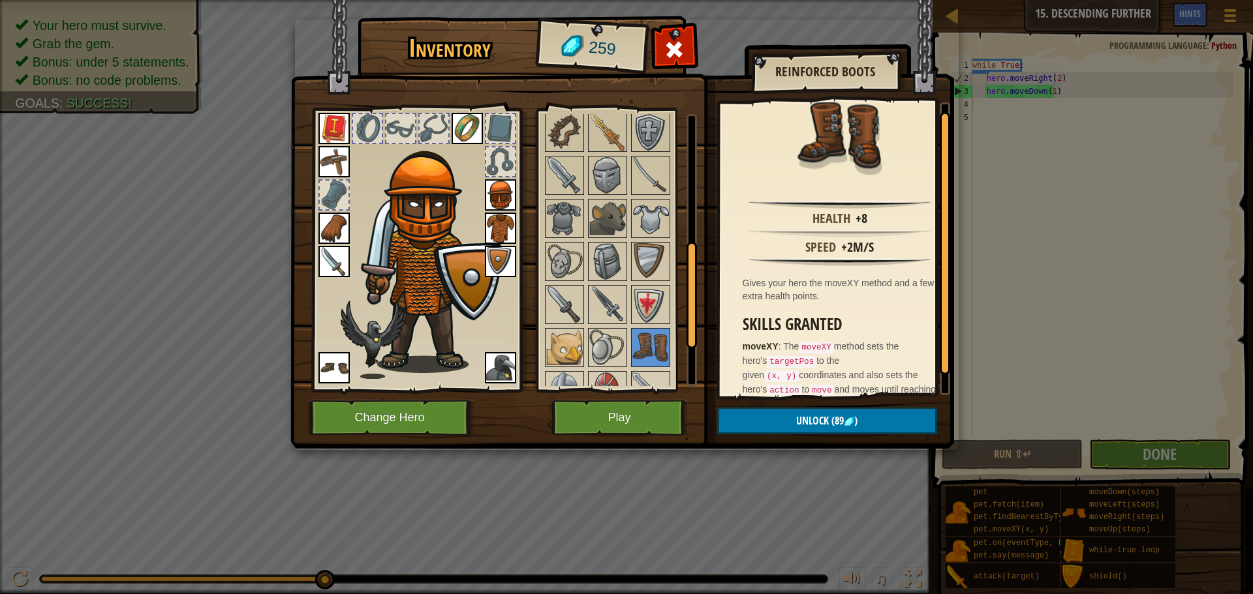
scroll to position [29, 0]
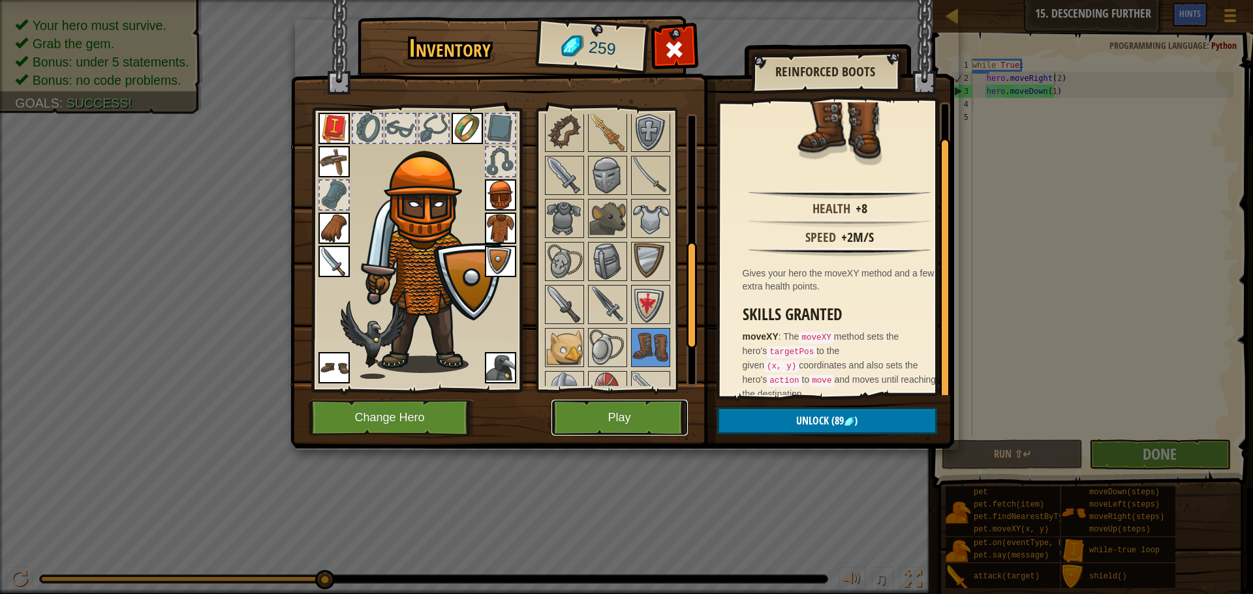
click at [657, 412] on button "Play" at bounding box center [619, 418] width 136 height 36
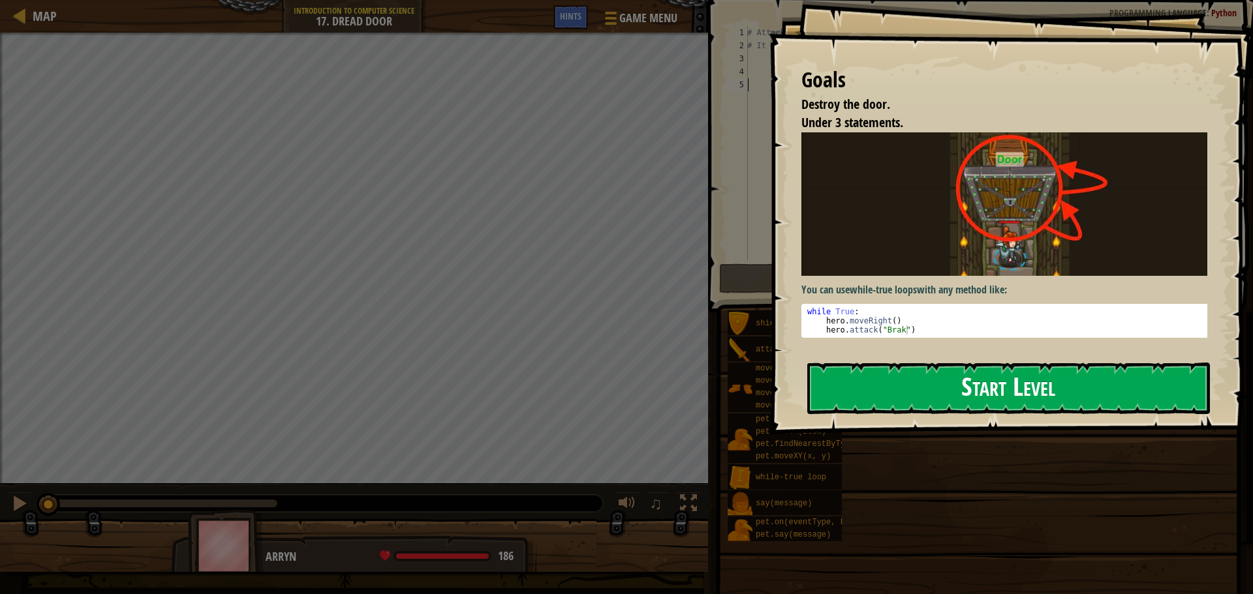
click at [894, 390] on button "Start Level" at bounding box center [1008, 389] width 403 height 52
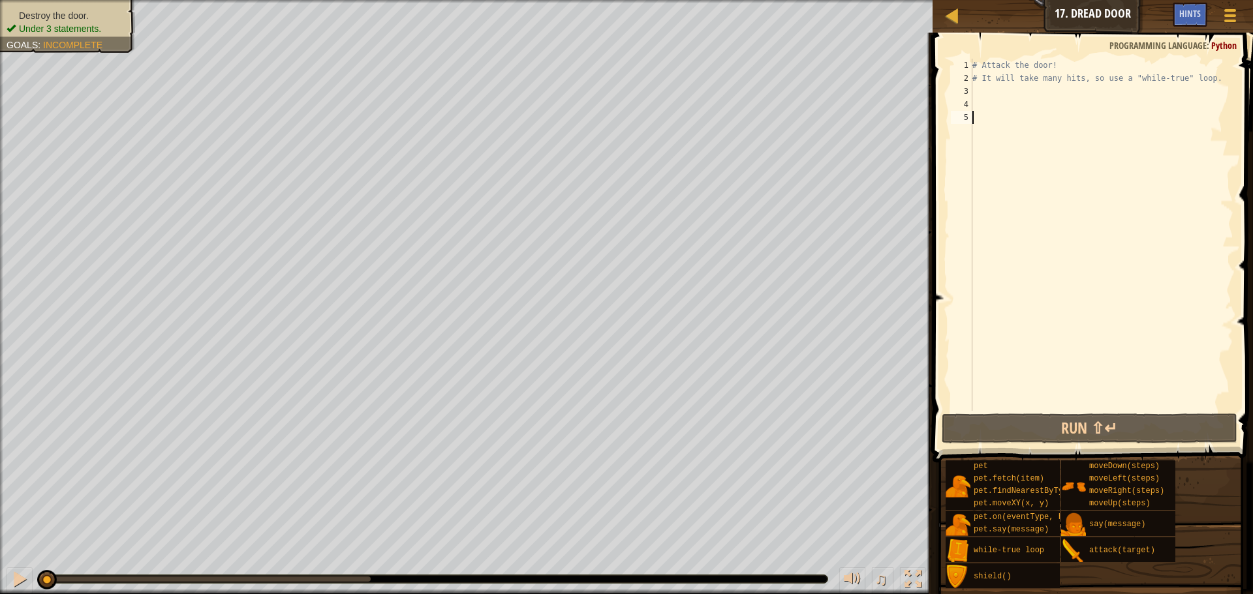
click at [1003, 120] on div "# Attack the door! # It will take many hits, so use a "while-true" loop." at bounding box center [1102, 248] width 264 height 378
drag, startPoint x: 998, startPoint y: 82, endPoint x: 994, endPoint y: 90, distance: 8.8
click at [996, 87] on div "# Attack the door! # It will take many hits, so use a "while-true" loop." at bounding box center [1102, 248] width 264 height 378
type textarea "# It will take many hits, so use a "while-true" loop."
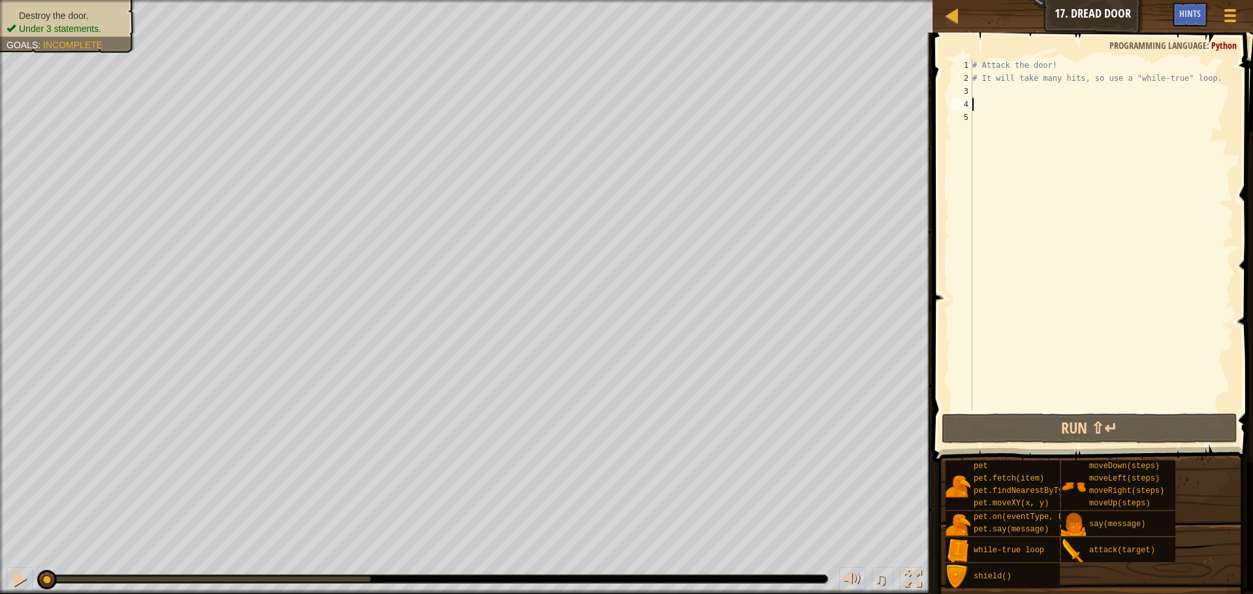
click at [992, 98] on div "# Attack the door! # It will take many hits, so use a "while-true" loop." at bounding box center [1102, 248] width 264 height 378
click at [985, 88] on div "# Attack the door! # It will take many hits, so use a "while-true" loop." at bounding box center [1102, 248] width 264 height 378
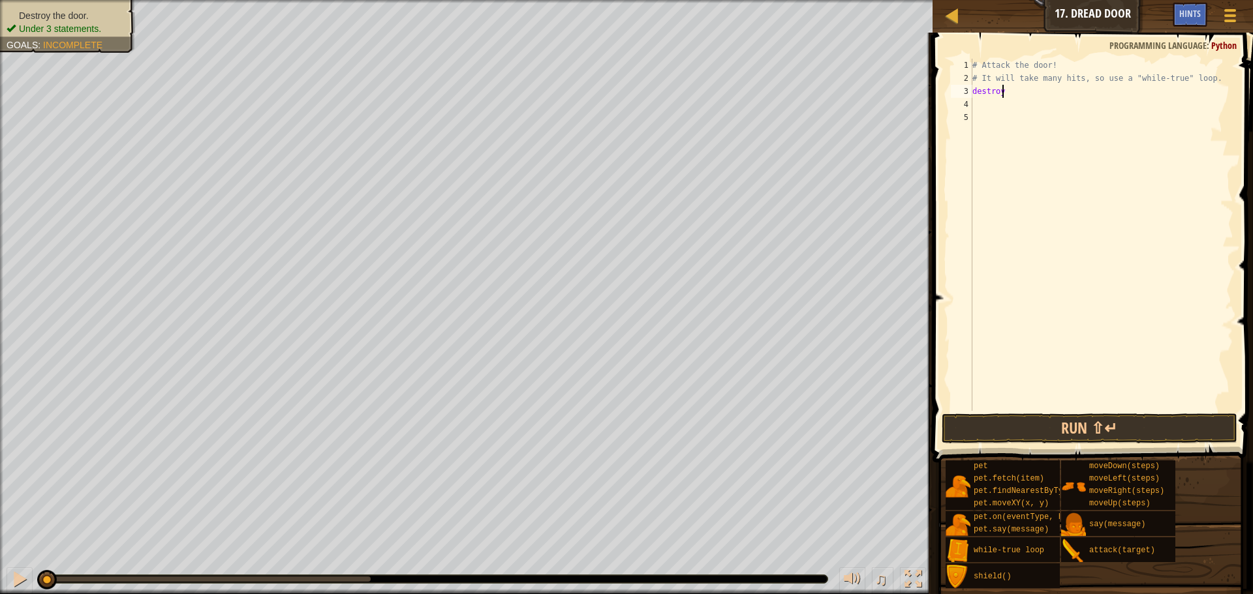
scroll to position [6, 1]
type textarea "d"
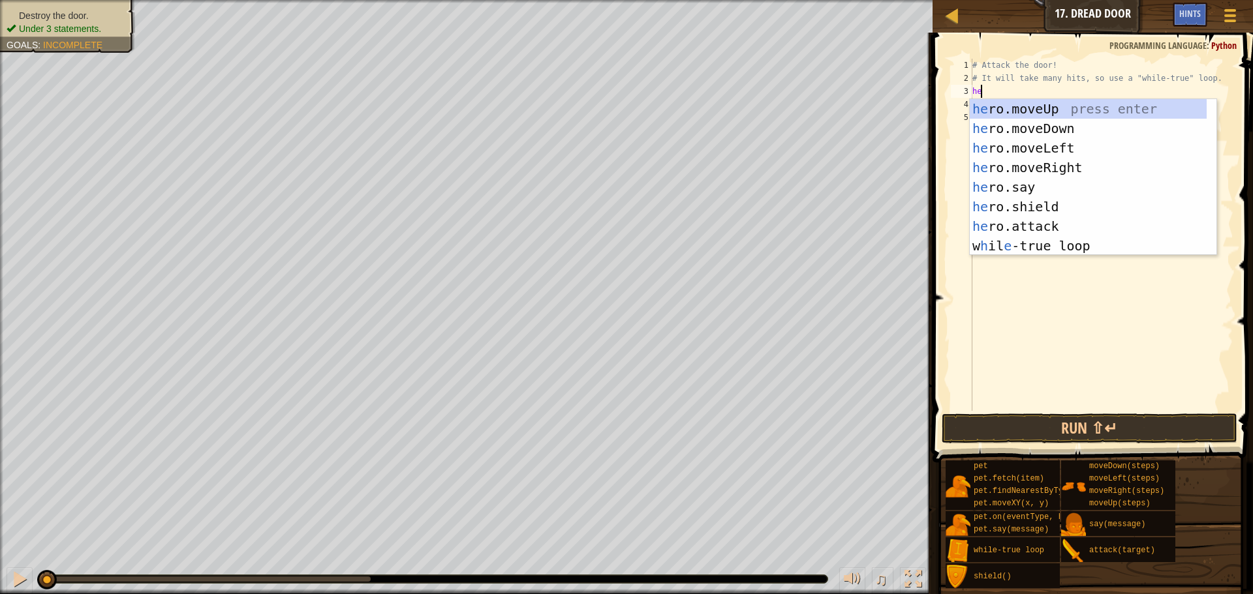
scroll to position [6, 1]
click at [1046, 221] on div "hero .moveUp press enter hero .moveDown press enter hero .moveLeft press enter …" at bounding box center [1093, 197] width 247 height 196
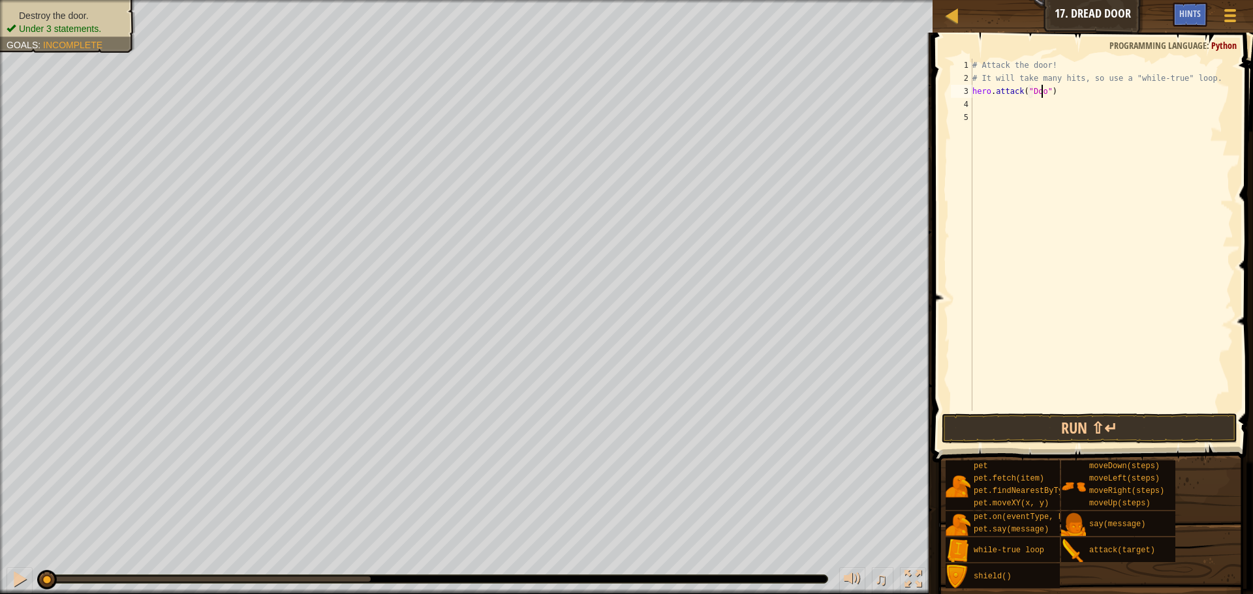
scroll to position [6, 6]
type textarea "hero.attack("Door")"
click at [1104, 424] on button "Run ⇧↵" at bounding box center [1089, 429] width 296 height 30
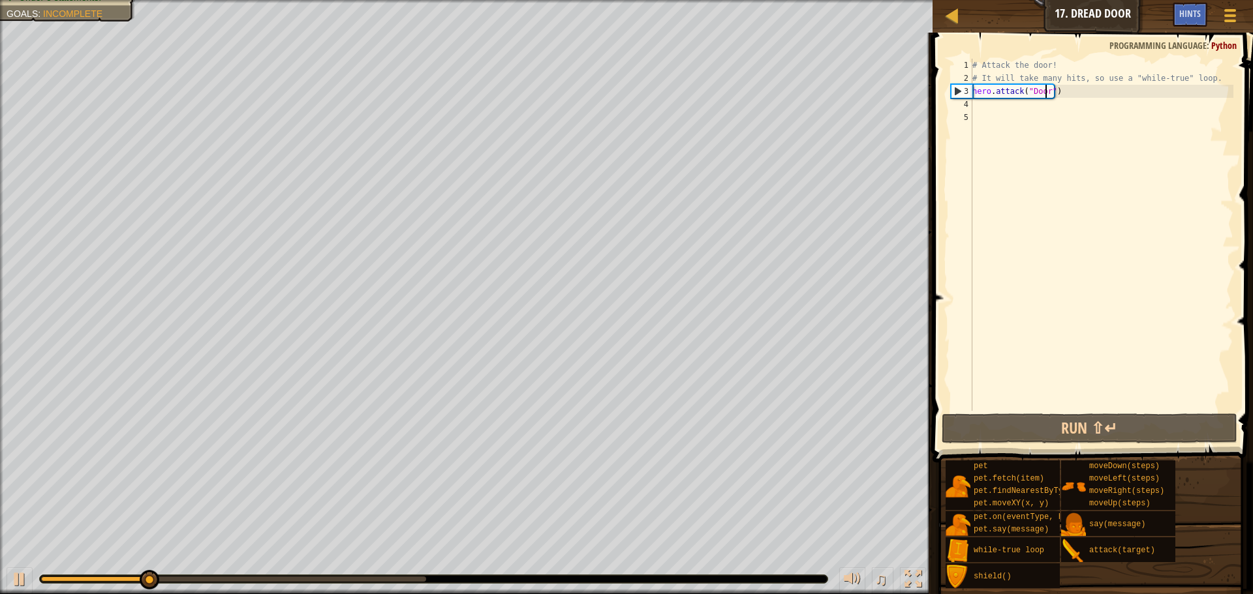
click at [1057, 114] on div "# Attack the door! # It will take many hits, so use a "while-true" loop. hero .…" at bounding box center [1102, 248] width 264 height 378
click at [1048, 102] on div "# Attack the door! # It will take many hits, so use a "while-true" loop. hero .…" at bounding box center [1102, 248] width 264 height 378
drag, startPoint x: 1060, startPoint y: 97, endPoint x: 965, endPoint y: 95, distance: 94.6
click at [965, 95] on div "1 2 3 4 5 # Attack the door! # It will take many hits, so use a "while-true" lo…" at bounding box center [1090, 235] width 285 height 352
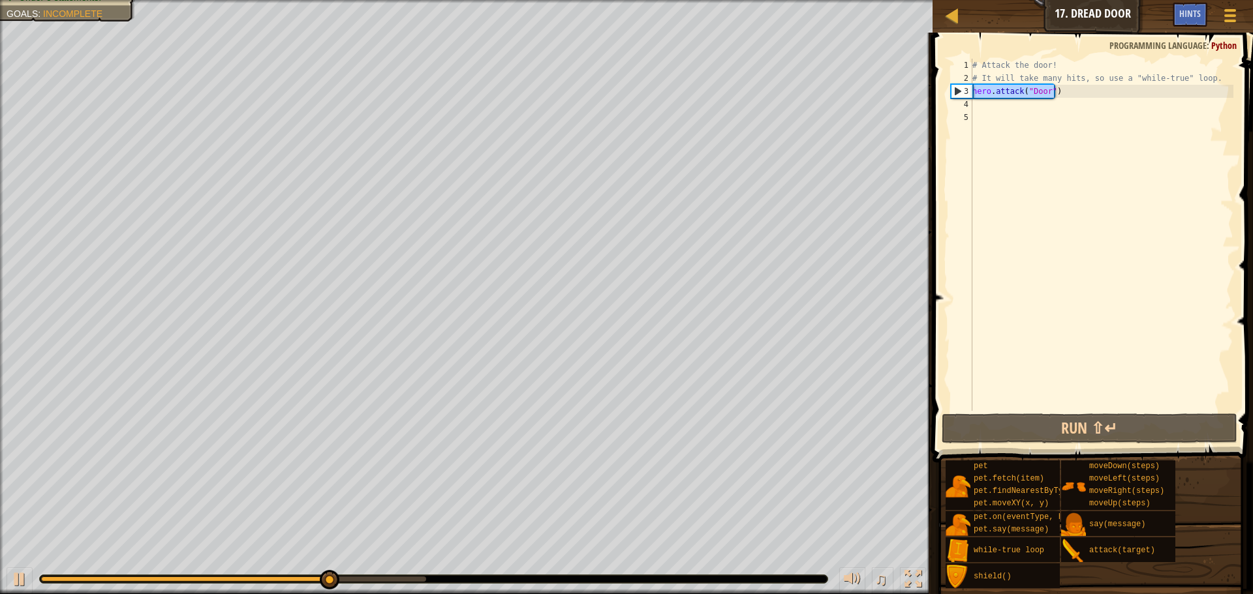
type textarea "hero.attack("Door")"
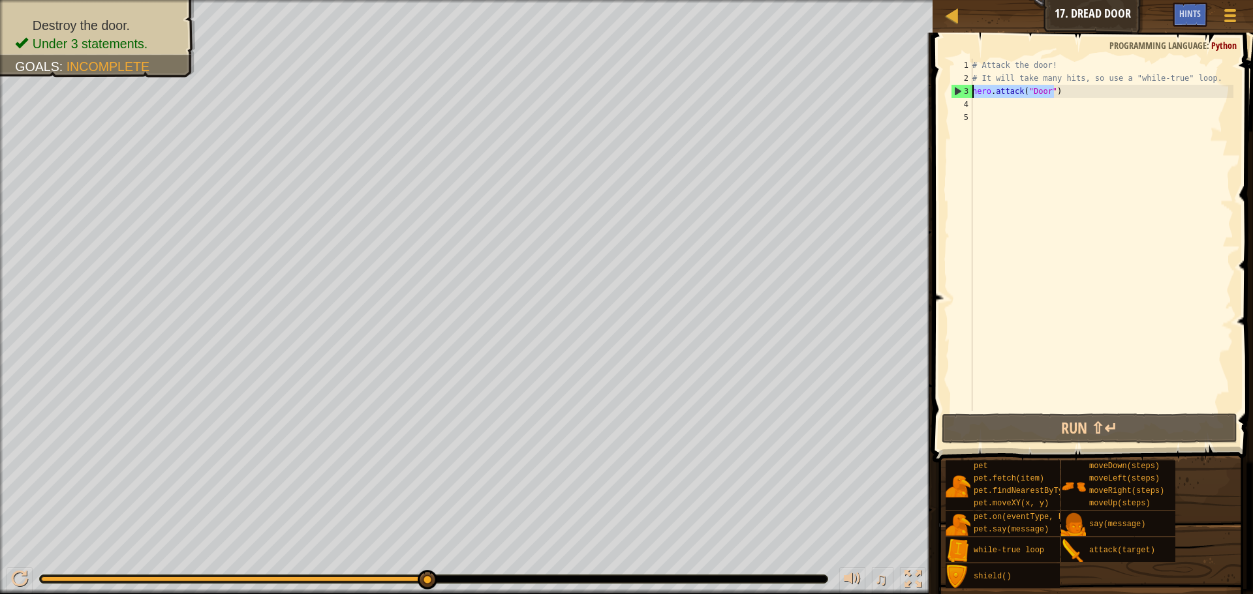
click at [1042, 102] on div "# Attack the door! # It will take many hits, so use a "while-true" loop. hero .…" at bounding box center [1102, 248] width 264 height 378
paste textarea "hero.attack("Door")"
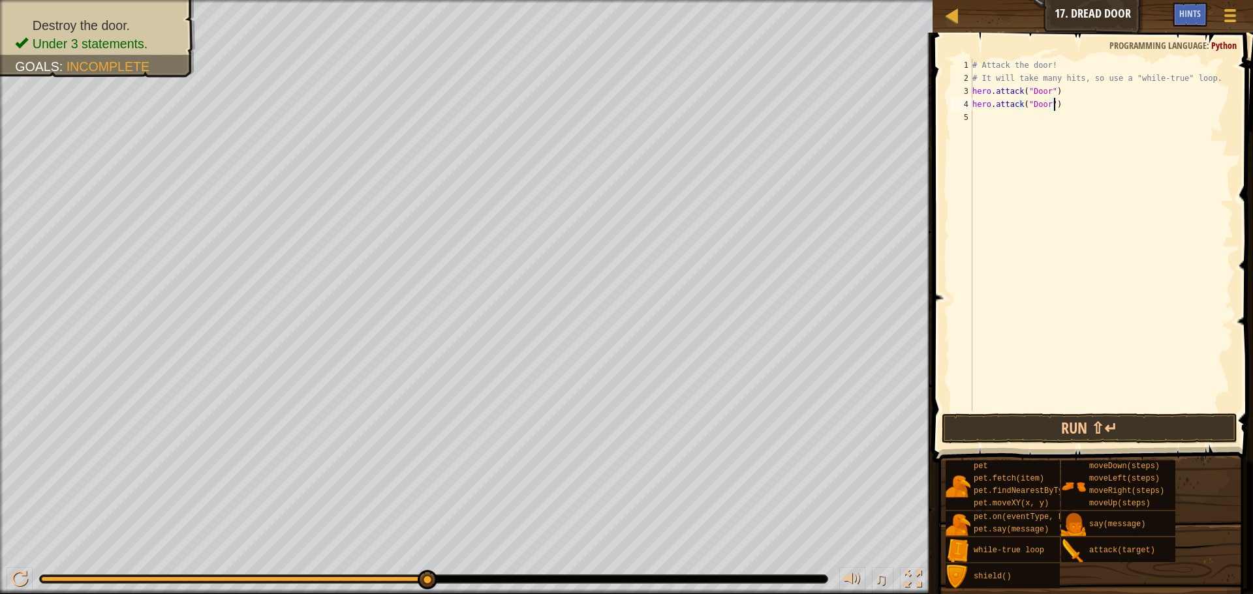
paste textarea "hero.attack("Door")"
type textarea "hero.attack("Door")"
click at [1105, 134] on div "# Attack the door! # It will take many hits, so use a "while-true" loop. hero .…" at bounding box center [1102, 248] width 264 height 378
paste textarea "hero.attack("Door")"
type textarea "hero.attack("Door")"
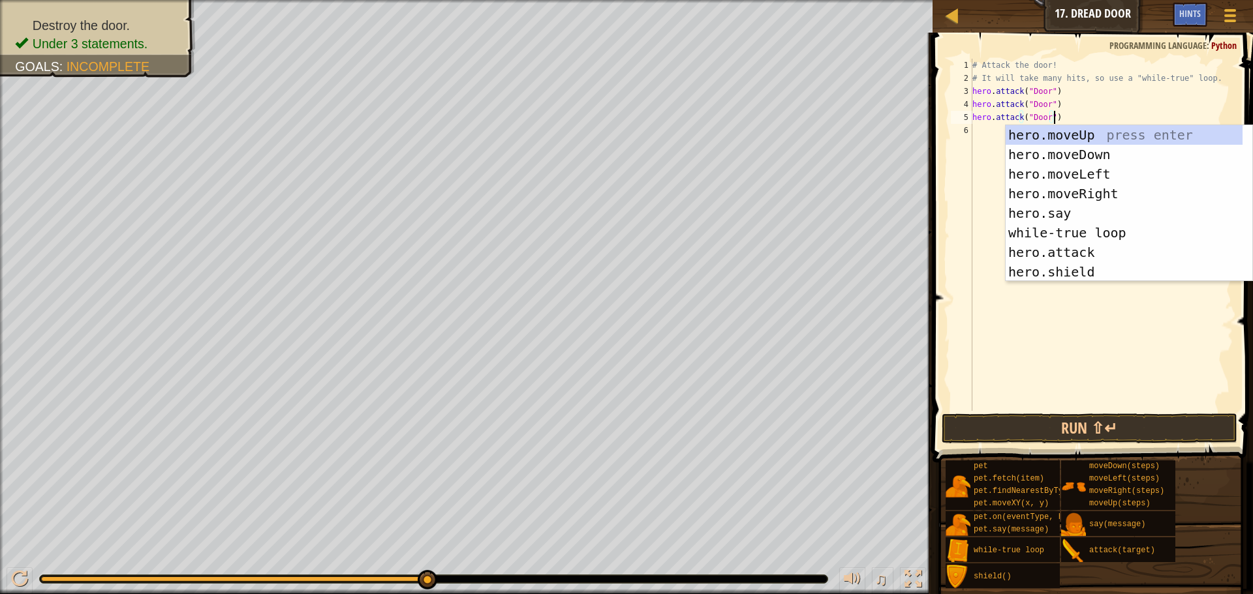
click at [976, 130] on div "# Attack the door! # It will take many hits, so use a "while-true" loop. hero .…" at bounding box center [1102, 248] width 264 height 378
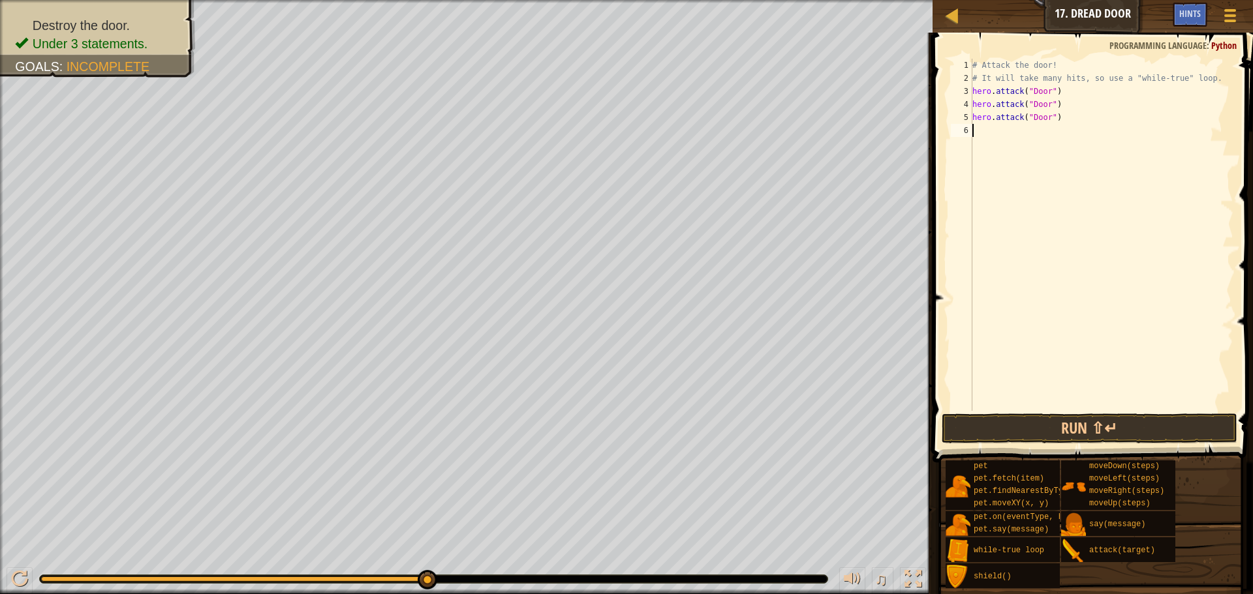
paste textarea "hero.attack("Door")"
type textarea "hero.attack("Door")"
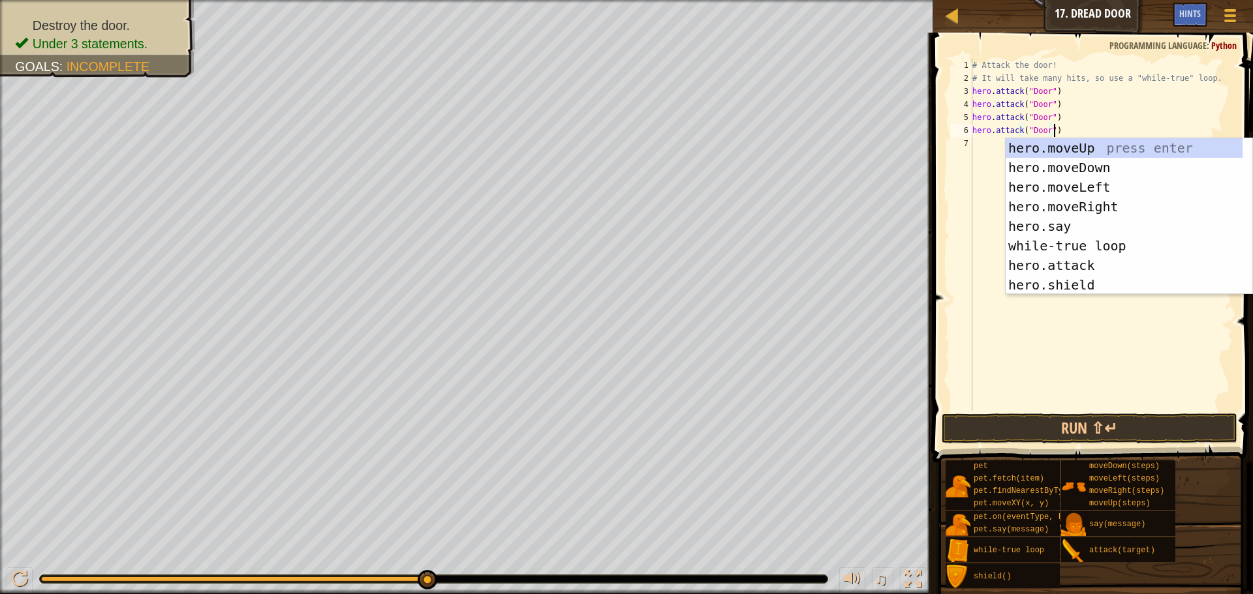
click at [979, 155] on div "# Attack the door! # It will take many hits, so use a "while-true" loop. hero .…" at bounding box center [1102, 248] width 264 height 378
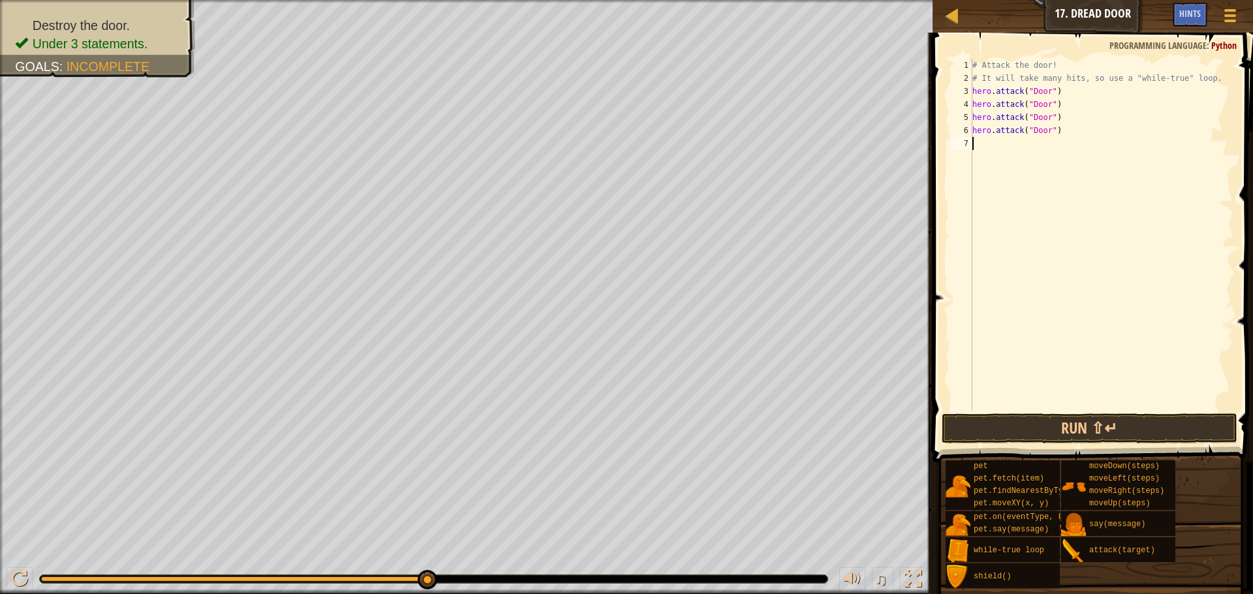
paste textarea "hero.attack("Door")"
type textarea "hero.attack("Door")"
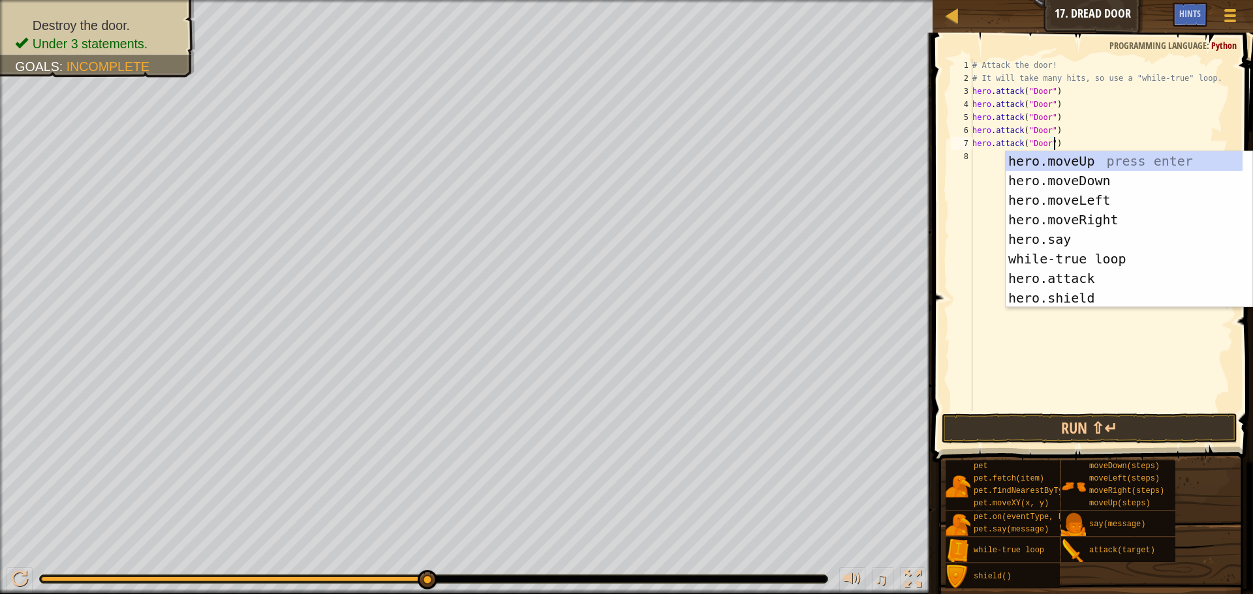
click at [986, 167] on div "# Attack the door! # It will take many hits, so use a "while-true" loop. hero .…" at bounding box center [1102, 248] width 264 height 378
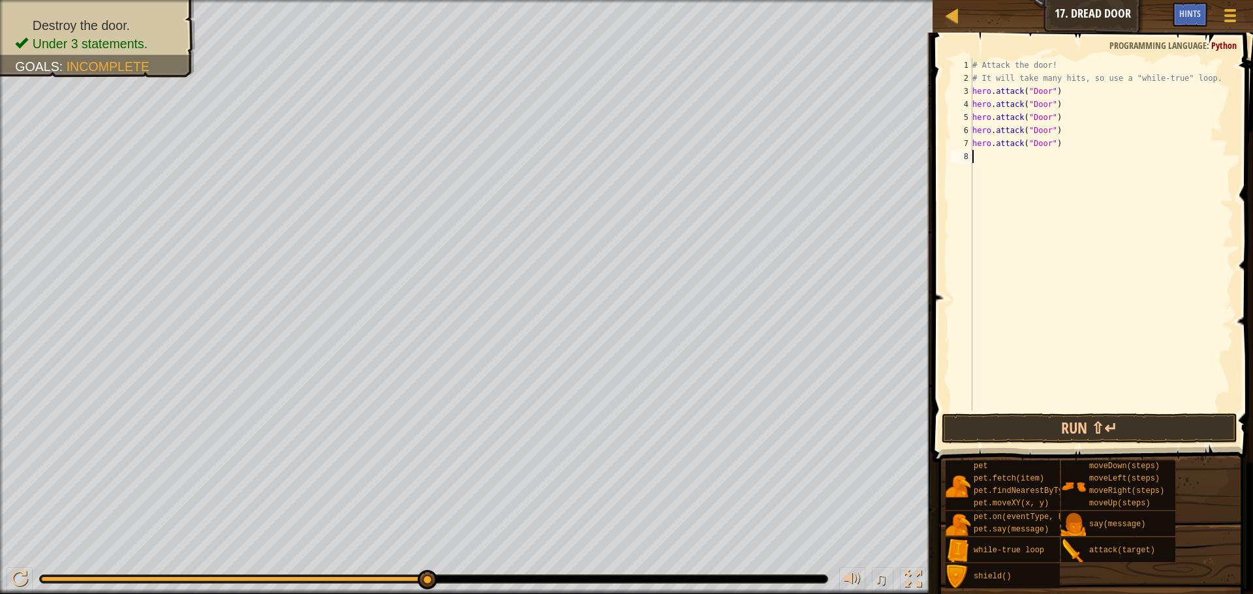
paste textarea "hero.attack("Door")"
type textarea "hero.attack("Door")"
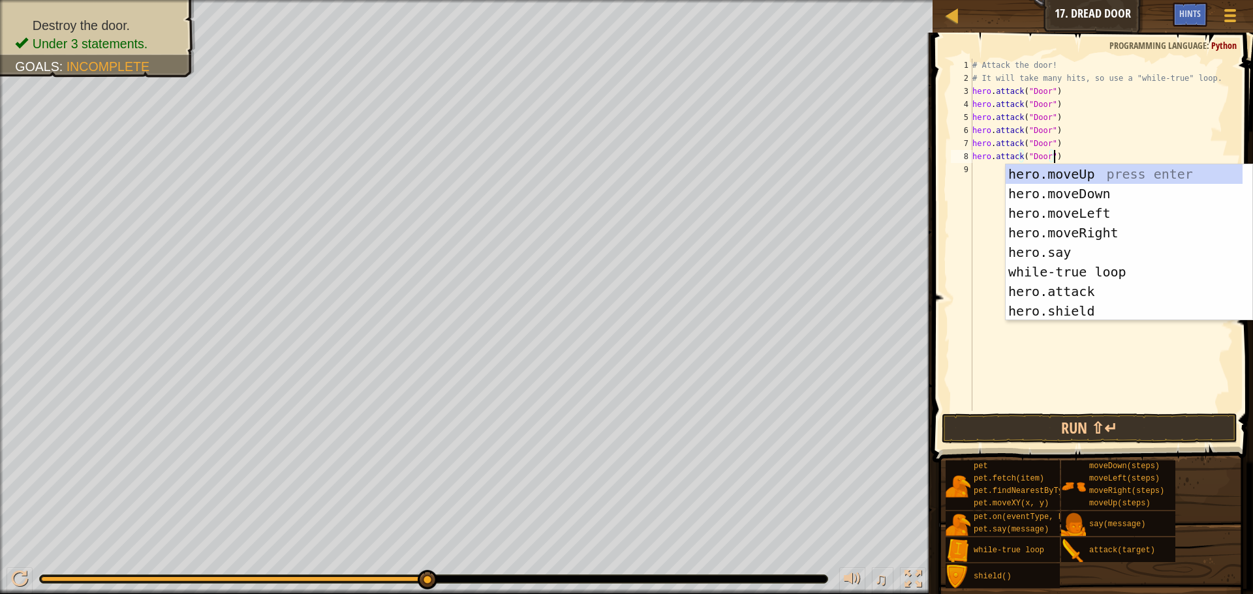
click at [988, 167] on div "# Attack the door! # It will take many hits, so use a "while-true" loop. hero .…" at bounding box center [1102, 248] width 264 height 378
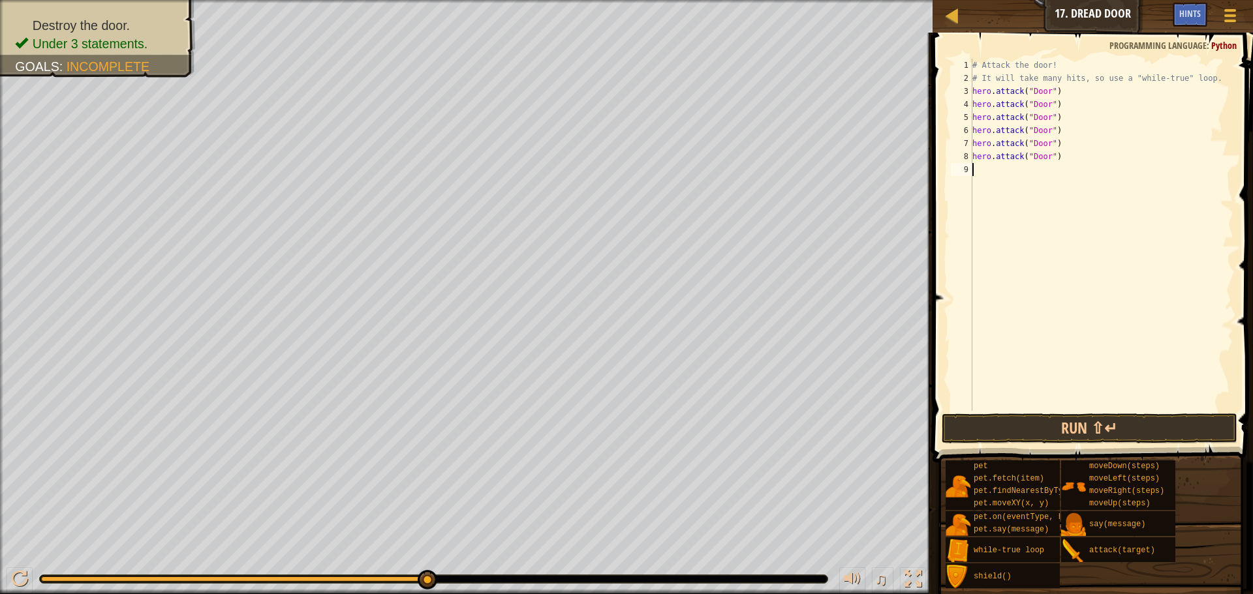
paste textarea "hero.attack("Door")"
drag, startPoint x: 1091, startPoint y: 424, endPoint x: 1168, endPoint y: 414, distance: 78.3
click at [1092, 426] on button "Run ⇧↵" at bounding box center [1089, 429] width 296 height 30
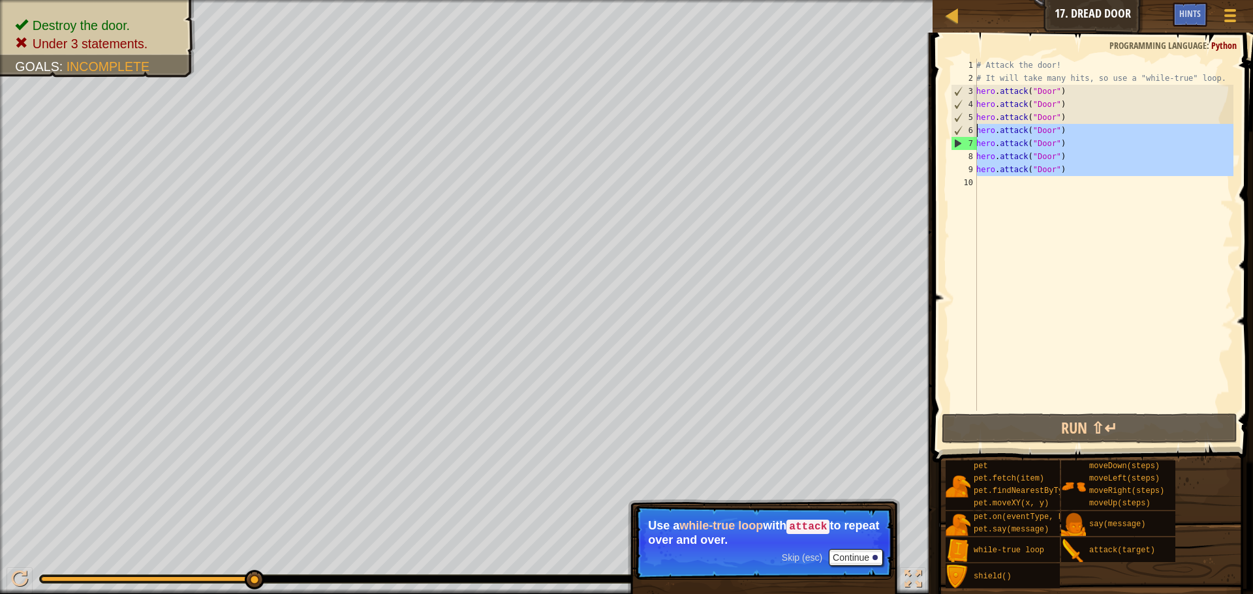
drag, startPoint x: 1056, startPoint y: 187, endPoint x: 973, endPoint y: 129, distance: 102.1
click at [973, 129] on div "hero.attack("Door") 1 2 3 4 5 6 7 8 9 10 # Attack the door! # It will take many…" at bounding box center [1090, 235] width 285 height 352
type textarea "hero.attack("Door") hero.attack("Door")"
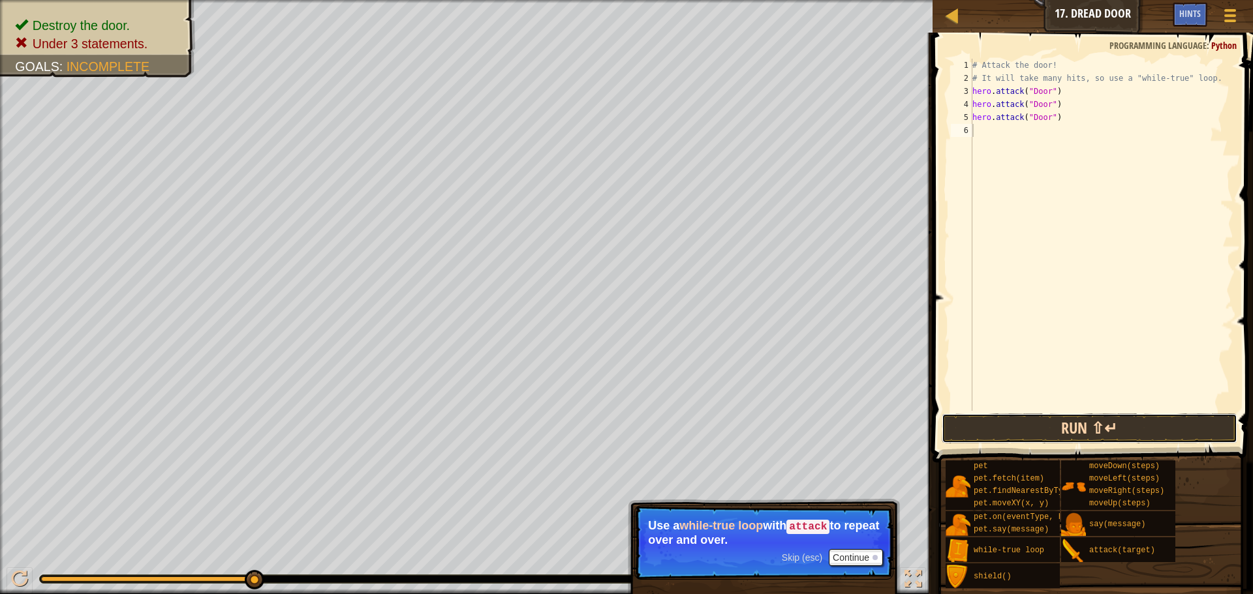
click at [1105, 425] on button "Run ⇧↵" at bounding box center [1089, 429] width 296 height 30
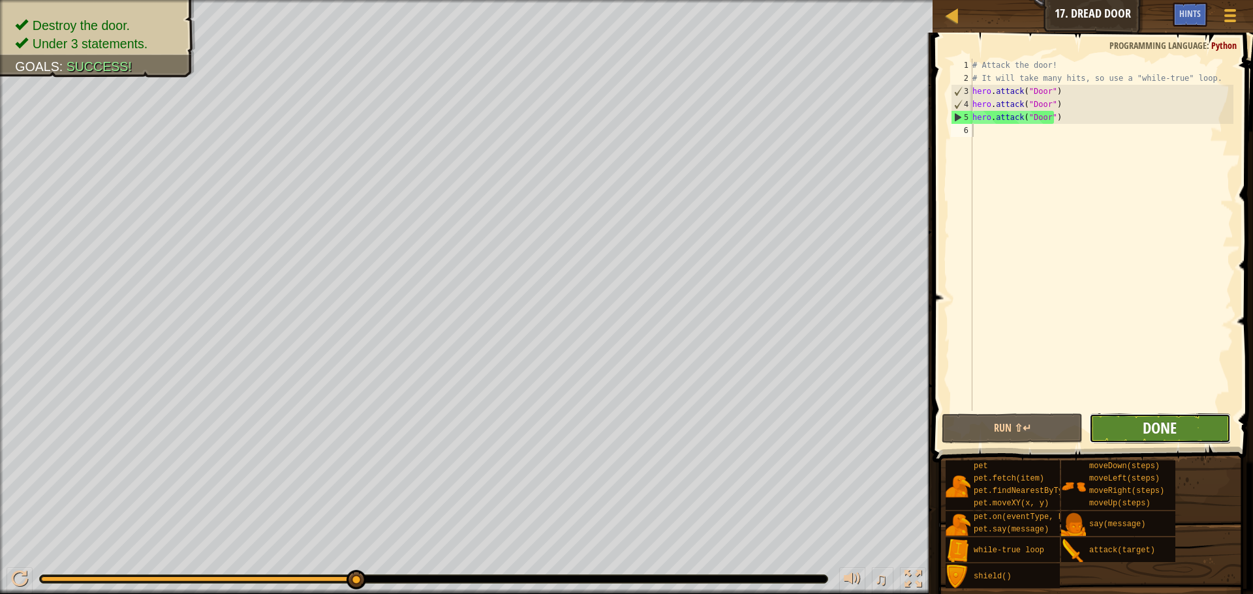
click at [1151, 420] on span "Done" at bounding box center [1159, 428] width 34 height 21
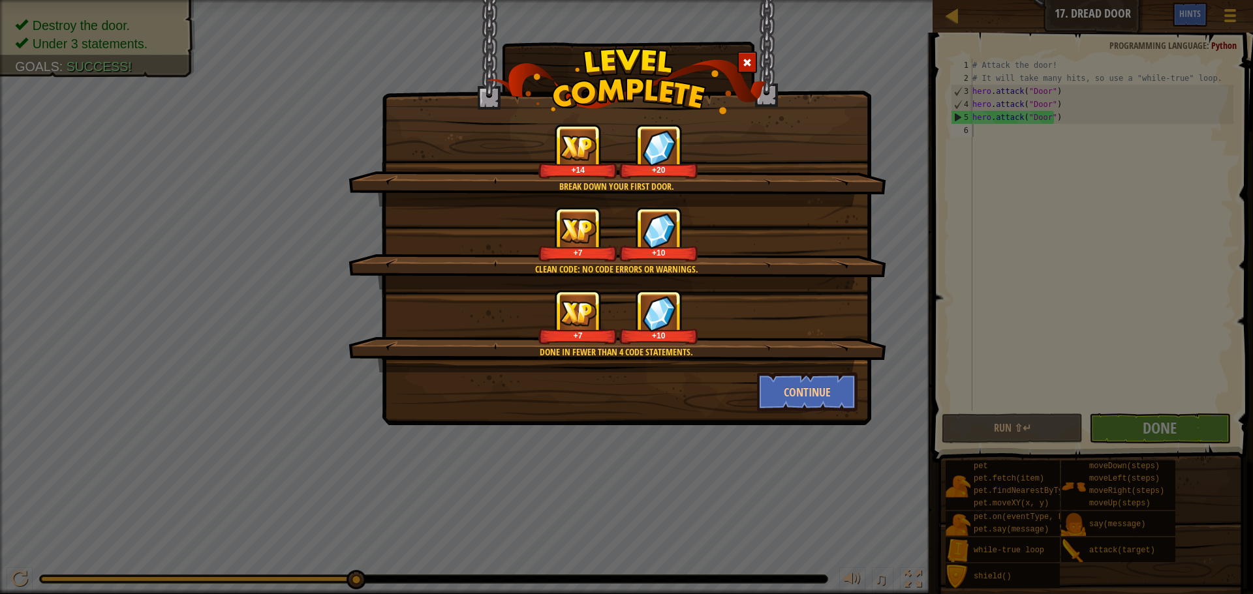
click at [812, 417] on div "Break down your first door. +14 +20 Clean code: no code errors or warnings. +7 …" at bounding box center [626, 212] width 489 height 425
click at [825, 399] on button "Continue" at bounding box center [807, 392] width 101 height 39
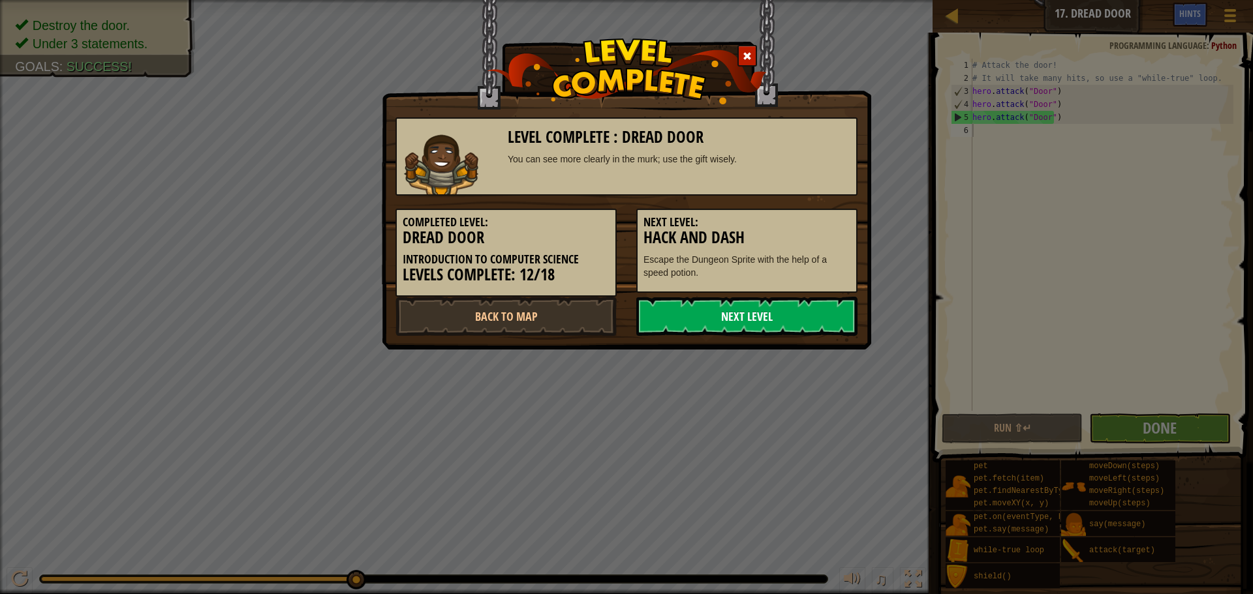
click at [772, 318] on link "Next Level" at bounding box center [746, 316] width 221 height 39
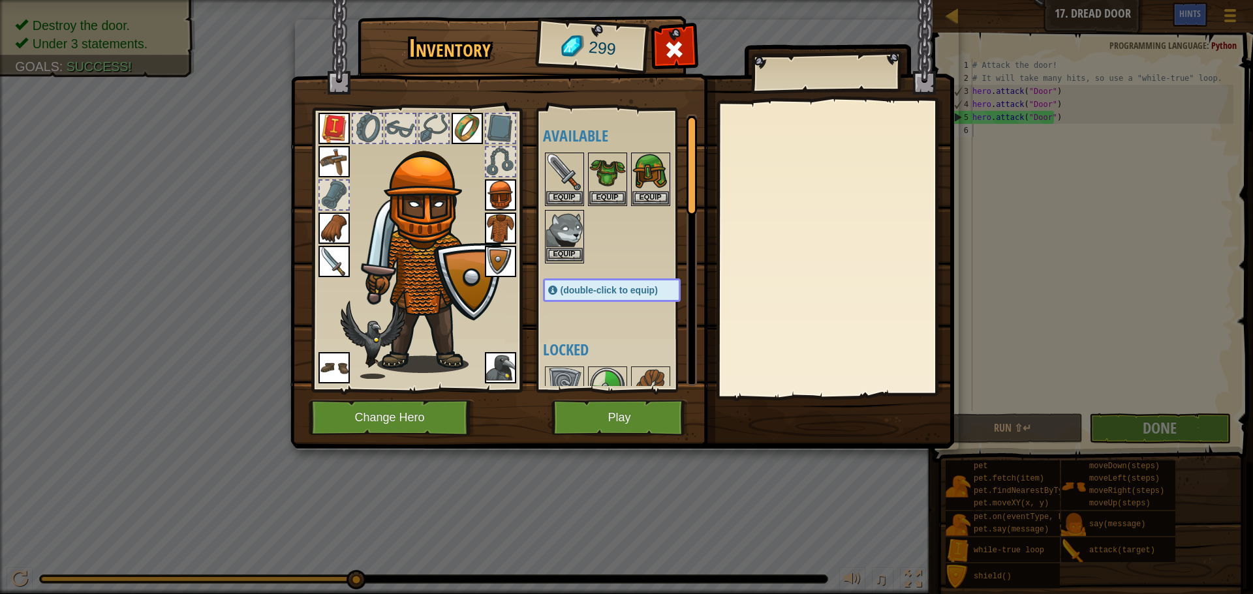
click at [565, 246] on img at bounding box center [564, 229] width 37 height 37
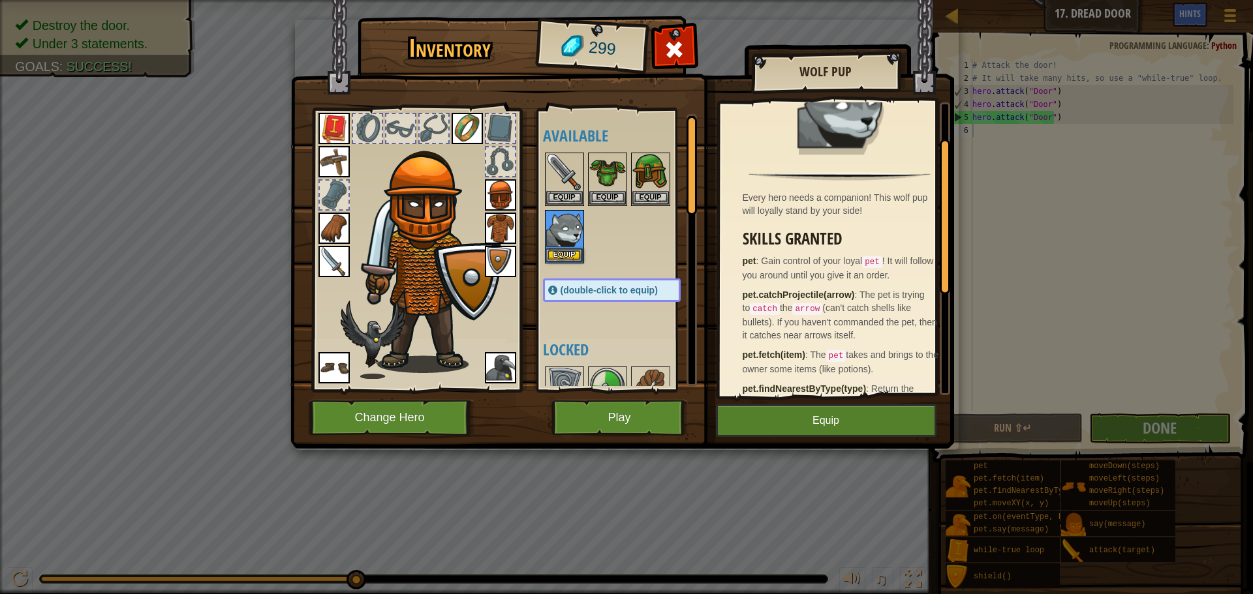
scroll to position [65, 0]
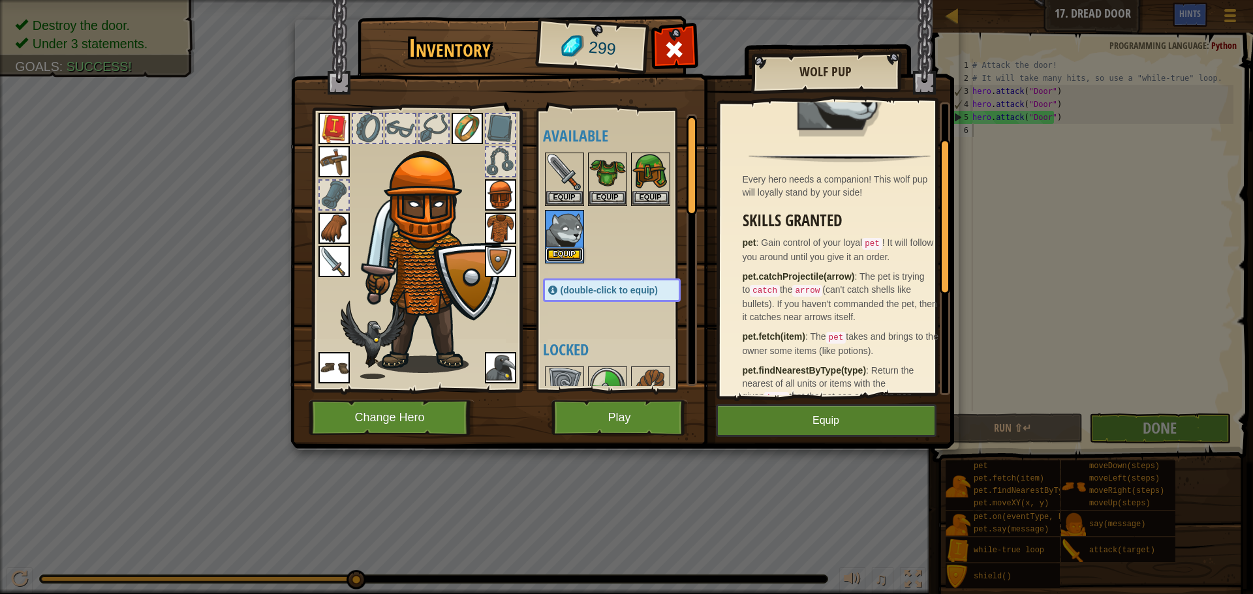
click at [575, 249] on button "Equip" at bounding box center [564, 255] width 37 height 14
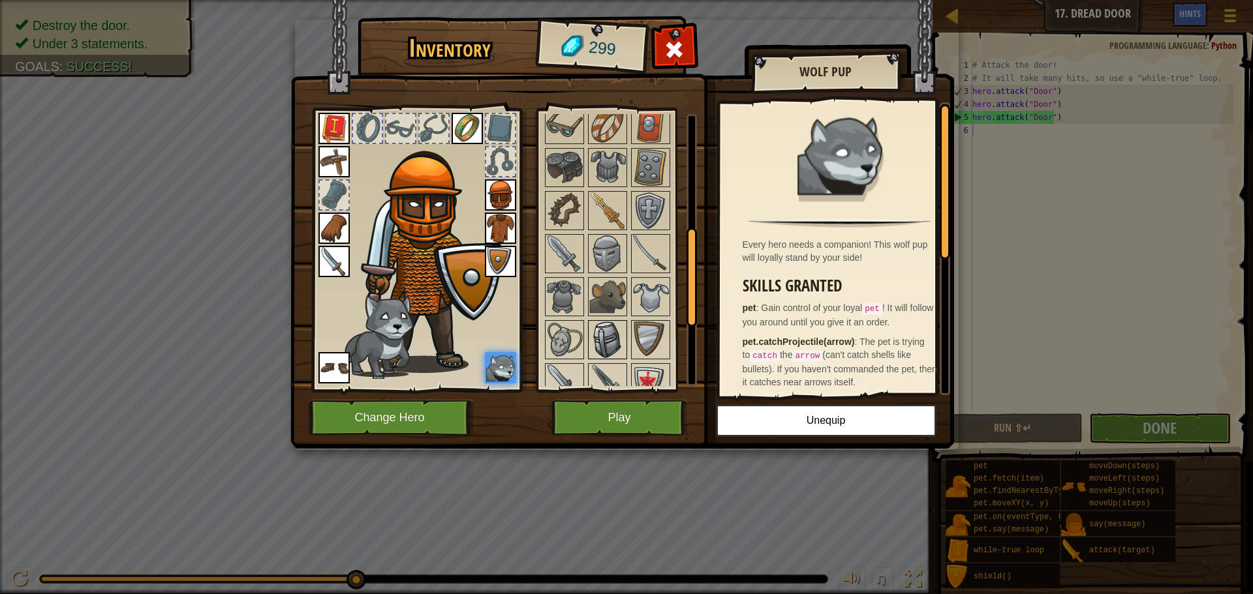
scroll to position [326, 0]
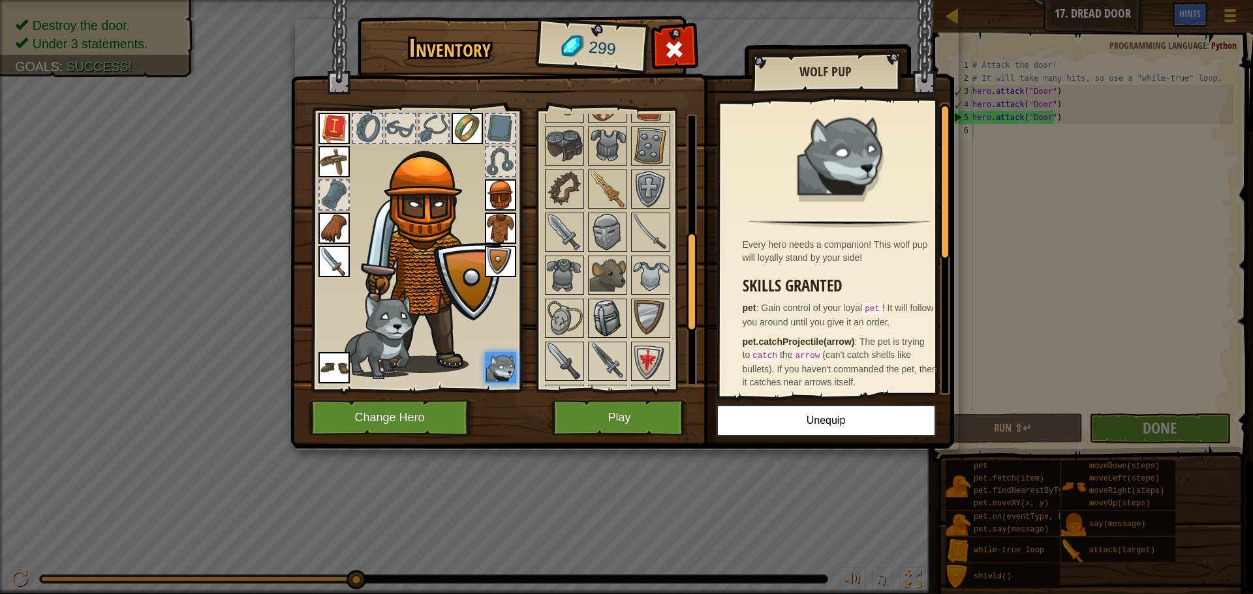
click at [600, 318] on img at bounding box center [607, 318] width 37 height 37
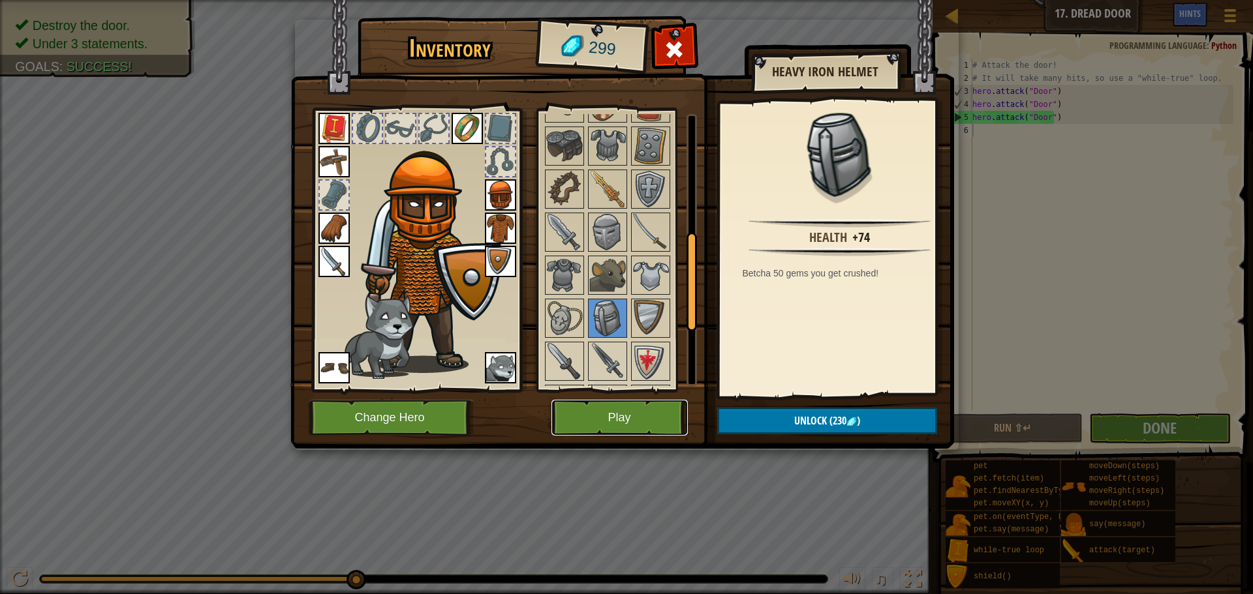
click at [658, 410] on button "Play" at bounding box center [619, 418] width 136 height 36
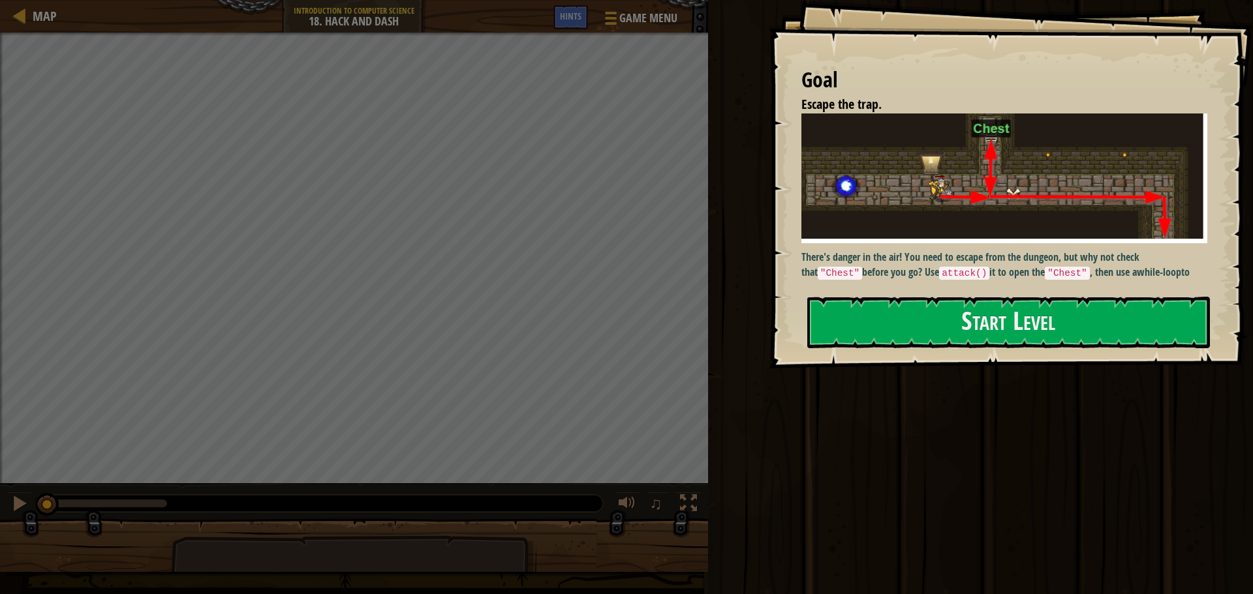
click at [1004, 277] on div "Goal Escape the trap. There's danger in the air! You need to escape from the du…" at bounding box center [1011, 184] width 484 height 369
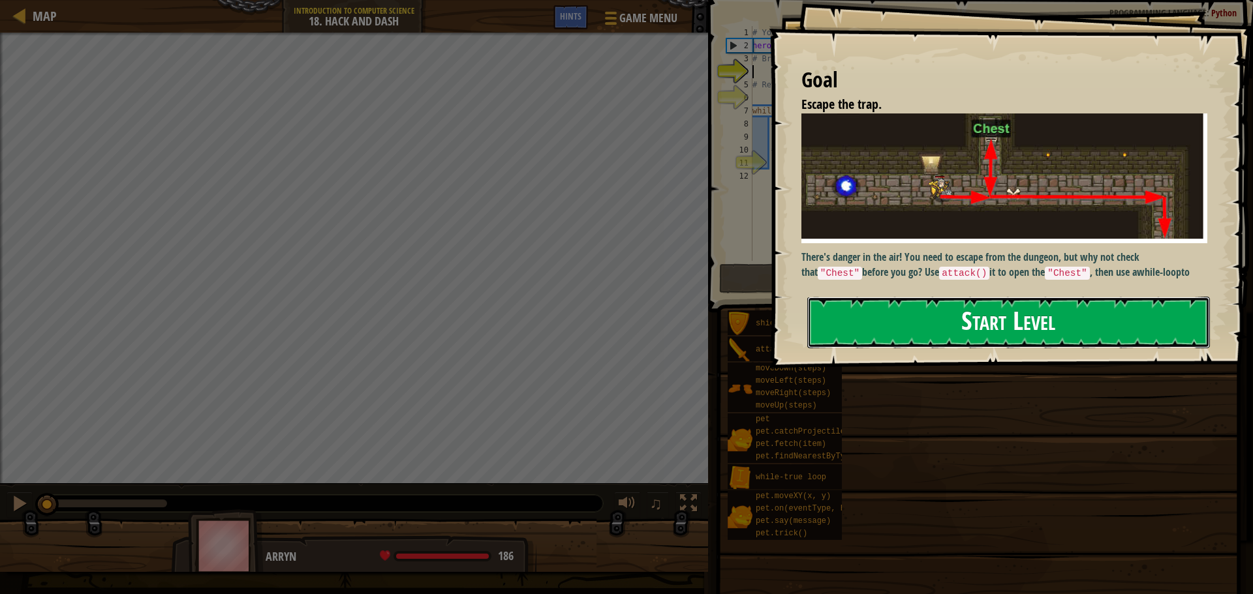
click at [1009, 342] on button "Start Level" at bounding box center [1008, 323] width 403 height 52
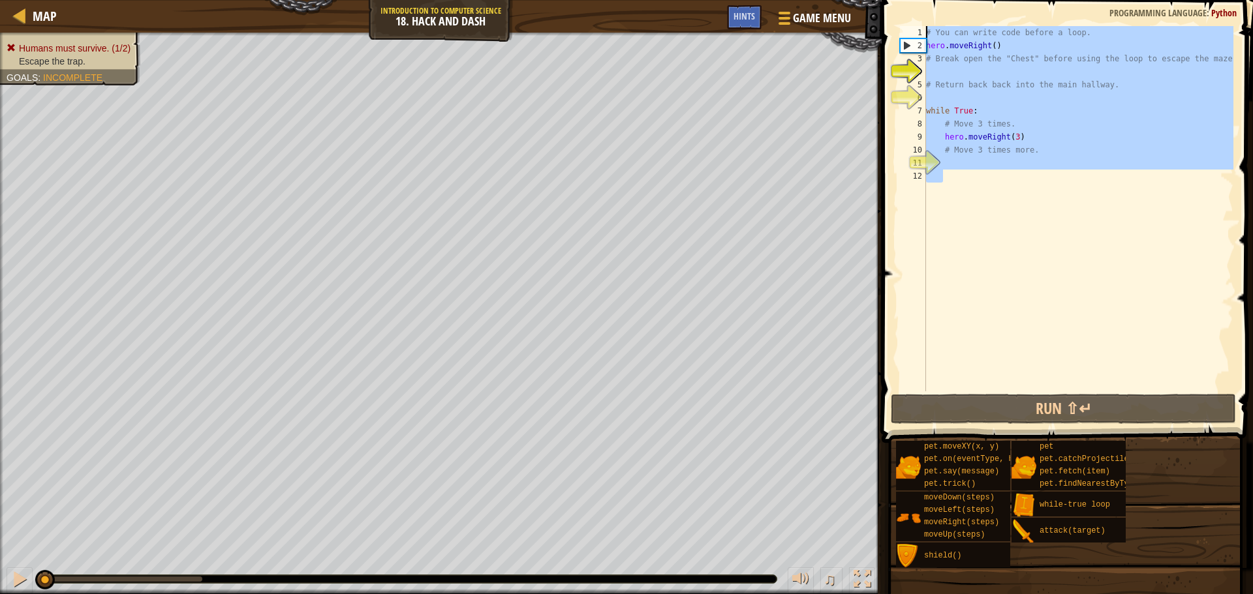
drag, startPoint x: 945, startPoint y: 299, endPoint x: 901, endPoint y: -13, distance: 314.9
click at [901, 0] on html "Map Introduction to Computer Science 18. Hack and Dash Game Menu Done Hints 1 ה…" at bounding box center [626, 0] width 1253 height 0
type textarea "# You can write code before a loop. hero.moveRight()"
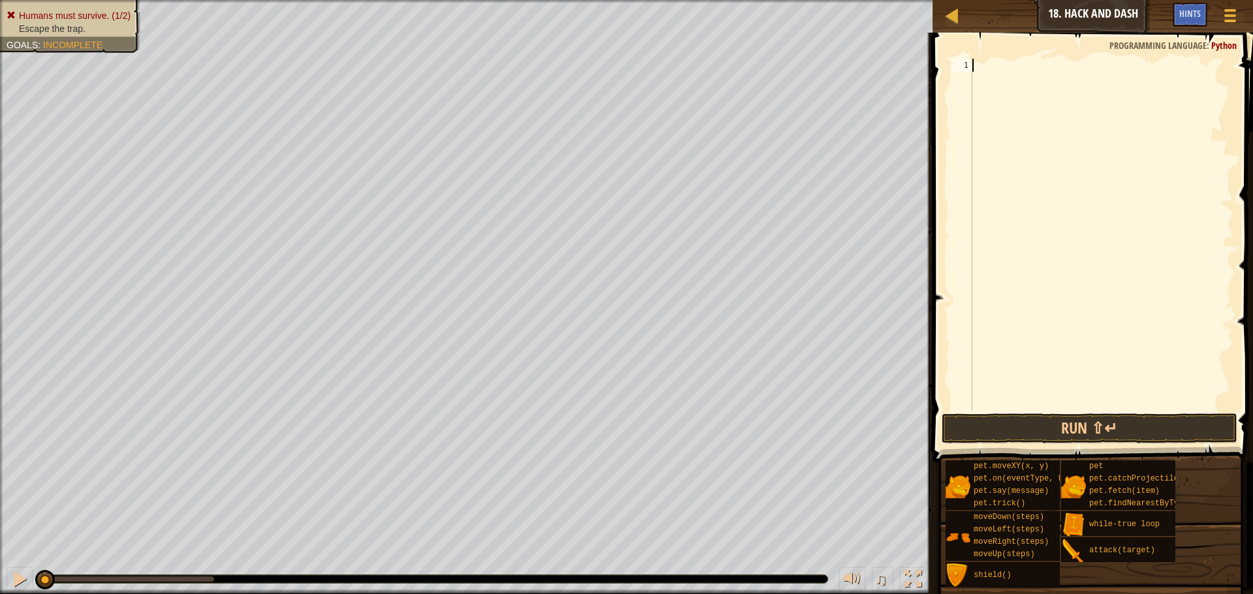
click at [1252, 38] on div "Map Introduction to Computer Science 18. Hack and Dash Game Menu Done Hints 1 ה…" at bounding box center [626, 297] width 1253 height 594
click at [1, 391] on div "Humans must survive. (1/2) Escape the trap. Goals : Incomplete" at bounding box center [466, 297] width 932 height 594
click at [0, 153] on div "Humans must survive. (1/2) Escape the trap. Goals : Incomplete" at bounding box center [466, 297] width 932 height 594
click at [995, 585] on div "Map Introduction to Computer Science 18. Hack and Dash Game Menu Done Hints 1 ה…" at bounding box center [626, 297] width 1253 height 594
click at [215, 591] on div "Humans must survive. (1/2) Escape the trap. Goals : Incomplete ♫ Arryn 186 x: 4…" at bounding box center [626, 297] width 1253 height 594
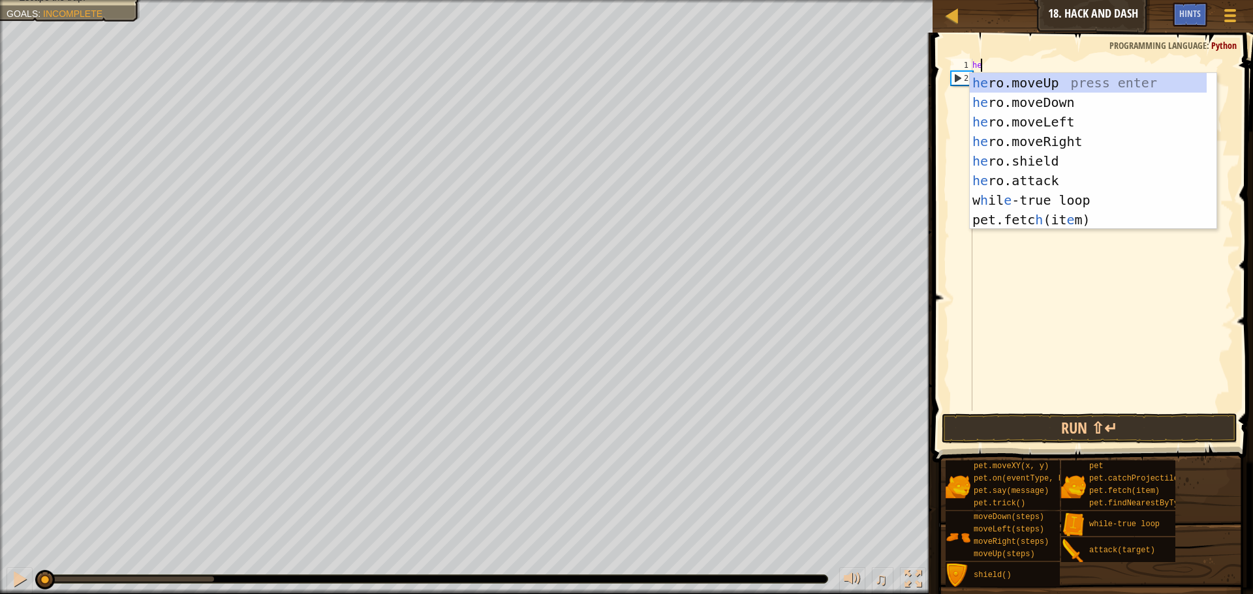
scroll to position [6, 1]
type textarea "hero"
click at [1113, 140] on div "hero .moveUp press enter hero .moveDown press enter hero .moveLeft press enter …" at bounding box center [1093, 171] width 247 height 196
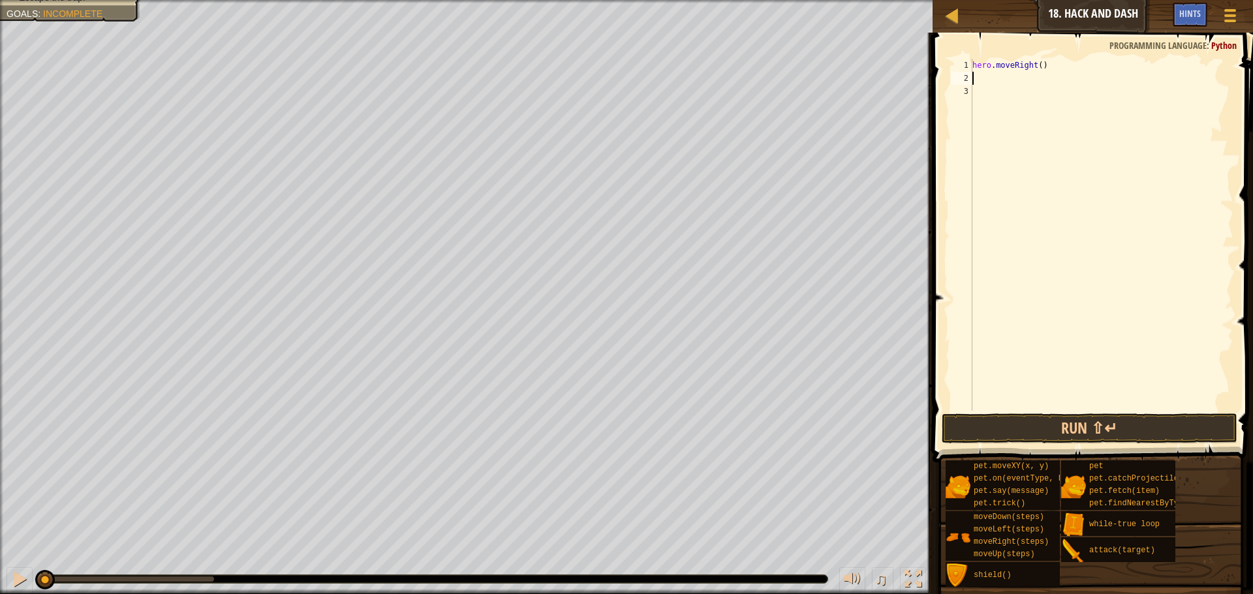
scroll to position [6, 0]
click at [1033, 69] on div "hero . moveRight ( )" at bounding box center [1102, 248] width 264 height 378
click at [1036, 67] on div "hero . moveRight ( )" at bounding box center [1102, 248] width 264 height 378
type textarea "hero.moveRight(1)"
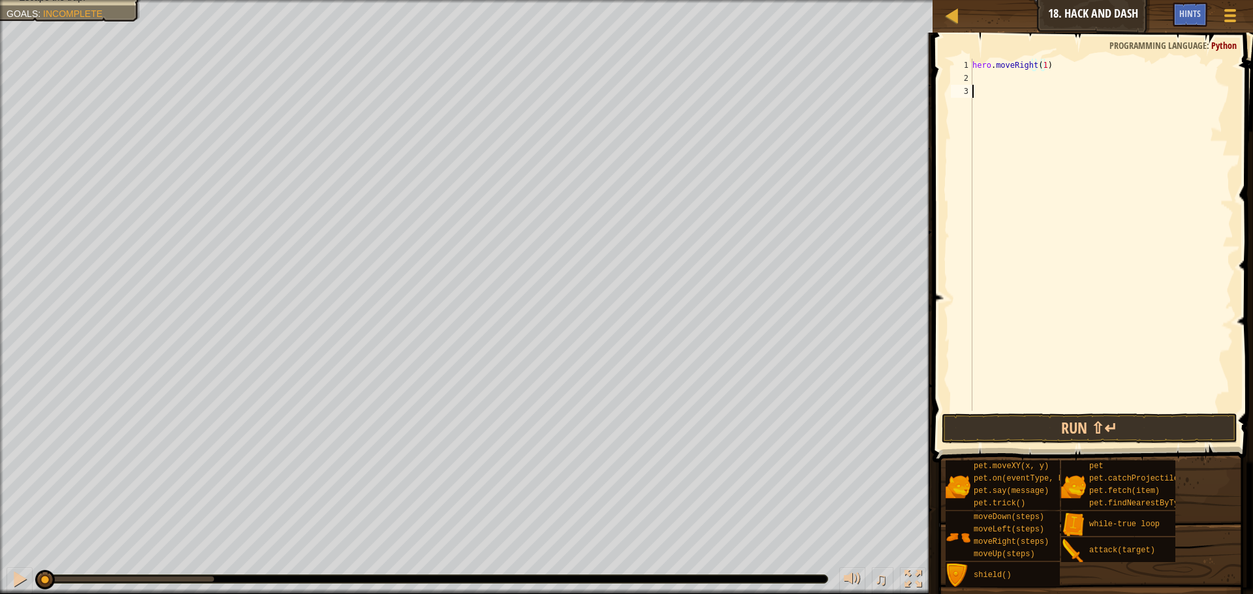
click at [1035, 94] on div "hero . moveRight ( 1 )" at bounding box center [1102, 248] width 264 height 378
click at [1030, 75] on div "hero . moveRight ( 1 )" at bounding box center [1102, 248] width 264 height 378
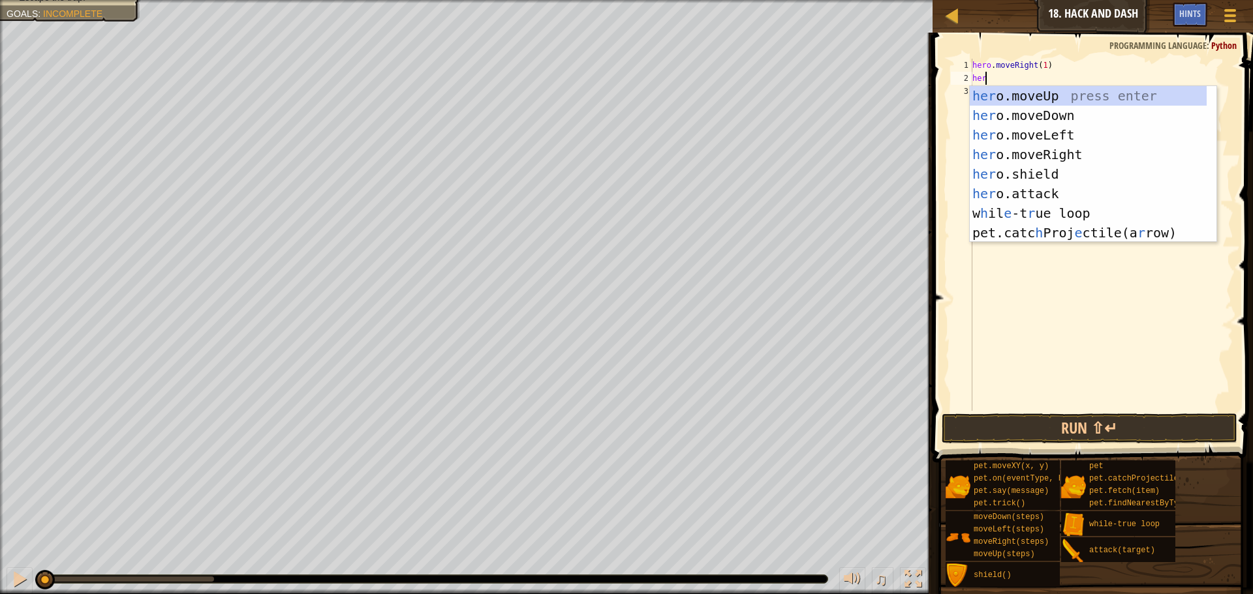
scroll to position [6, 1]
type textarea "hero"
click at [1104, 92] on div "hero .moveUp press enter hero .moveDown press enter hero .moveLeft press enter …" at bounding box center [1093, 184] width 247 height 196
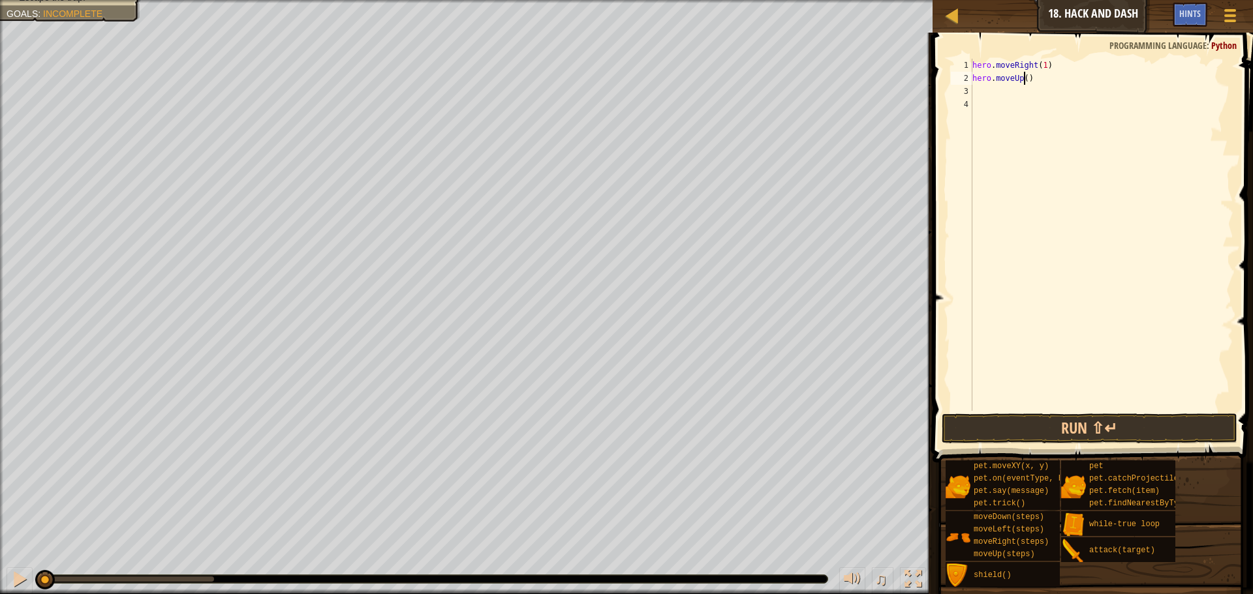
click at [1026, 82] on div "hero . moveRight ( 1 ) hero . moveUp ( )" at bounding box center [1102, 248] width 264 height 378
click at [1026, 82] on div "hero . moveRight ( 1 ) hero . moveUp ( )" at bounding box center [1102, 235] width 264 height 352
type textarea "hero.moveUp(1)"
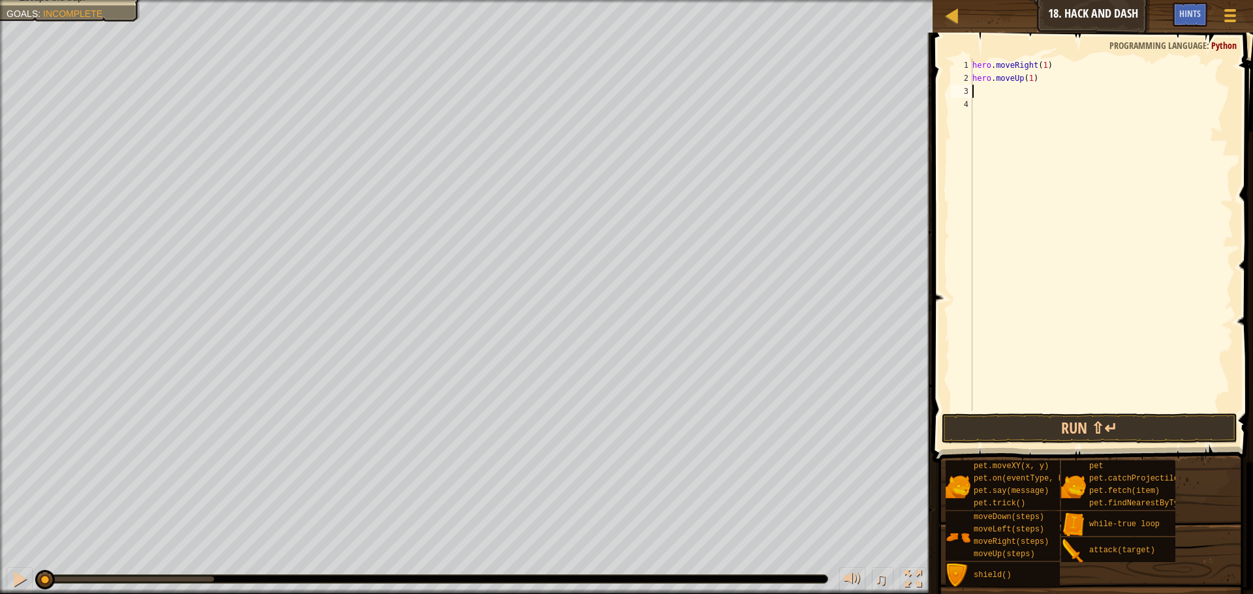
click at [1018, 87] on div "hero . moveRight ( 1 ) hero . moveUp ( 1 )" at bounding box center [1102, 248] width 264 height 378
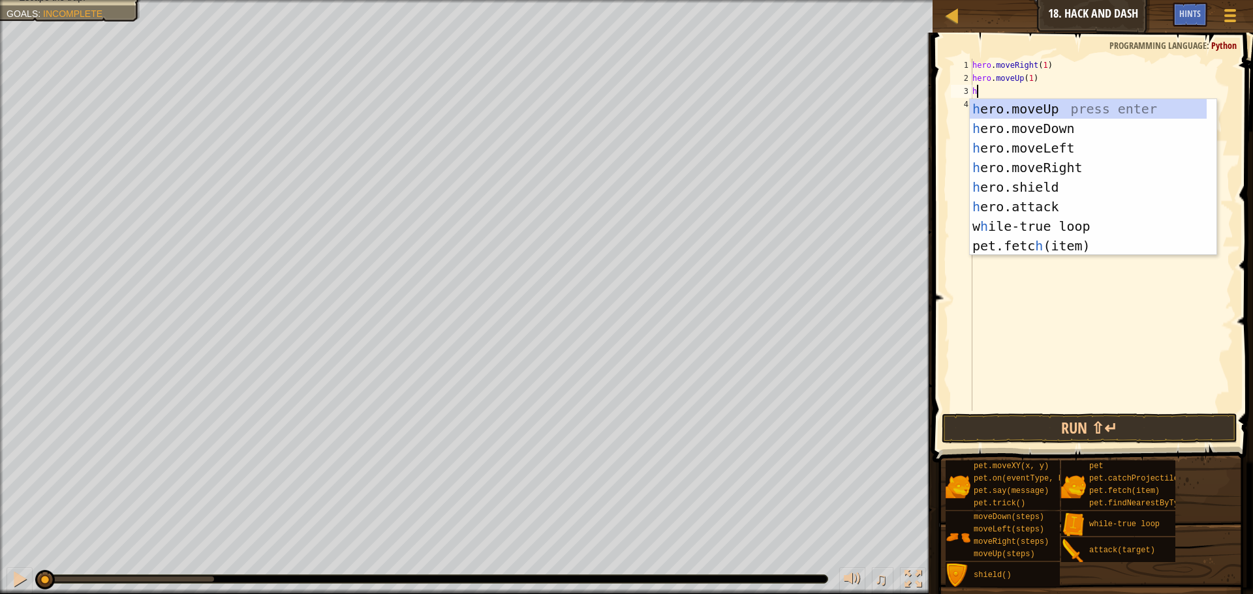
scroll to position [6, 1]
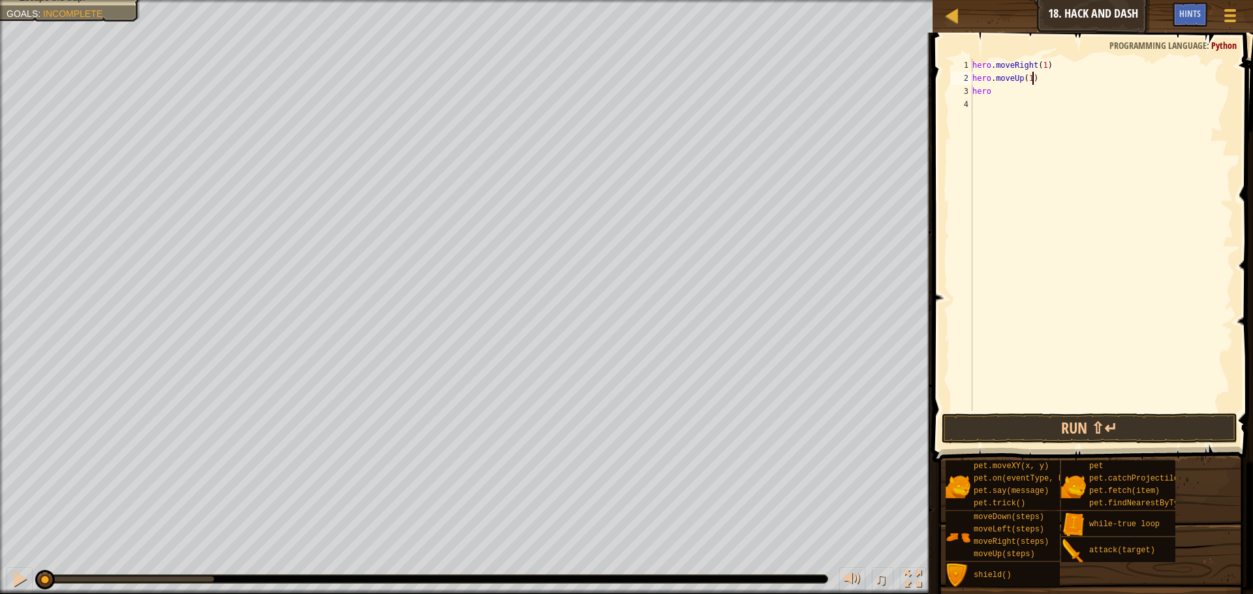
click at [1082, 81] on div "hero . moveRight ( 1 ) hero . moveUp ( 1 ) hero" at bounding box center [1102, 248] width 264 height 378
drag, startPoint x: 1041, startPoint y: 101, endPoint x: 1020, endPoint y: 102, distance: 20.9
click at [1020, 102] on div "hero . moveRight ( 1 ) hero . moveUp ( 1 ) hero" at bounding box center [1102, 248] width 264 height 378
click at [1000, 96] on div "hero . moveRight ( 1 ) hero . moveUp ( 1 ) hero" at bounding box center [1102, 235] width 264 height 352
drag, startPoint x: 999, startPoint y: 91, endPoint x: 976, endPoint y: 86, distance: 23.3
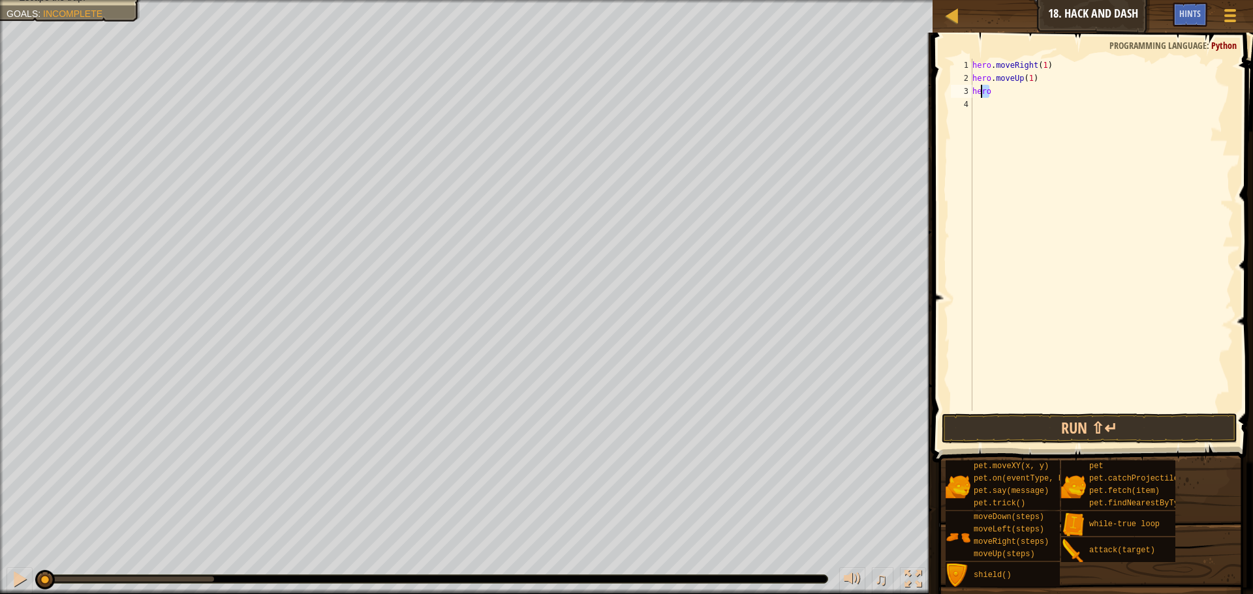
click at [976, 86] on div "hero . moveRight ( 1 ) hero . moveUp ( 1 ) hero" at bounding box center [1102, 248] width 264 height 378
type textarea "h"
paste textarea "hero.attack("Door")"
click at [1037, 89] on div "hero . moveRight ( 1 ) hero . moveUp ( 1 ) hero . attack ( "Door" )" at bounding box center [1102, 248] width 264 height 378
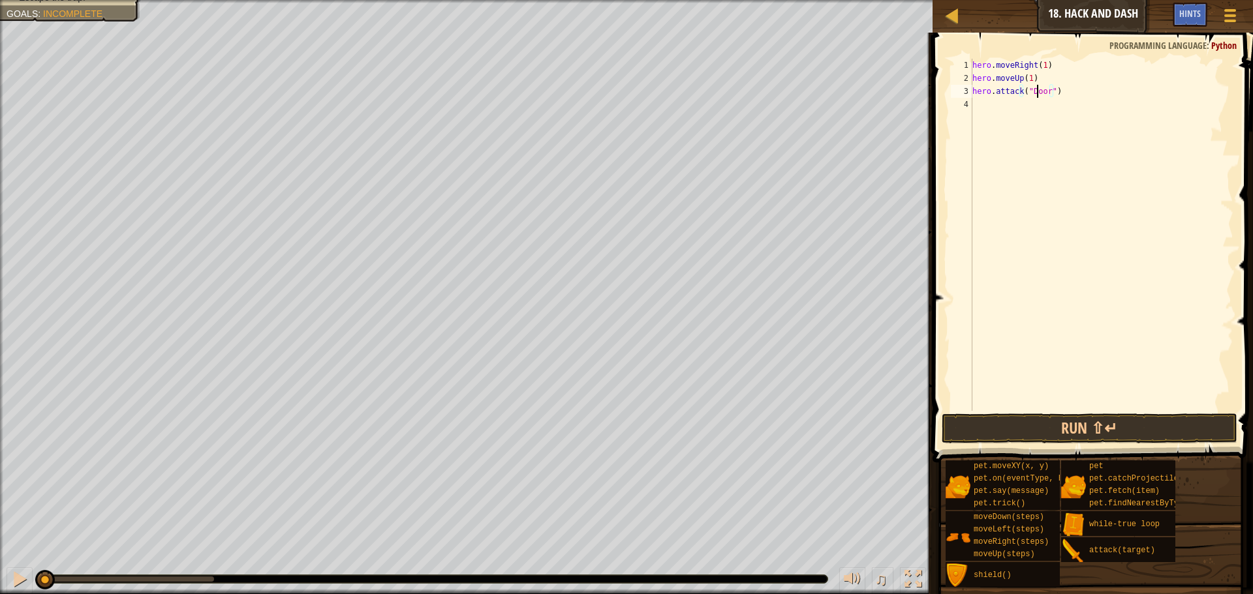
click at [1037, 89] on div "hero . moveRight ( 1 ) hero . moveUp ( 1 ) hero . attack ( "Door" )" at bounding box center [1102, 248] width 264 height 378
type textarea "hero.attack("Chest")"
drag, startPoint x: 1108, startPoint y: 91, endPoint x: 964, endPoint y: 87, distance: 144.3
click at [967, 87] on div "hero.attack("Chest") 1 2 3 4 hero . moveRight ( 1 ) hero . moveUp ( 1 ) hero . …" at bounding box center [1090, 235] width 285 height 352
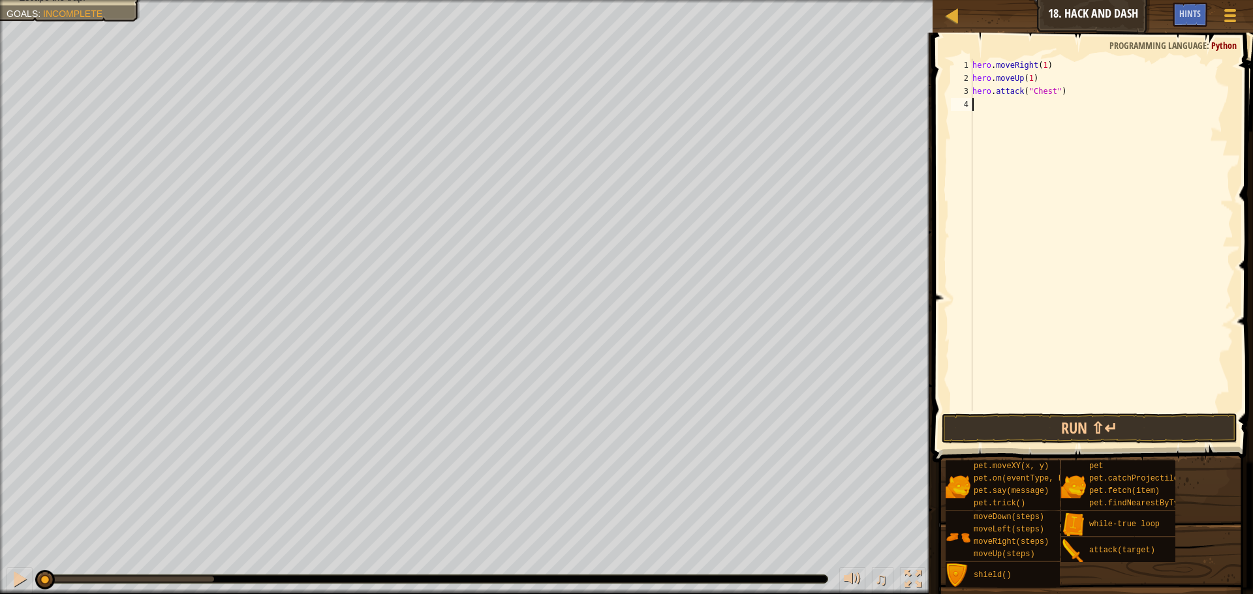
click at [1003, 104] on div "hero . moveRight ( 1 ) hero . moveUp ( 1 ) hero . attack ( "Chest" )" at bounding box center [1102, 248] width 264 height 378
paste textarea "hero.attack("Chest")"
type textarea "hero.attack("Chest")"
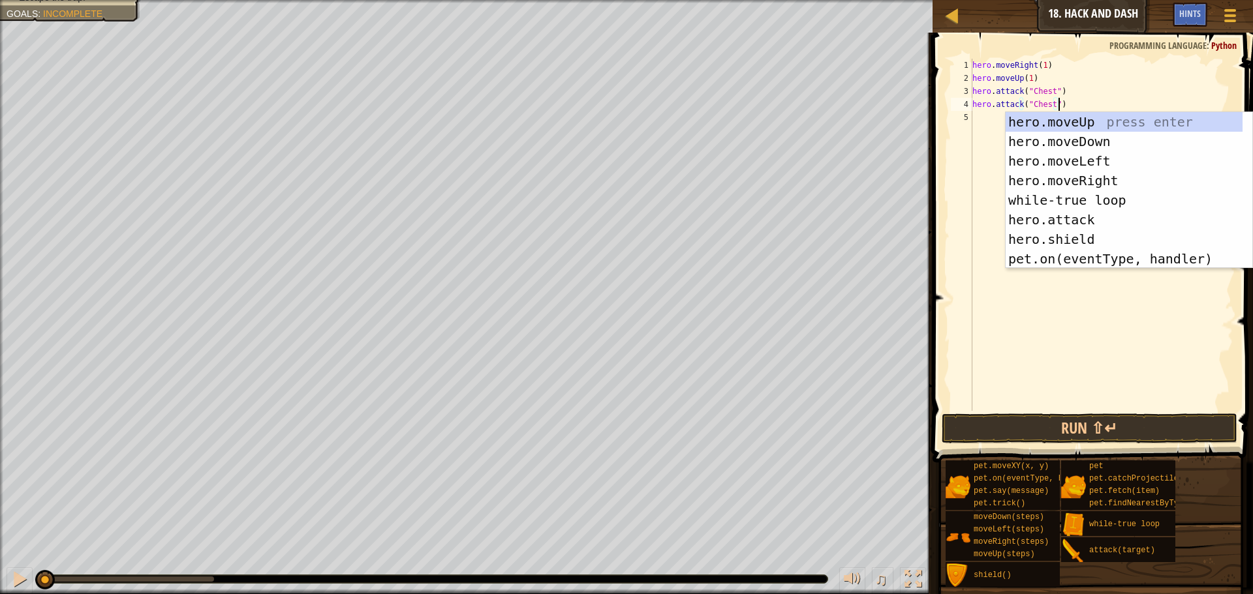
click at [975, 116] on div "hero . moveRight ( 1 ) hero . moveUp ( 1 ) hero . attack ( "Chest" ) hero . att…" at bounding box center [1102, 248] width 264 height 378
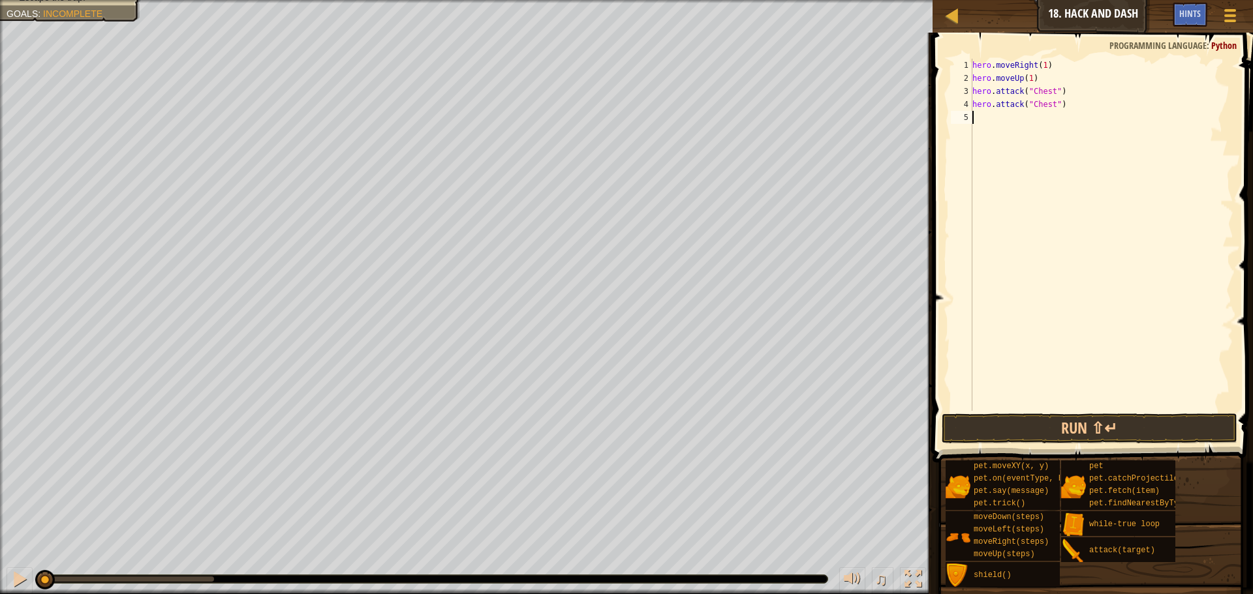
paste textarea "hero.attack("Chest")"
type textarea "hero.attack("Chest")"
click at [979, 130] on div "hero . moveRight ( 1 ) hero . moveUp ( 1 ) hero . attack ( "Chest" ) hero . att…" at bounding box center [1102, 248] width 264 height 378
click at [1053, 414] on button "Run ⇧↵" at bounding box center [1089, 429] width 296 height 30
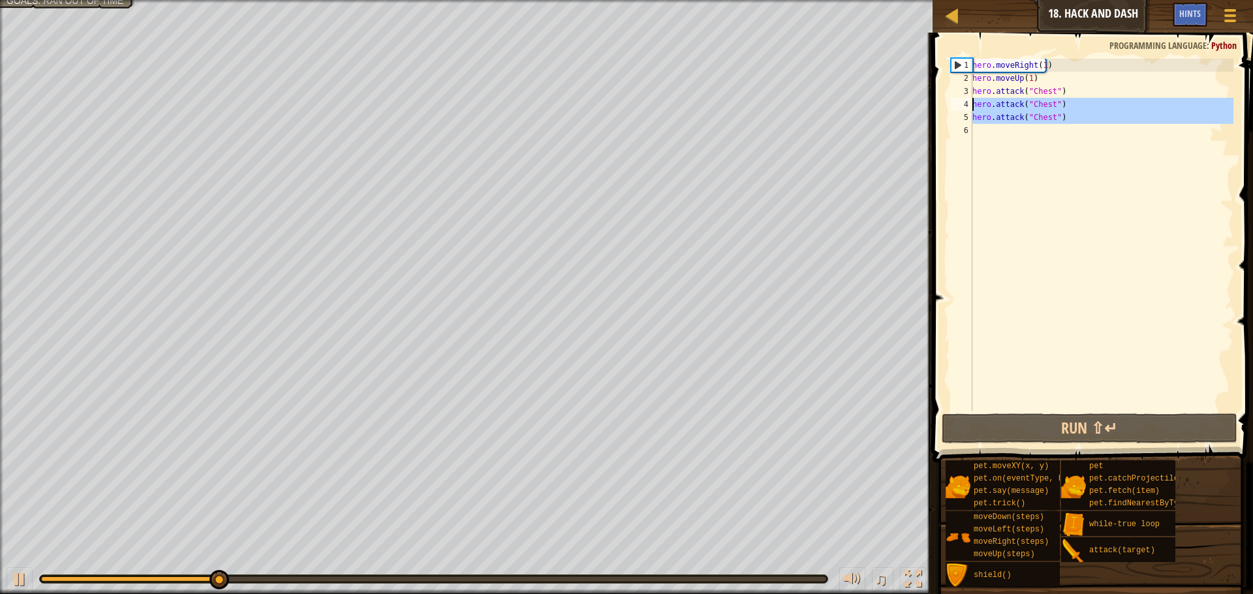
drag, startPoint x: 1092, startPoint y: 132, endPoint x: 963, endPoint y: 103, distance: 132.3
click at [963, 103] on div "1 2 3 4 5 6 hero . moveRight ( 1 ) hero . moveUp ( 1 ) hero . attack ( "Chest" …" at bounding box center [1090, 235] width 285 height 352
type textarea "hero.attack("Chest") hero.attack("Chest")"
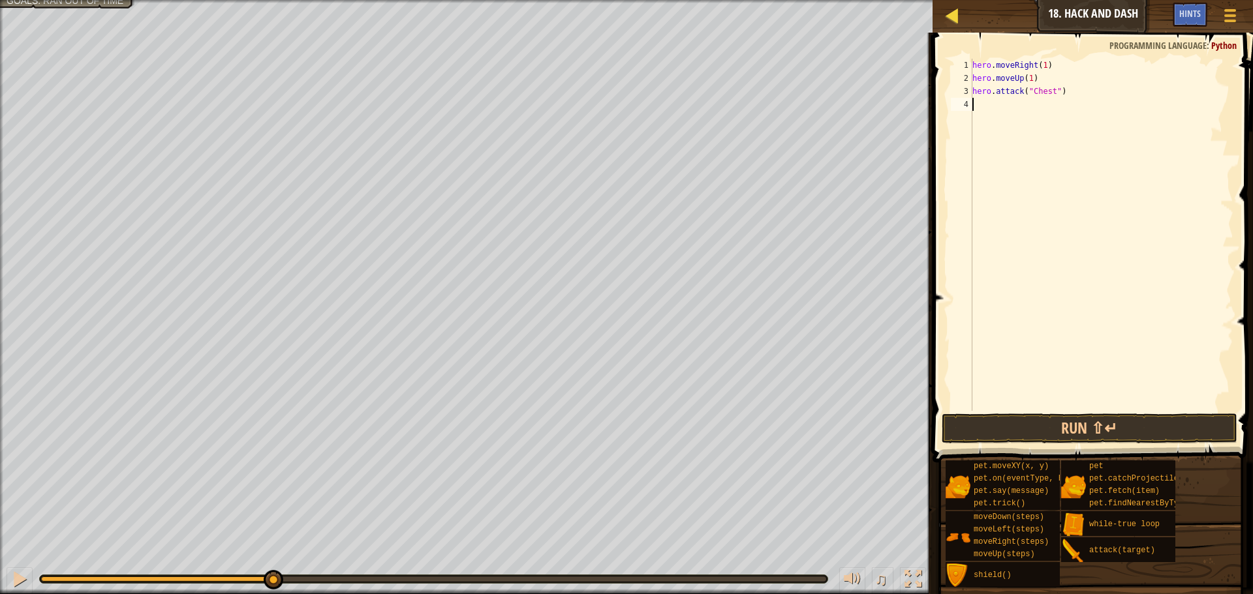
type textarea "j"
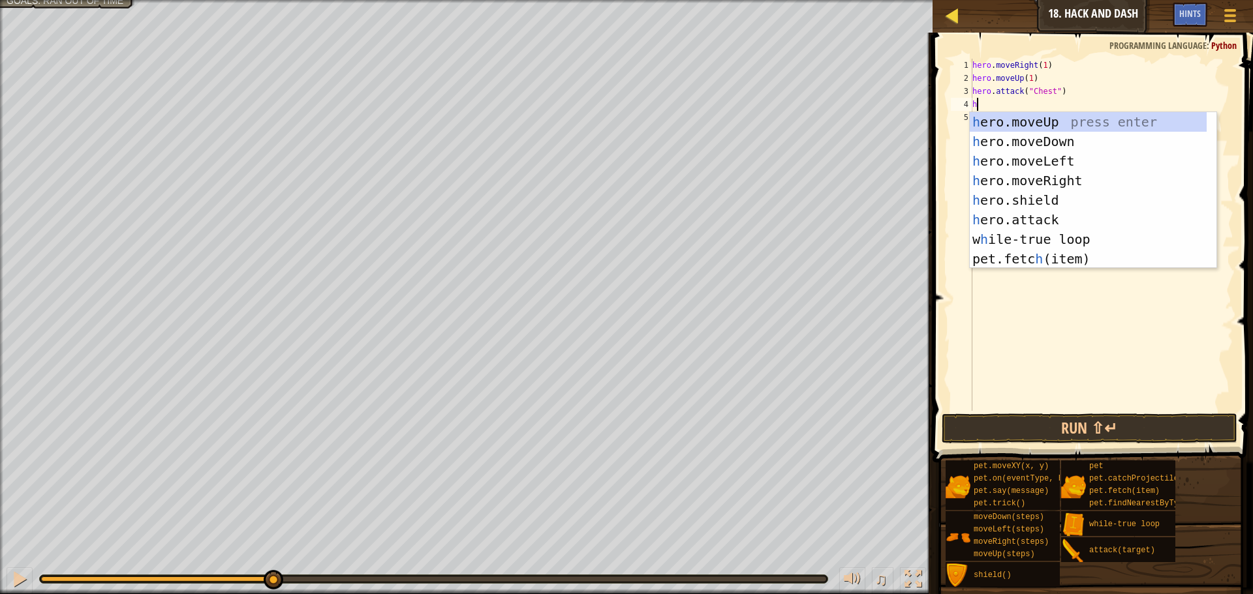
type textarea "her"
click at [1022, 133] on div "her o.moveUp press enter her o.moveDown press enter her o.moveLeft press enter …" at bounding box center [1088, 210] width 237 height 196
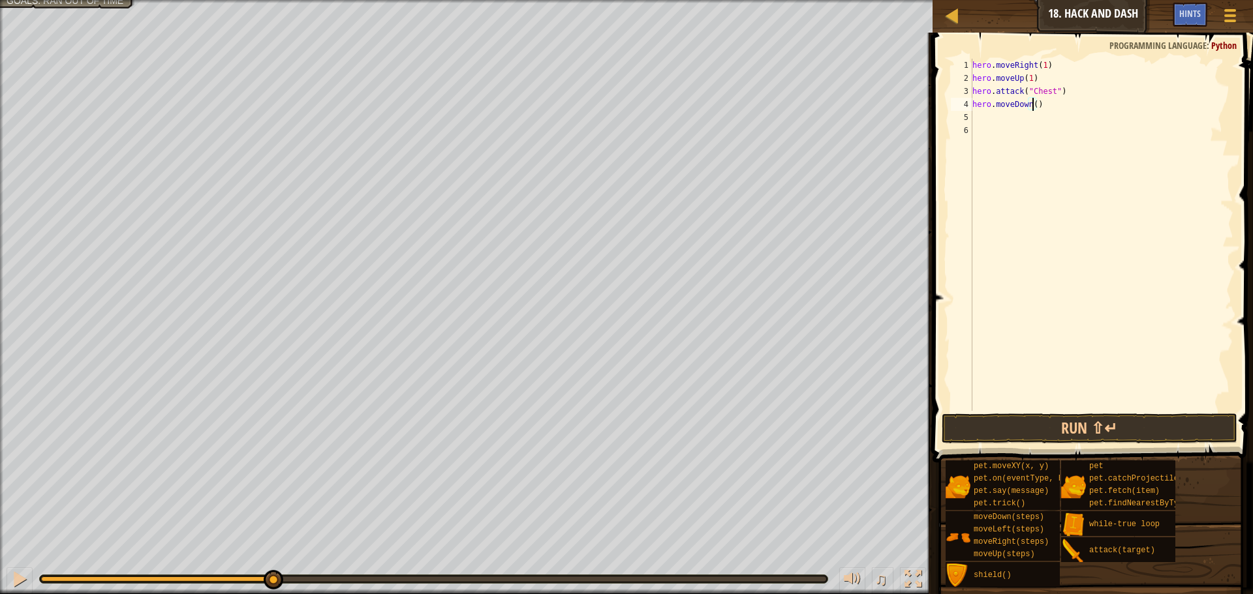
click at [1034, 102] on div "hero . moveRight ( 1 ) hero . moveUp ( 1 ) hero . attack ( "Chest" ) hero . mov…" at bounding box center [1102, 248] width 264 height 378
type textarea "hero.moveDown(1)"
click at [1154, 433] on button "Run ⇧↵" at bounding box center [1089, 429] width 296 height 30
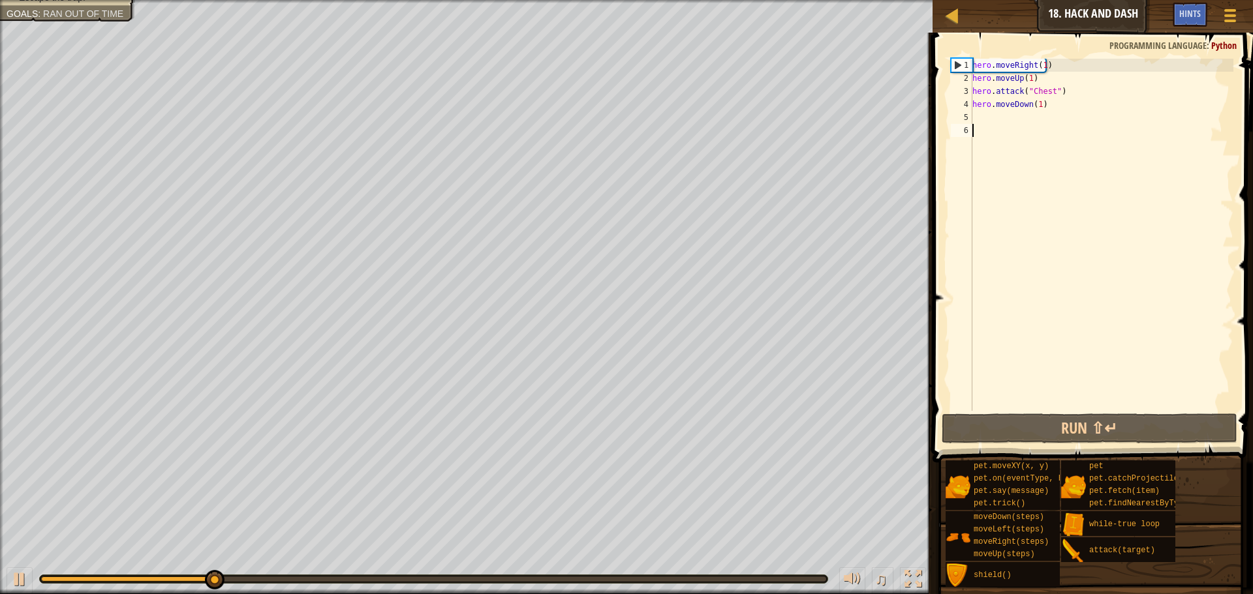
click at [996, 129] on div "hero . moveRight ( 1 ) hero . moveUp ( 1 ) hero . attack ( "Chest" ) hero . mov…" at bounding box center [1102, 248] width 264 height 378
click at [997, 115] on div "hero . moveRight ( 1 ) hero . moveUp ( 1 ) hero . attack ( "Chest" ) hero . mov…" at bounding box center [1102, 248] width 264 height 378
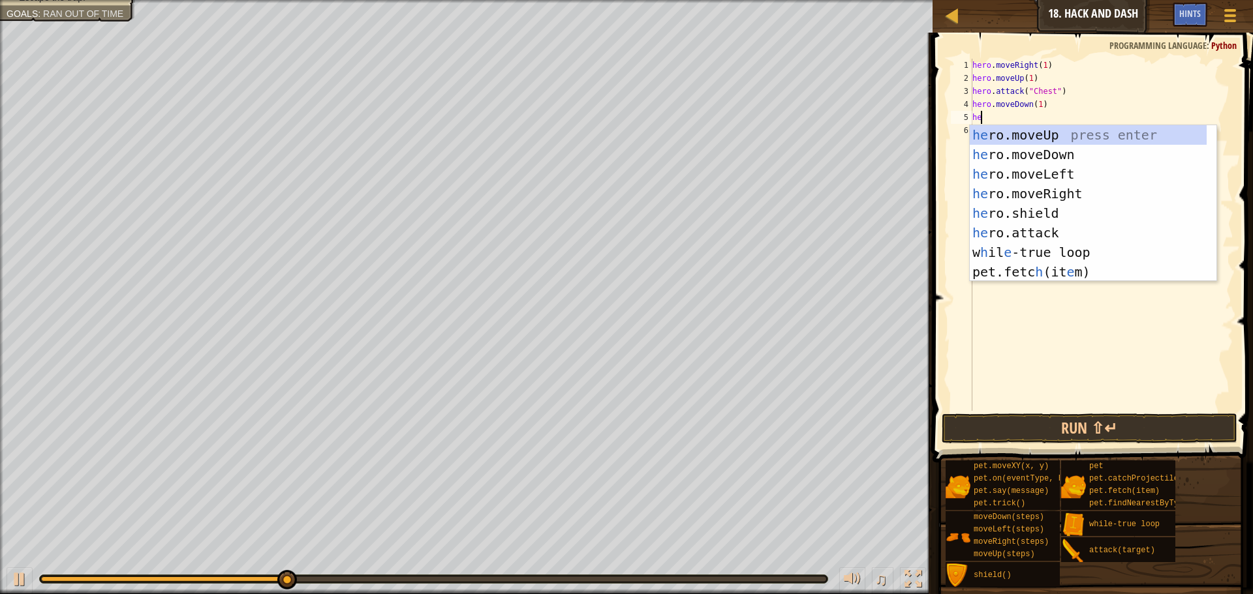
type textarea "h"
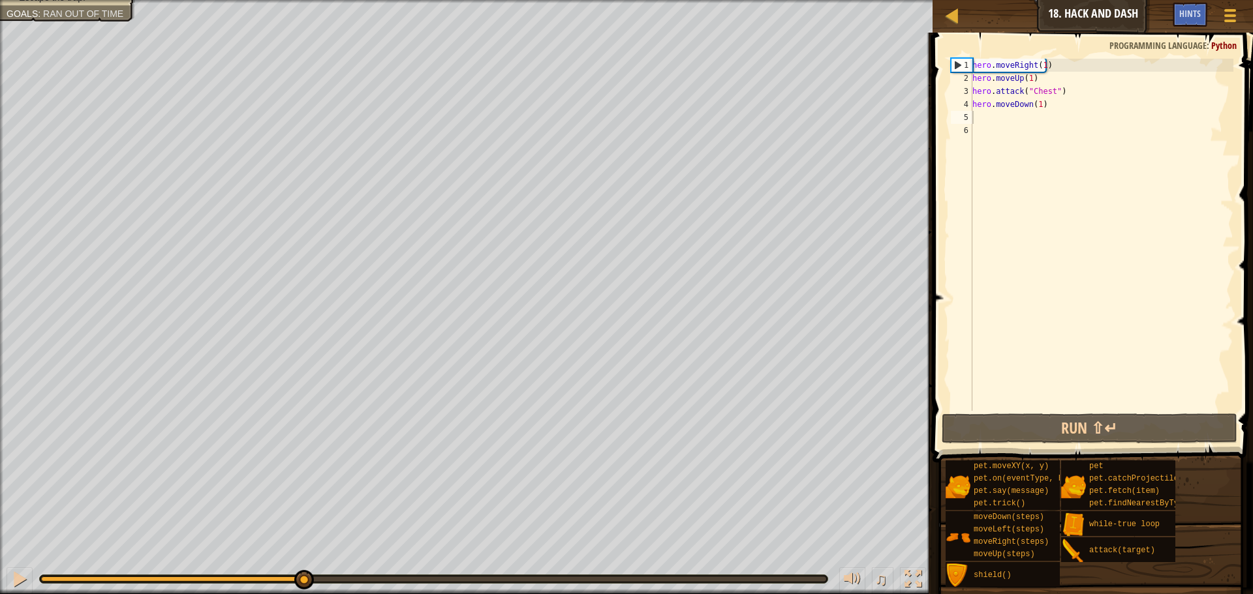
click at [816, 89] on div "Map Introduction to Computer Science 18. Hack and Dash Game Menu Done Hints 1 ה…" at bounding box center [626, 297] width 1253 height 594
click at [1071, 138] on div "hero . moveRight ( 1 ) hero . moveUp ( 1 ) hero . attack ( "Chest" ) hero . mov…" at bounding box center [1102, 248] width 264 height 378
click at [1026, 113] on div "hero . moveRight ( 1 ) hero . moveUp ( 1 ) hero . attack ( "Chest" ) hero . mov…" at bounding box center [1102, 248] width 264 height 378
type textarea "w"
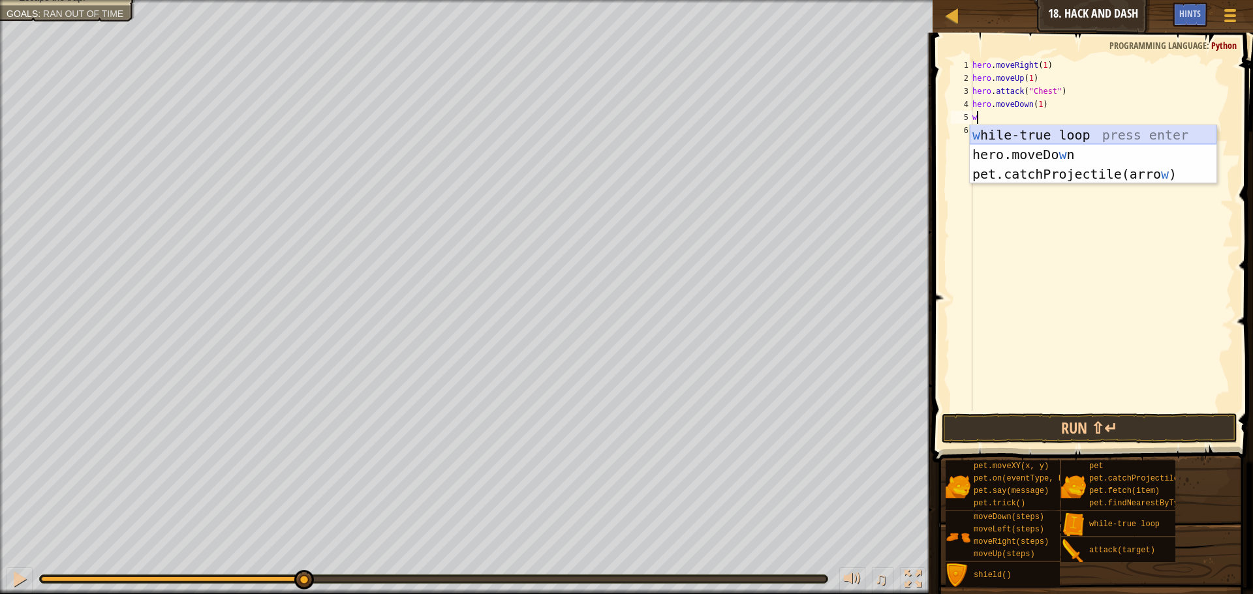
click at [999, 130] on div "w [PERSON_NAME]-true loop press enter hero.moveDo w n press enter pet.catchProj…" at bounding box center [1093, 174] width 247 height 98
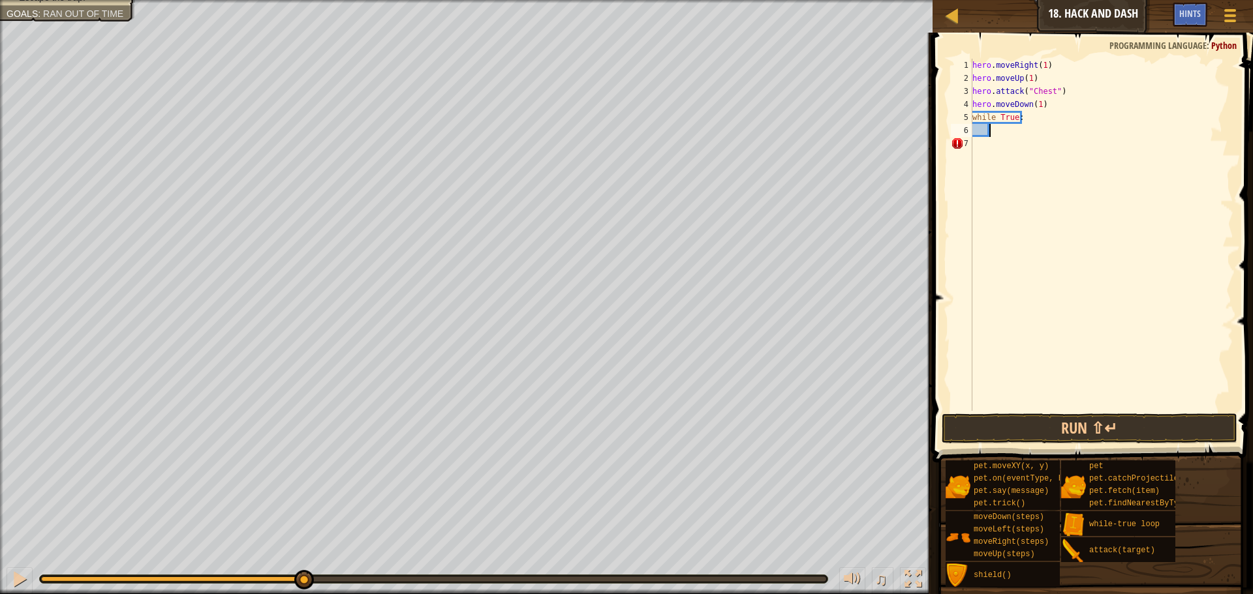
click at [994, 136] on div "hero . moveRight ( 1 ) hero . moveUp ( 1 ) hero . attack ( "Chest" ) hero . mov…" at bounding box center [1102, 248] width 264 height 378
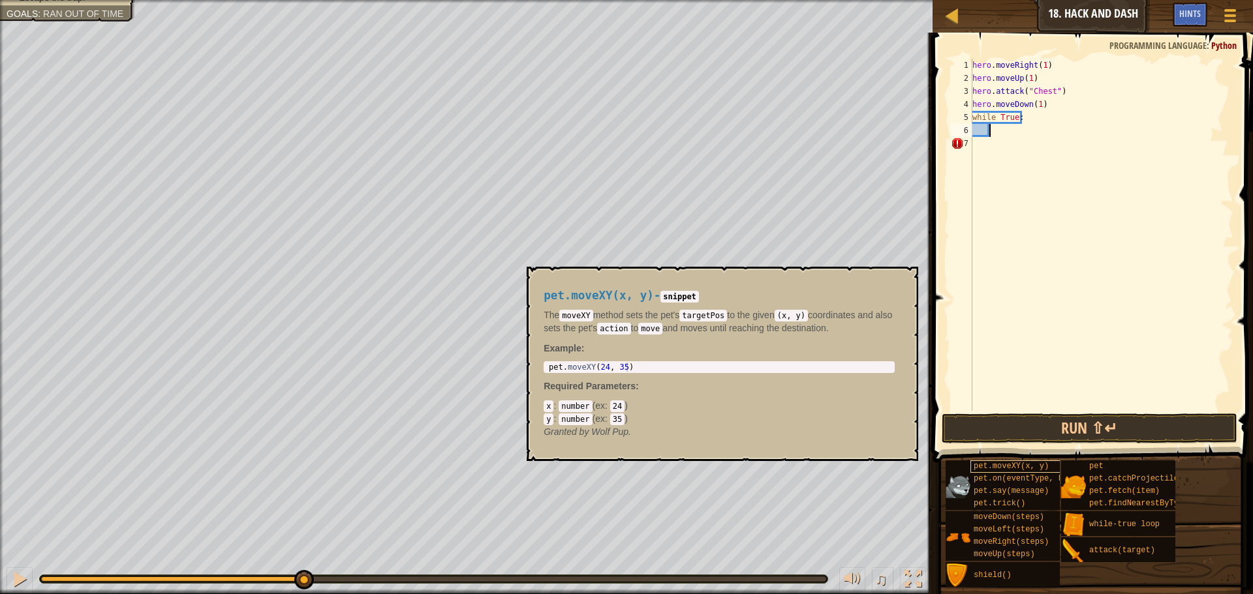
click at [1034, 471] on div "Map Introduction to Computer Science 18. Hack and Dash Game Menu Done Hints 1 ה…" at bounding box center [626, 297] width 1253 height 594
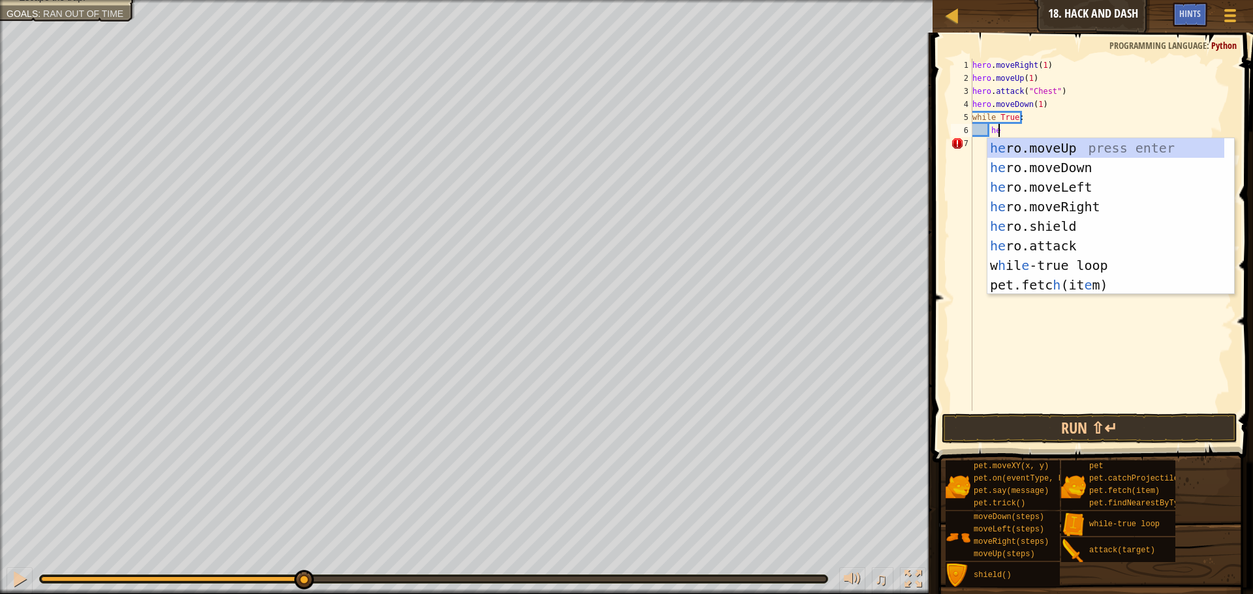
type textarea "her"
click at [1077, 200] on div "her o.moveUp press enter her o.moveDown press enter her o.moveLeft press enter …" at bounding box center [1105, 236] width 237 height 196
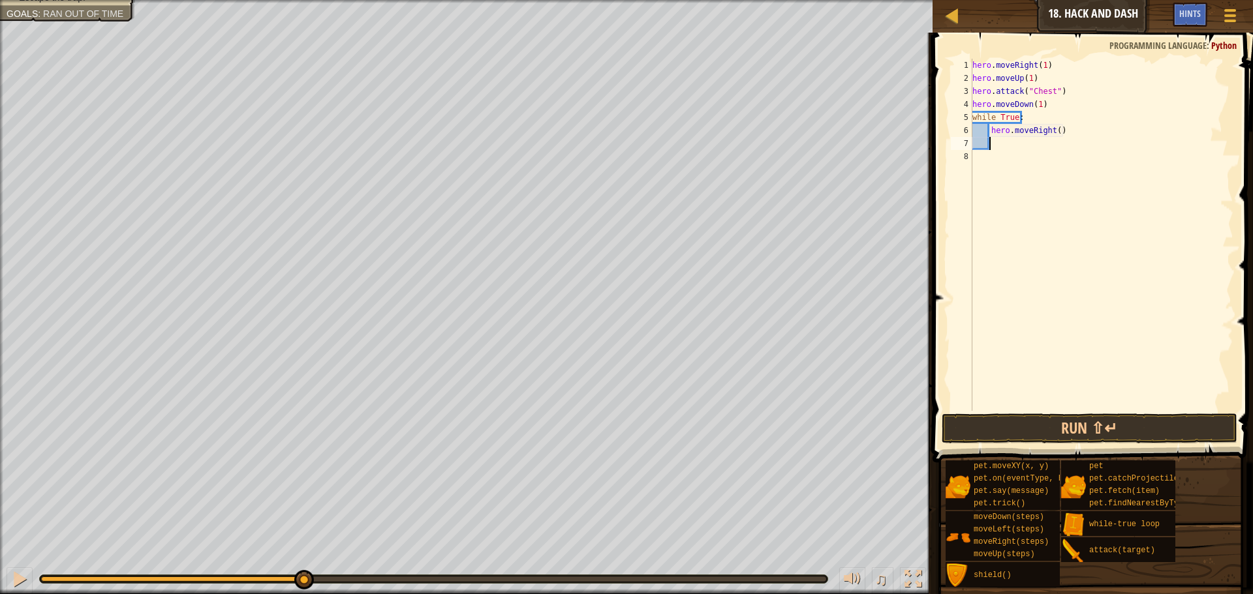
scroll to position [6, 1]
click at [1053, 131] on div "hero . moveRight ( 1 ) hero . moveUp ( 1 ) hero . attack ( "Chest" ) hero . mov…" at bounding box center [1102, 248] width 264 height 378
type textarea "hero.moveRight(3)"
click at [1030, 140] on div "hero . moveRight ( 1 ) hero . moveUp ( 1 ) hero . attack ( "Chest" ) hero . mov…" at bounding box center [1102, 248] width 264 height 378
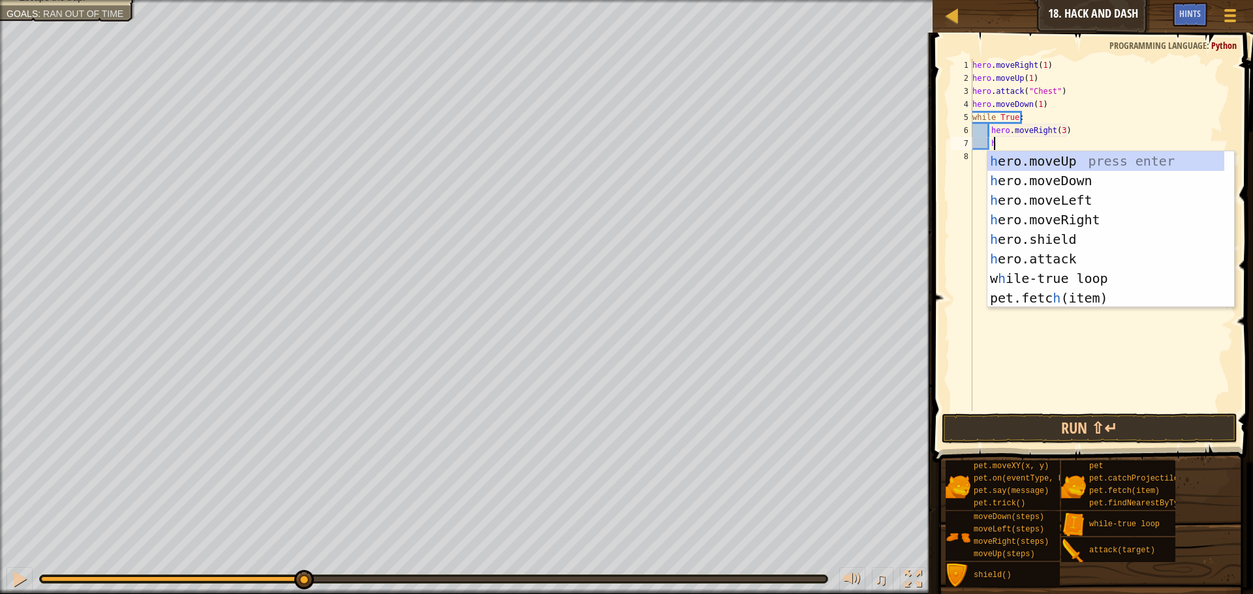
type textarea "her"
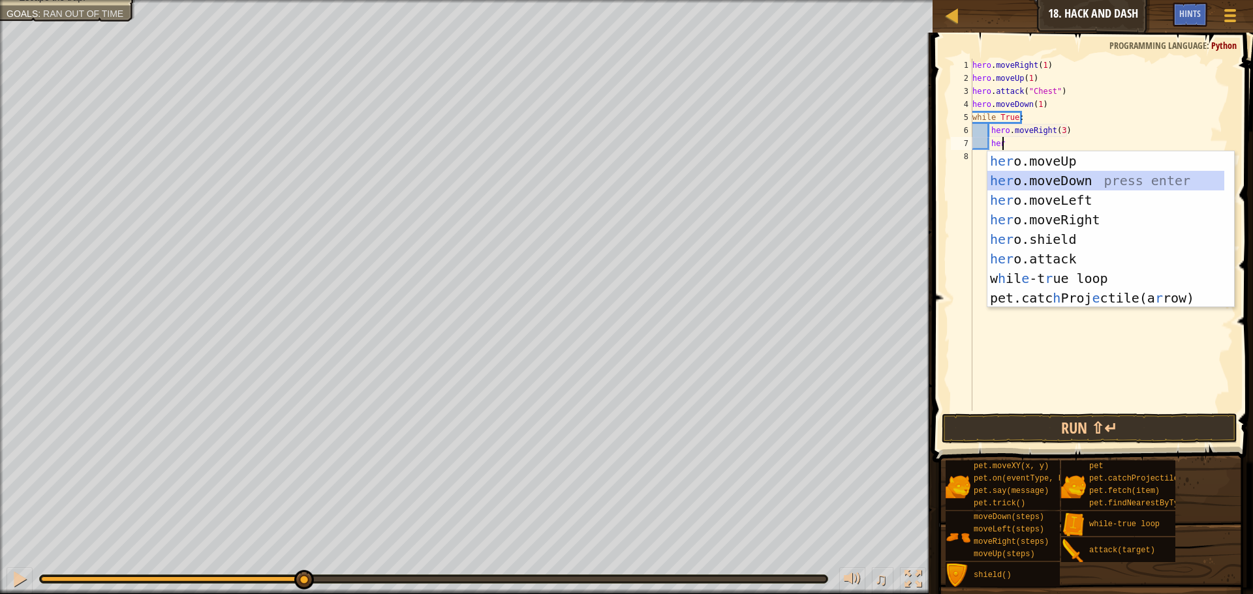
click at [1046, 181] on div "her o.moveUp press enter her o.moveDown press enter her o.moveLeft press enter …" at bounding box center [1105, 249] width 237 height 196
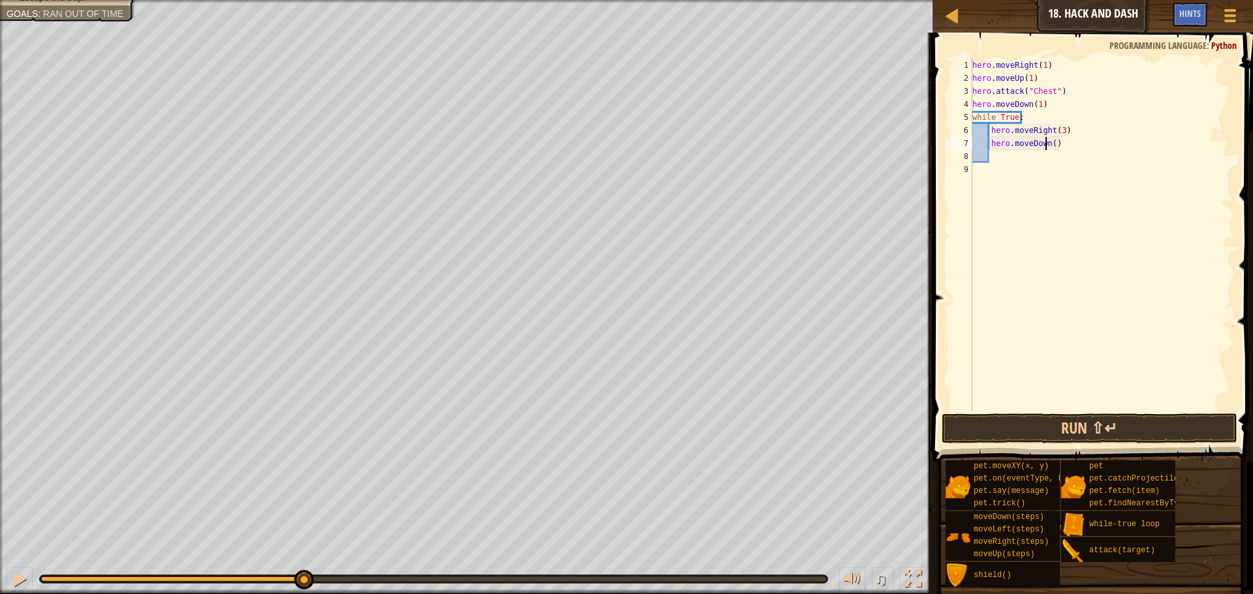
click at [1046, 142] on div "hero . moveRight ( 1 ) hero . moveUp ( 1 ) hero . attack ( "Chest" ) hero . mov…" at bounding box center [1102, 248] width 264 height 378
click at [1048, 141] on div "hero . moveRight ( 1 ) hero . moveUp ( 1 ) hero . attack ( "Chest" ) hero . mov…" at bounding box center [1102, 248] width 264 height 378
type textarea "hero.moveDown(3)"
click at [1112, 420] on button "Run ⇧↵" at bounding box center [1089, 429] width 296 height 30
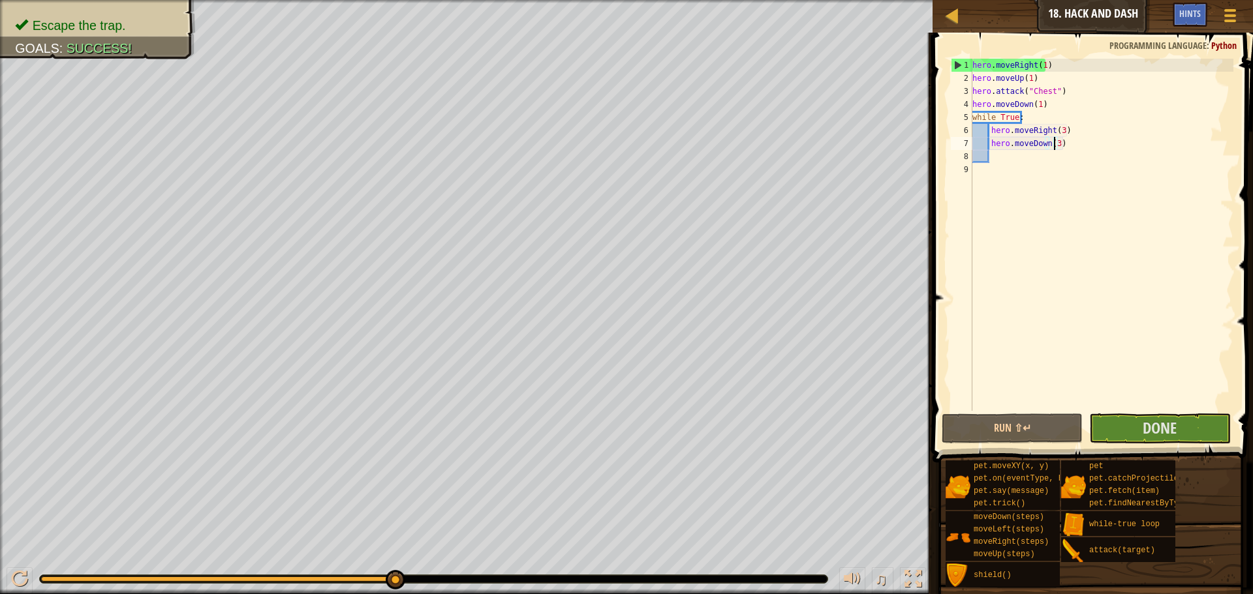
click at [1088, 295] on div "Map Introduction to Computer Science 18. Hack and Dash Game Menu Done Hints 1 ה…" at bounding box center [626, 297] width 1253 height 594
click at [17, 0] on html "Map Introduction to Computer Science 18. Hack and Dash Game Menu Done Hints 1 ה…" at bounding box center [626, 0] width 1253 height 0
click at [1252, 134] on div "Map Introduction to Computer Science 18. Hack and Dash Game Menu Done Hints 1 ה…" at bounding box center [626, 297] width 1253 height 594
click at [514, 0] on html "Map Introduction to Computer Science 18. Hack and Dash Game Menu Done Hints 1 ה…" at bounding box center [626, 0] width 1253 height 0
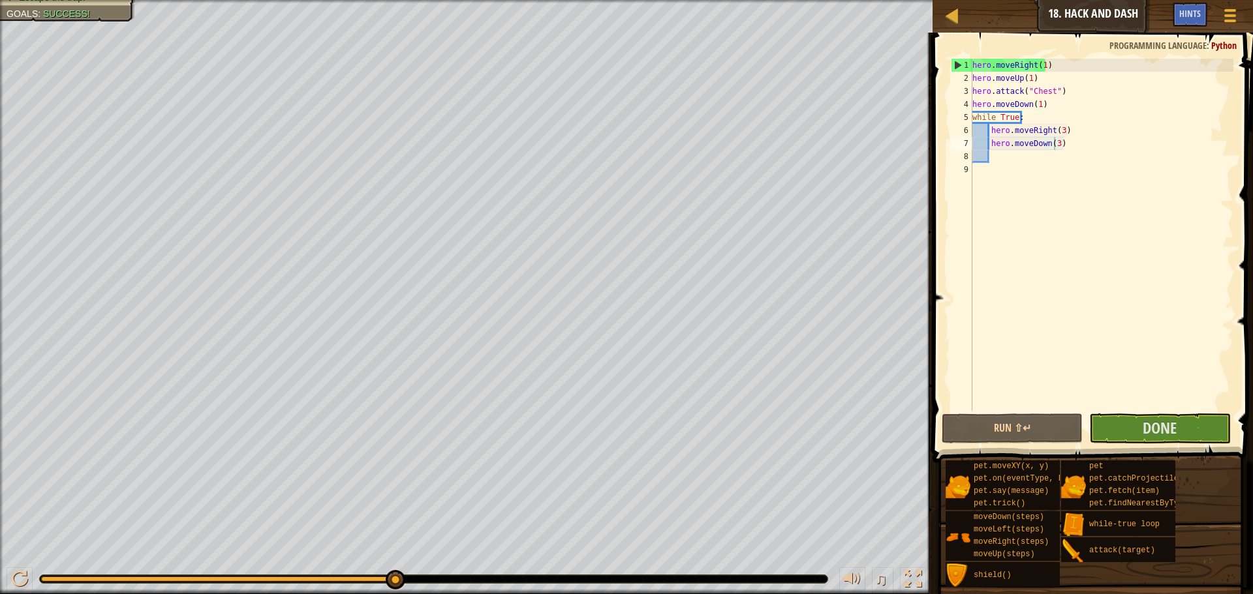
click at [917, 87] on div "Escape the trap. Goals : Success!" at bounding box center [466, 297] width 932 height 594
drag, startPoint x: 0, startPoint y: 416, endPoint x: 1039, endPoint y: 45, distance: 1103.6
click at [1039, 45] on div "Map Introduction to Computer Science 18. Hack and Dash Game Menu Done Hints 1 ה…" at bounding box center [626, 297] width 1253 height 594
click at [1135, 433] on button "Done" at bounding box center [1159, 429] width 141 height 30
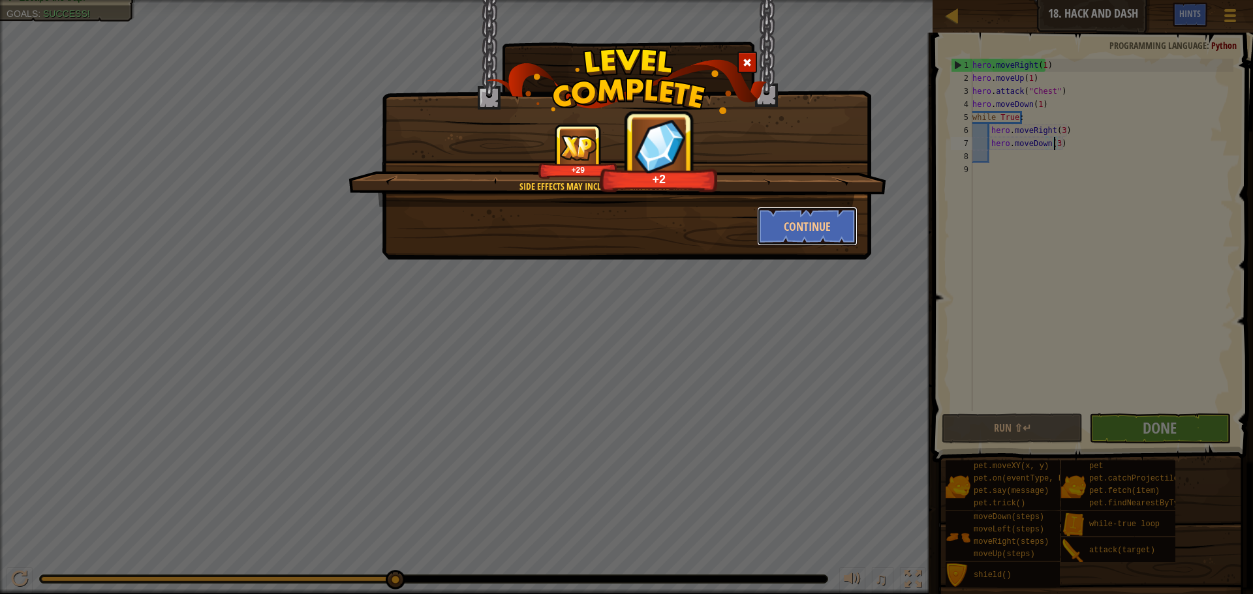
click at [784, 228] on button "Continue" at bounding box center [807, 226] width 101 height 39
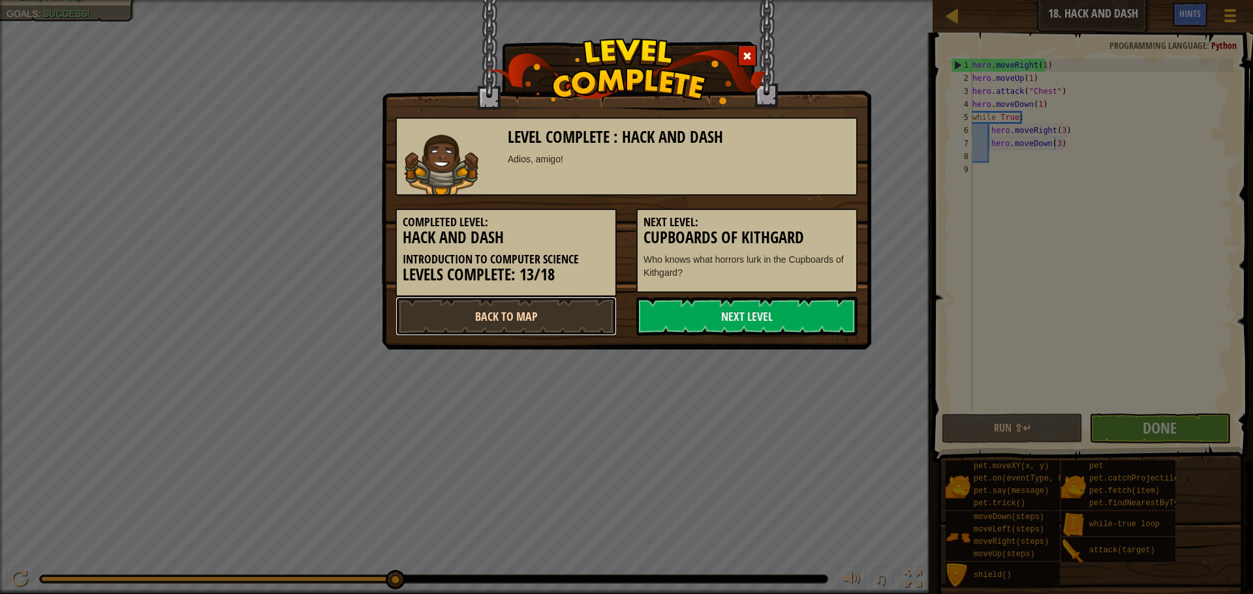
click at [566, 315] on link "Back to Map" at bounding box center [505, 316] width 221 height 39
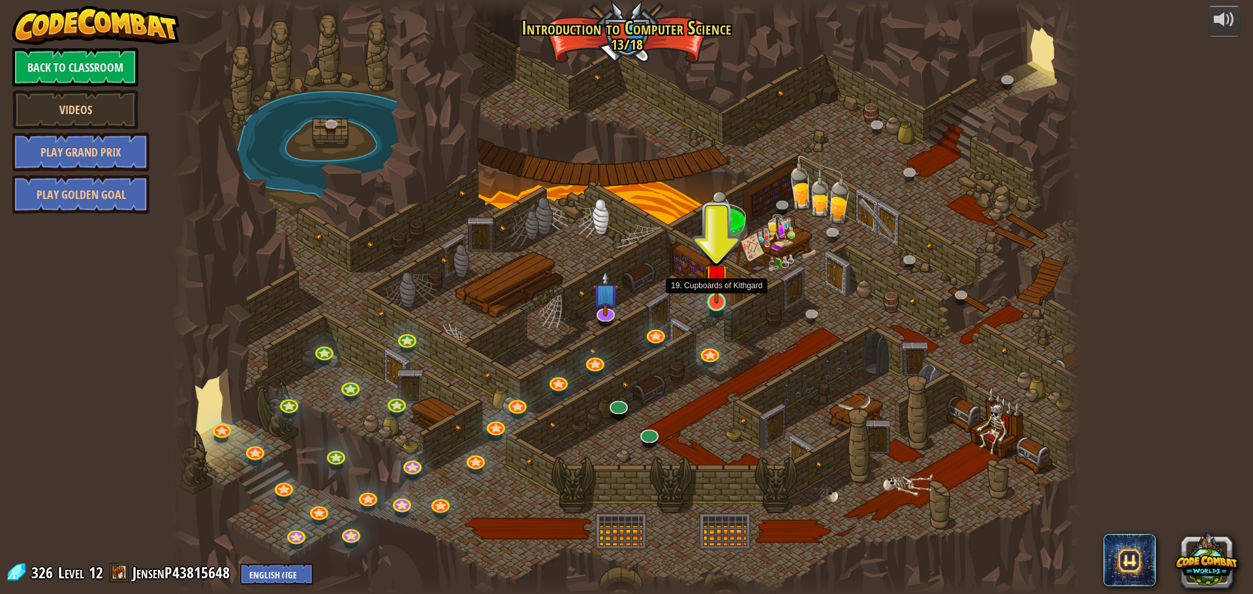
click at [719, 298] on img at bounding box center [717, 276] width 24 height 55
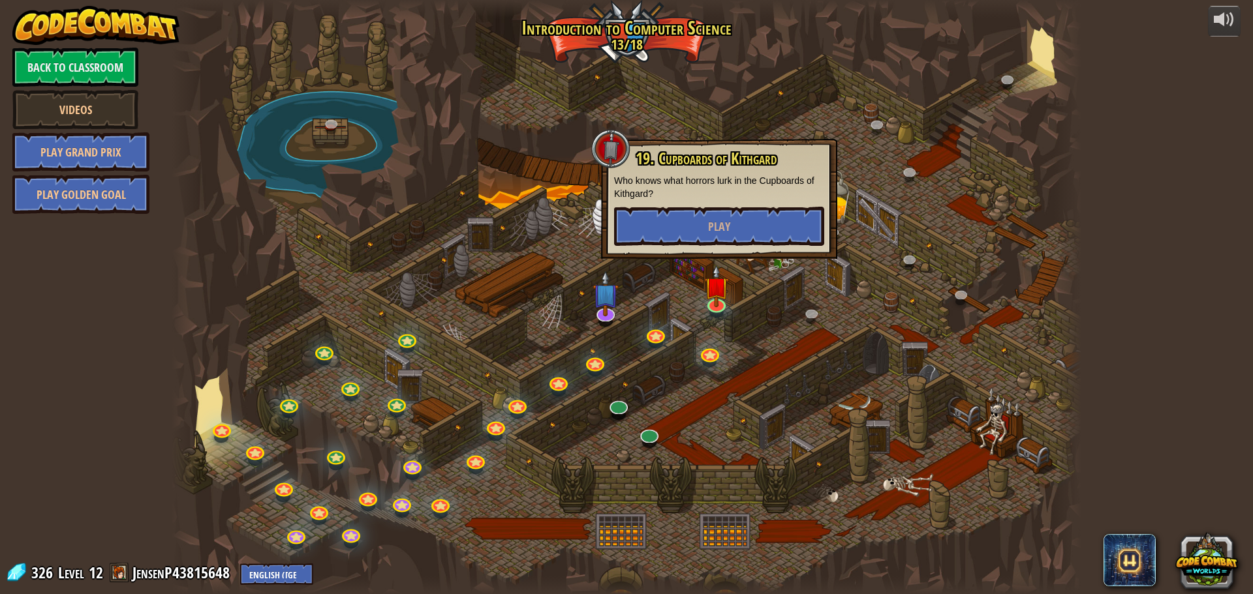
click at [754, 266] on div at bounding box center [626, 297] width 909 height 594
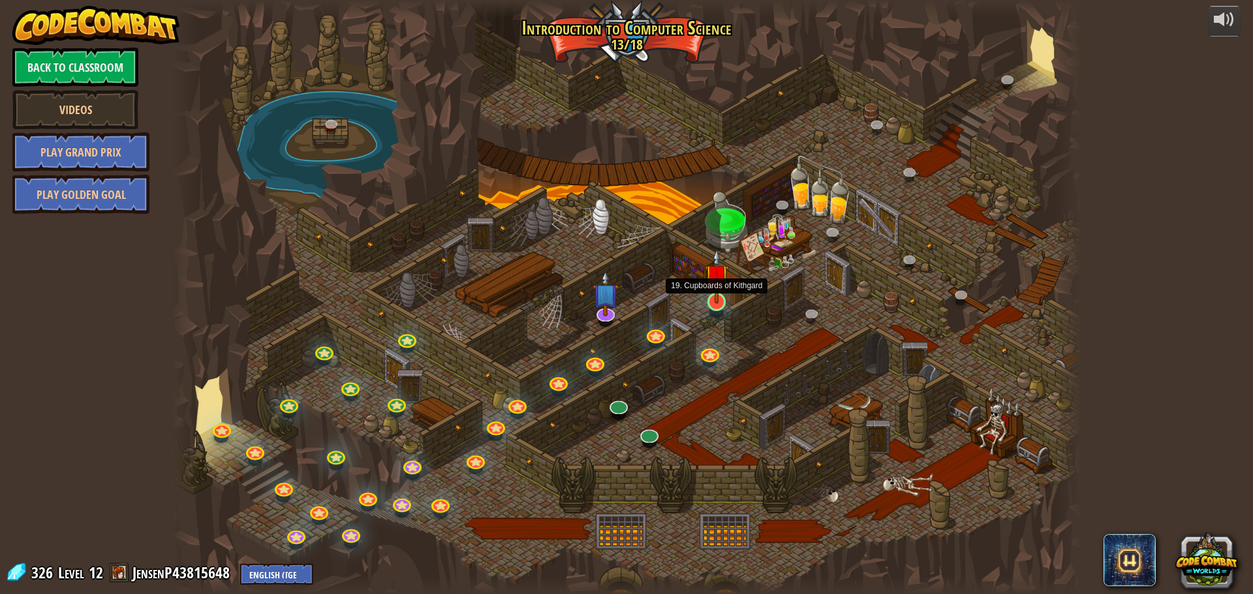
click at [709, 294] on img at bounding box center [717, 276] width 24 height 55
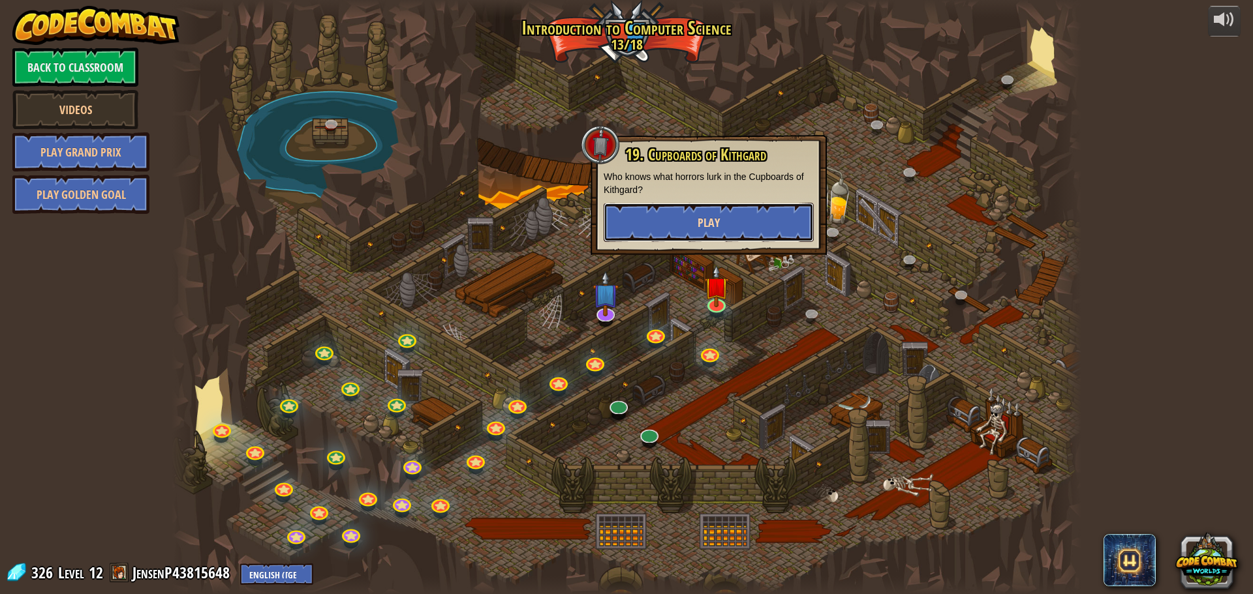
click at [722, 237] on button "Play" at bounding box center [708, 222] width 210 height 39
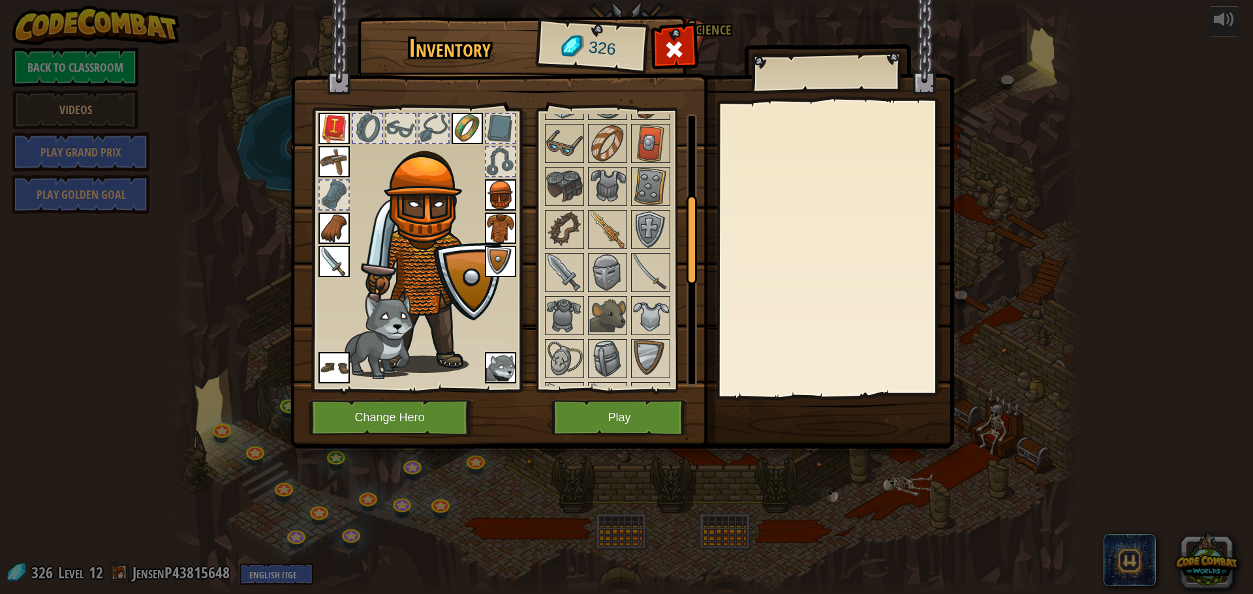
scroll to position [326, 0]
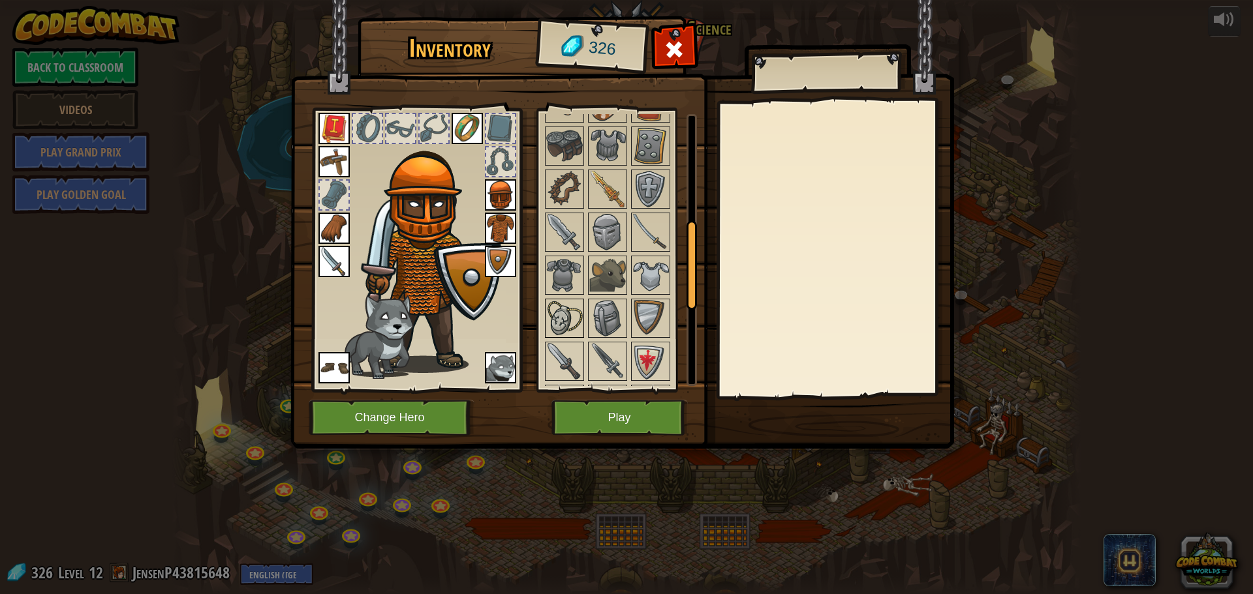
drag, startPoint x: 555, startPoint y: 324, endPoint x: 558, endPoint y: 316, distance: 7.6
click at [555, 323] on img at bounding box center [564, 318] width 37 height 37
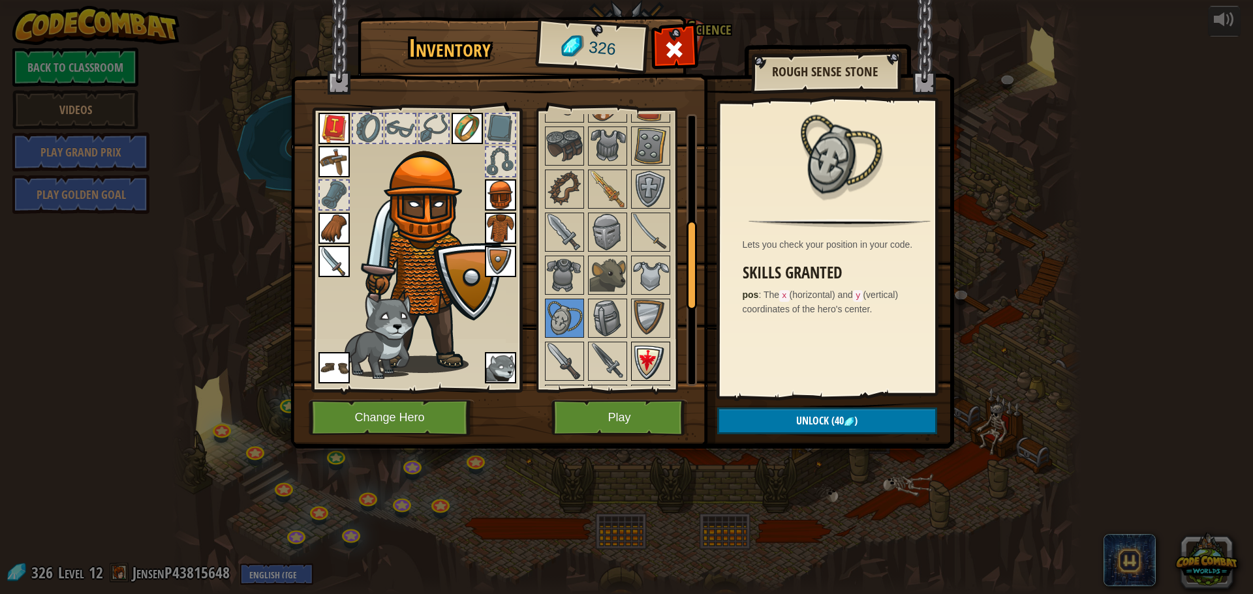
click at [636, 354] on div at bounding box center [650, 361] width 39 height 39
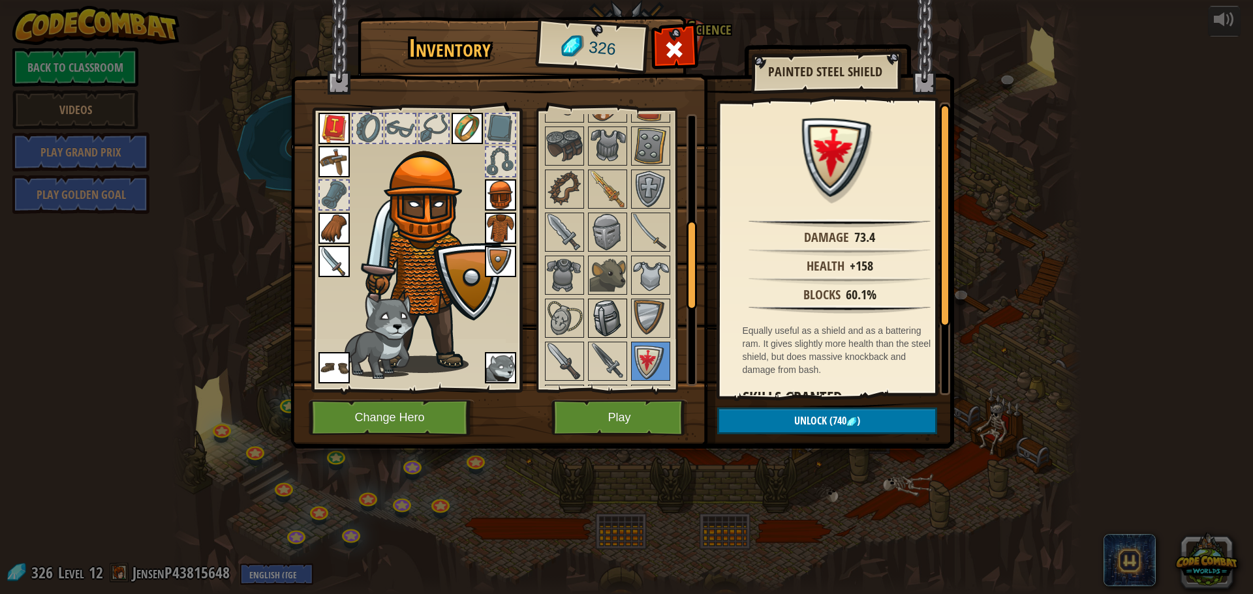
click at [622, 322] on img at bounding box center [607, 318] width 37 height 37
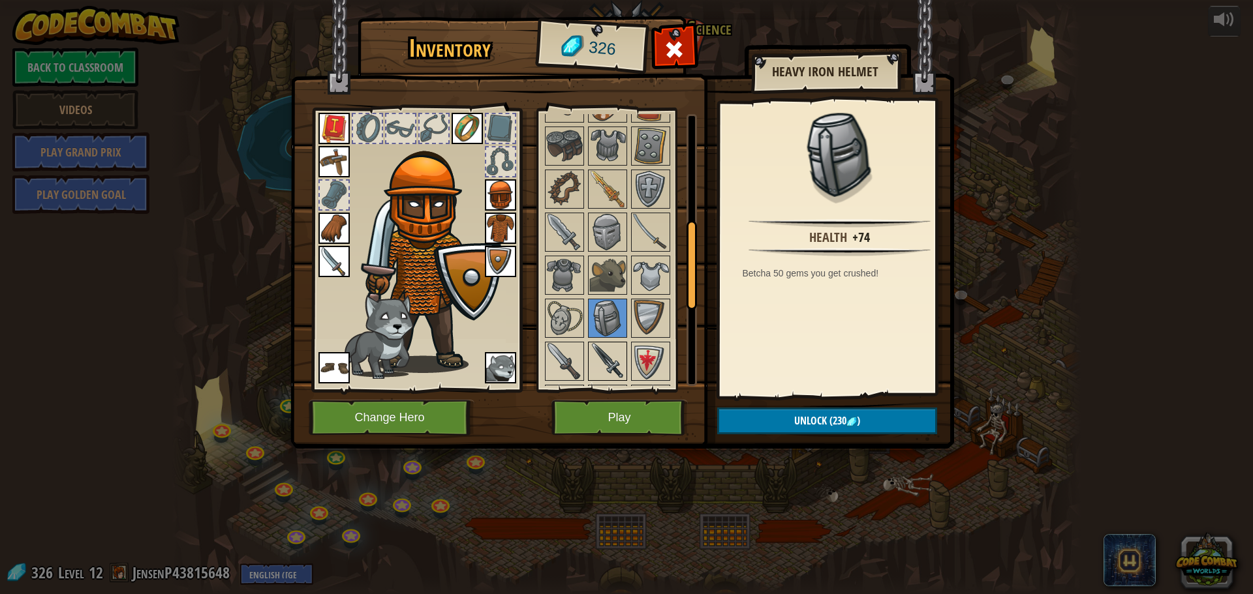
click at [611, 346] on img at bounding box center [607, 361] width 37 height 37
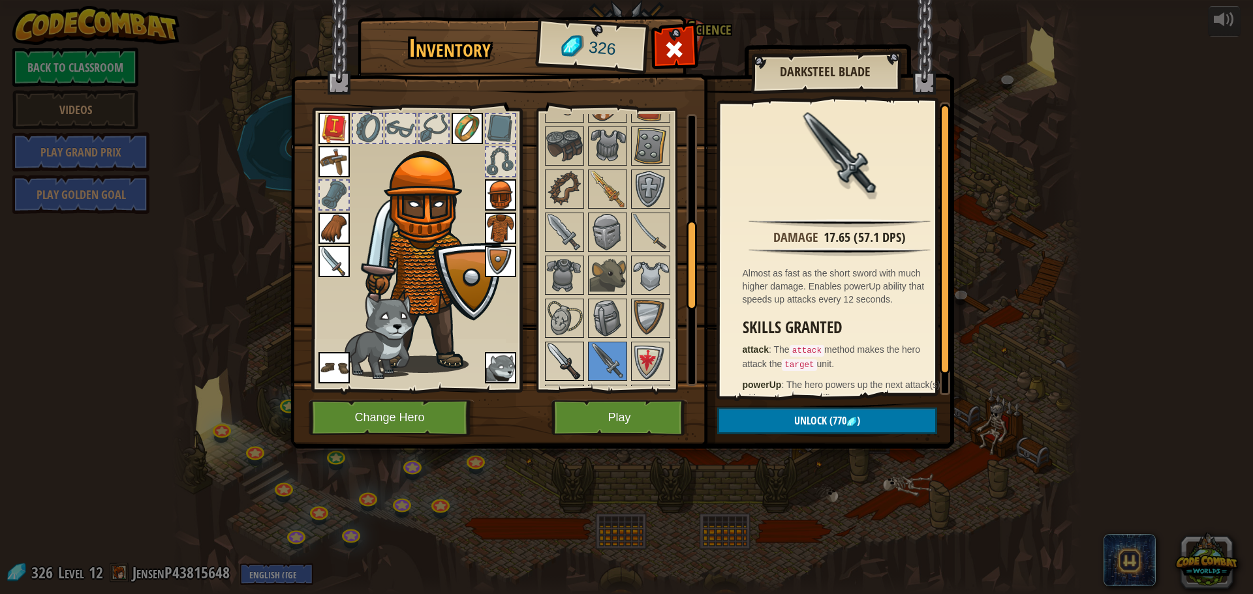
click at [573, 363] on img at bounding box center [564, 361] width 37 height 37
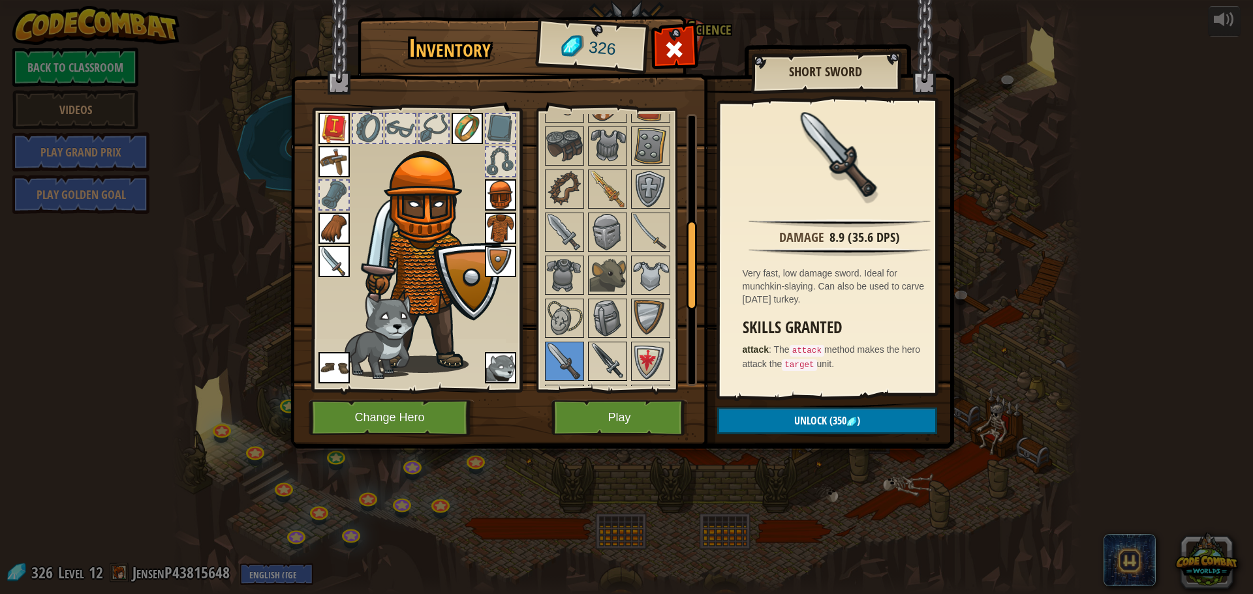
click at [615, 358] on img at bounding box center [607, 361] width 37 height 37
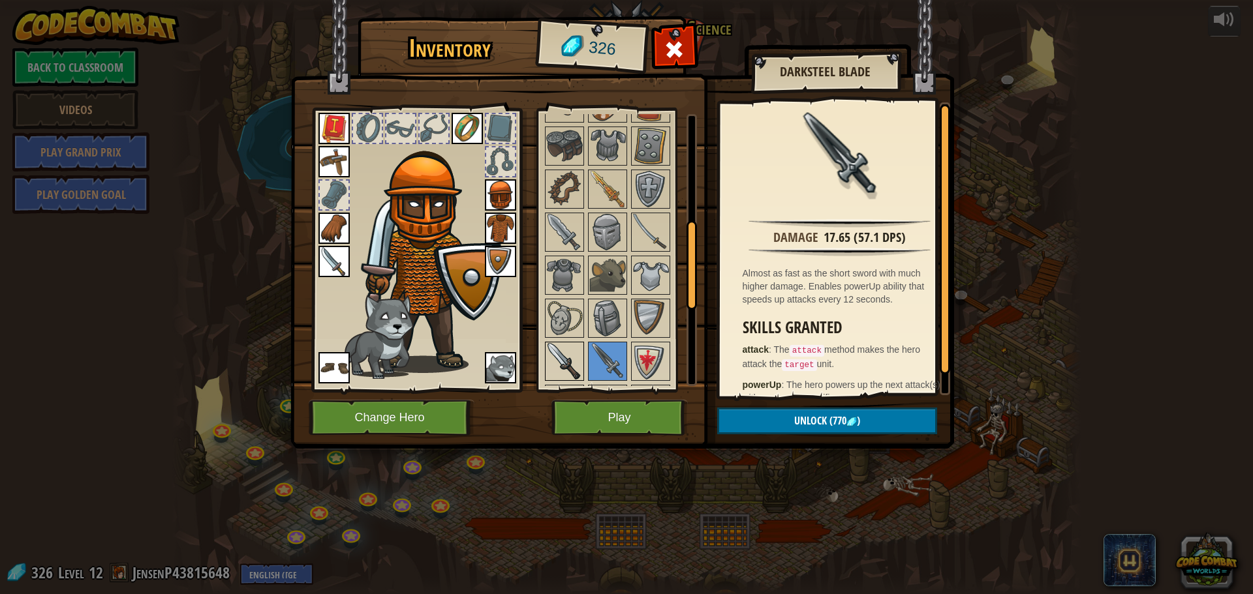
click at [580, 355] on img at bounding box center [564, 361] width 37 height 37
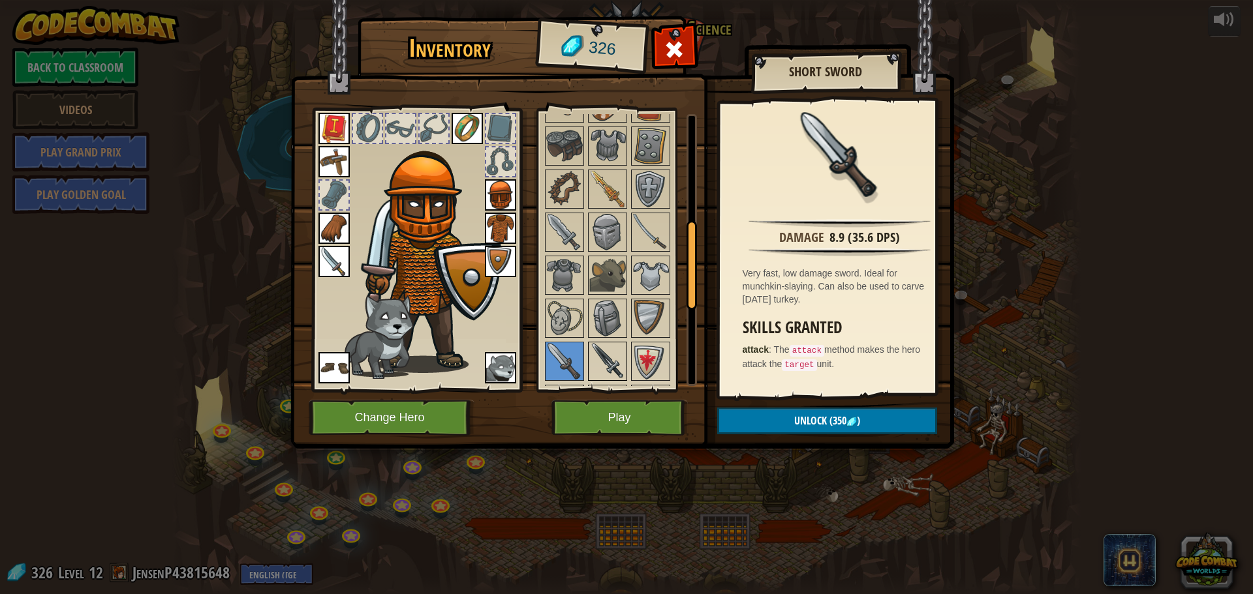
click at [600, 354] on img at bounding box center [607, 361] width 37 height 37
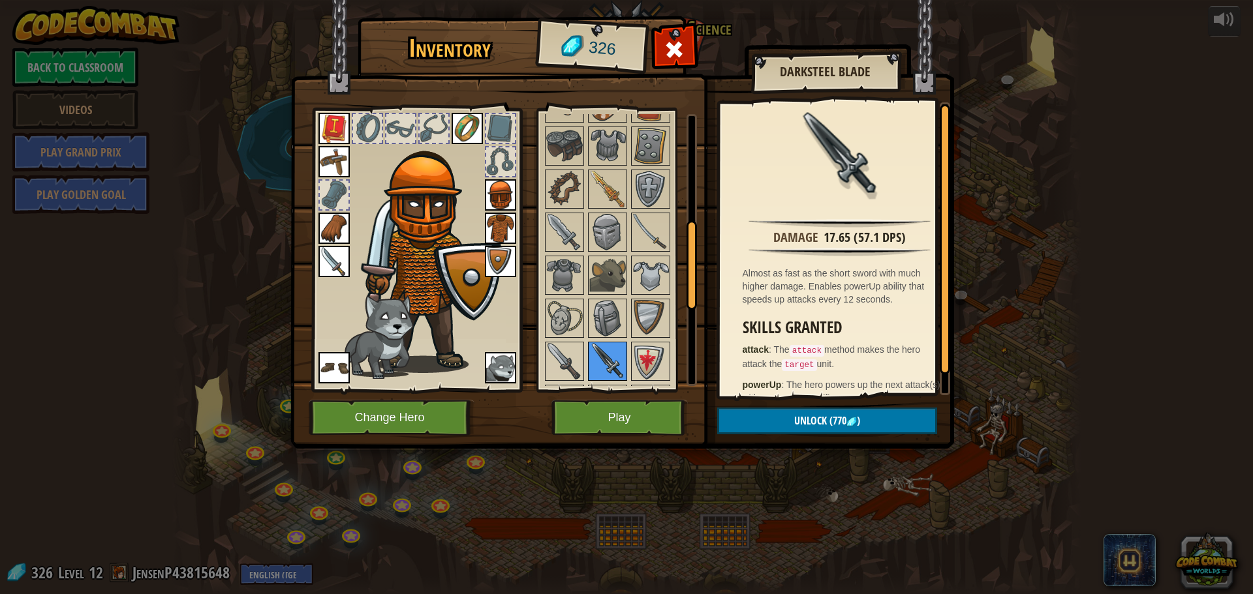
drag, startPoint x: 582, startPoint y: 345, endPoint x: 592, endPoint y: 352, distance: 11.8
click at [582, 346] on img at bounding box center [564, 361] width 37 height 37
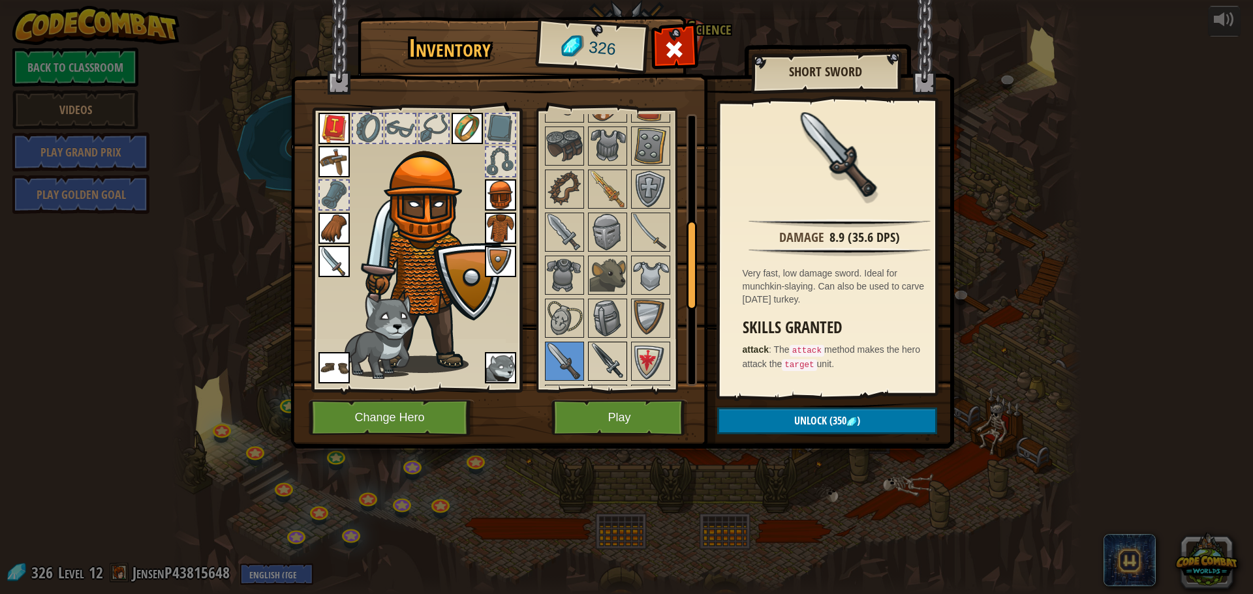
click at [595, 354] on img at bounding box center [607, 361] width 37 height 37
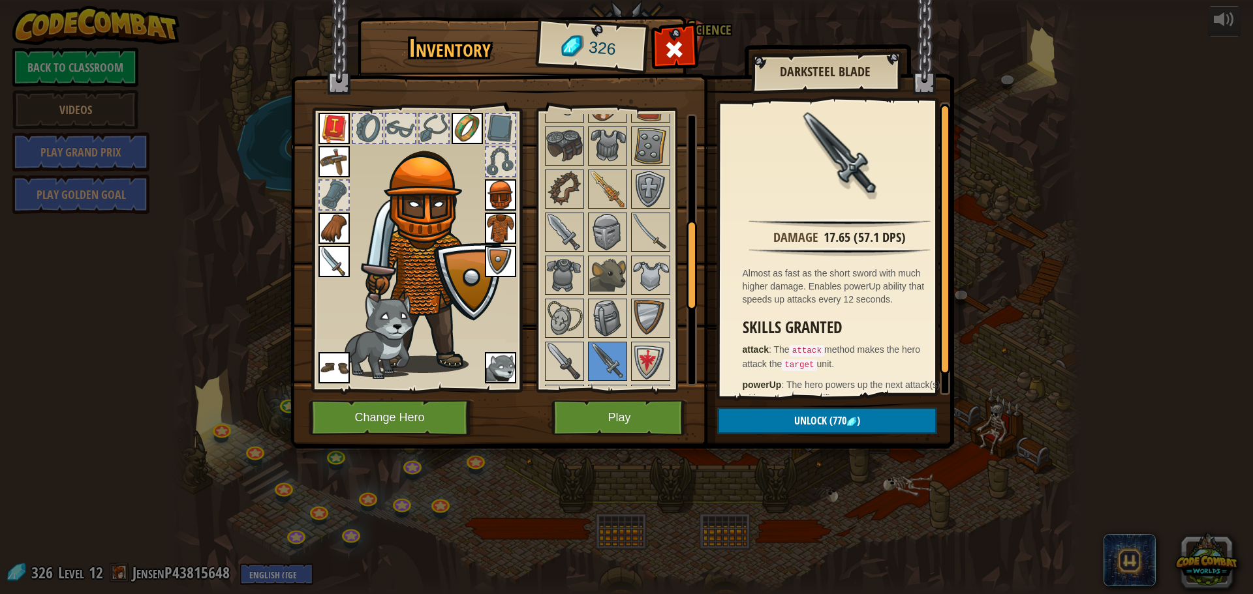
click at [587, 348] on div at bounding box center [625, 339] width 164 height 603
click at [610, 346] on img at bounding box center [607, 361] width 37 height 37
drag, startPoint x: 650, startPoint y: 275, endPoint x: 650, endPoint y: 282, distance: 6.6
click at [650, 276] on img at bounding box center [650, 275] width 37 height 37
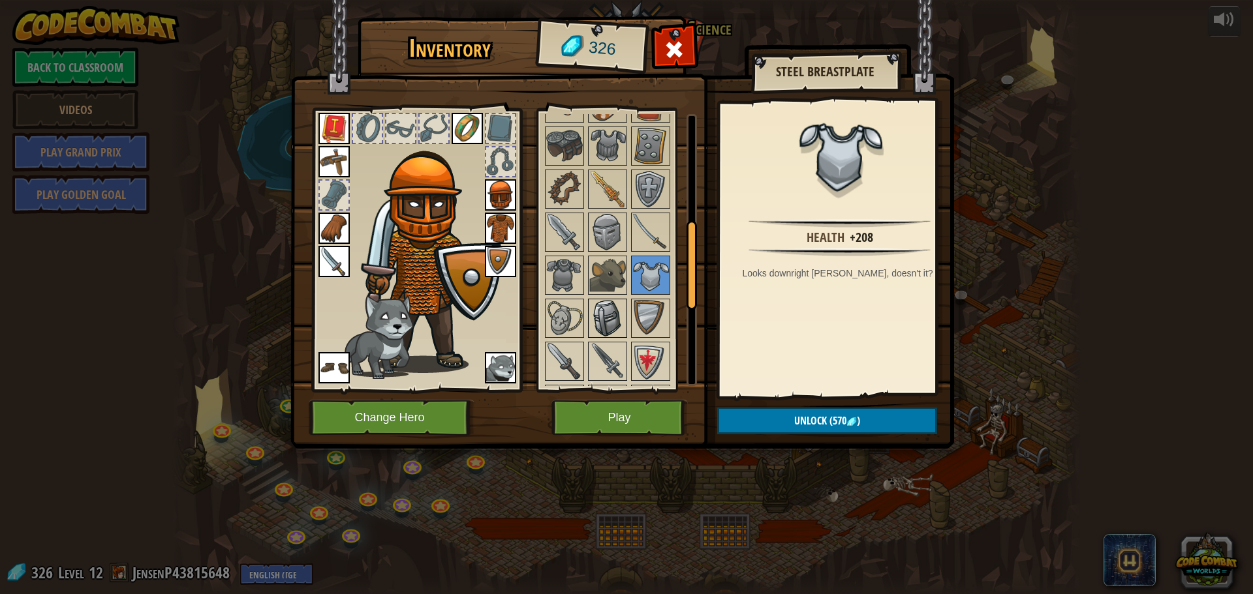
click at [617, 318] on img at bounding box center [607, 318] width 37 height 37
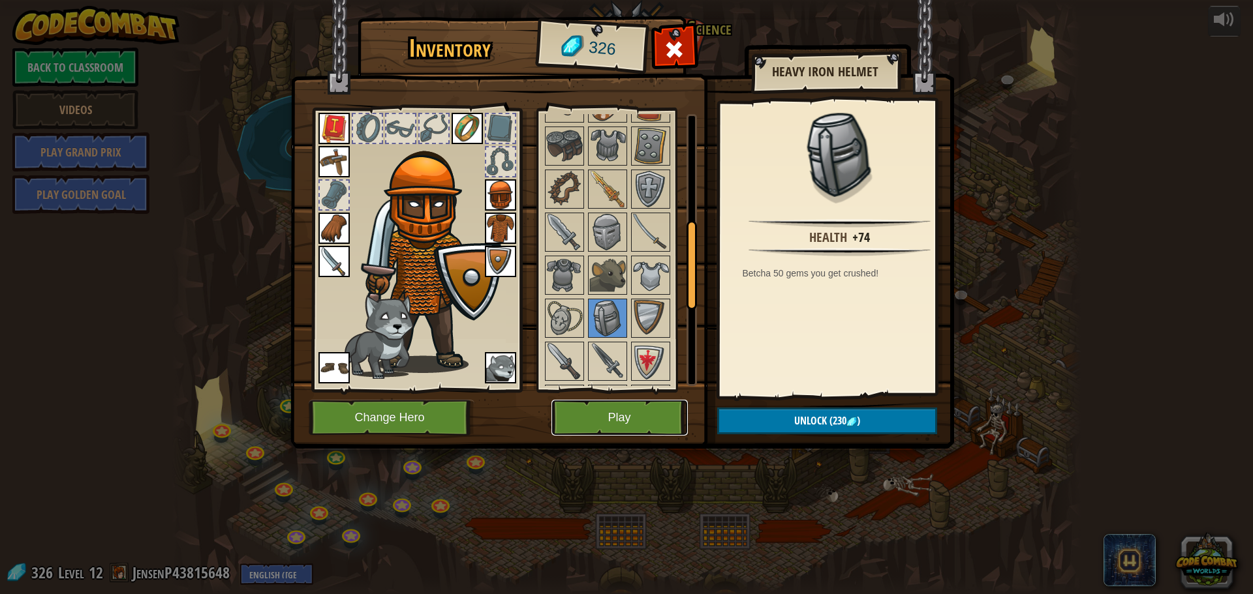
click at [607, 414] on button "Play" at bounding box center [619, 418] width 136 height 36
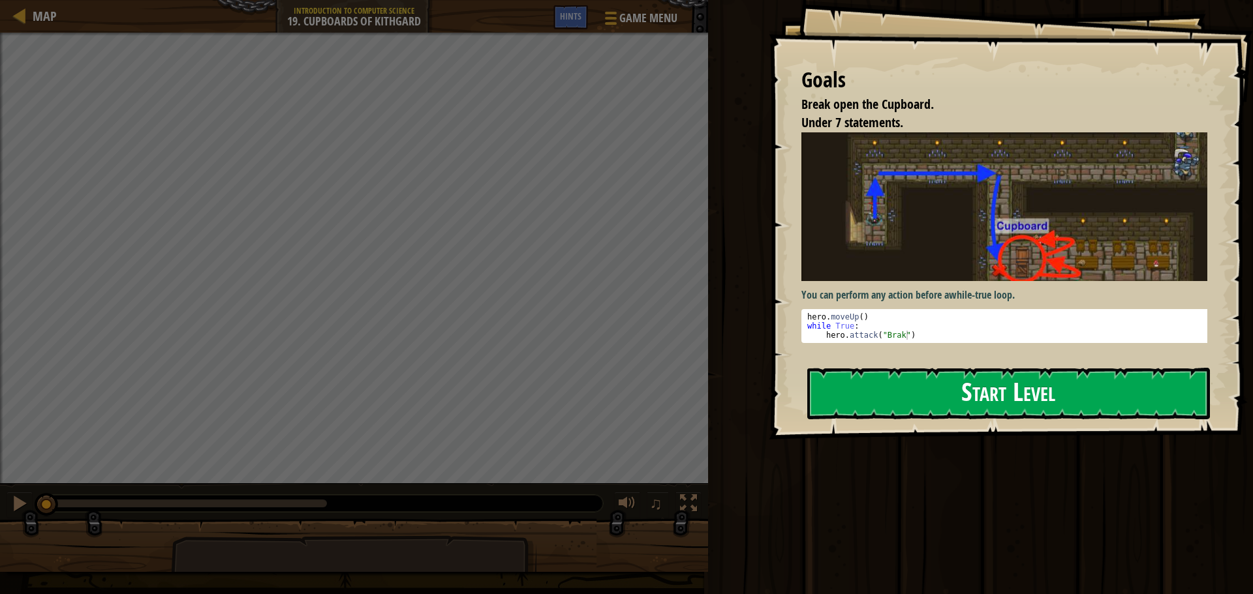
click at [1007, 378] on button "Start Level" at bounding box center [1008, 394] width 403 height 52
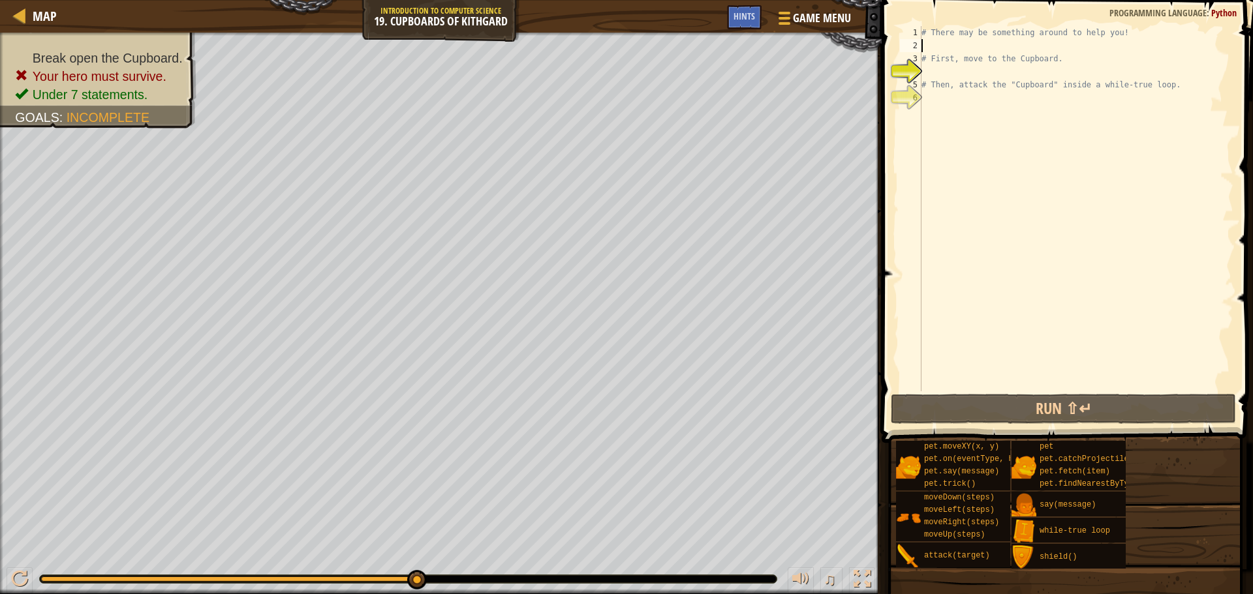
click at [947, 48] on div "# There may be something around to help you! # First, move to the Cupboard. # T…" at bounding box center [1076, 221] width 314 height 391
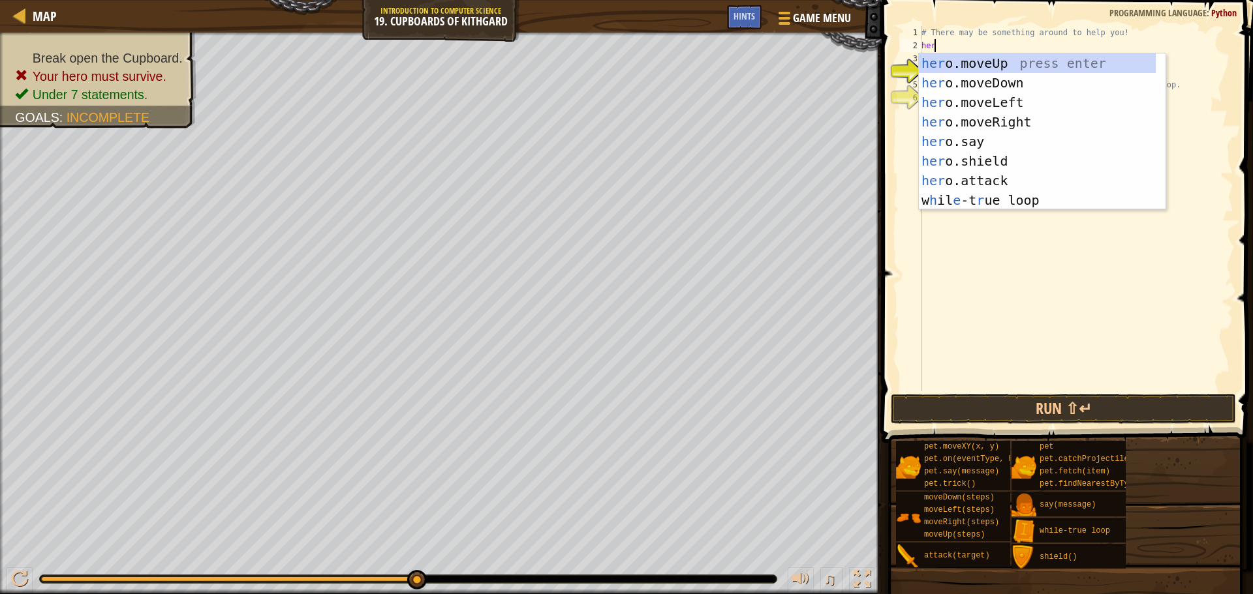
type textarea "hero"
click at [953, 61] on div "hero .moveUp press enter hero .moveDown press enter hero .moveLeft press enter …" at bounding box center [1037, 151] width 237 height 196
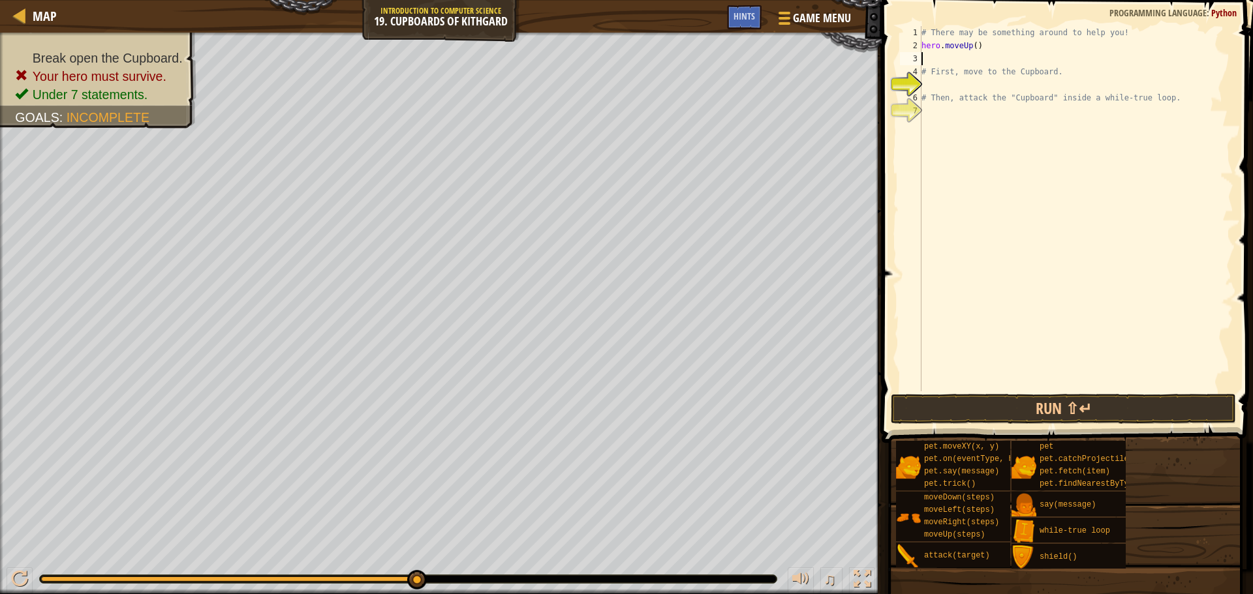
click at [975, 46] on div "# There may be something around to help you! hero . moveUp ( ) # First, move to…" at bounding box center [1076, 221] width 314 height 391
type textarea "hero.moveUp(1)"
click at [955, 53] on div "# There may be something around to help you! hero . moveUp ( 1 ) # First, move …" at bounding box center [1076, 221] width 314 height 391
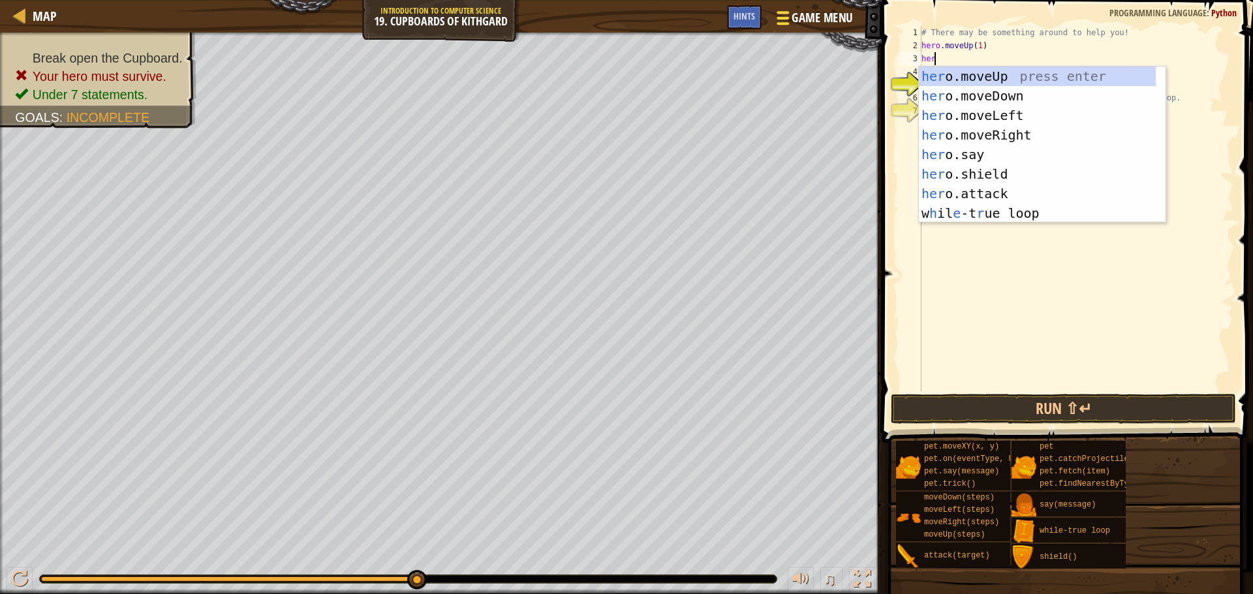
type textarea "hero"
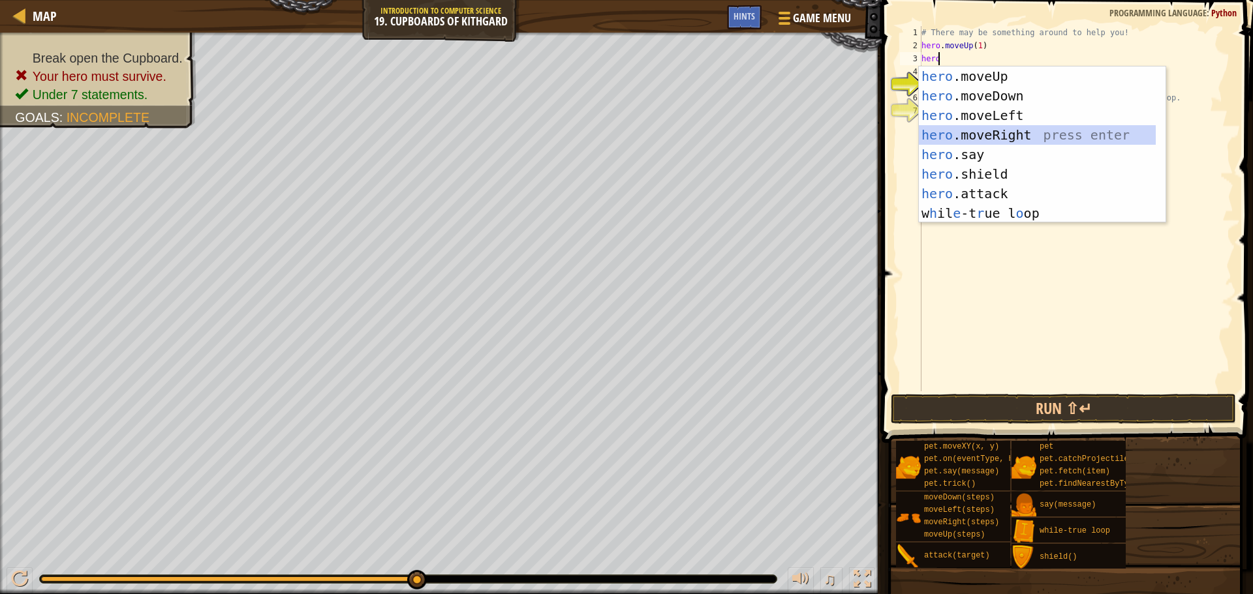
click at [965, 128] on div "hero .moveUp press enter hero .moveDown press enter hero .moveLeft press enter …" at bounding box center [1037, 165] width 237 height 196
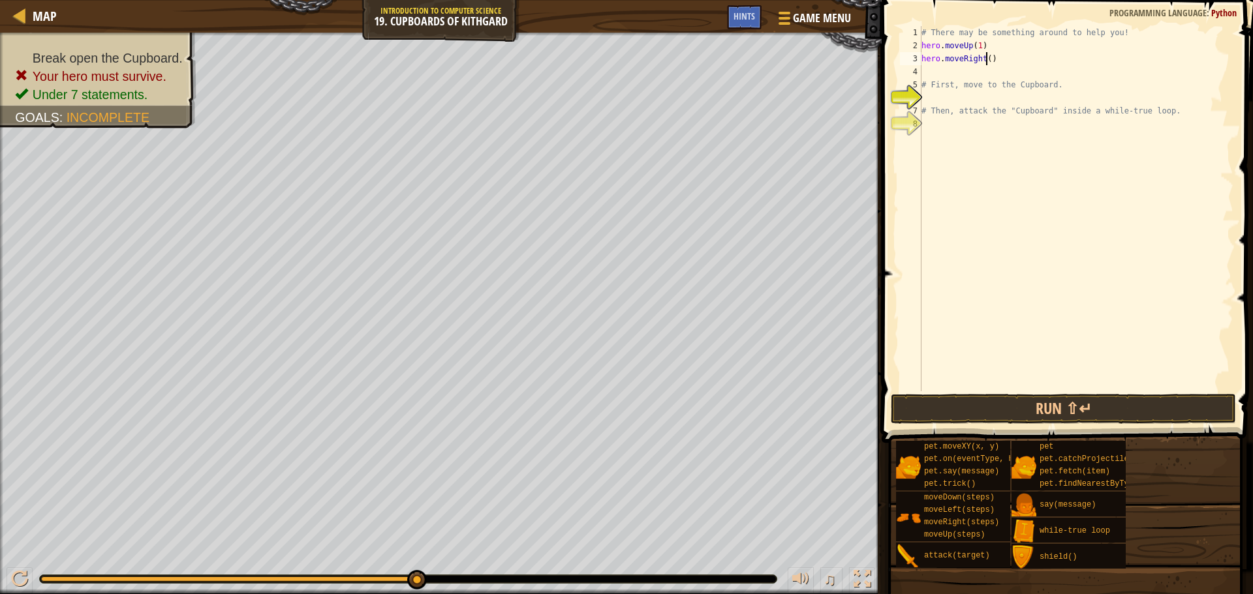
click at [986, 60] on div "# There may be something around to help you! hero . moveUp ( 1 ) hero . moveRig…" at bounding box center [1076, 221] width 314 height 391
type textarea "hero.moveRight(2)"
click at [939, 76] on div "# There may be something around to help you! hero . moveUp ( 1 ) hero . moveRig…" at bounding box center [1076, 221] width 314 height 391
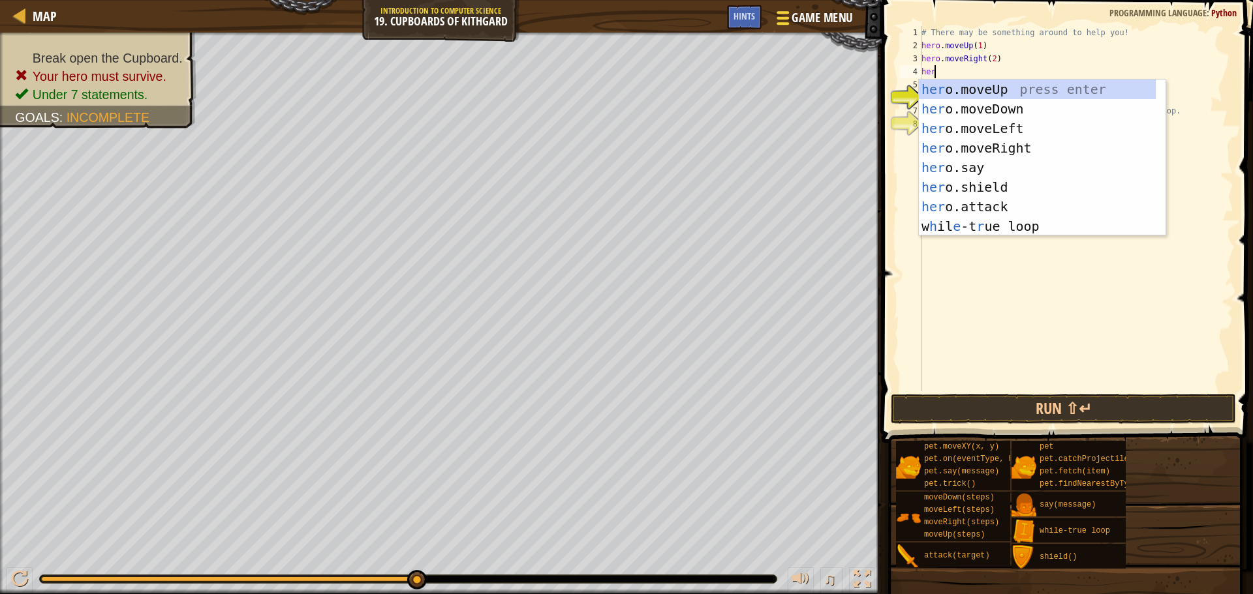
type textarea "hero"
click at [1016, 127] on div "hero .moveUp press enter hero .moveDown press enter hero .moveLeft press enter …" at bounding box center [1037, 178] width 237 height 196
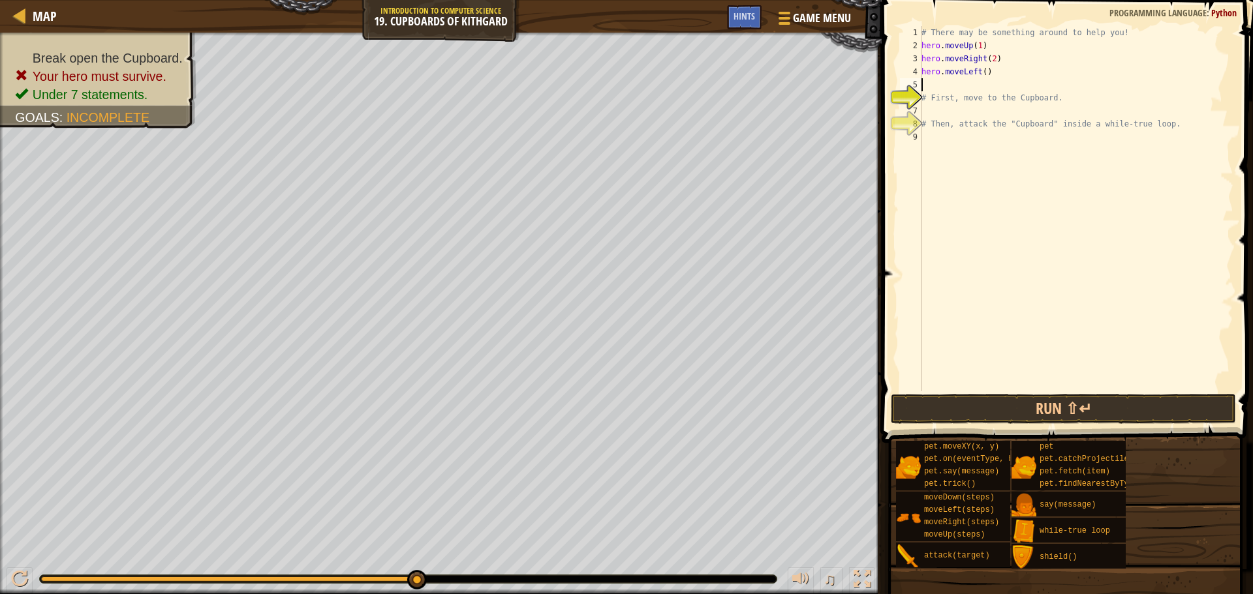
scroll to position [6, 0]
click at [977, 71] on div "# There may be something around to help you! hero . moveUp ( 1 ) hero . moveRig…" at bounding box center [1076, 221] width 314 height 391
click at [976, 71] on div "# There may be something around to help you! hero . moveUp ( 1 ) hero . moveRig…" at bounding box center [1076, 208] width 314 height 365
click at [976, 71] on div "# There may be something around to help you! hero . moveUp ( 1 ) hero . moveRig…" at bounding box center [1076, 221] width 314 height 391
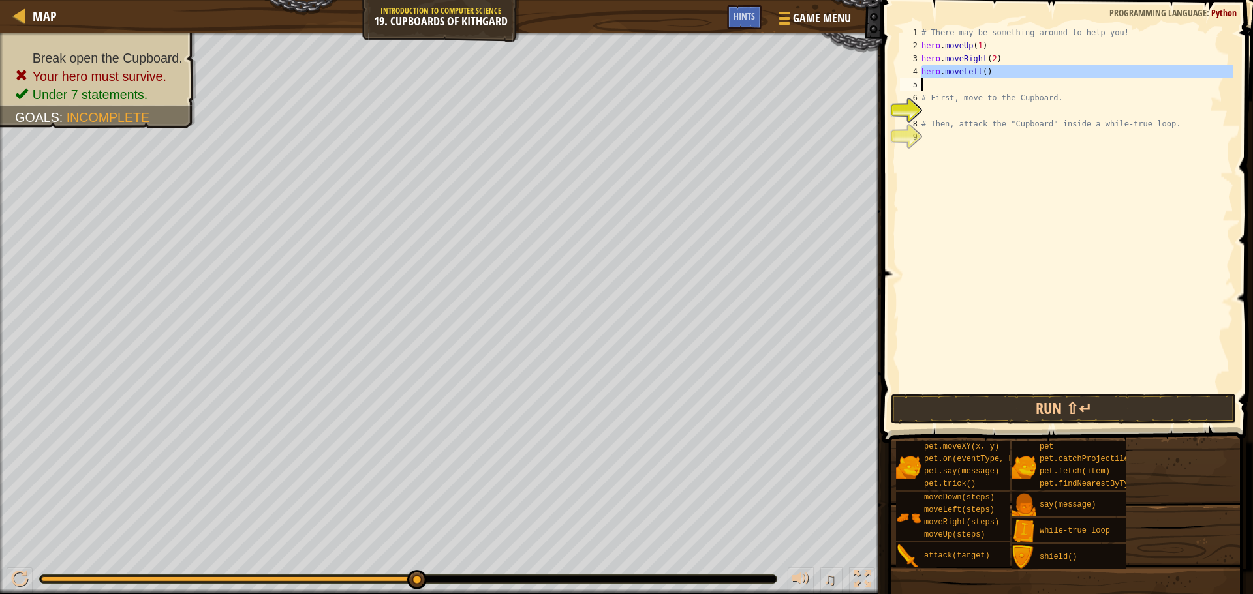
click at [976, 71] on div "# There may be something around to help you! hero . moveUp ( 1 ) hero . moveRig…" at bounding box center [1076, 221] width 314 height 391
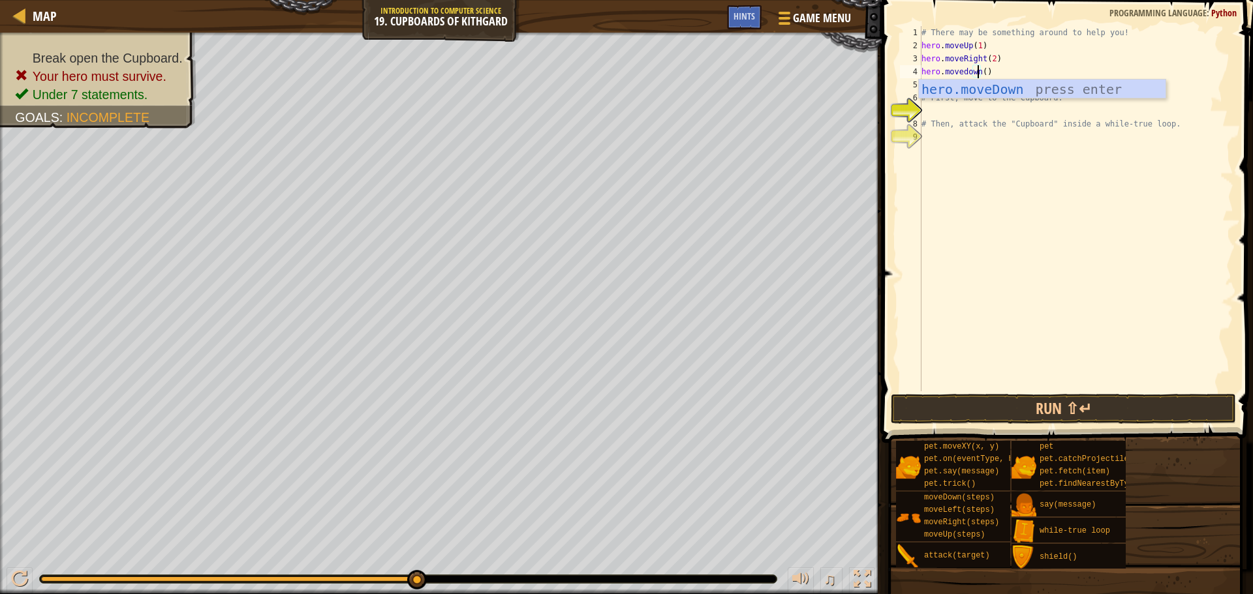
scroll to position [6, 5]
click at [982, 69] on div "# There may be something around to help you! hero . moveUp ( 1 ) hero . moveRig…" at bounding box center [1076, 221] width 314 height 391
type textarea "hero.movedown(2)"
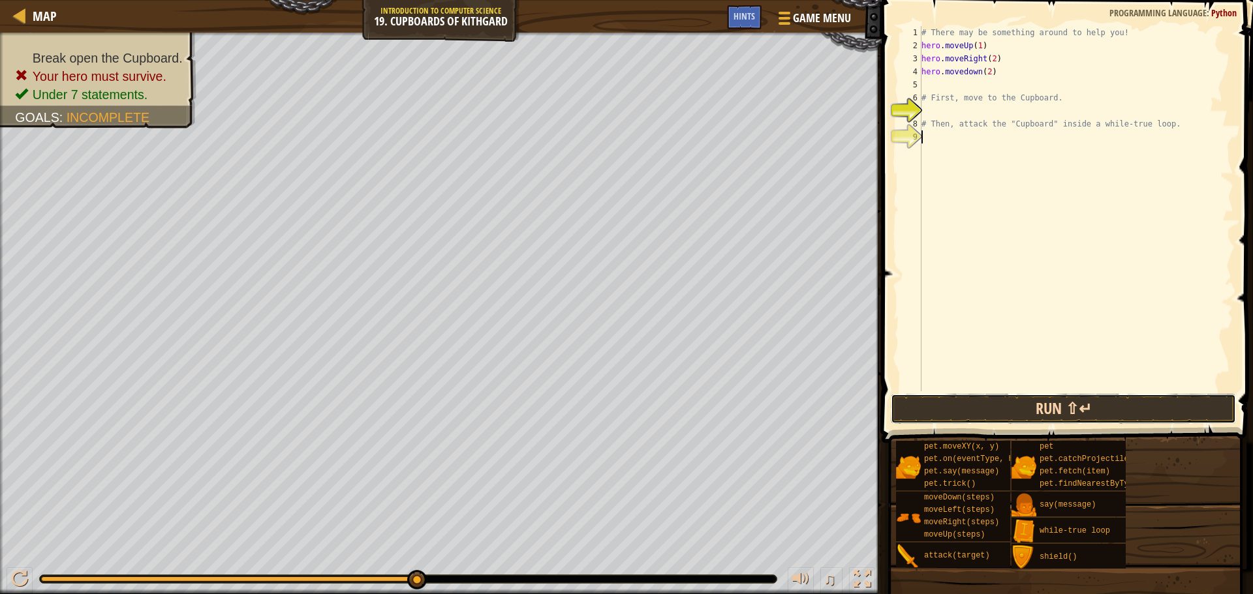
click at [922, 398] on button "Run ⇧↵" at bounding box center [1063, 409] width 345 height 30
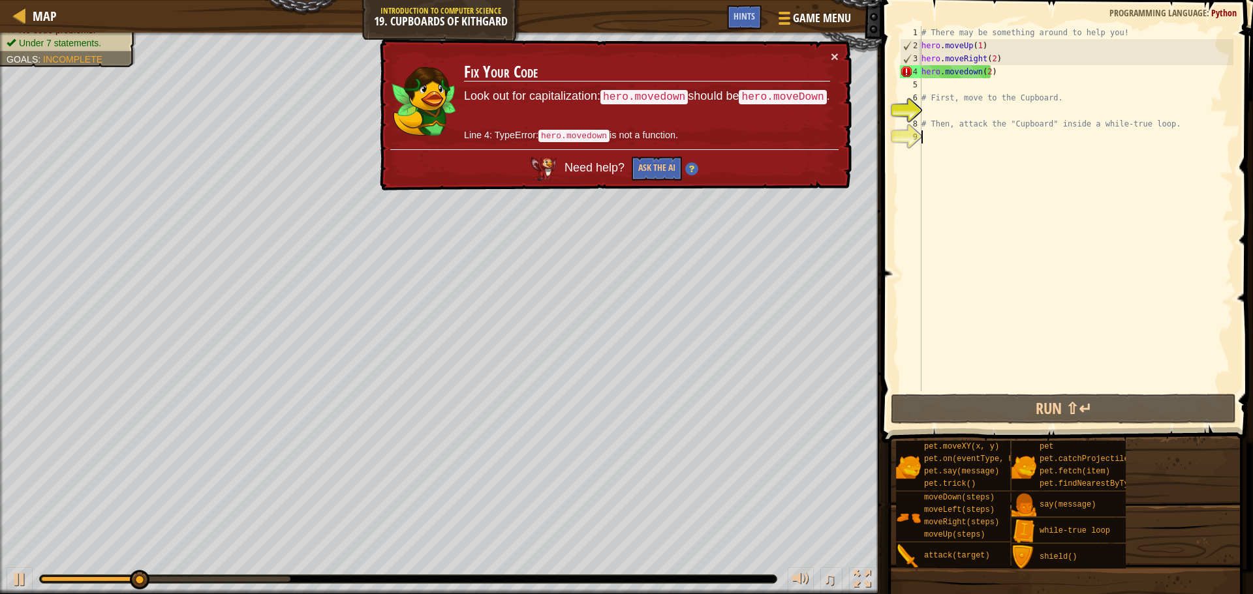
click at [960, 75] on div "# There may be something around to help you! hero . moveUp ( 1 ) hero . moveRig…" at bounding box center [1076, 221] width 314 height 391
click at [962, 75] on div "# There may be something around to help you! hero . moveUp ( 1 ) hero . moveRig…" at bounding box center [1076, 221] width 314 height 391
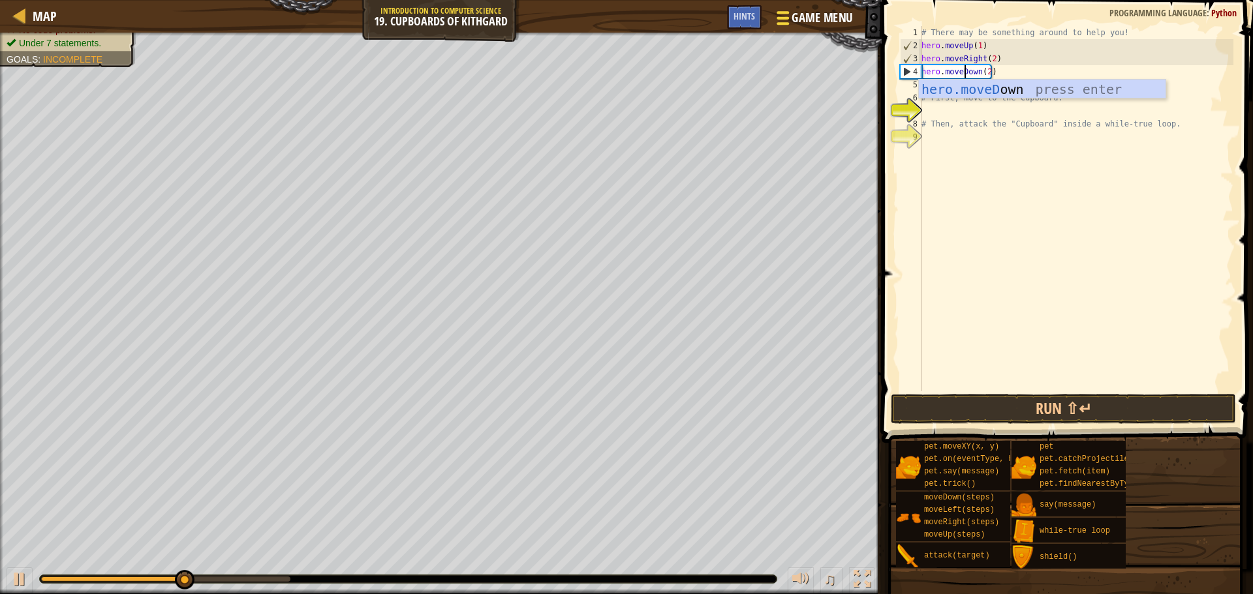
scroll to position [6, 3]
type textarea "hero.moveDown(2)"
click at [1052, 394] on div "hero.moveDown(2) 1 2 3 4 5 6 7 8 9 # There may be something around to help you!…" at bounding box center [1065, 247] width 375 height 481
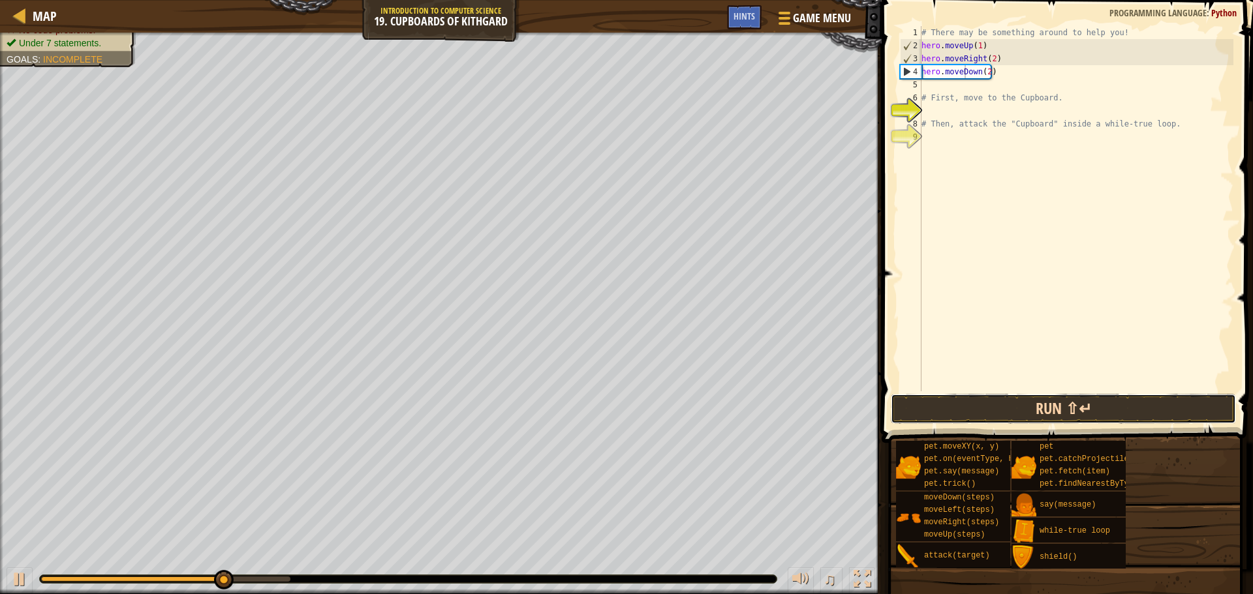
click at [1052, 401] on button "Run ⇧↵" at bounding box center [1063, 409] width 345 height 30
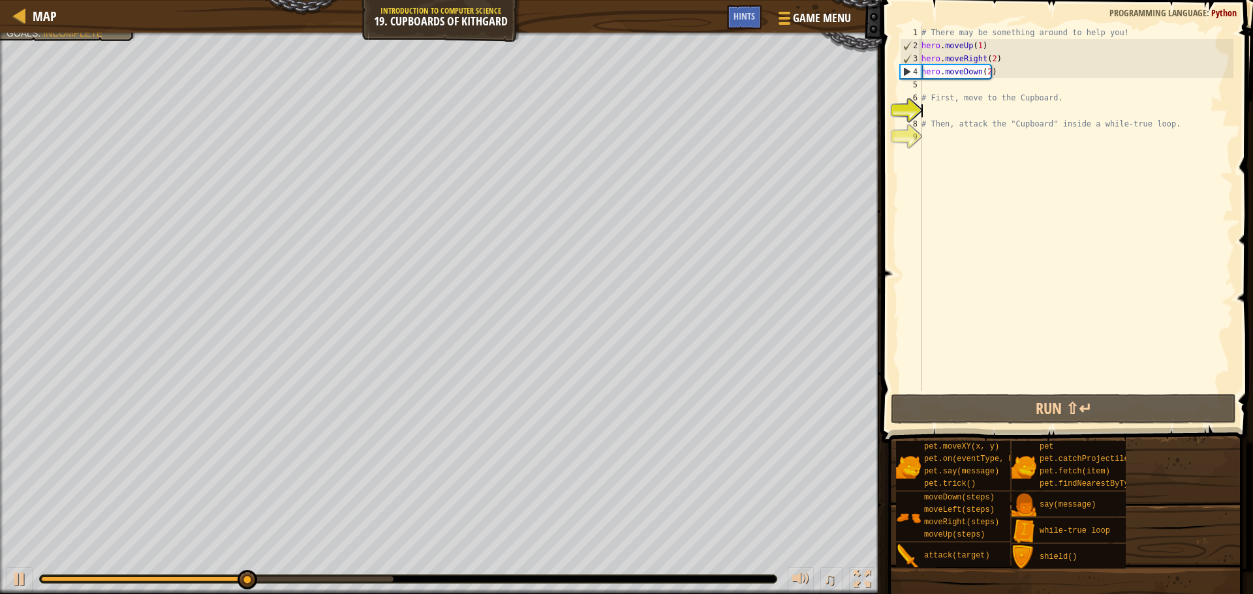
click at [971, 109] on div "# There may be something around to help you! hero . moveUp ( 1 ) hero . moveRig…" at bounding box center [1076, 221] width 314 height 391
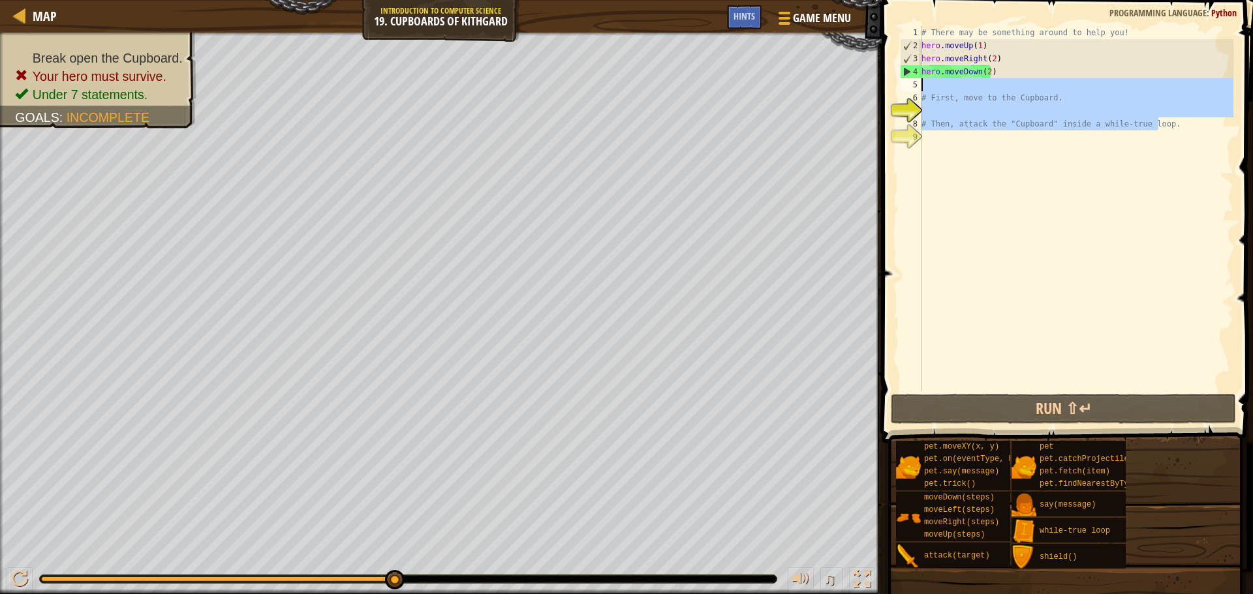
drag, startPoint x: 1167, startPoint y: 129, endPoint x: 917, endPoint y: 89, distance: 253.0
click at [917, 89] on div "1 2 3 4 5 6 7 8 9 # There may be something around to help you! hero . moveUp ( …" at bounding box center [1065, 208] width 336 height 365
type textarea "# First, move to the Cupboard."
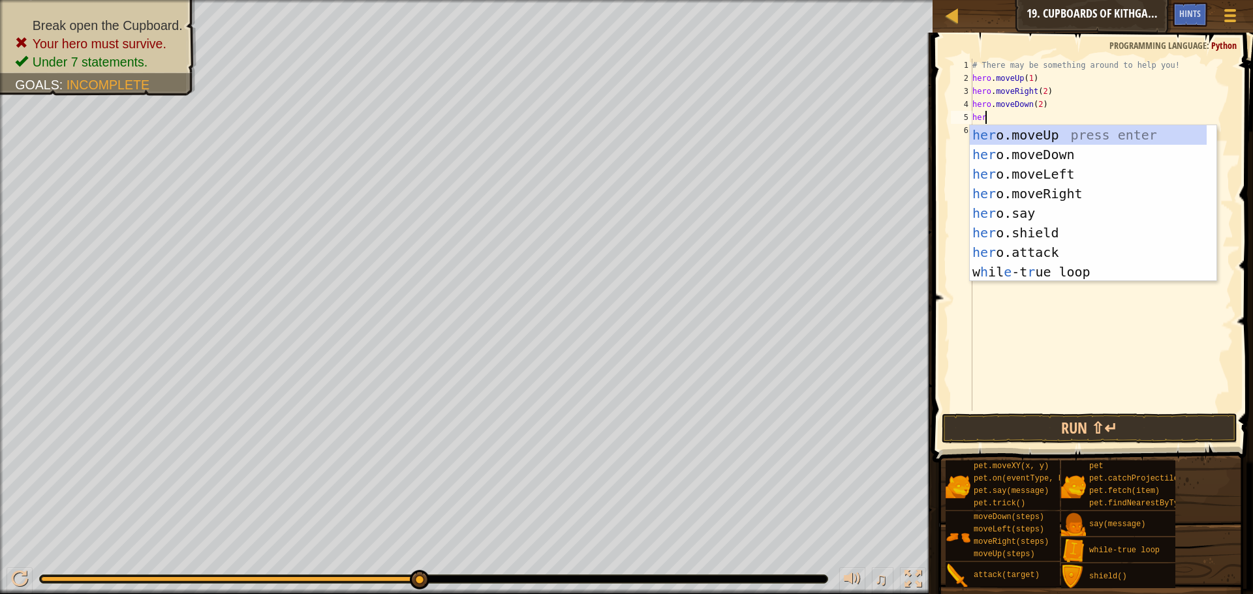
scroll to position [6, 1]
click at [1057, 246] on div "hero .moveUp press enter hero .moveDown press enter hero .moveLeft press enter …" at bounding box center [1088, 223] width 237 height 196
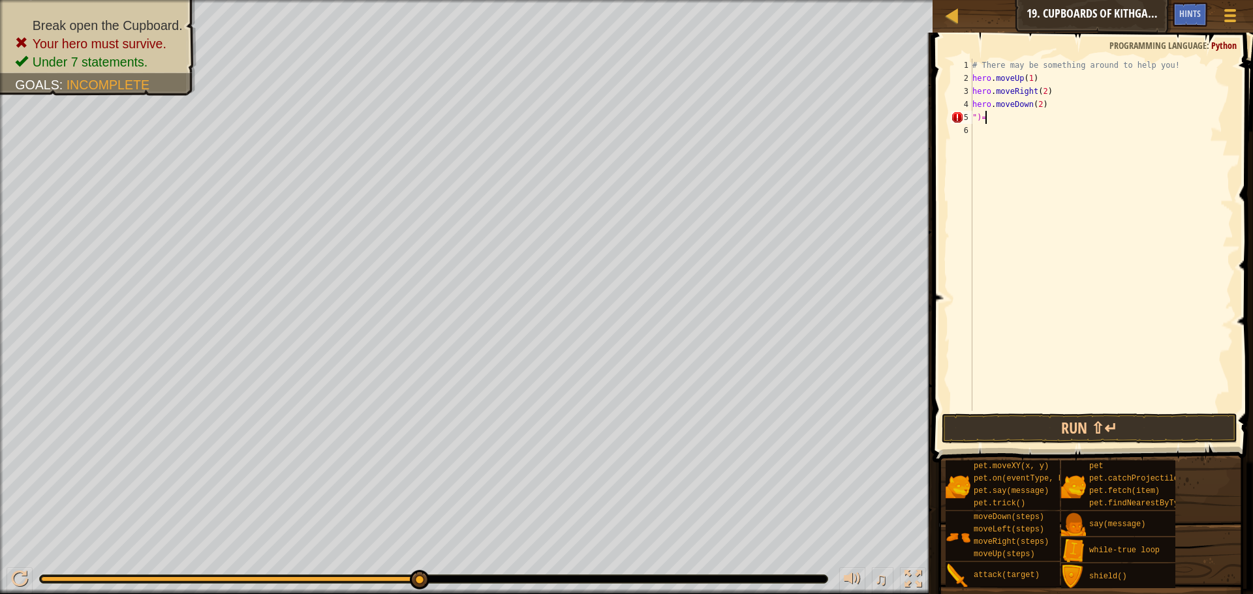
scroll to position [6, 0]
type textarea """
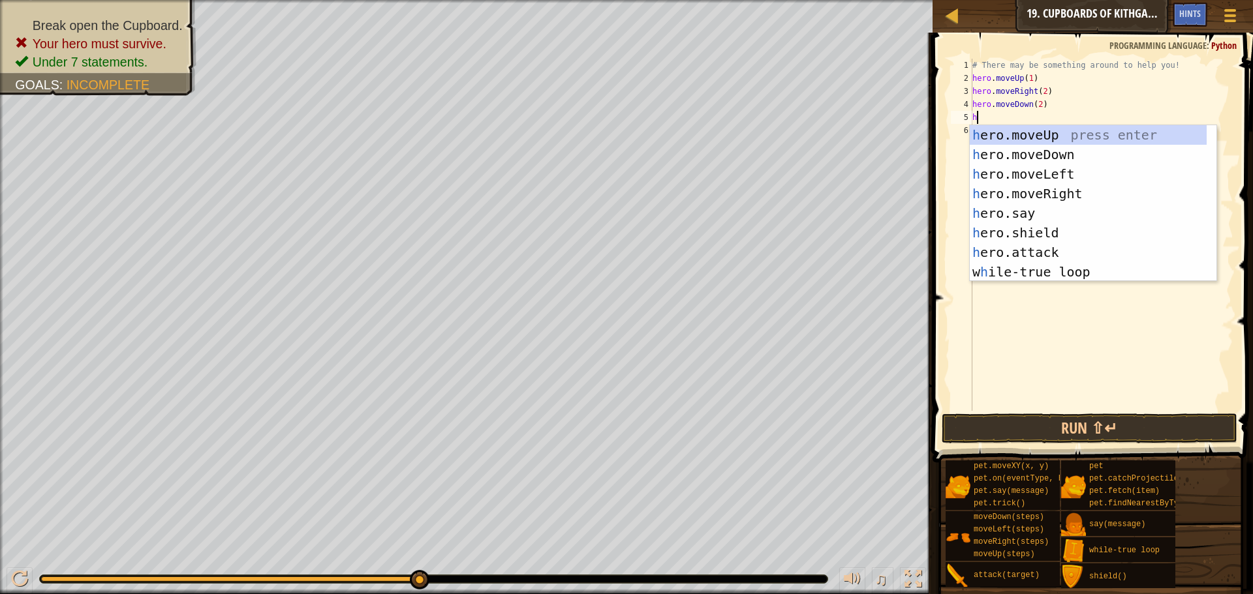
type textarea "her"
click at [1034, 267] on div "her o.moveUp press enter her o.moveDown press enter her o.moveLeft press enter …" at bounding box center [1088, 223] width 237 height 196
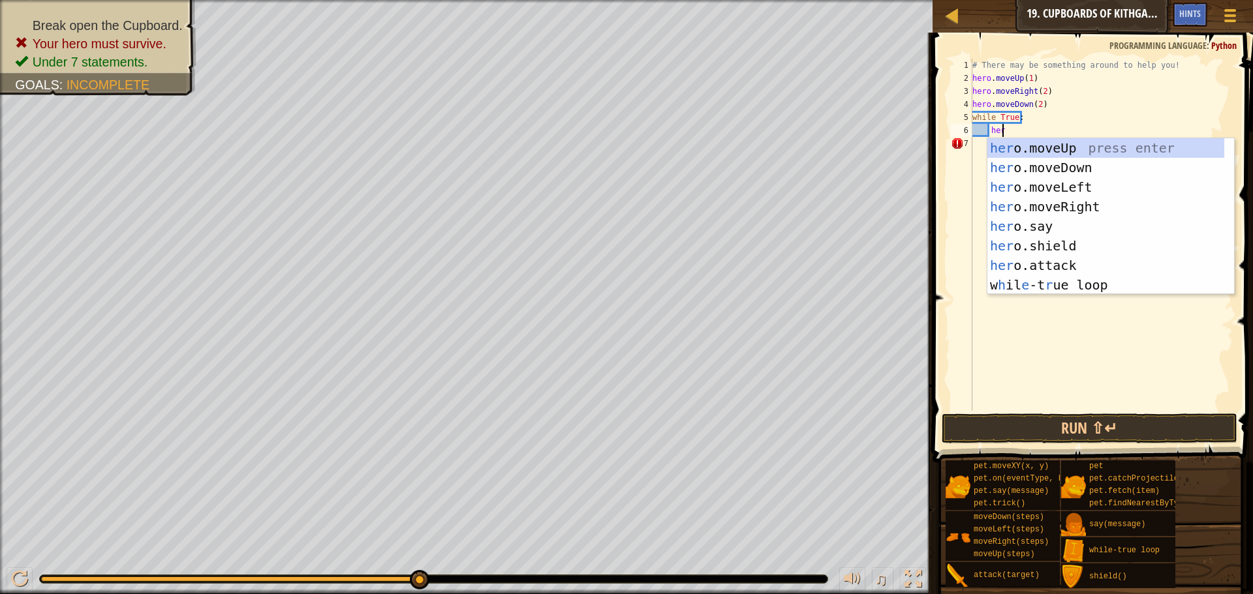
scroll to position [6, 2]
click at [1091, 265] on div "her o.moveUp press enter her o.moveDown press enter her o.moveLeft press enter …" at bounding box center [1105, 236] width 237 height 196
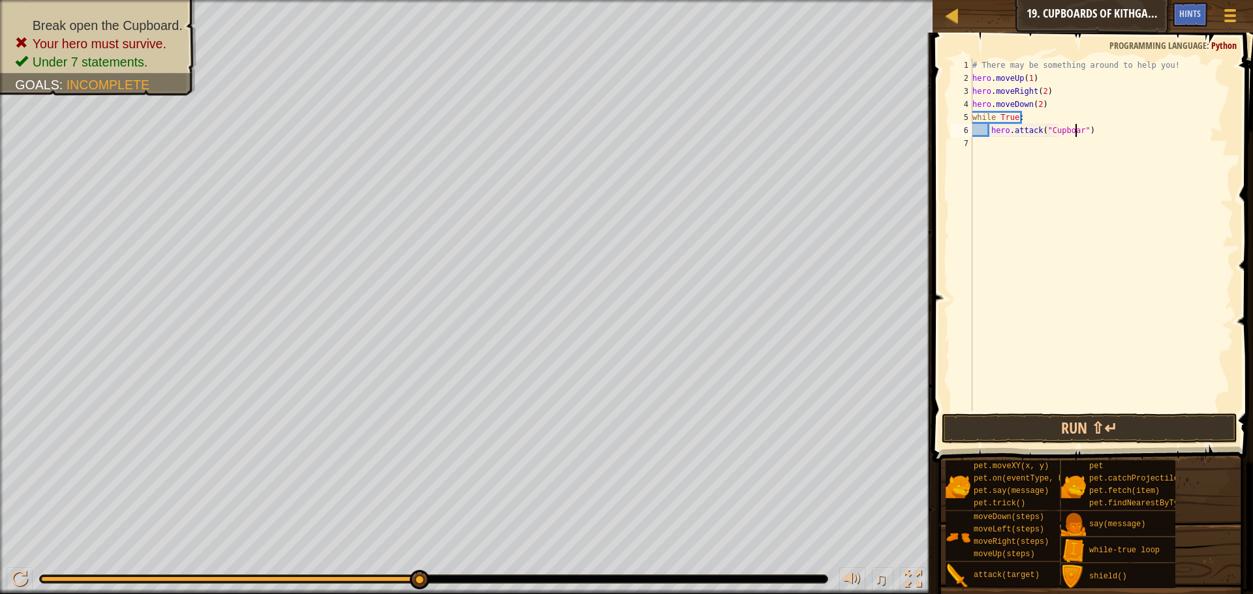
scroll to position [6, 9]
type textarea "hero.attack("Cupboard")"
click at [1120, 432] on button "Run ⇧↵" at bounding box center [1089, 429] width 296 height 30
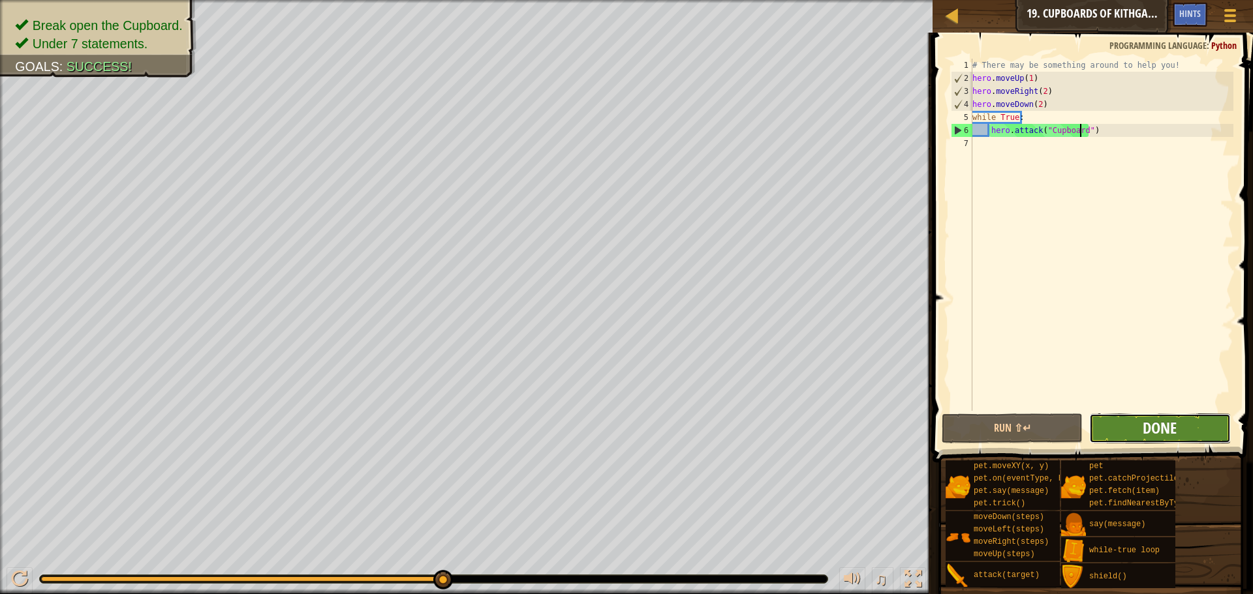
click at [1160, 419] on span "Done" at bounding box center [1159, 428] width 34 height 21
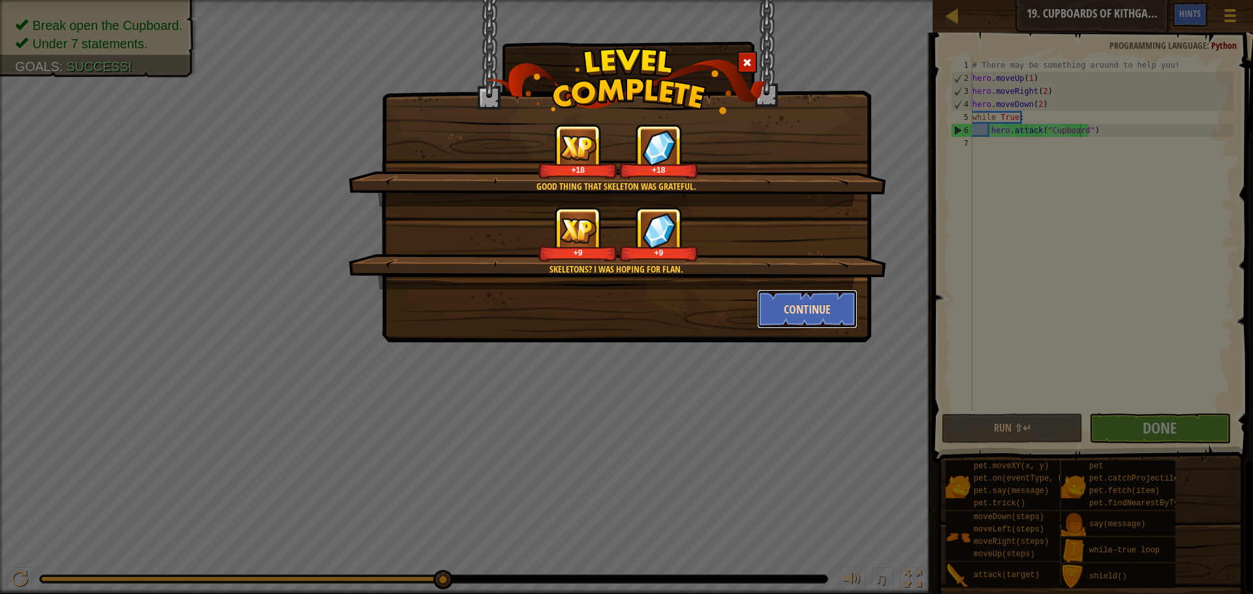
click at [817, 308] on button "Continue" at bounding box center [807, 309] width 101 height 39
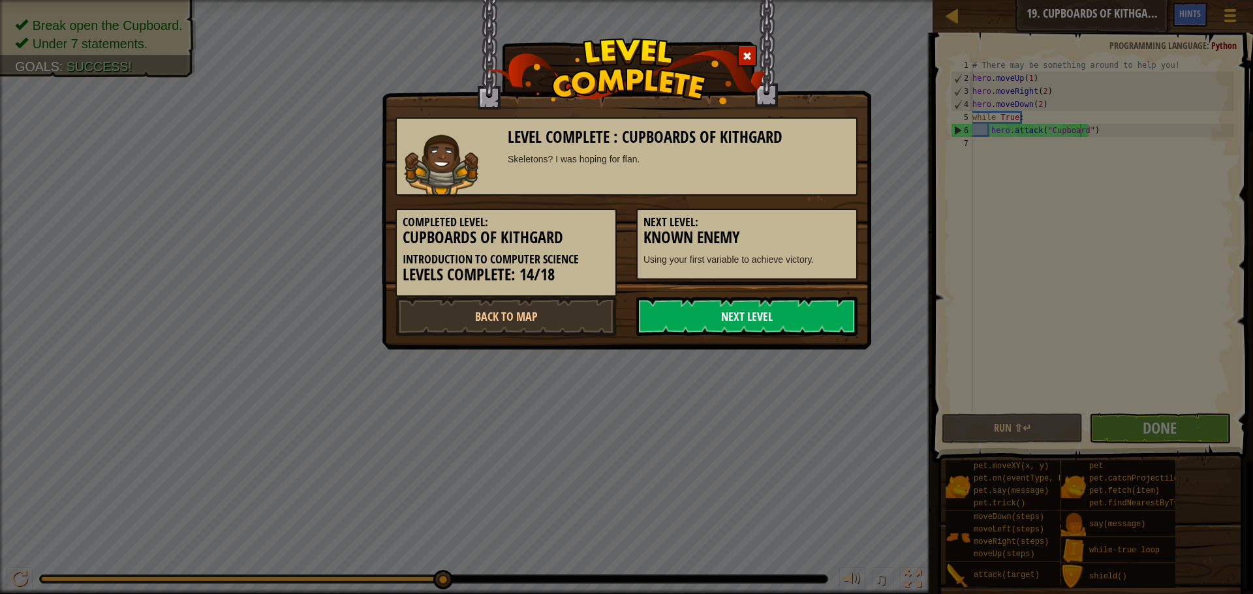
click at [708, 313] on link "Next Level" at bounding box center [746, 316] width 221 height 39
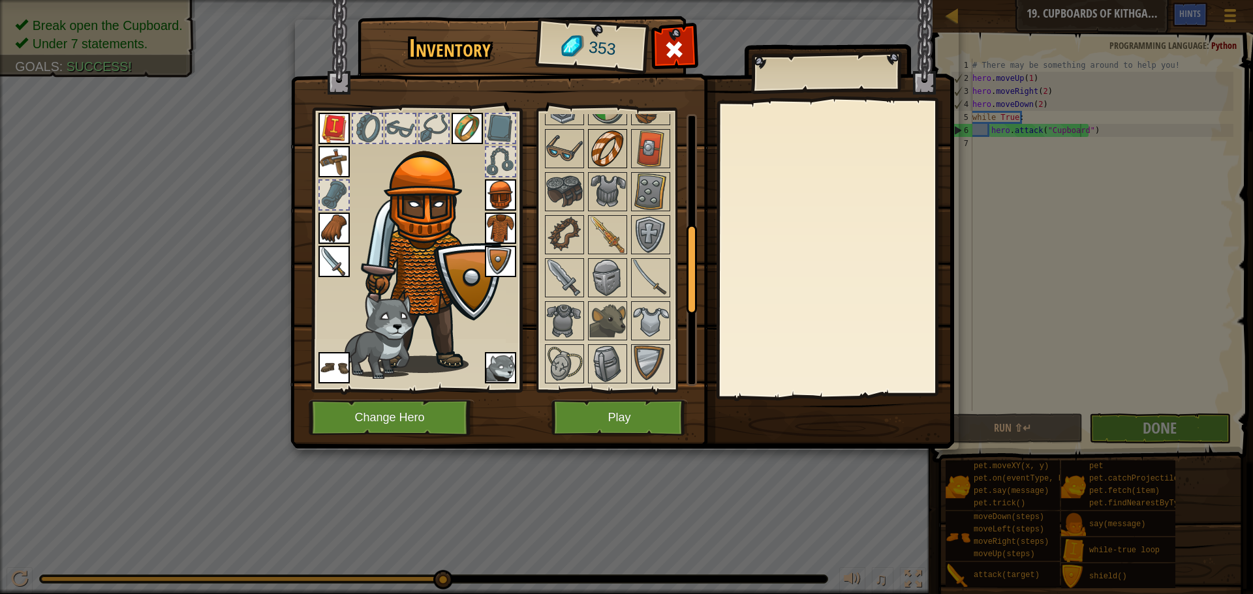
scroll to position [391, 0]
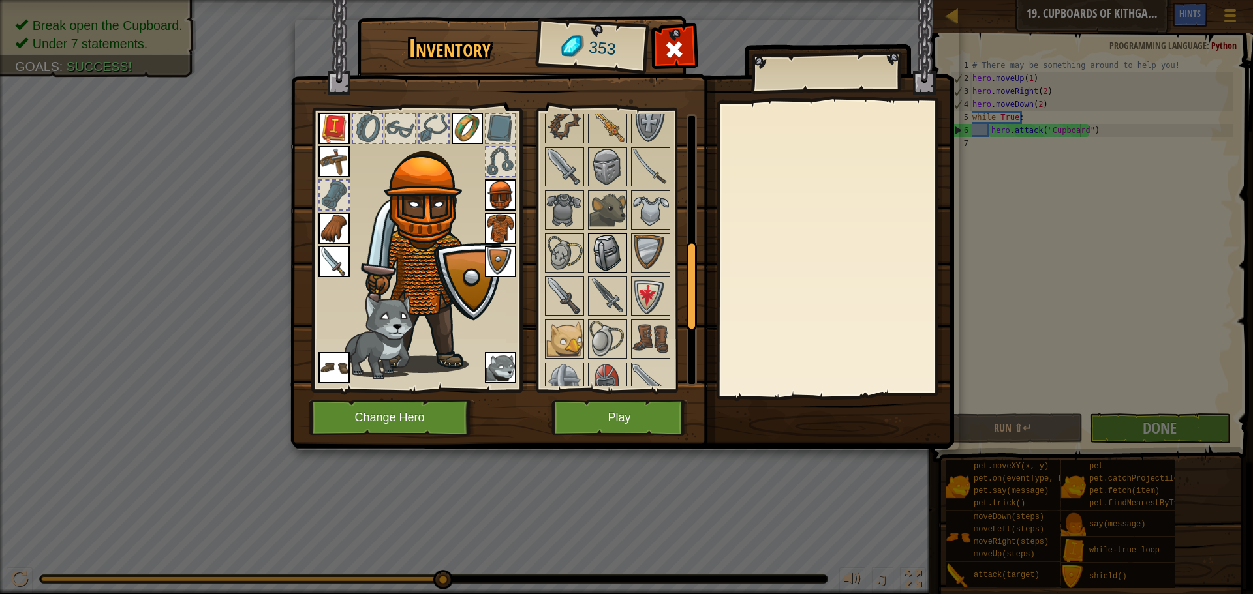
click at [612, 247] on img at bounding box center [607, 253] width 37 height 37
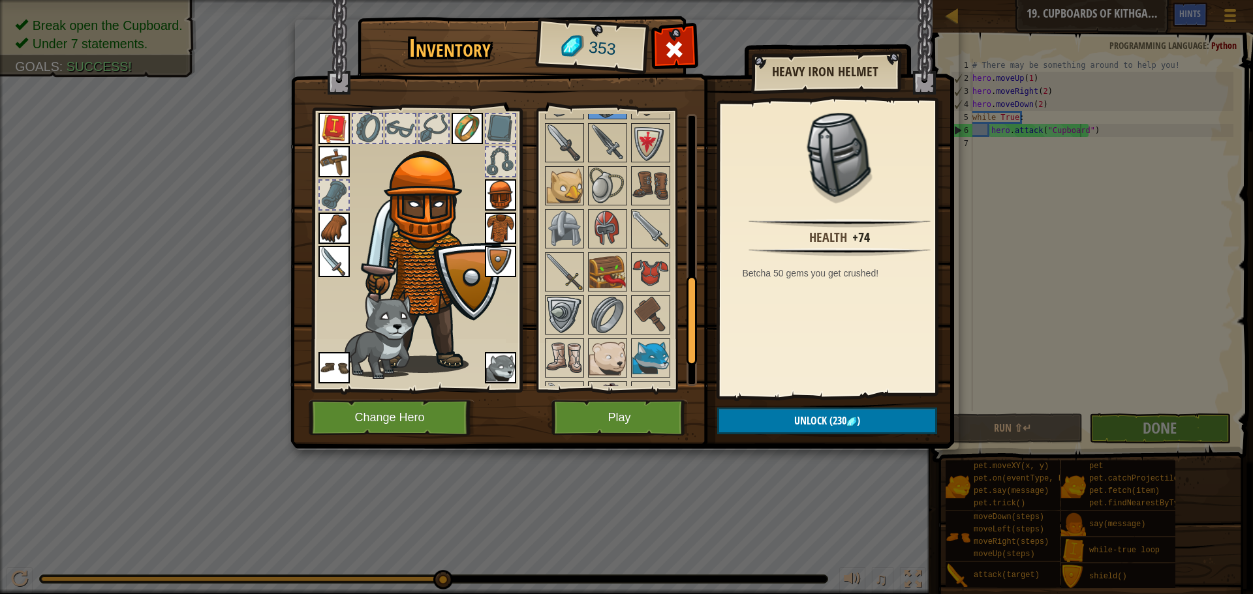
scroll to position [582, 0]
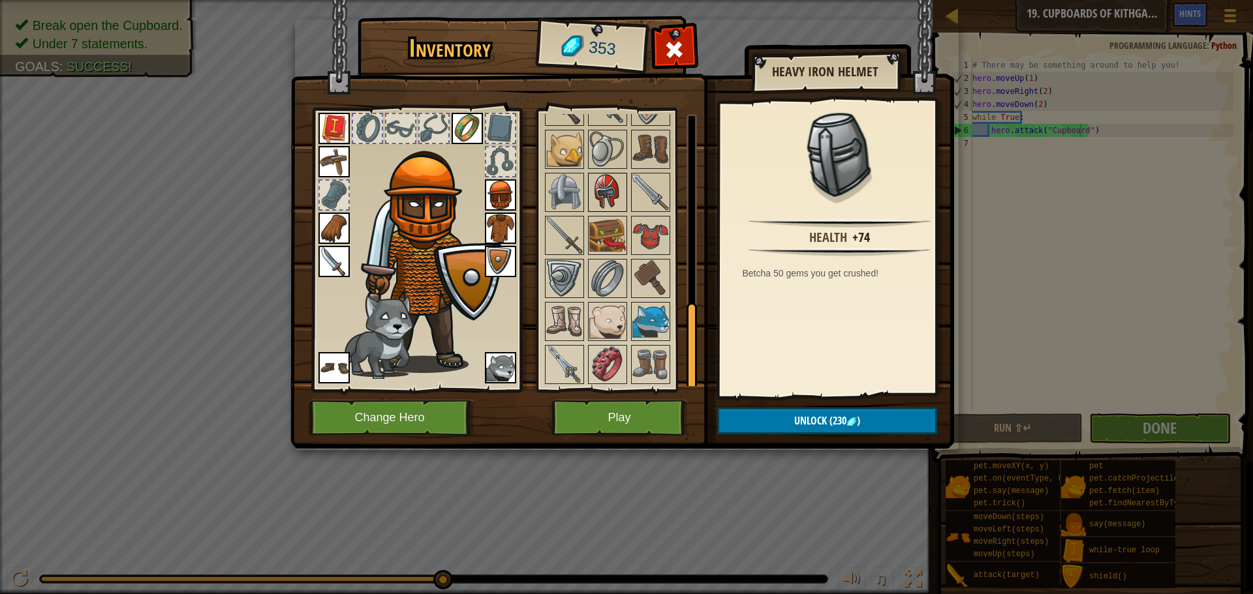
click at [609, 190] on img at bounding box center [607, 192] width 37 height 37
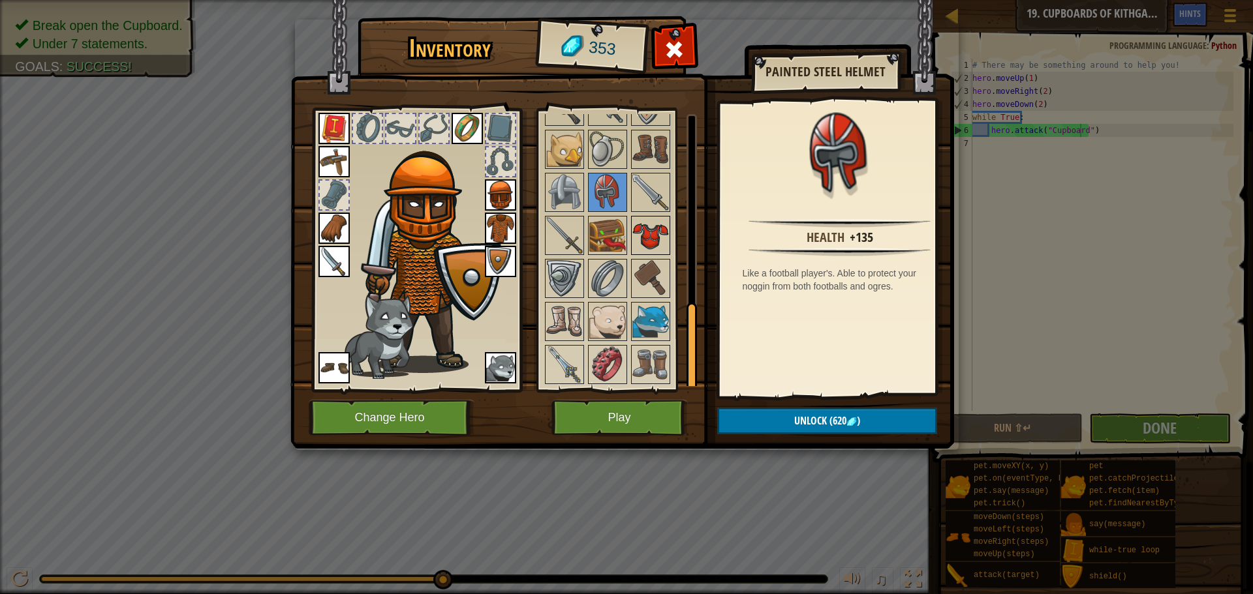
click at [644, 221] on img at bounding box center [650, 235] width 37 height 37
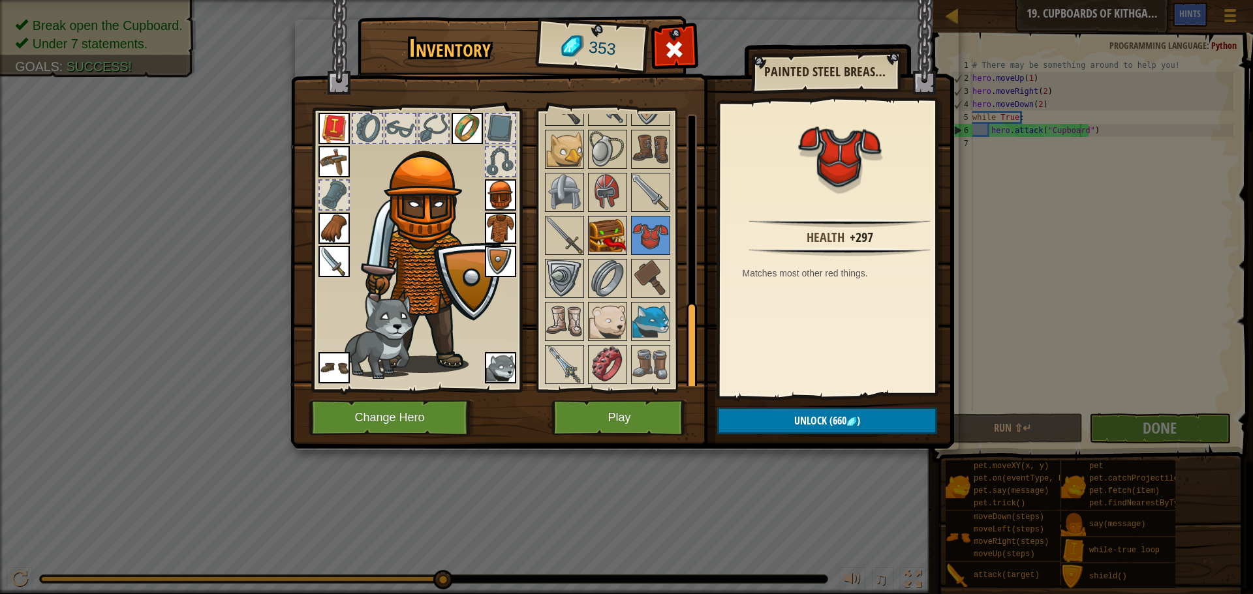
click at [618, 224] on img at bounding box center [607, 235] width 37 height 37
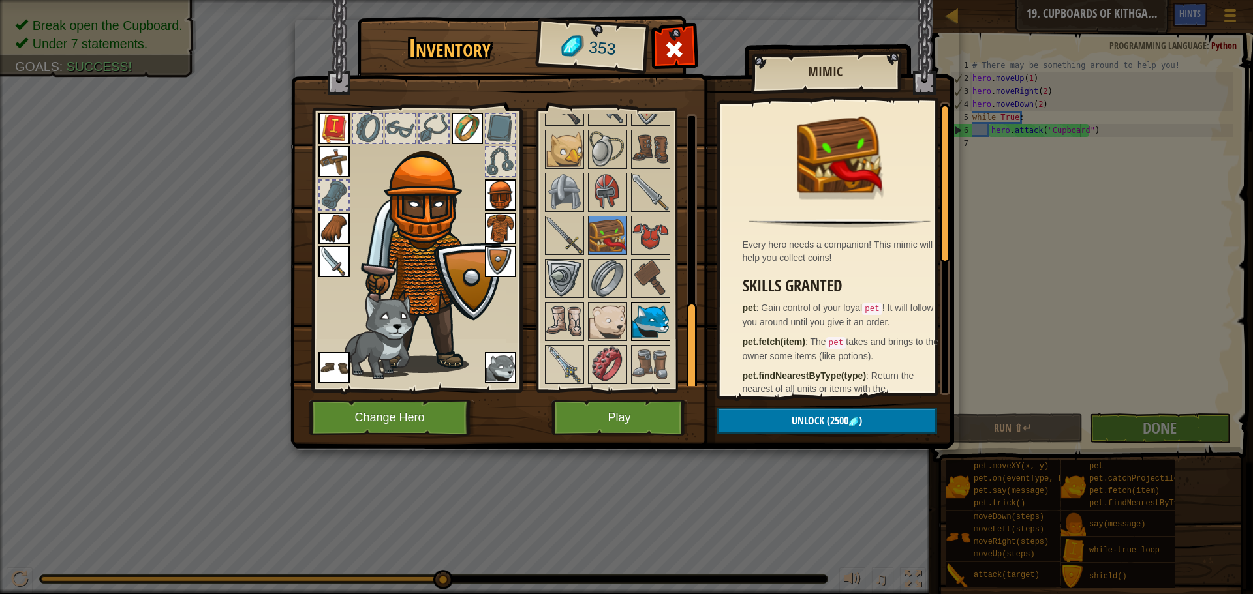
click at [645, 318] on img at bounding box center [650, 321] width 37 height 37
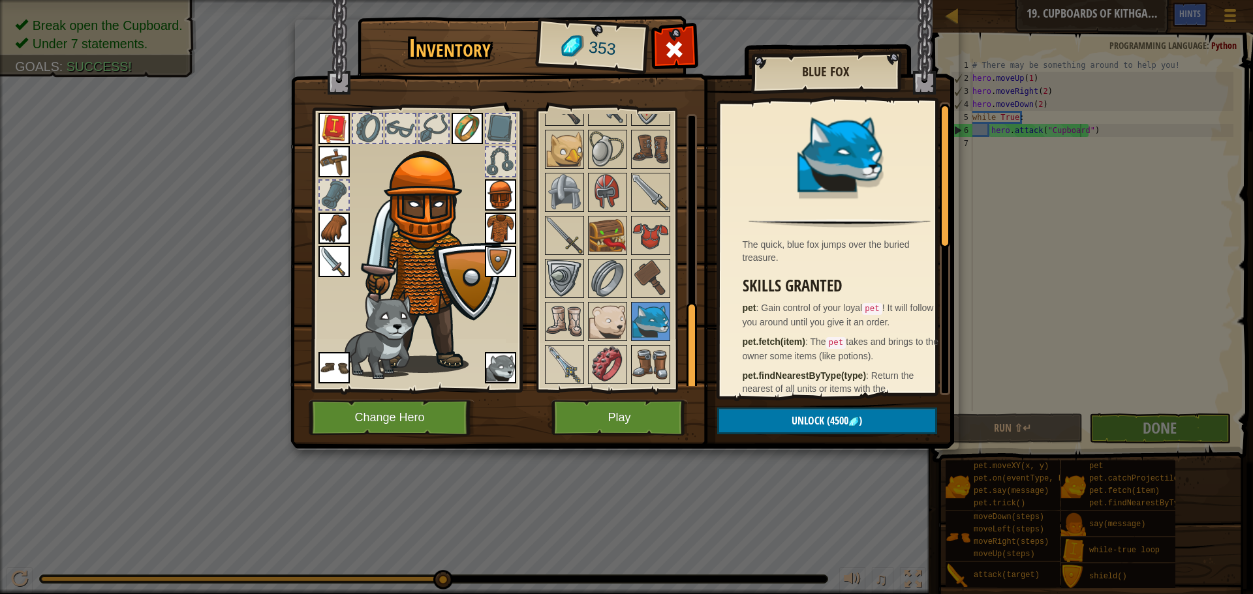
click at [662, 352] on img at bounding box center [650, 364] width 37 height 37
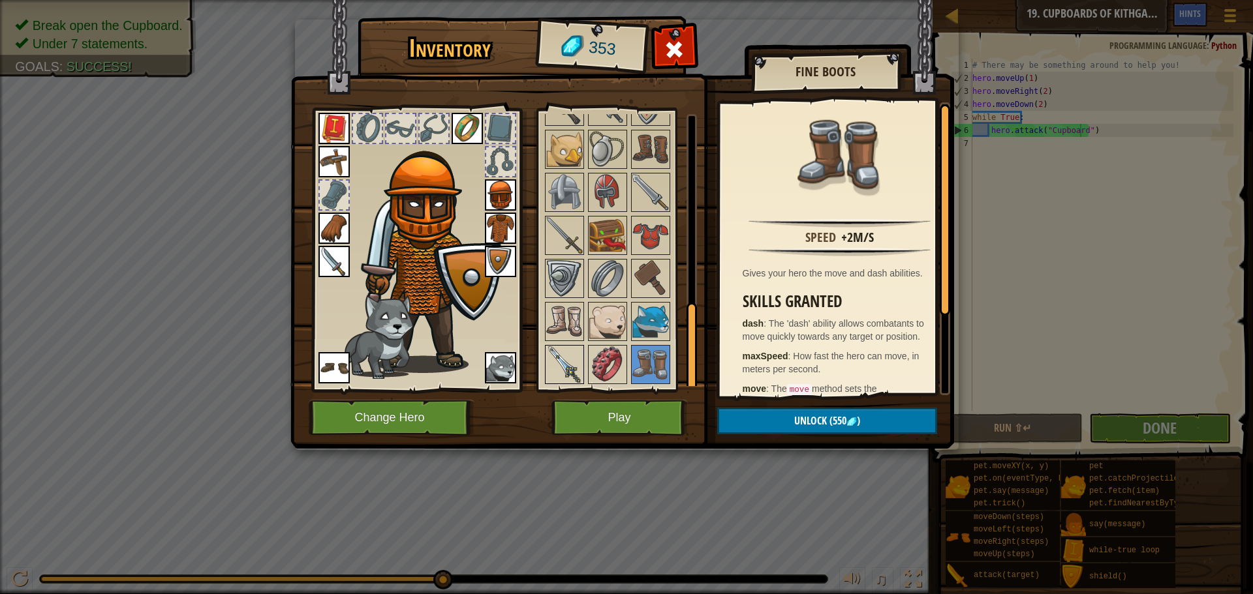
click at [572, 350] on img at bounding box center [564, 364] width 37 height 37
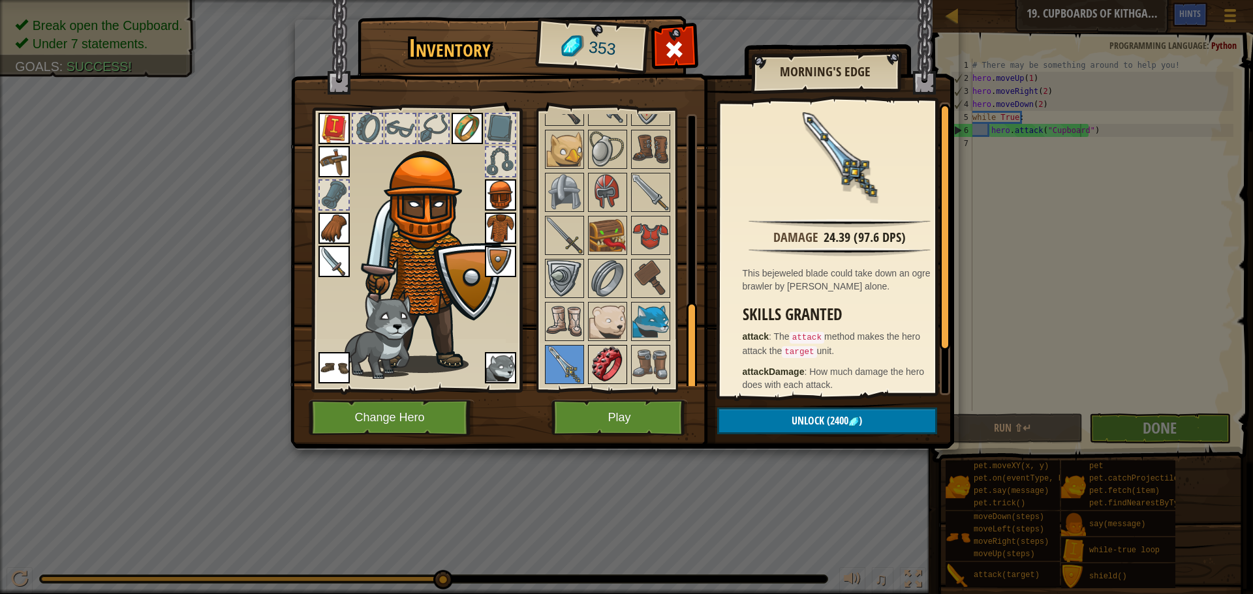
click at [613, 358] on img at bounding box center [607, 364] width 37 height 37
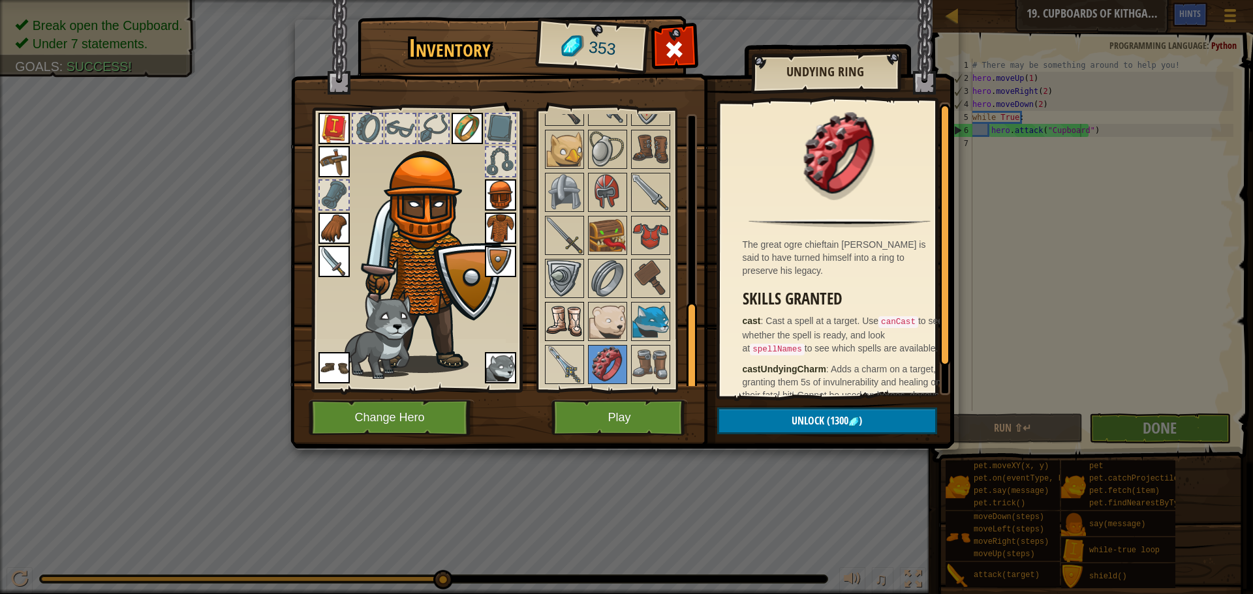
click at [579, 318] on img at bounding box center [564, 321] width 37 height 37
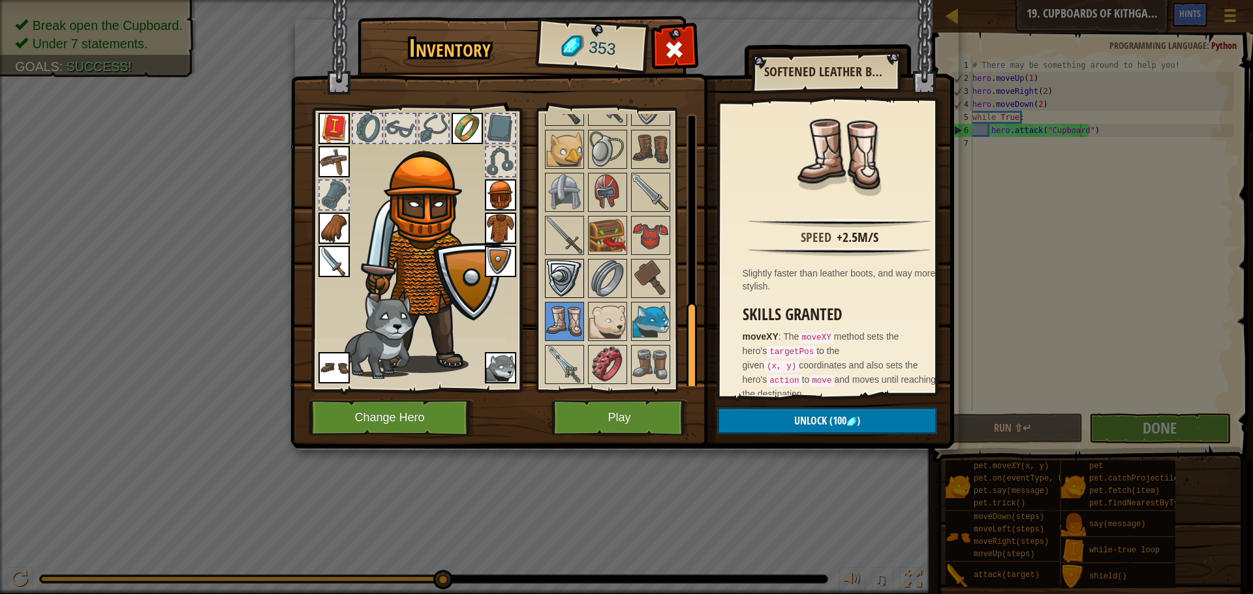
click at [569, 290] on img at bounding box center [564, 278] width 37 height 37
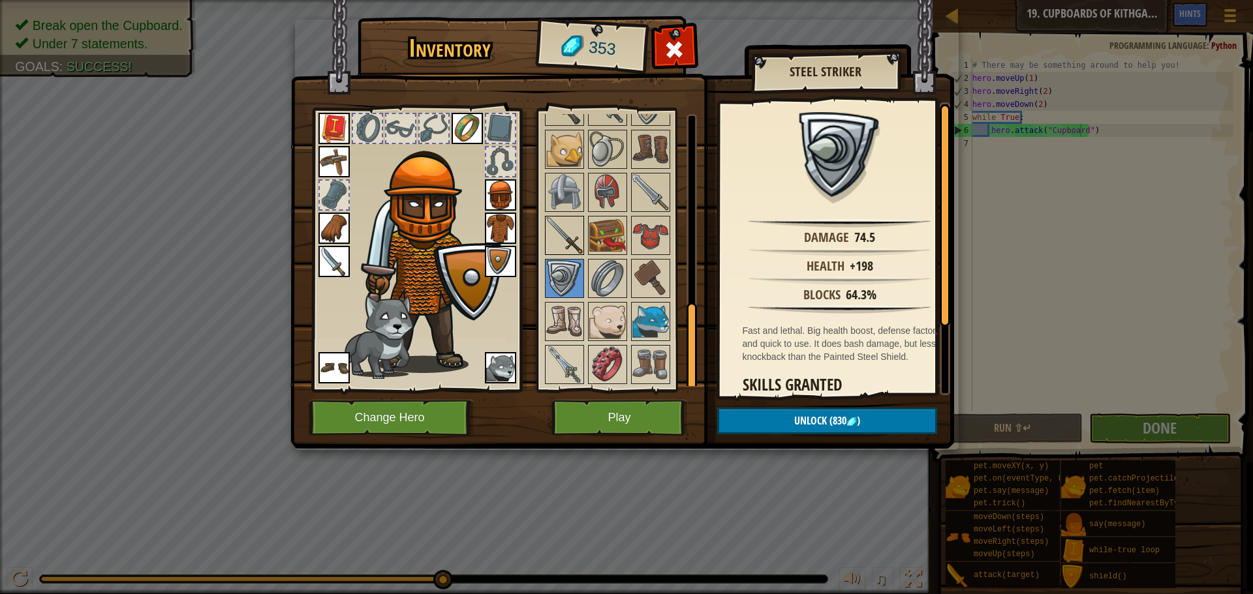
click at [562, 245] on img at bounding box center [564, 235] width 37 height 37
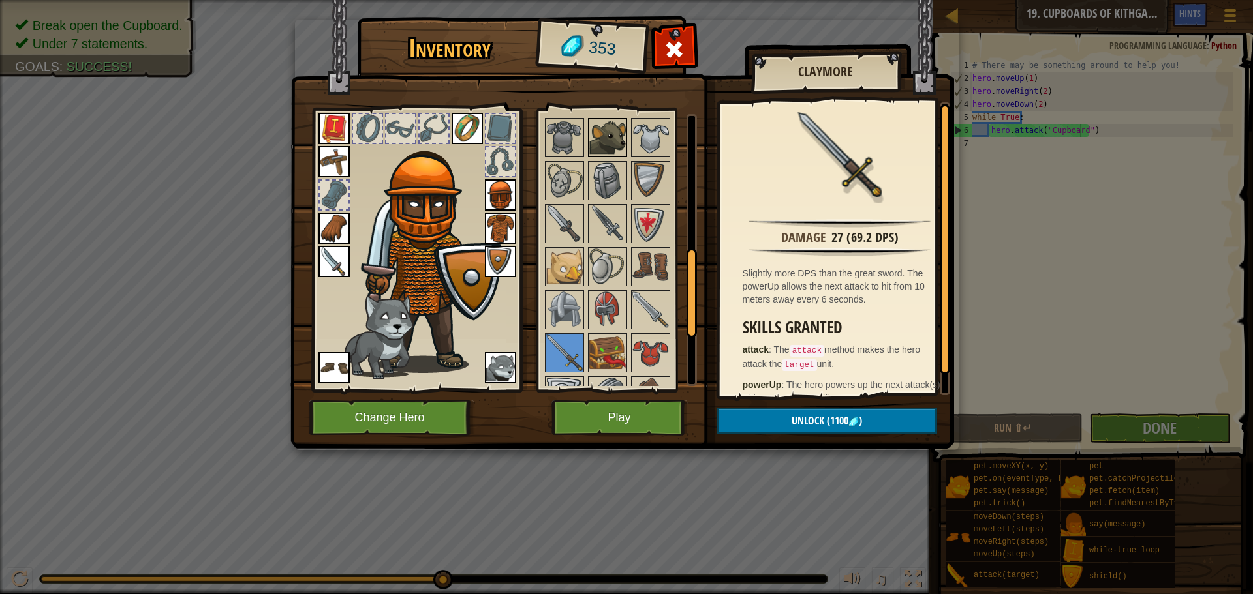
scroll to position [386, 0]
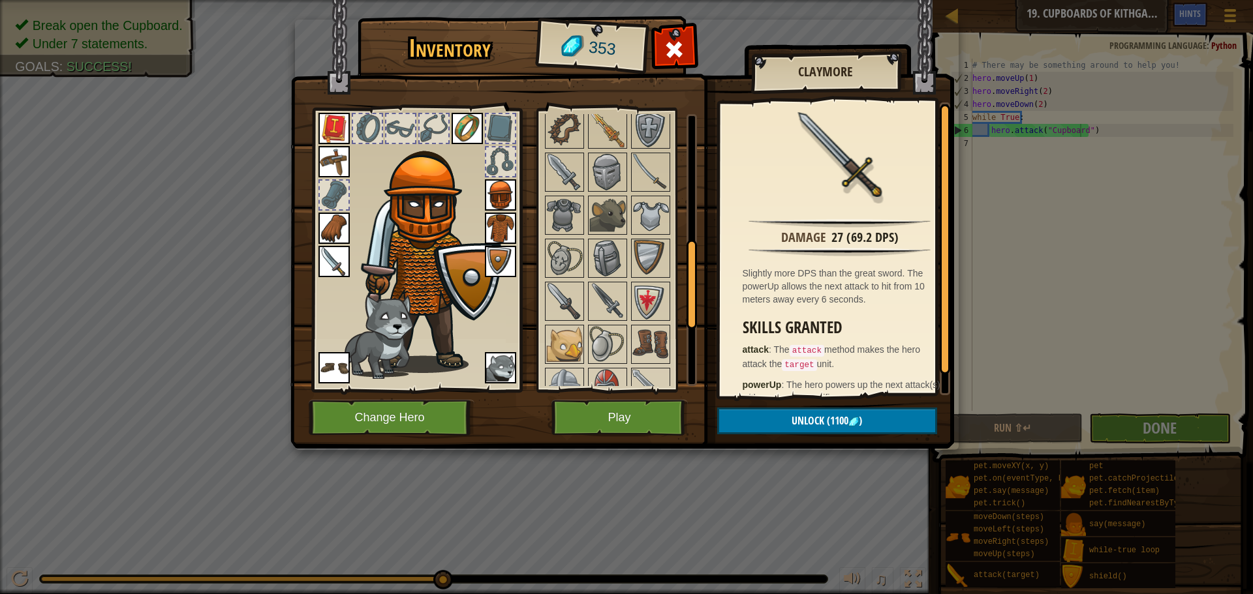
click at [643, 238] on div at bounding box center [625, 279] width 164 height 603
click at [653, 224] on img at bounding box center [650, 215] width 37 height 37
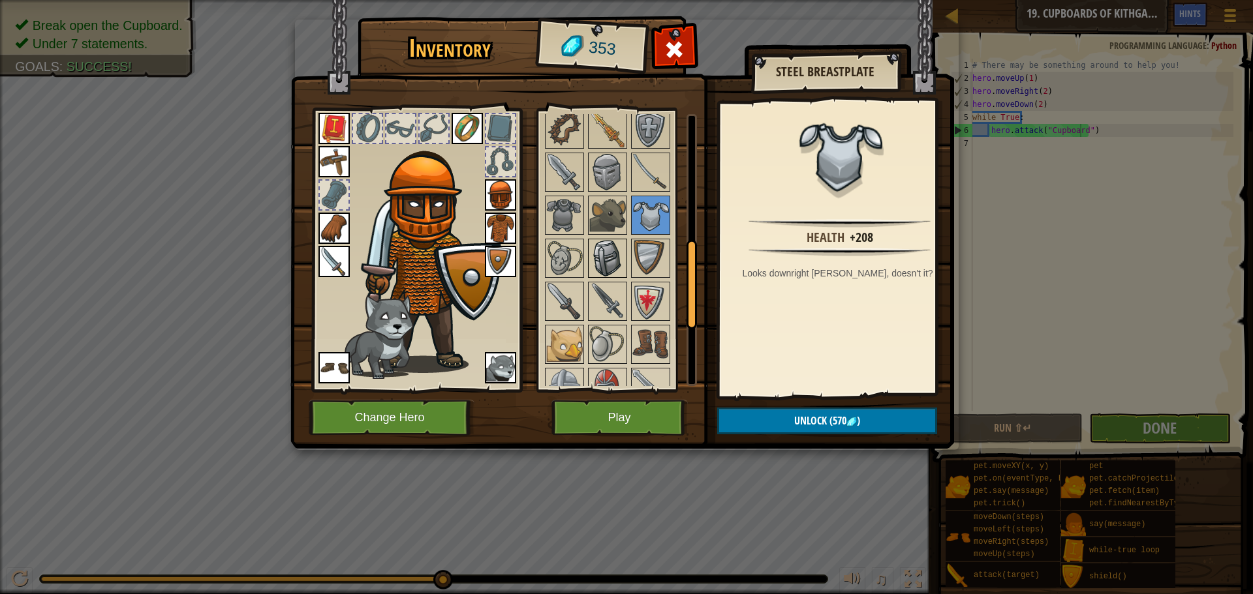
click at [593, 261] on img at bounding box center [607, 258] width 37 height 37
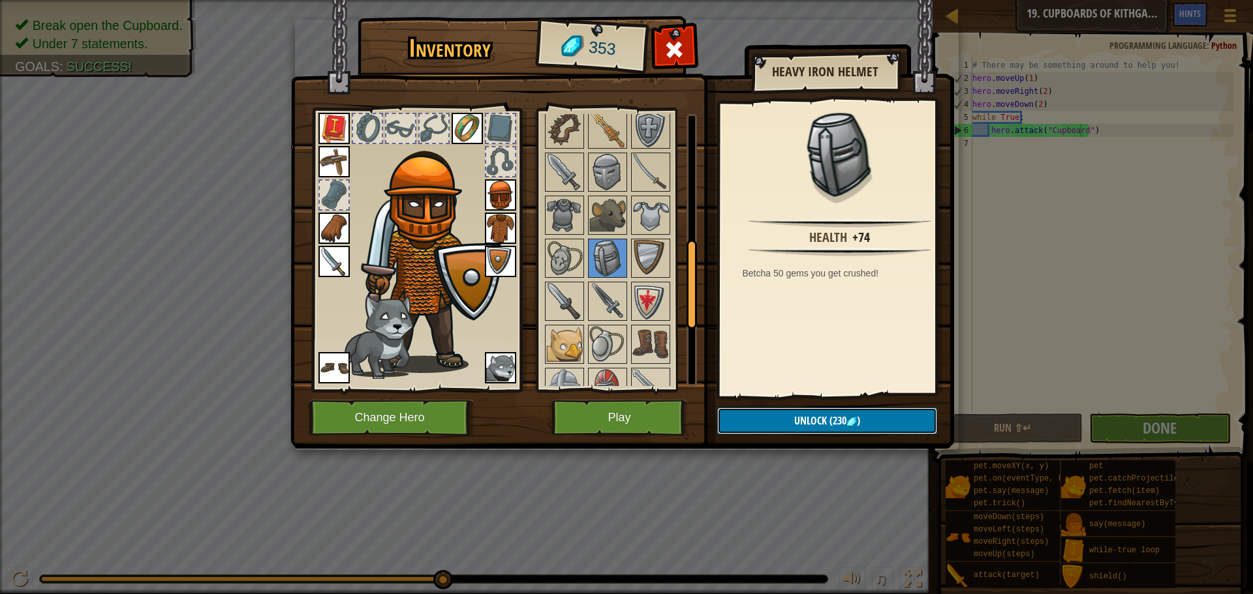
click at [841, 426] on span "(230" at bounding box center [837, 421] width 20 height 14
click at [824, 408] on button "Confirm" at bounding box center [827, 421] width 220 height 27
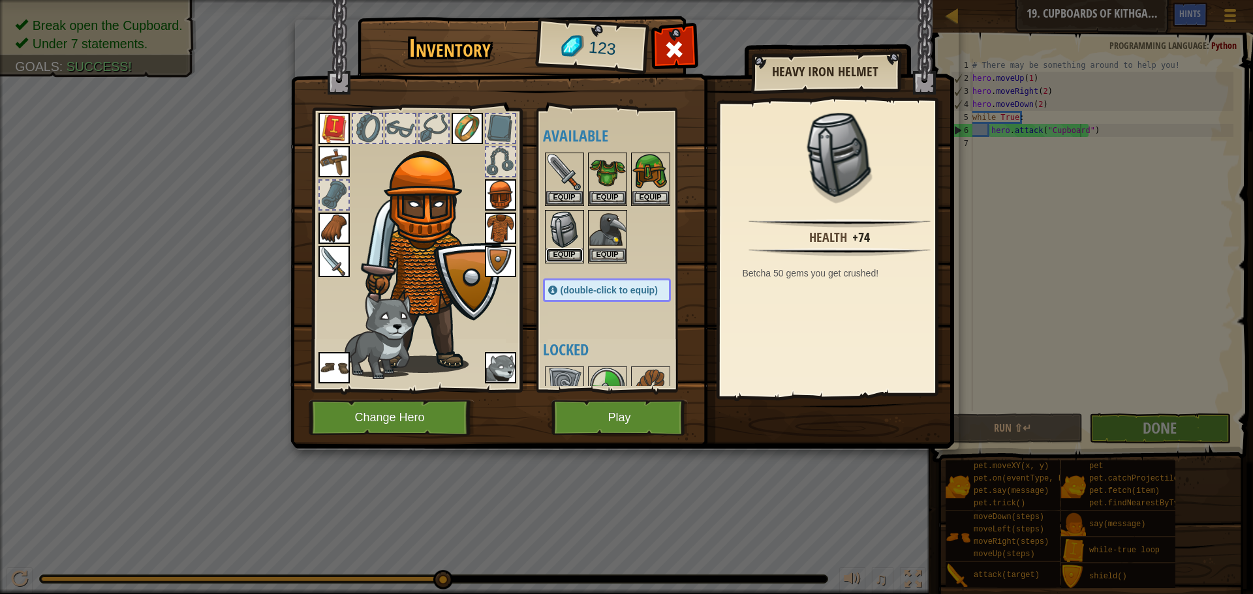
click at [566, 251] on button "Equip" at bounding box center [564, 256] width 37 height 14
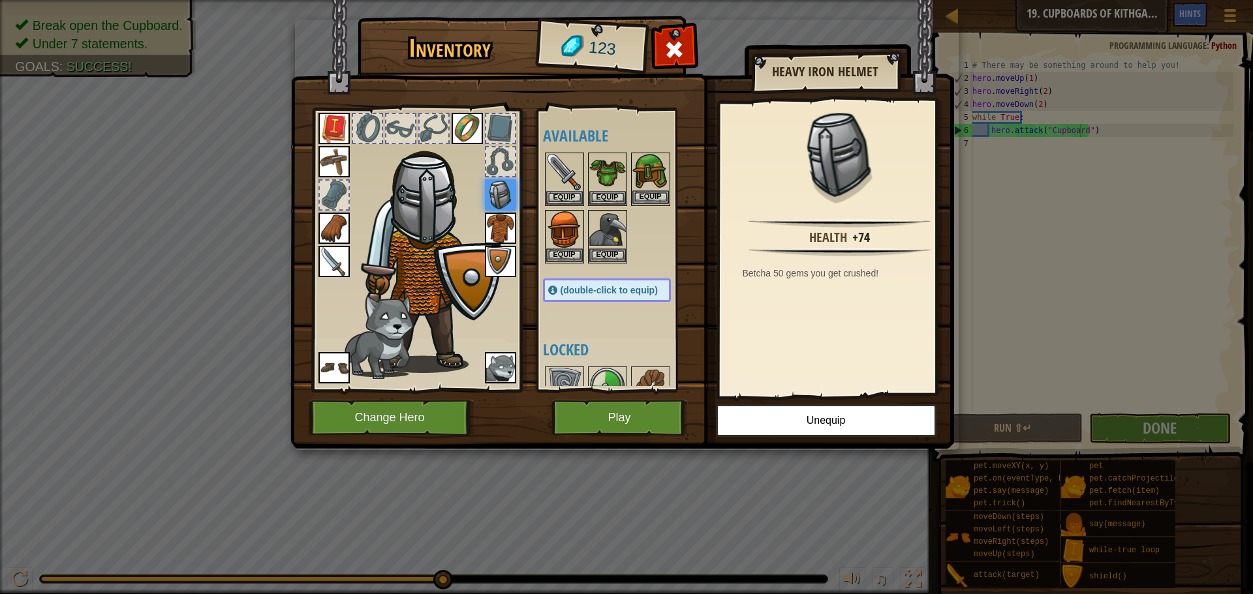
click at [648, 168] on img at bounding box center [650, 172] width 37 height 37
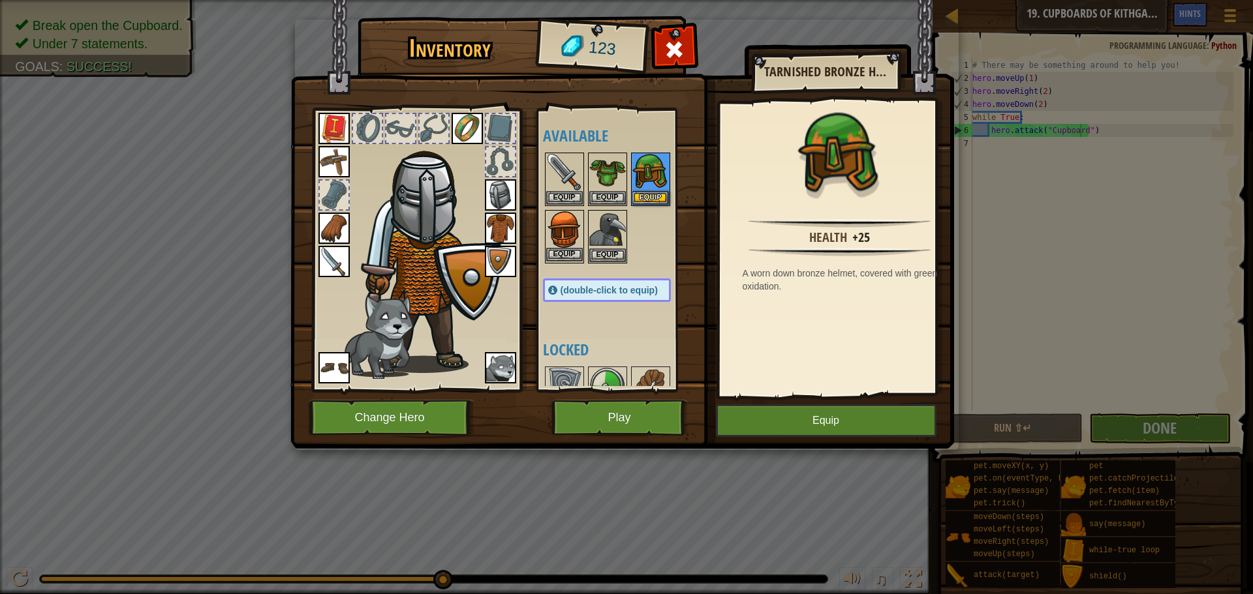
click at [555, 236] on img at bounding box center [564, 229] width 37 height 37
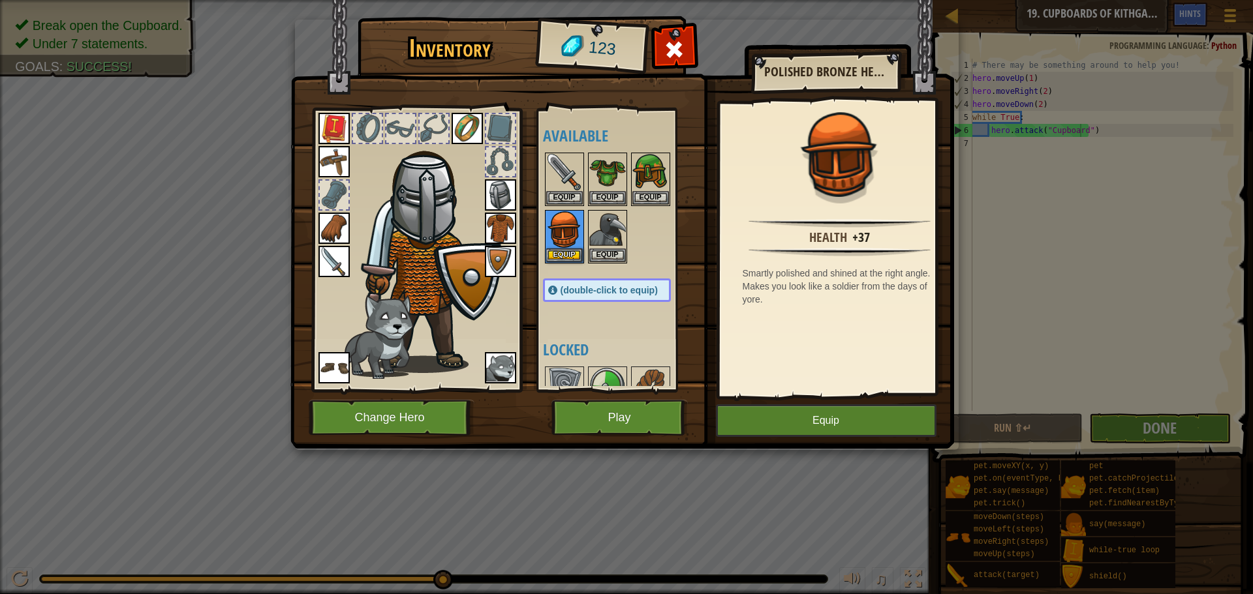
click at [428, 191] on img at bounding box center [431, 253] width 140 height 240
click at [504, 206] on img at bounding box center [500, 194] width 31 height 31
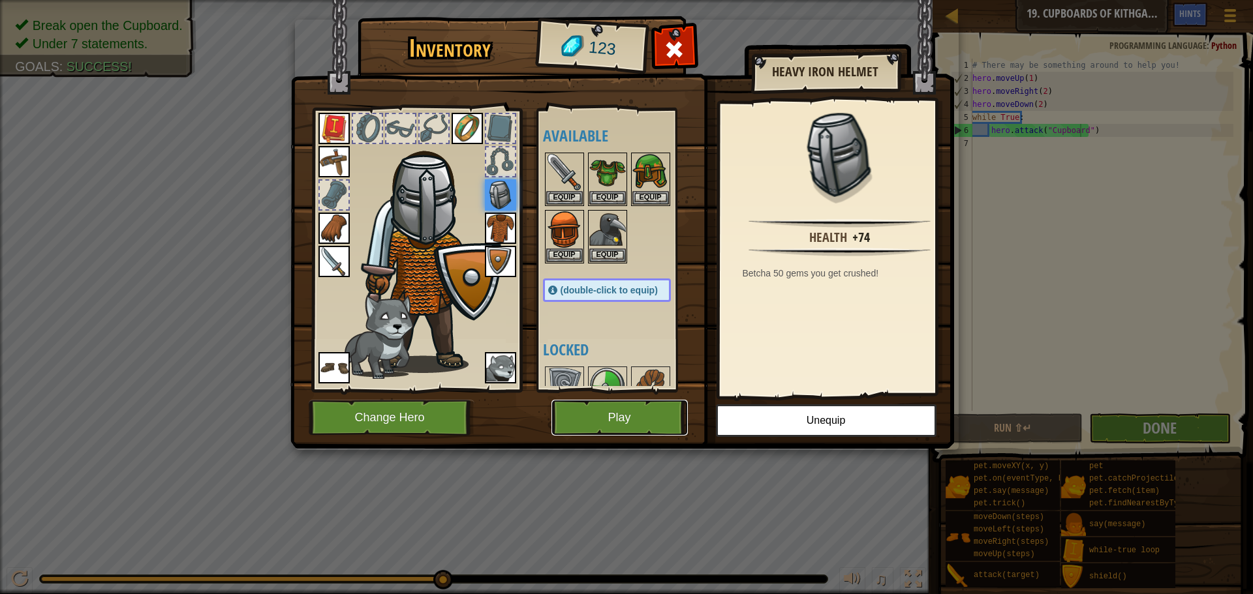
click at [603, 405] on button "Play" at bounding box center [619, 418] width 136 height 36
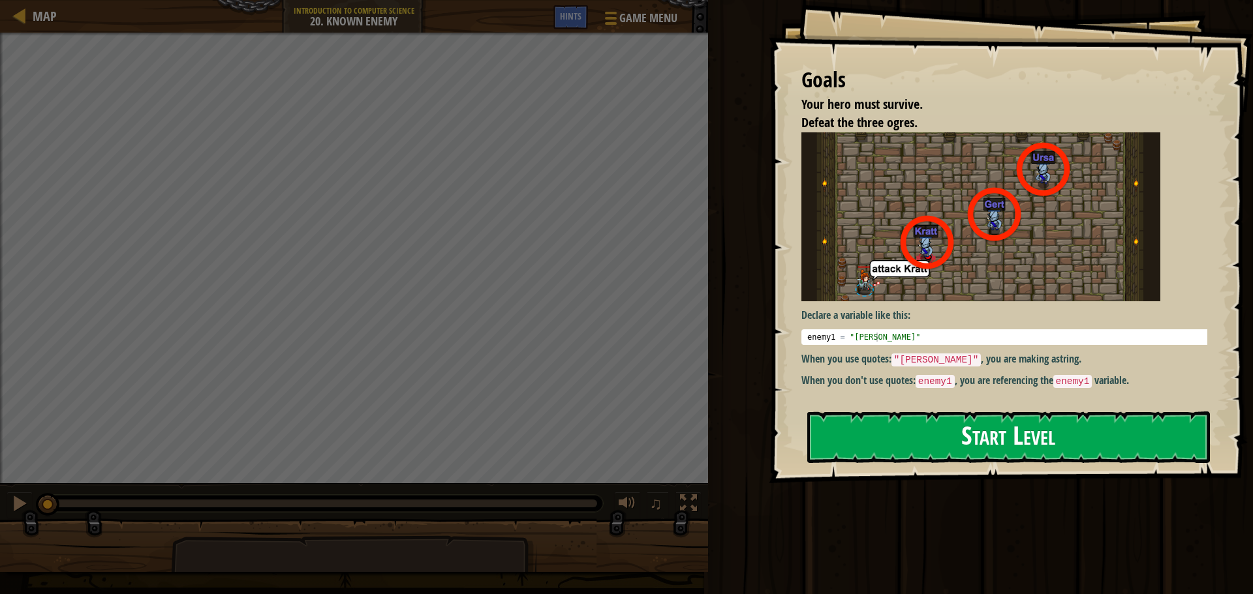
drag, startPoint x: 844, startPoint y: 395, endPoint x: 860, endPoint y: 416, distance: 26.1
click at [852, 401] on div "Goals Your hero must survive. Defeat the three ogres. Declare a variable like t…" at bounding box center [1011, 241] width 484 height 483
click at [860, 416] on button "Start Level" at bounding box center [1008, 438] width 403 height 52
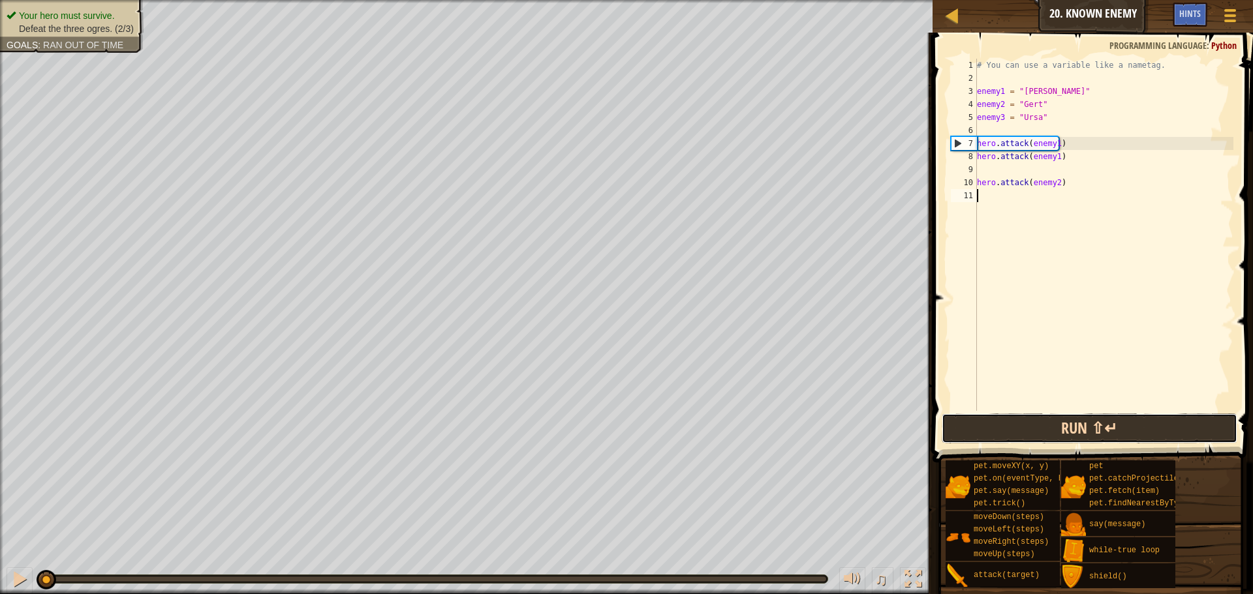
click at [1037, 416] on button "Run ⇧↵" at bounding box center [1089, 429] width 296 height 30
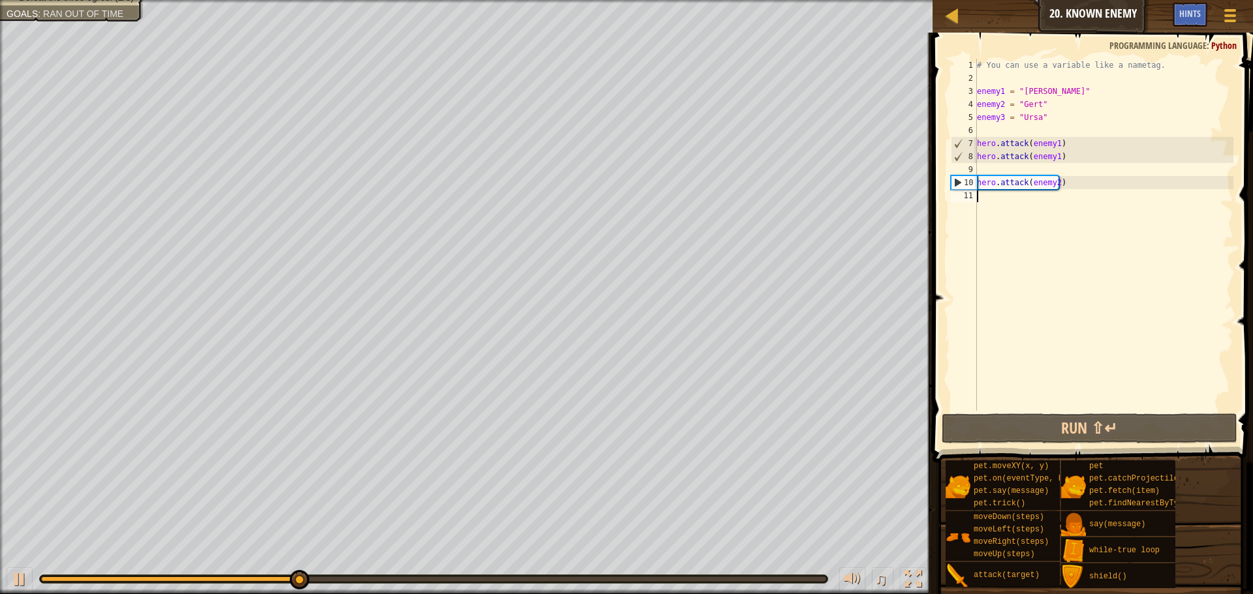
click at [1028, 211] on div "# You can use a variable like a nametag. enemy1 = "[PERSON_NAME]" enemy2 = "[PE…" at bounding box center [1103, 248] width 259 height 378
click at [1005, 194] on div "# You can use a variable like a nametag. enemy1 = "[PERSON_NAME]" enemy2 = "[PE…" at bounding box center [1103, 248] width 259 height 378
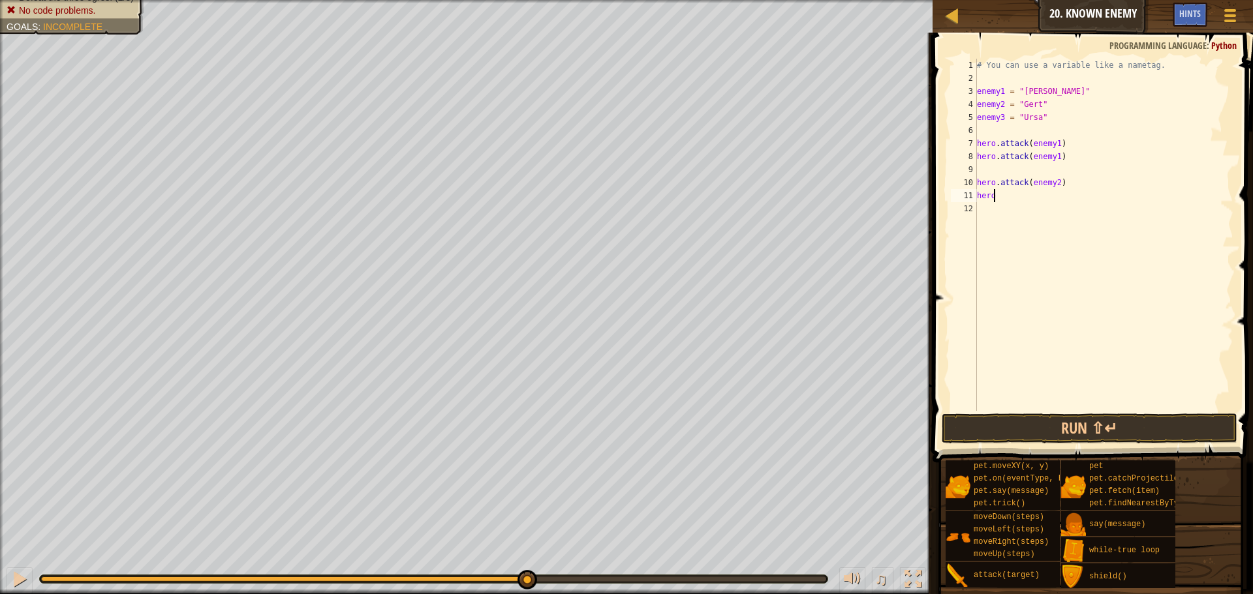
scroll to position [6, 1]
type textarea "hero"
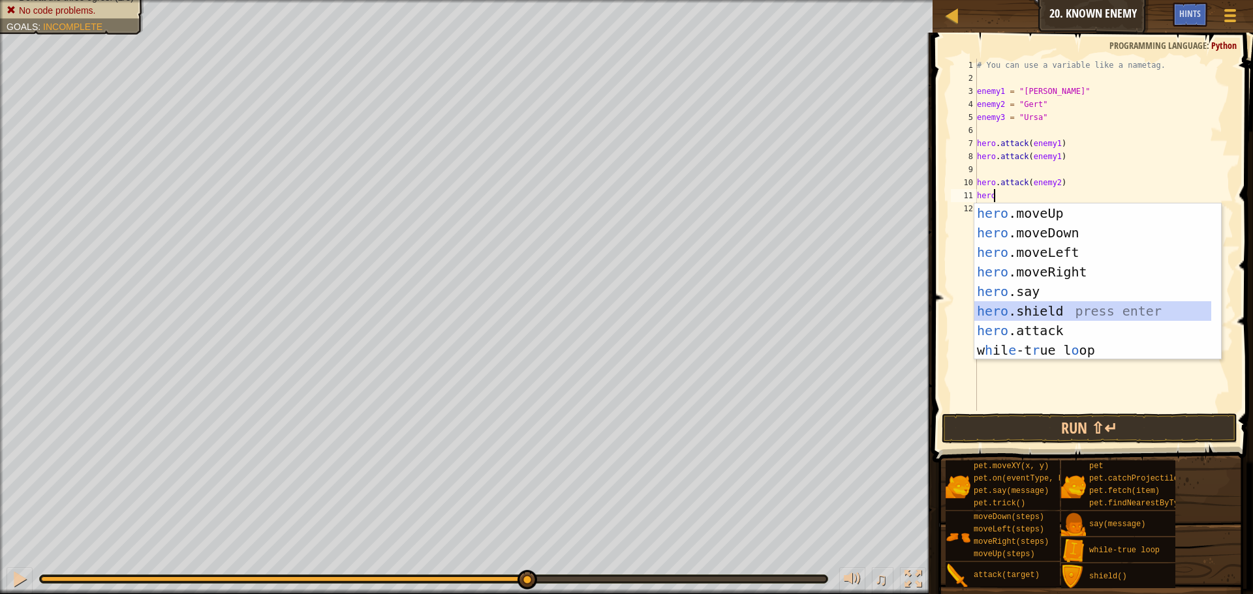
click at [1008, 318] on div "hero .moveUp press enter hero .moveDown press enter hero .moveLeft press enter …" at bounding box center [1092, 302] width 237 height 196
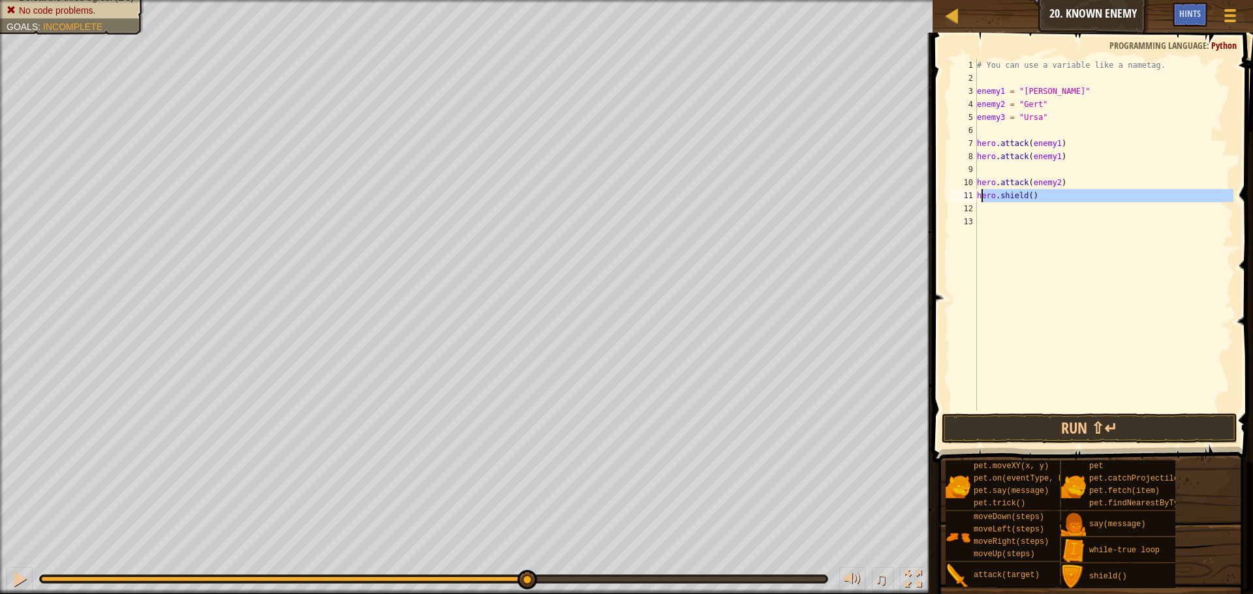
drag, startPoint x: 1041, startPoint y: 207, endPoint x: 981, endPoint y: 194, distance: 62.1
click at [981, 194] on div "# You can use a variable like a nametag. enemy1 = "[PERSON_NAME]" enemy2 = "[PE…" at bounding box center [1103, 248] width 259 height 378
type textarea "h"
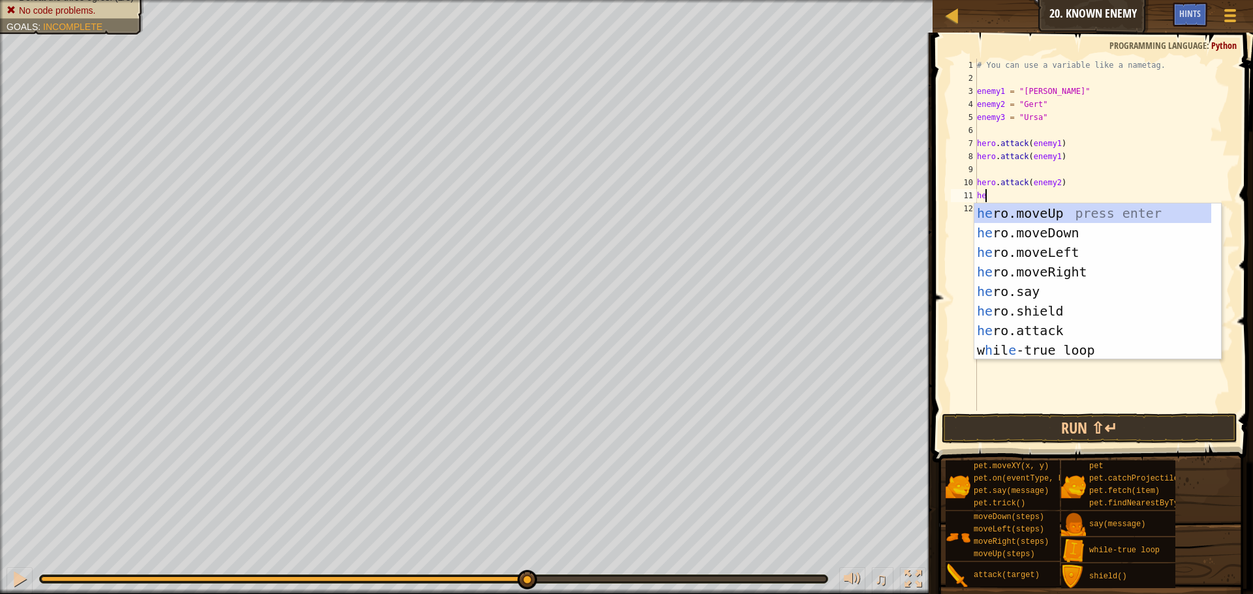
scroll to position [6, 1]
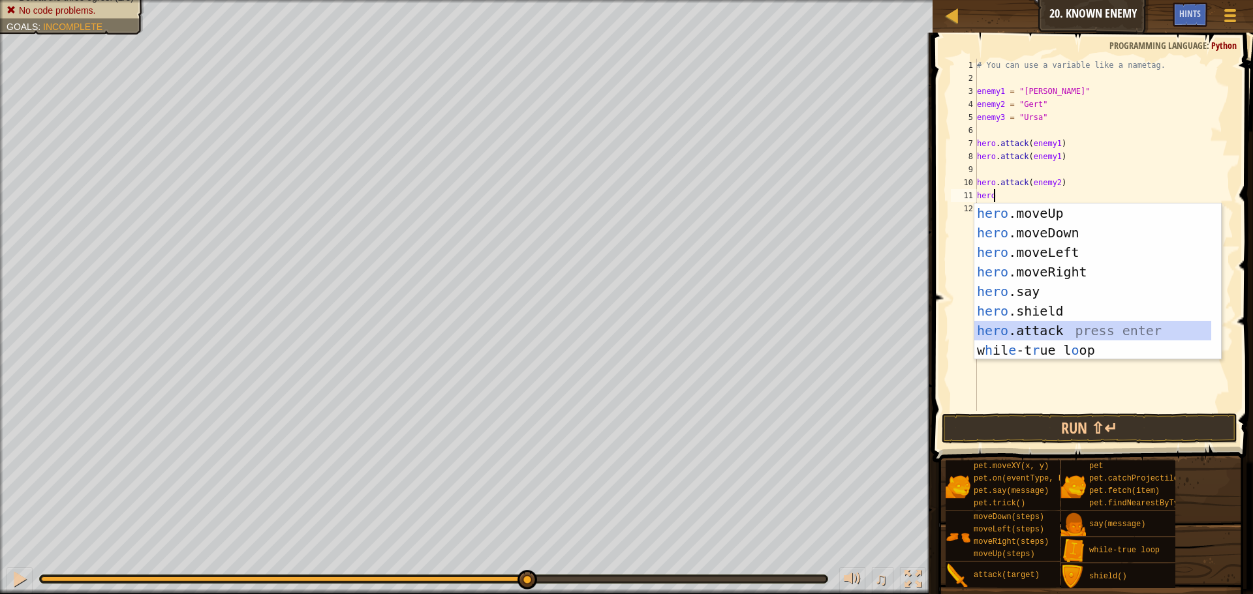
click at [1018, 333] on div "hero .moveUp press enter hero .moveDown press enter hero .moveLeft press enter …" at bounding box center [1092, 302] width 237 height 196
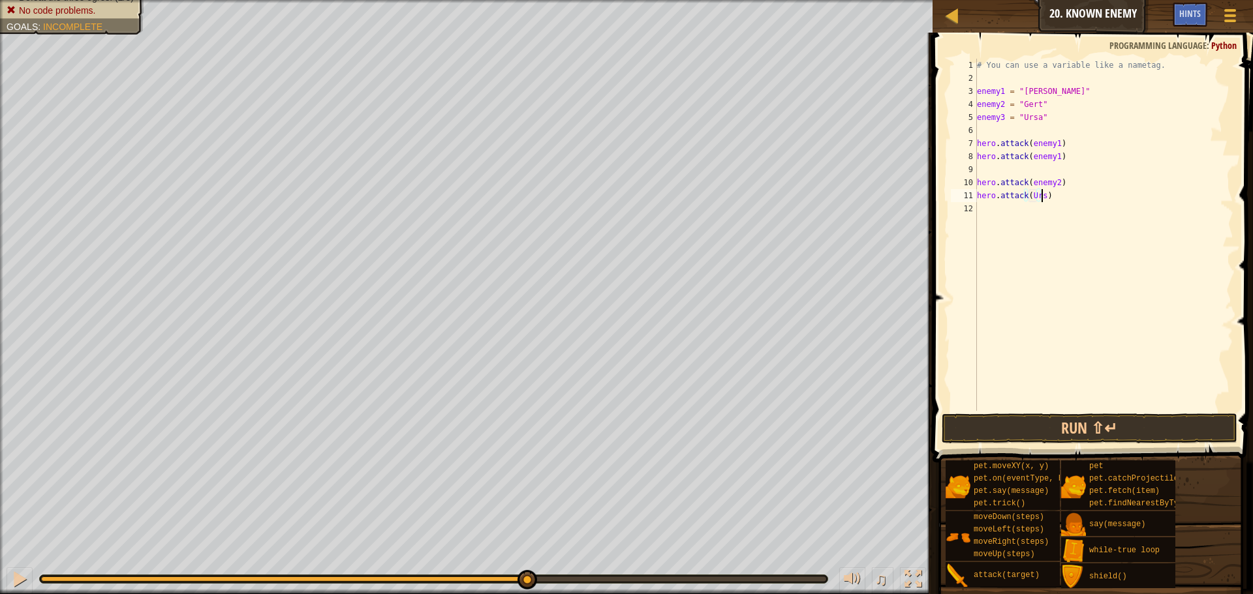
scroll to position [6, 5]
type textarea "hero.attack(Ursa)"
drag, startPoint x: 1074, startPoint y: 198, endPoint x: 974, endPoint y: 199, distance: 99.8
click at [974, 199] on div "hero.attack(Ursa) 1 2 3 4 5 6 7 8 9 10 11 12 # You can use a variable like a na…" at bounding box center [1090, 235] width 285 height 352
click at [992, 209] on div "# You can use a variable like a nametag. enemy1 = "[PERSON_NAME]" enemy2 = "[PE…" at bounding box center [1103, 248] width 259 height 378
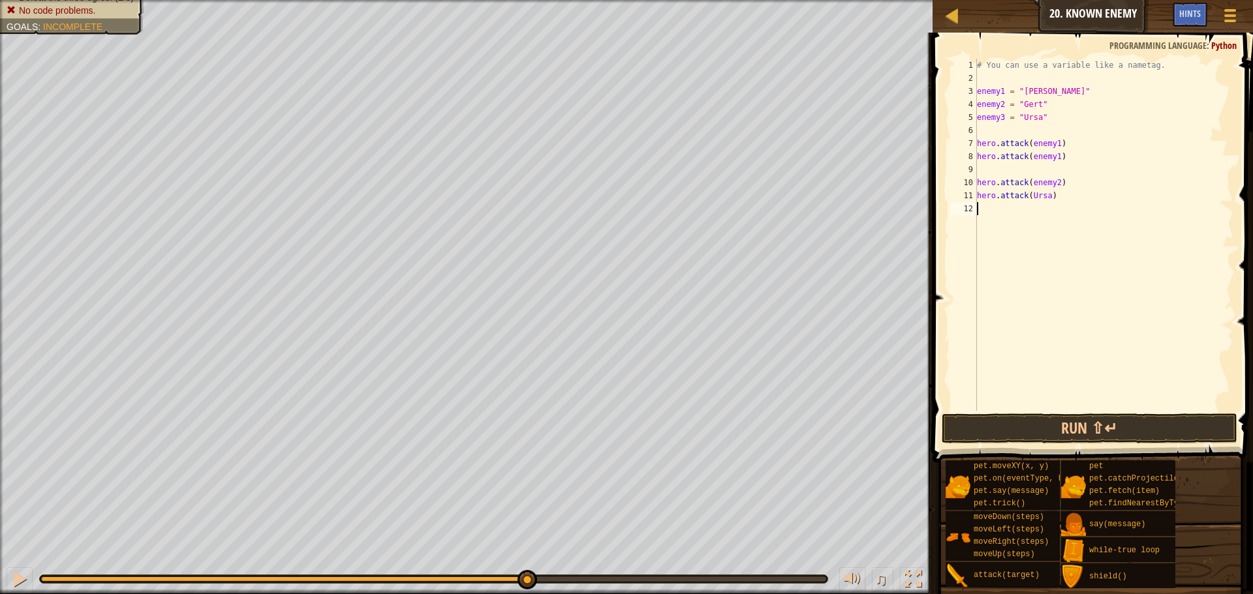
scroll to position [6, 0]
paste textarea "hero.attack(Ursa)"
click at [1028, 418] on button "Run ⇧↵" at bounding box center [1089, 429] width 296 height 30
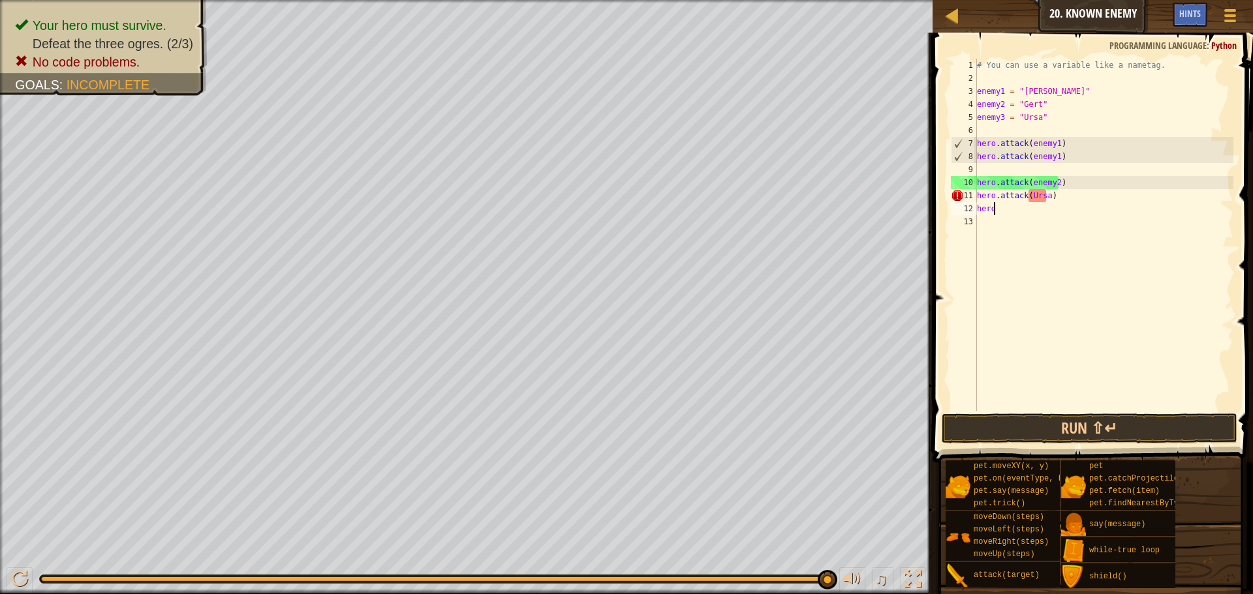
type textarea "h"
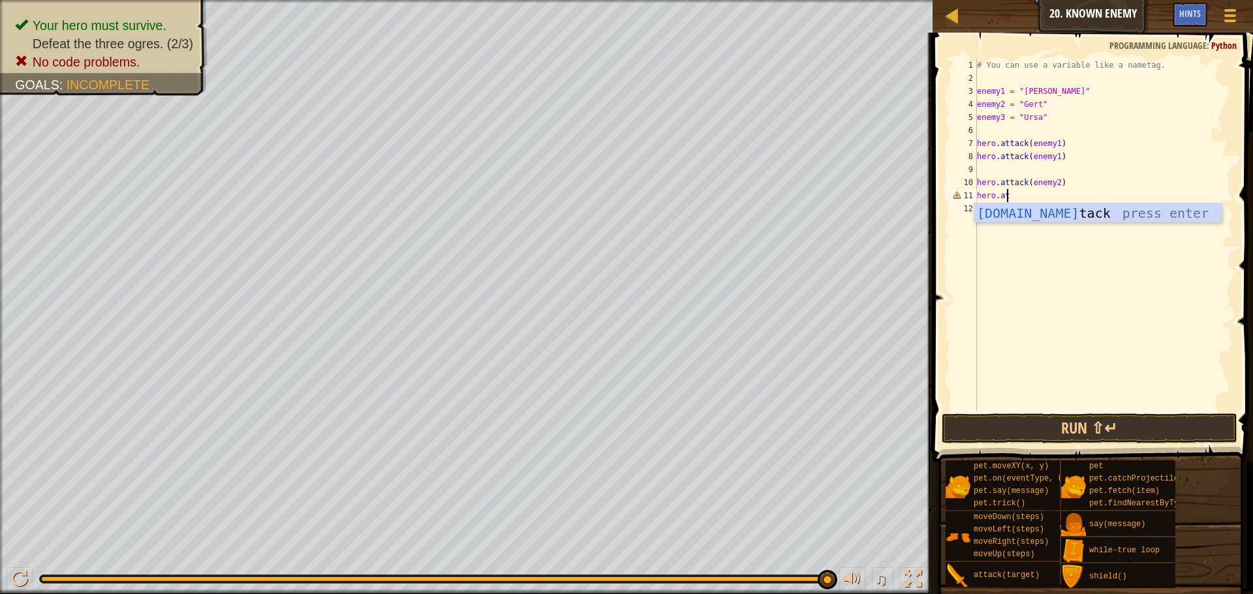
scroll to position [6, 2]
click at [1059, 211] on div "[DOMAIN_NAME] tack press enter" at bounding box center [1097, 233] width 247 height 59
click at [1047, 194] on div "# You can use a variable like a nametag. enemy1 = "[PERSON_NAME]" enemy2 = "[PE…" at bounding box center [1103, 235] width 259 height 352
type textarea "hero.attack(enemy3)"
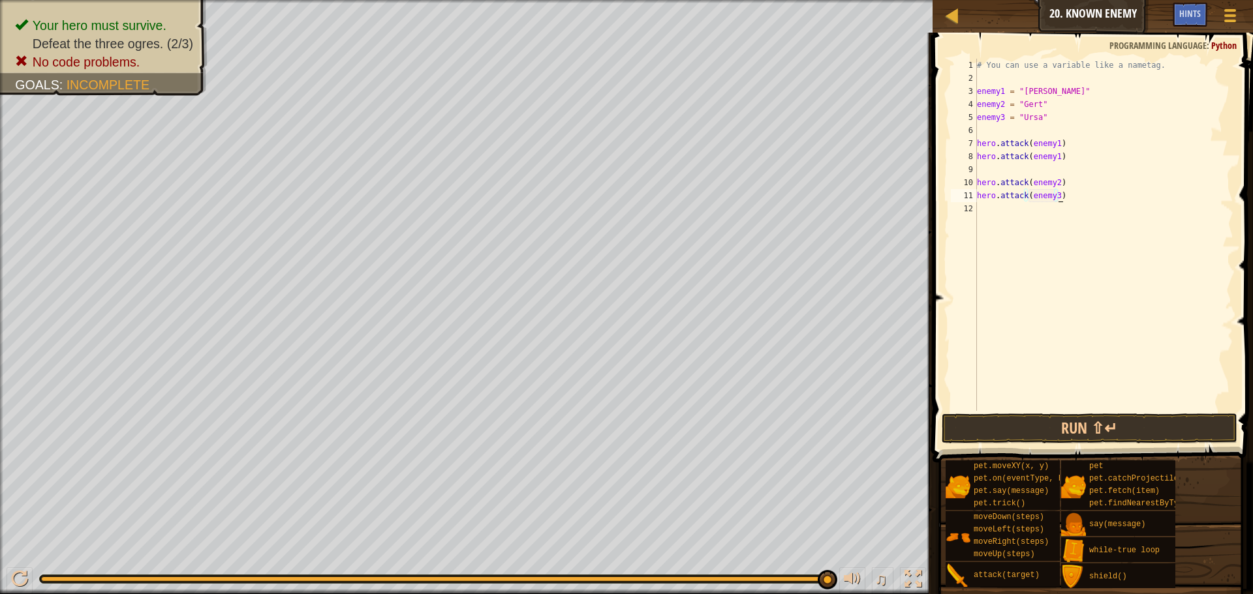
click at [1112, 219] on div "# You can use a variable like a nametag. enemy1 = "[PERSON_NAME]" enemy2 = "[PE…" at bounding box center [1103, 248] width 259 height 378
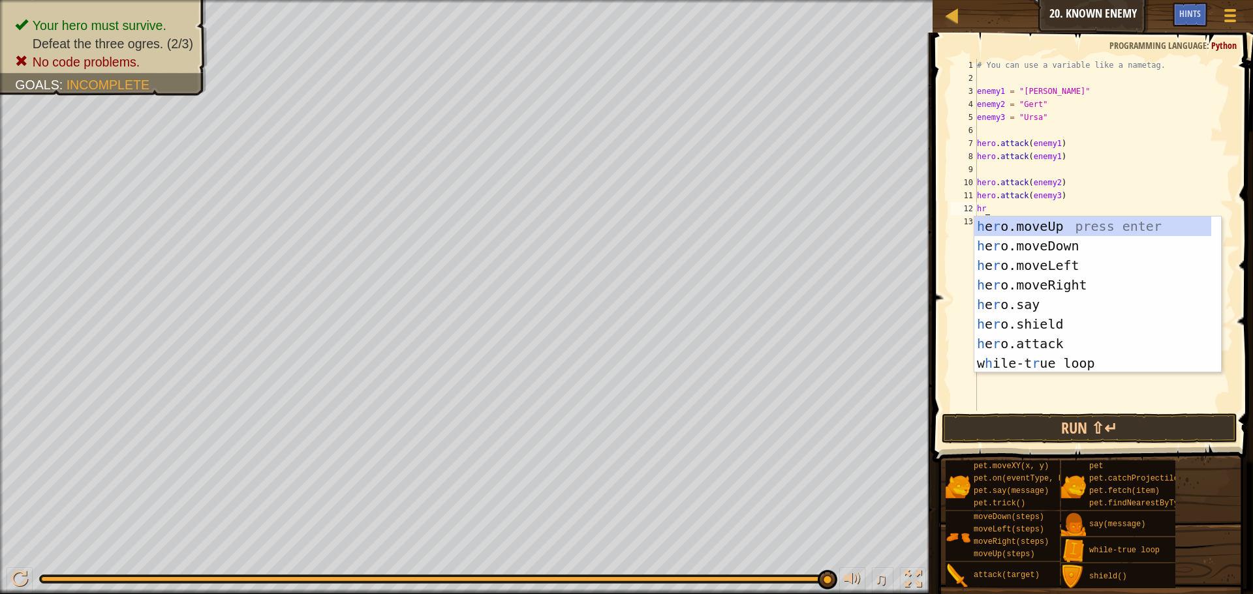
scroll to position [6, 1]
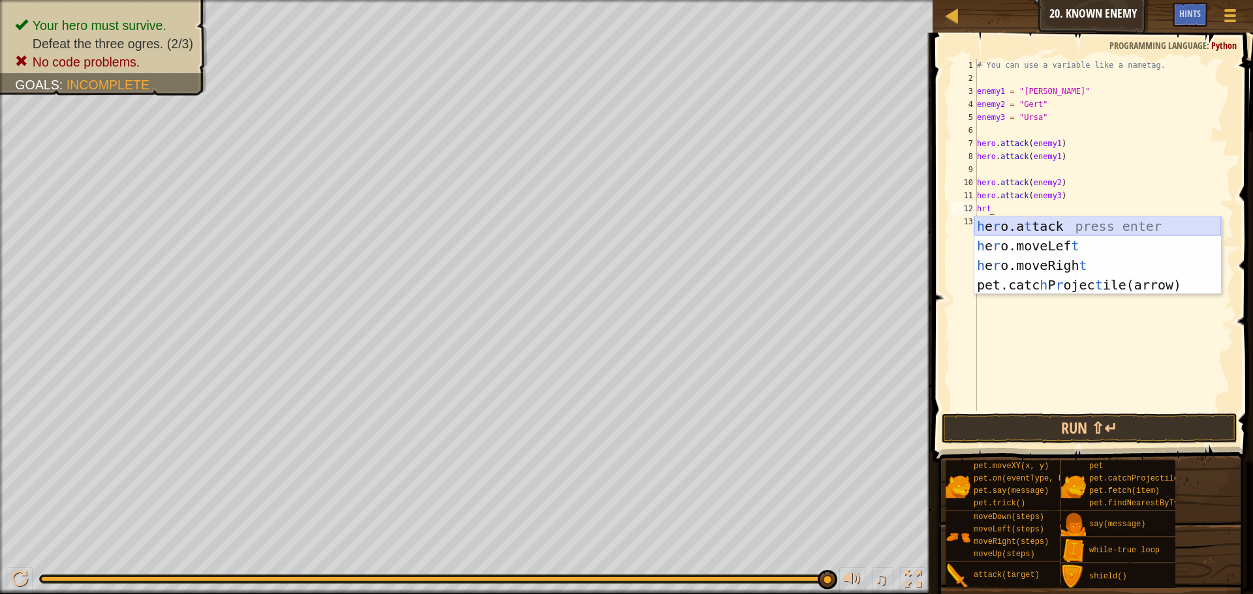
click at [1054, 221] on div "h e r o.a t tack press enter h e r o.moveLef t press enter h e r o.moveRigh t p…" at bounding box center [1097, 275] width 247 height 117
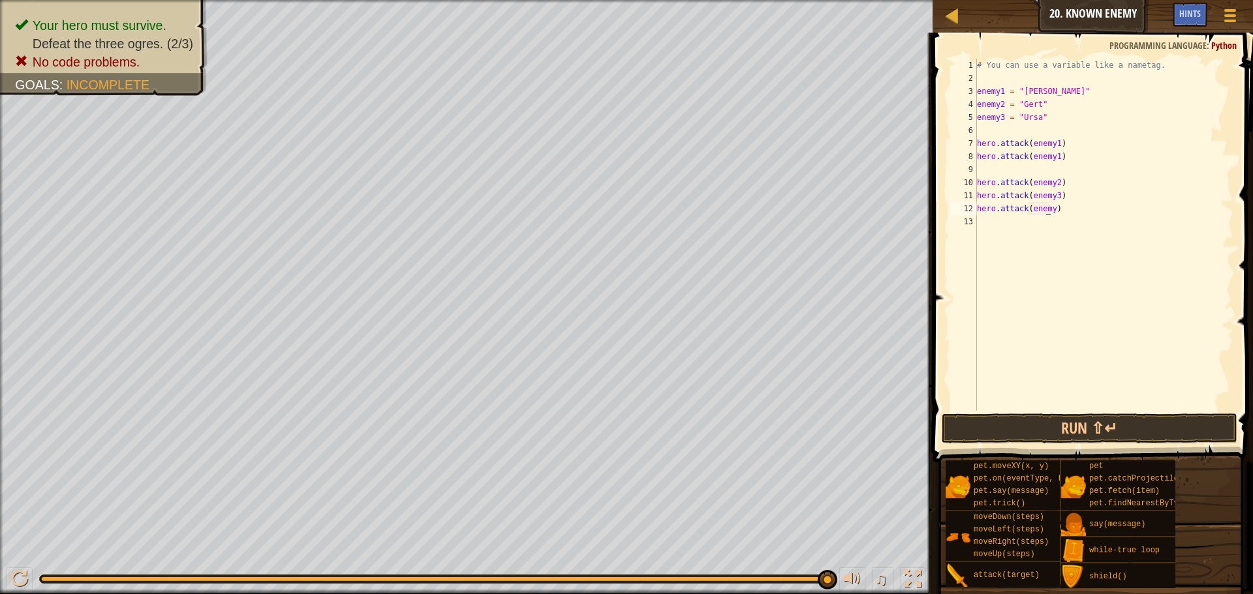
scroll to position [6, 6]
click at [1045, 207] on div "# You can use a variable like a nametag. enemy1 = "[PERSON_NAME]" enemy2 = "[PE…" at bounding box center [1103, 248] width 259 height 378
click at [1048, 207] on div "# You can use a variable like a nametag. enemy1 = "[PERSON_NAME]" enemy2 = "[PE…" at bounding box center [1103, 248] width 259 height 378
type textarea "hero.attack(enemy3)"
click at [1042, 434] on button "Run ⇧↵" at bounding box center [1089, 429] width 296 height 30
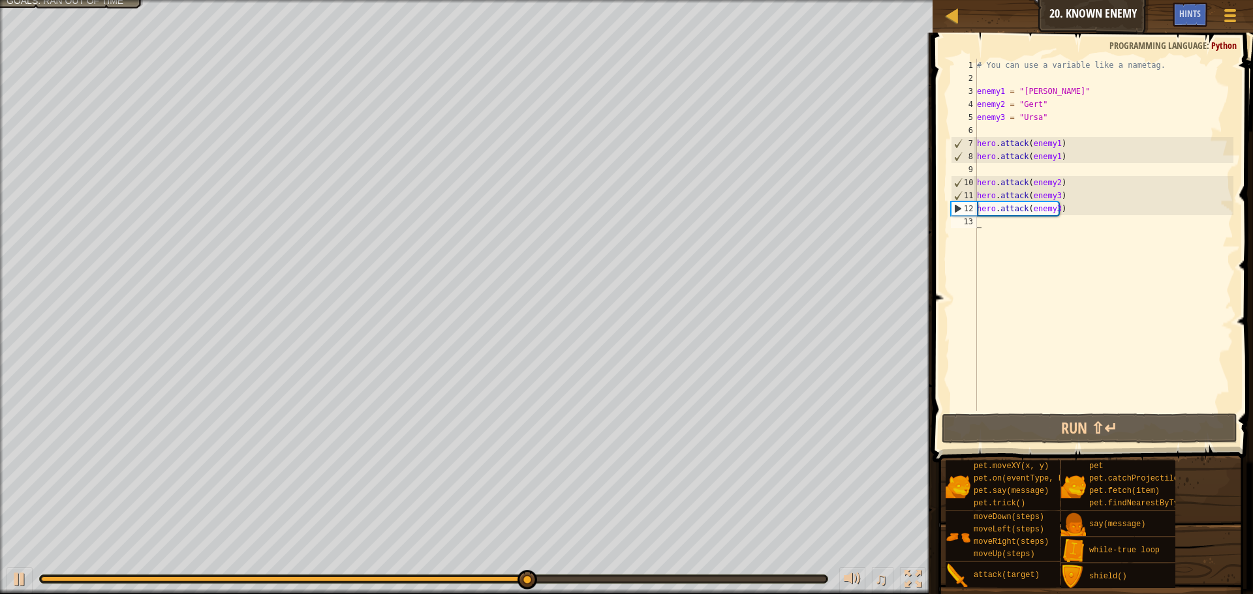
click at [1093, 237] on div "# You can use a variable like a nametag. enemy1 = "[PERSON_NAME]" enemy2 = "[PE…" at bounding box center [1103, 248] width 259 height 378
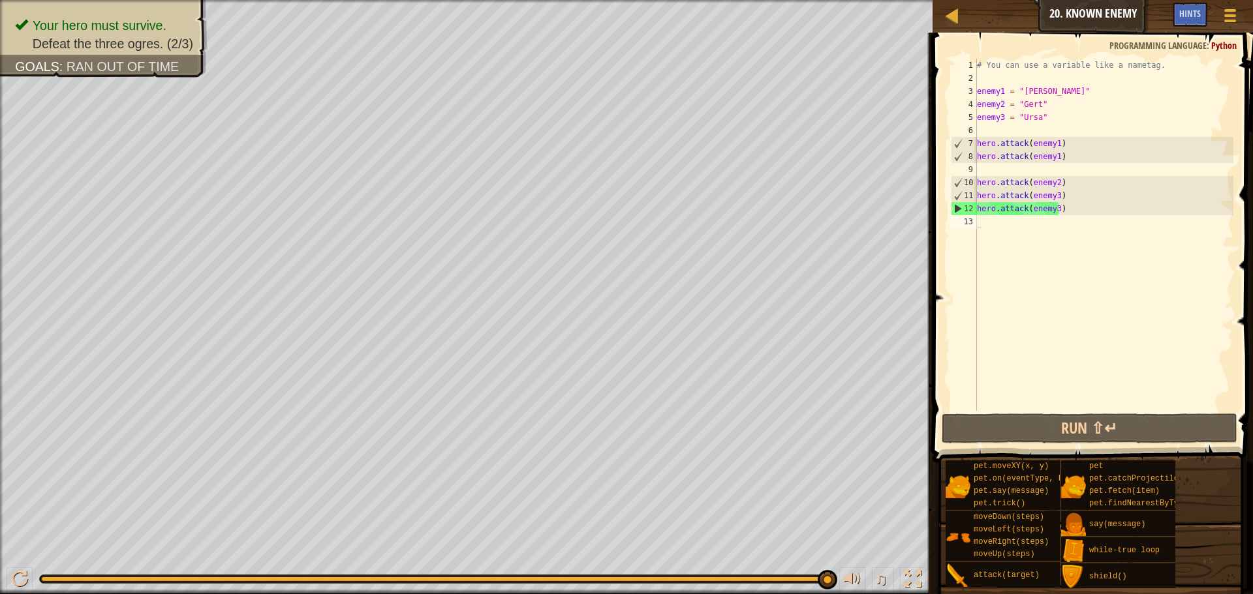
click at [1110, 445] on span at bounding box center [1093, 229] width 331 height 468
click at [1111, 433] on button "Run ⇧↵" at bounding box center [1089, 429] width 296 height 30
drag, startPoint x: 1090, startPoint y: 204, endPoint x: 1090, endPoint y: 191, distance: 13.0
click at [1090, 195] on div "# You can use a variable like a nametag. enemy1 = "[PERSON_NAME]" enemy2 = "[PE…" at bounding box center [1103, 248] width 259 height 378
click at [1086, 189] on div "# You can use a variable like a nametag. enemy1 = "[PERSON_NAME]" enemy2 = "[PE…" at bounding box center [1103, 248] width 259 height 378
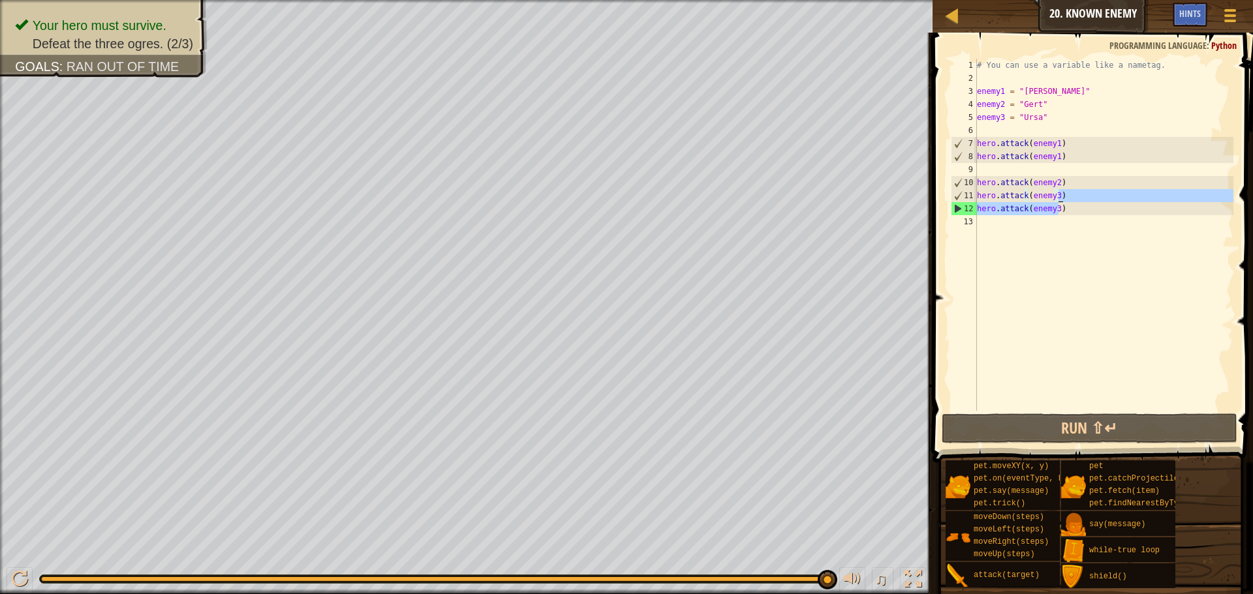
type textarea "hero.attack(enemy2)"
drag, startPoint x: 1080, startPoint y: 187, endPoint x: 972, endPoint y: 184, distance: 108.3
click at [972, 184] on div "hero.attack(enemy2) 1 2 3 4 5 6 7 8 9 10 11 12 13 # You can use a variable like…" at bounding box center [1090, 235] width 285 height 352
click at [1076, 171] on div "# You can use a variable like a nametag. enemy1 = "[PERSON_NAME]" enemy2 = "[PE…" at bounding box center [1103, 248] width 259 height 378
paste textarea "hero.attack(enemy2)"
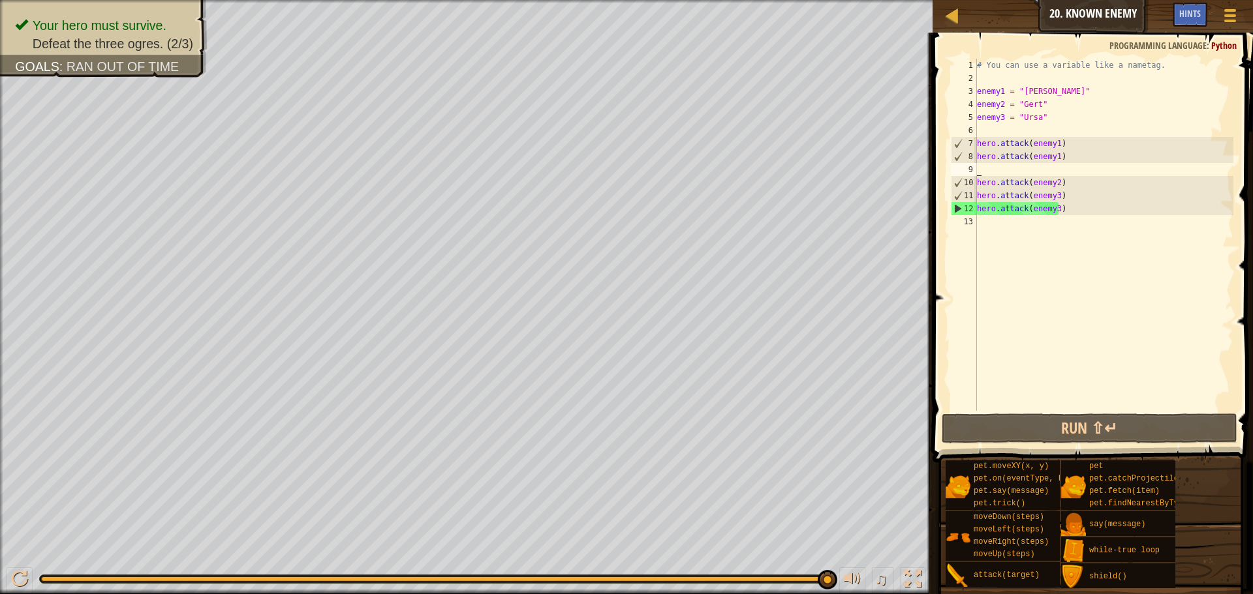
type textarea "hero.attack(enemy2)"
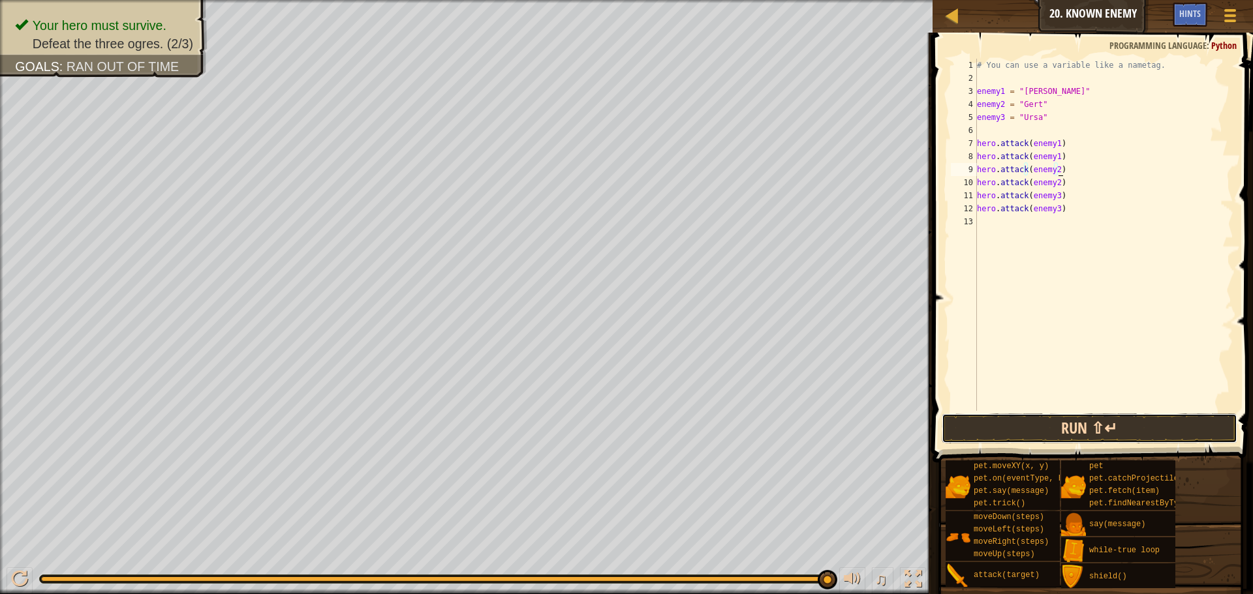
click at [1165, 434] on button "Run ⇧↵" at bounding box center [1089, 429] width 296 height 30
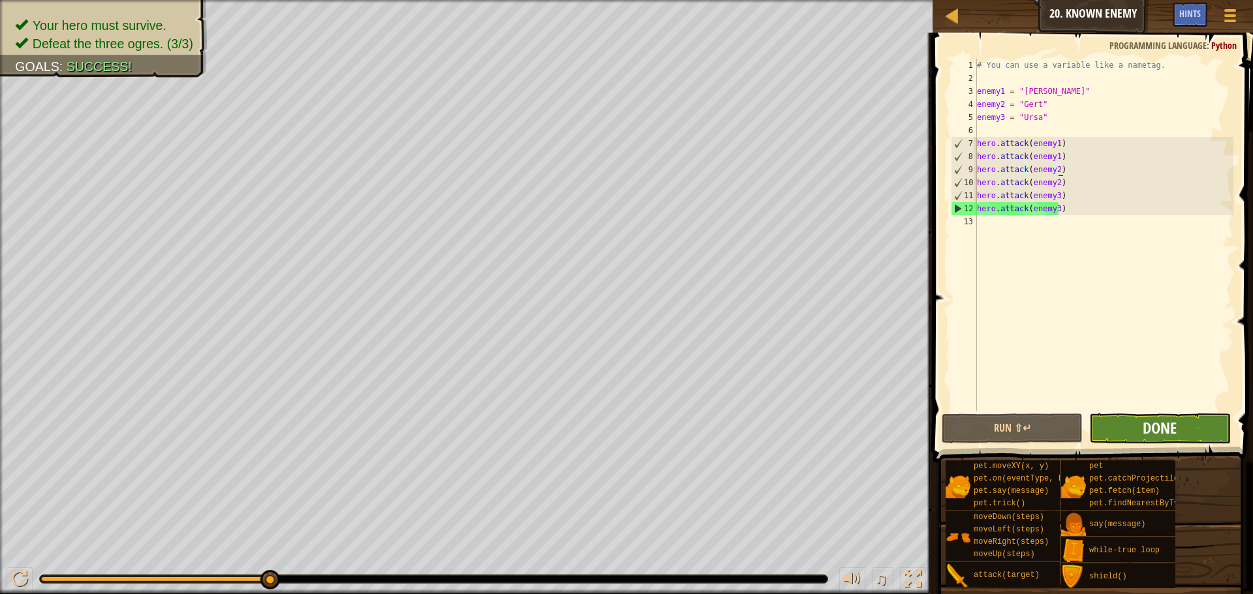
click at [1144, 413] on span at bounding box center [1093, 229] width 331 height 468
click at [1147, 428] on span "Done" at bounding box center [1159, 428] width 34 height 21
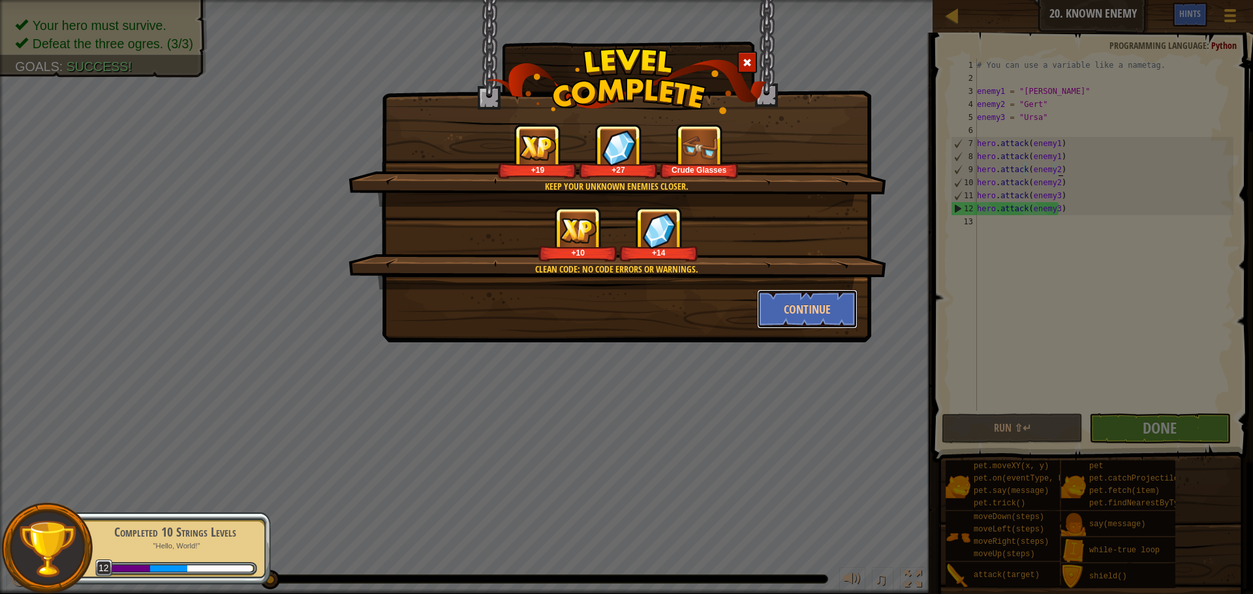
drag, startPoint x: 802, startPoint y: 306, endPoint x: 564, endPoint y: 576, distance: 359.7
click at [802, 305] on button "Continue" at bounding box center [807, 309] width 101 height 39
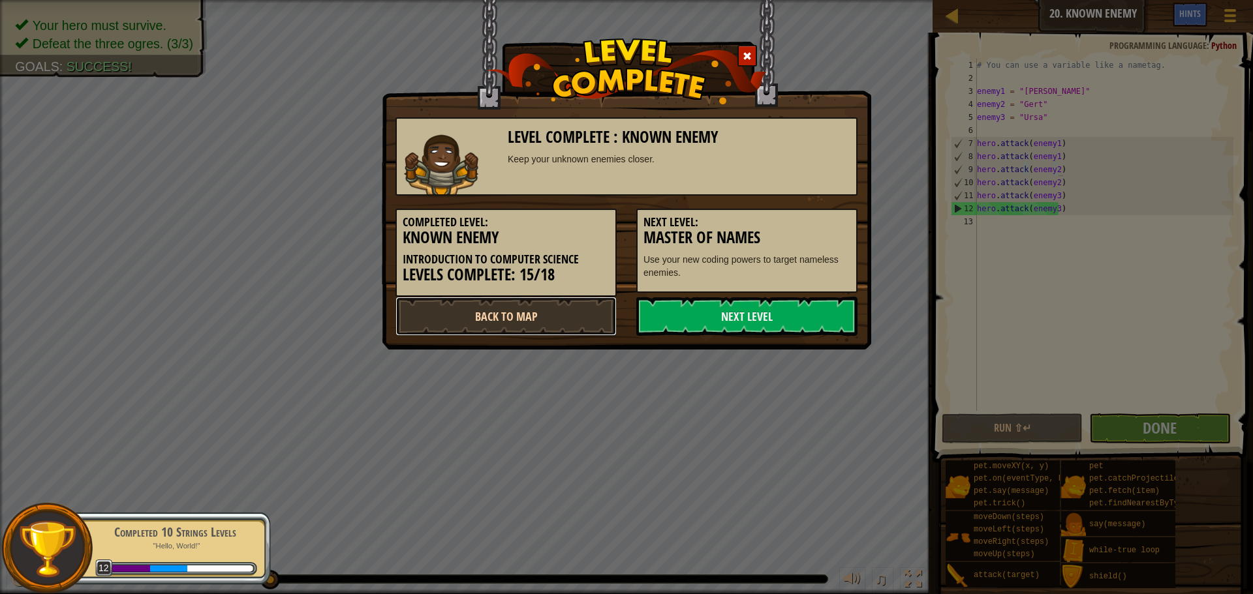
click at [574, 326] on link "Back to Map" at bounding box center [505, 316] width 221 height 39
